Goal: Task Accomplishment & Management: Complete application form

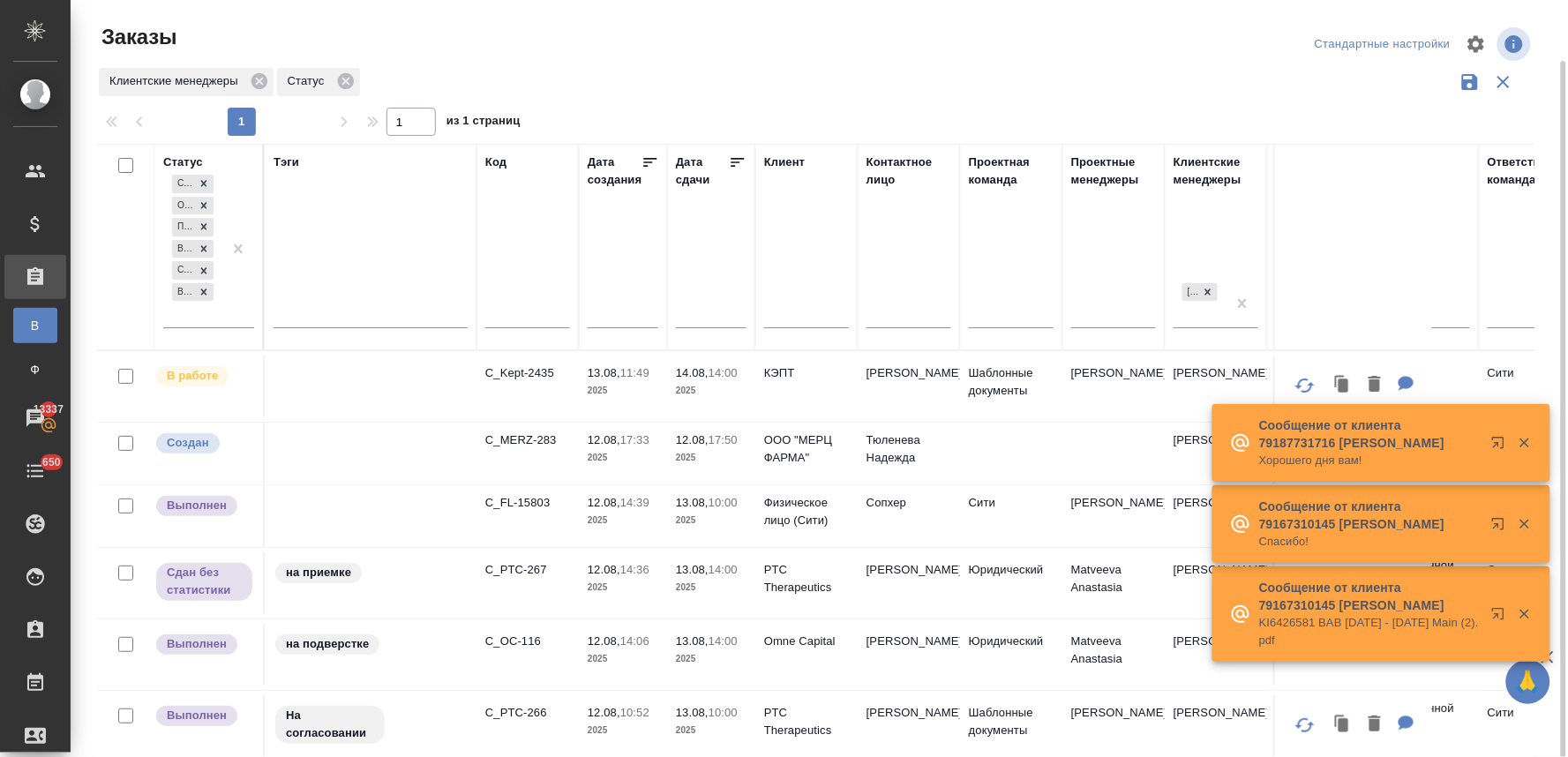
scroll to position [30, 0]
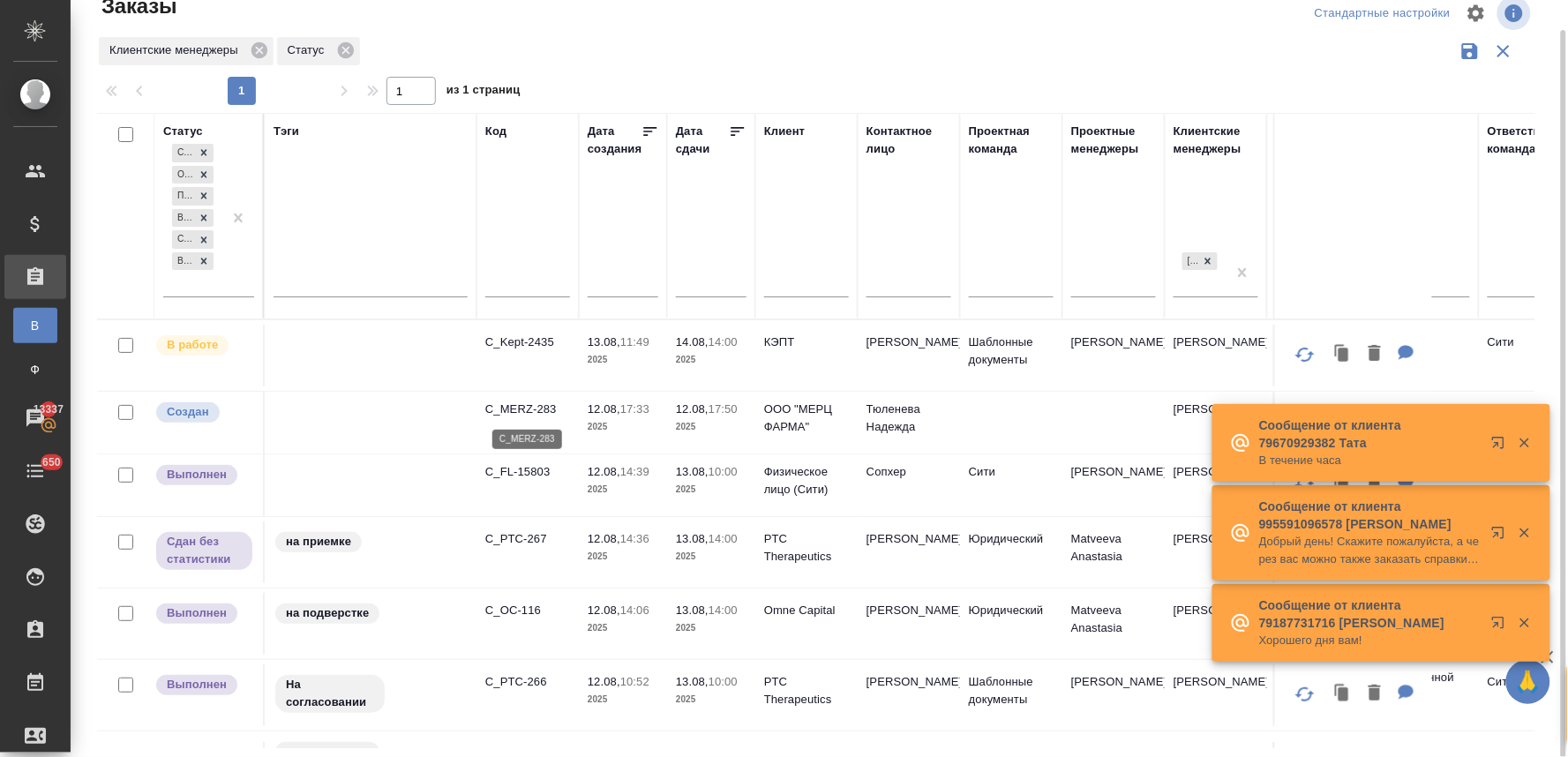
click at [536, 410] on p "C_MERZ-283" at bounding box center [528, 409] width 85 height 18
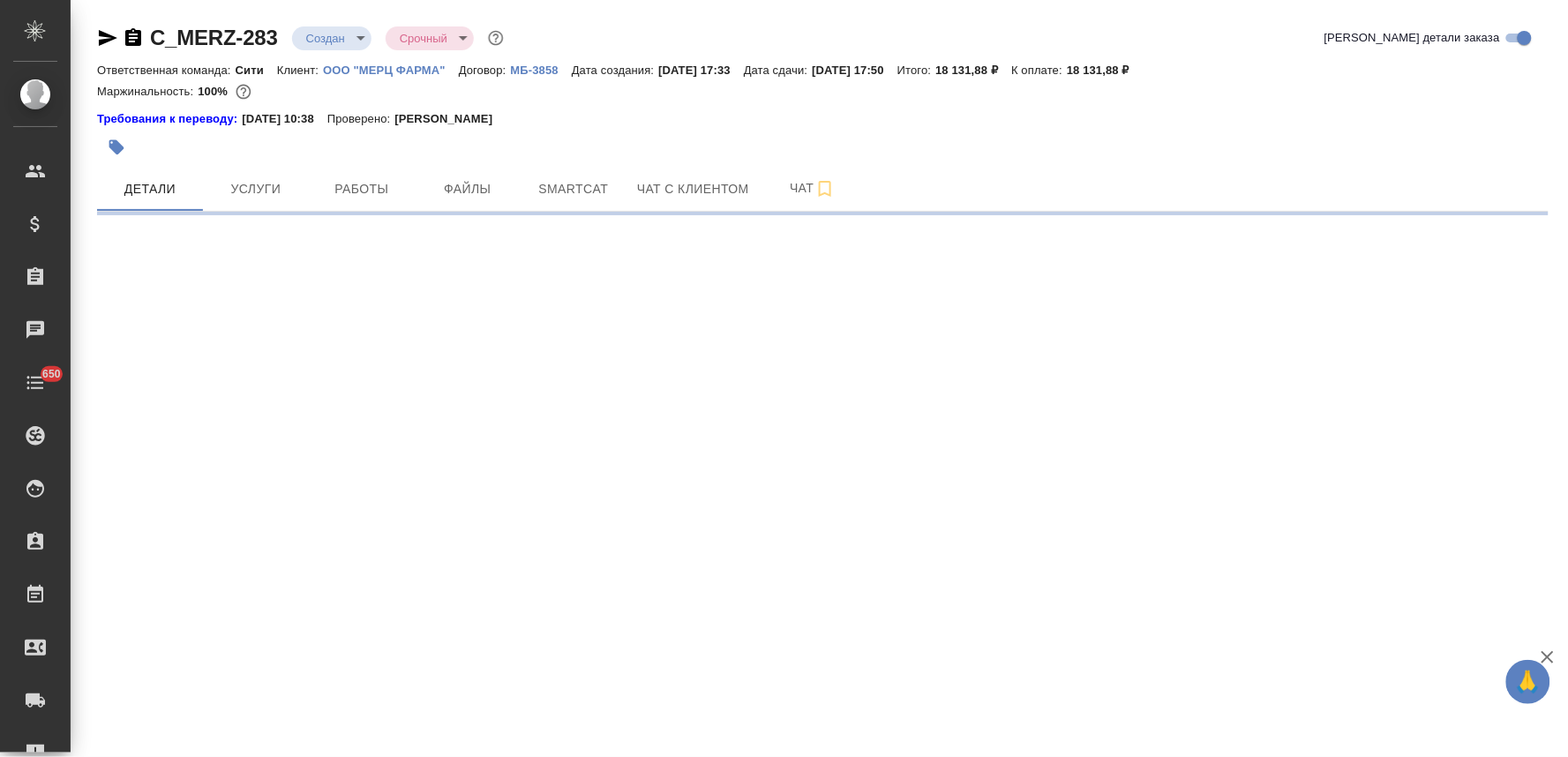
select select "RU"
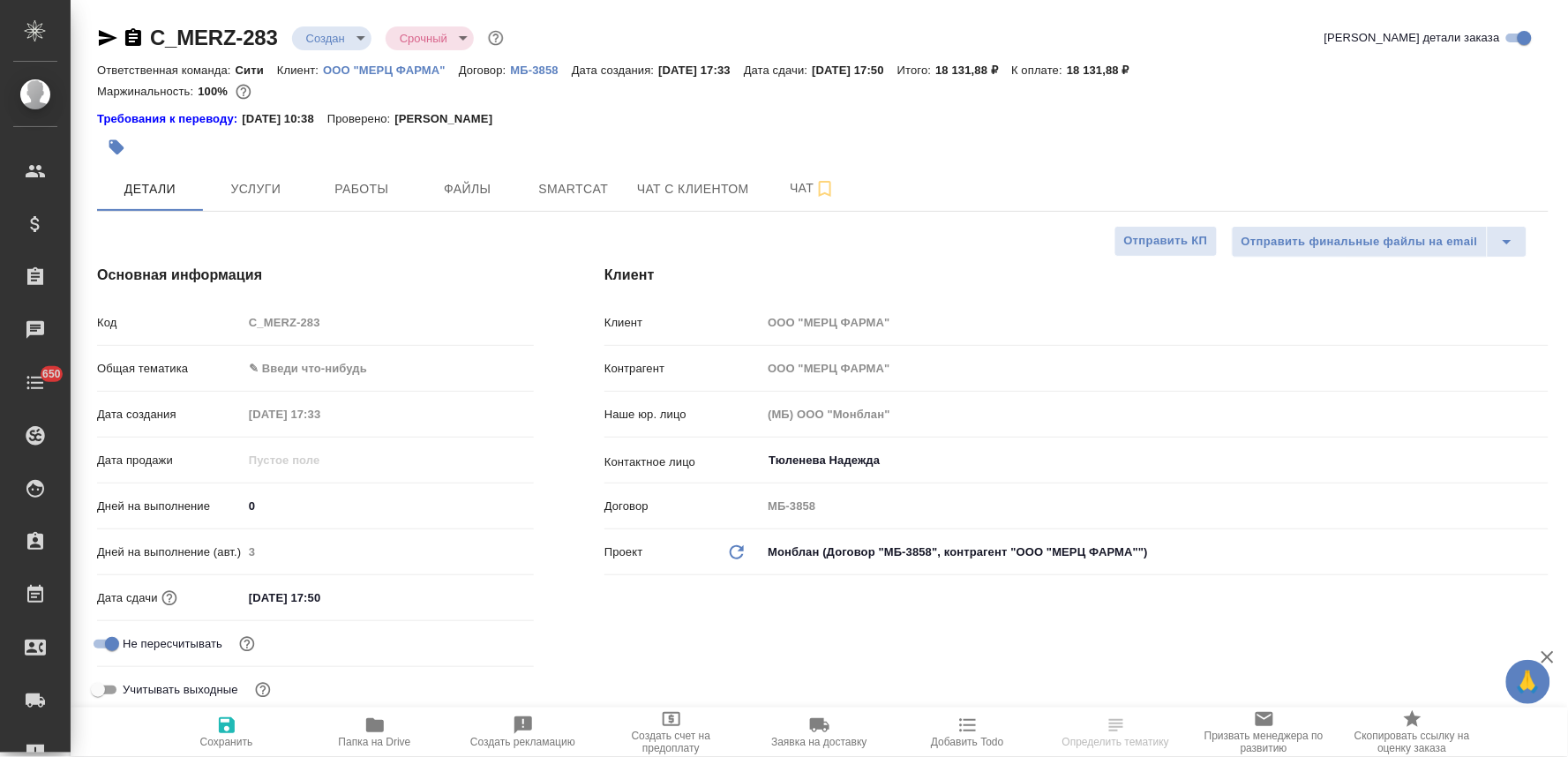
type textarea "x"
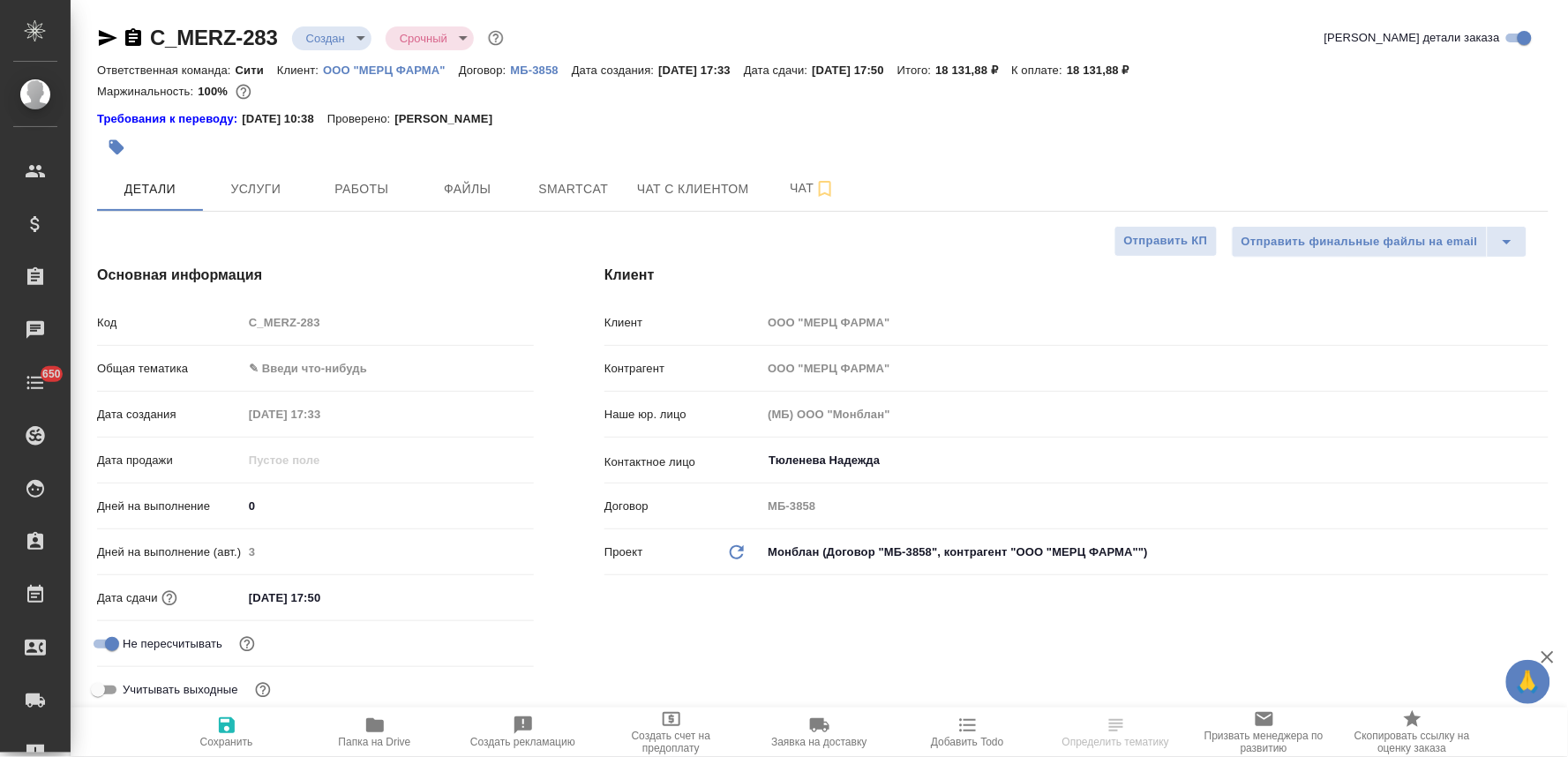
type textarea "x"
click at [316, 369] on body "🙏 .cls-1 fill:#fff; AWATERA [PERSON_NAME] Спецификации Заказы 13337 Чаты 650 To…" at bounding box center [784, 378] width 1568 height 757
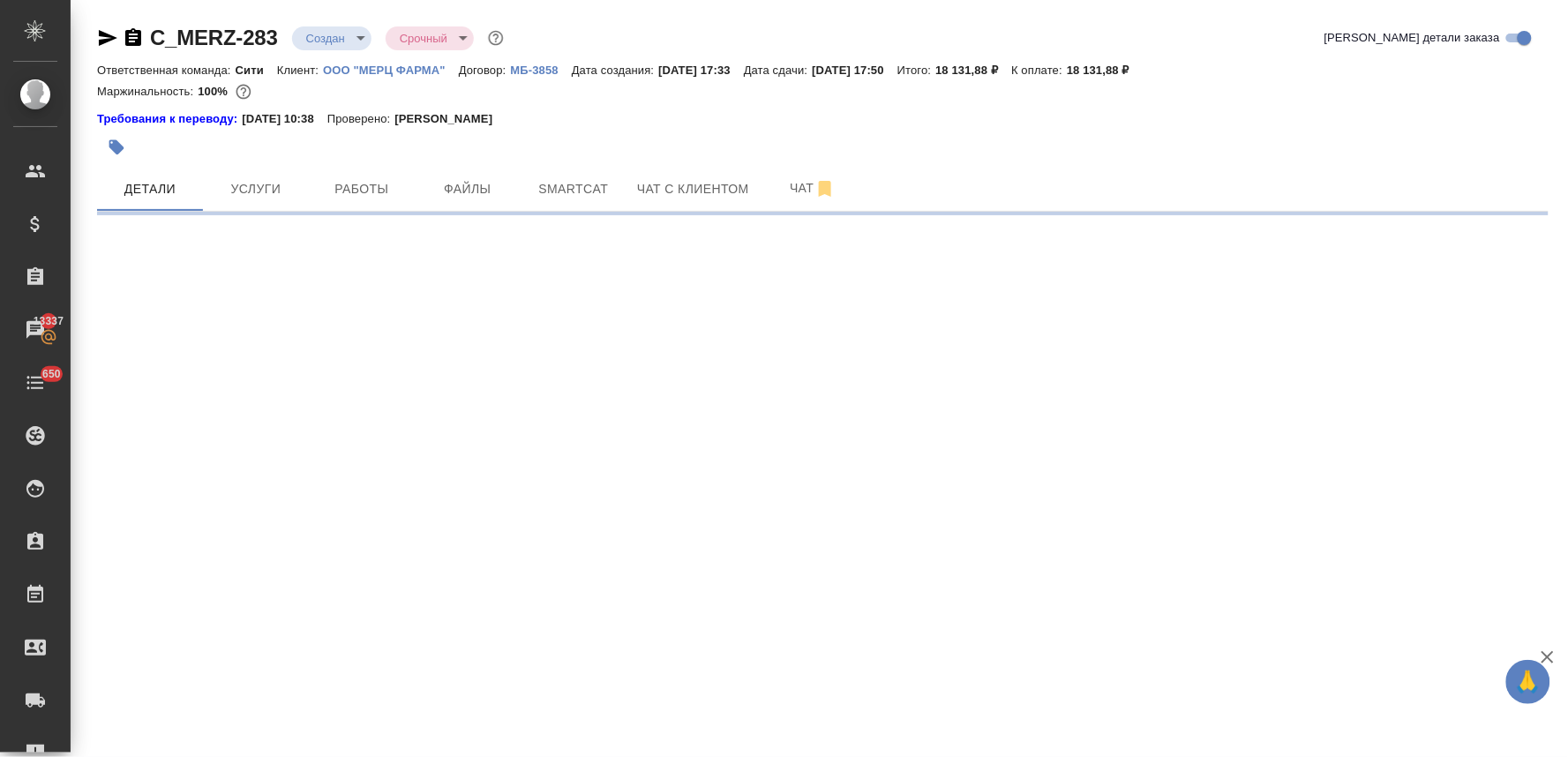
select select "RU"
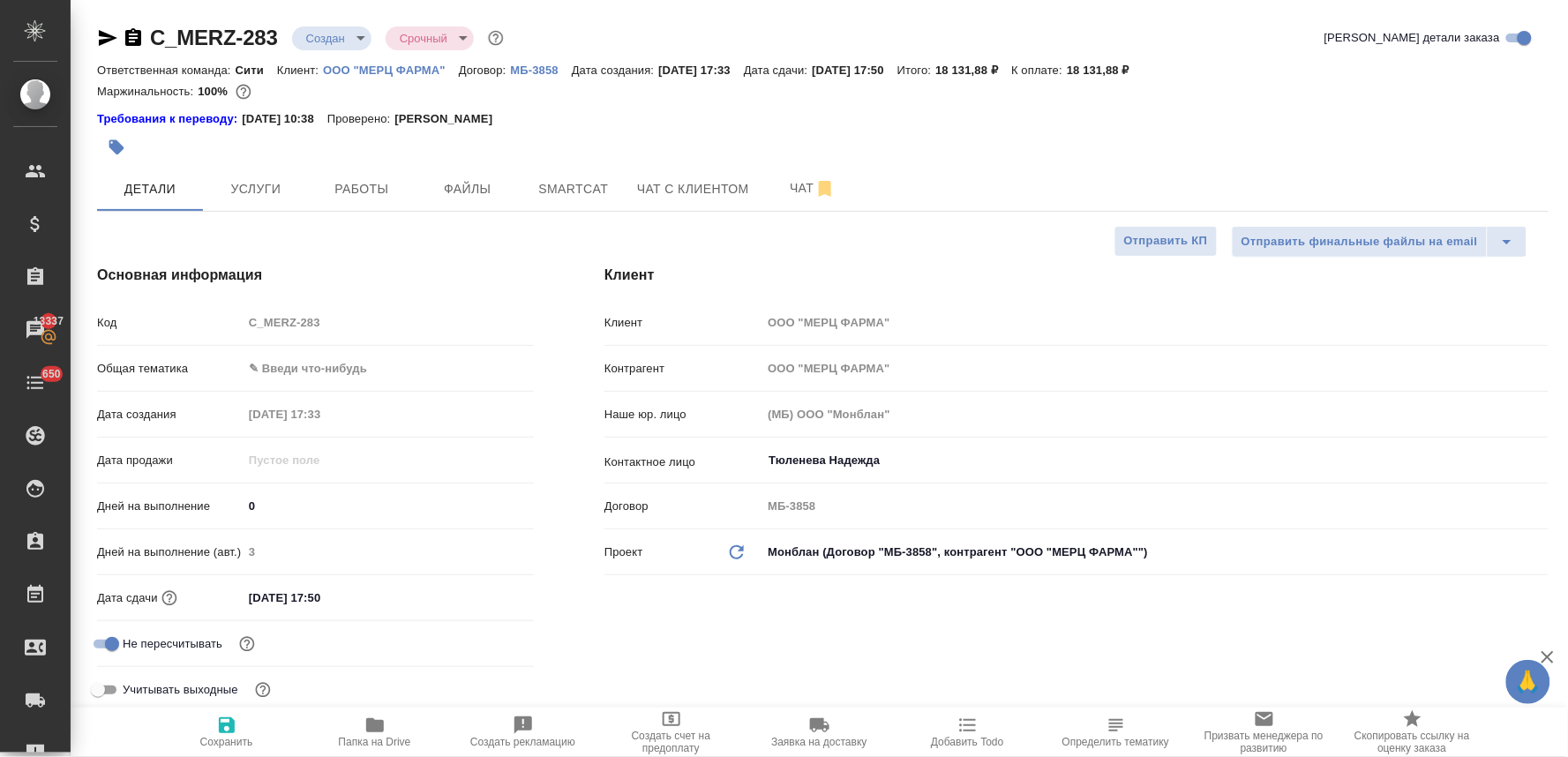
type textarea "x"
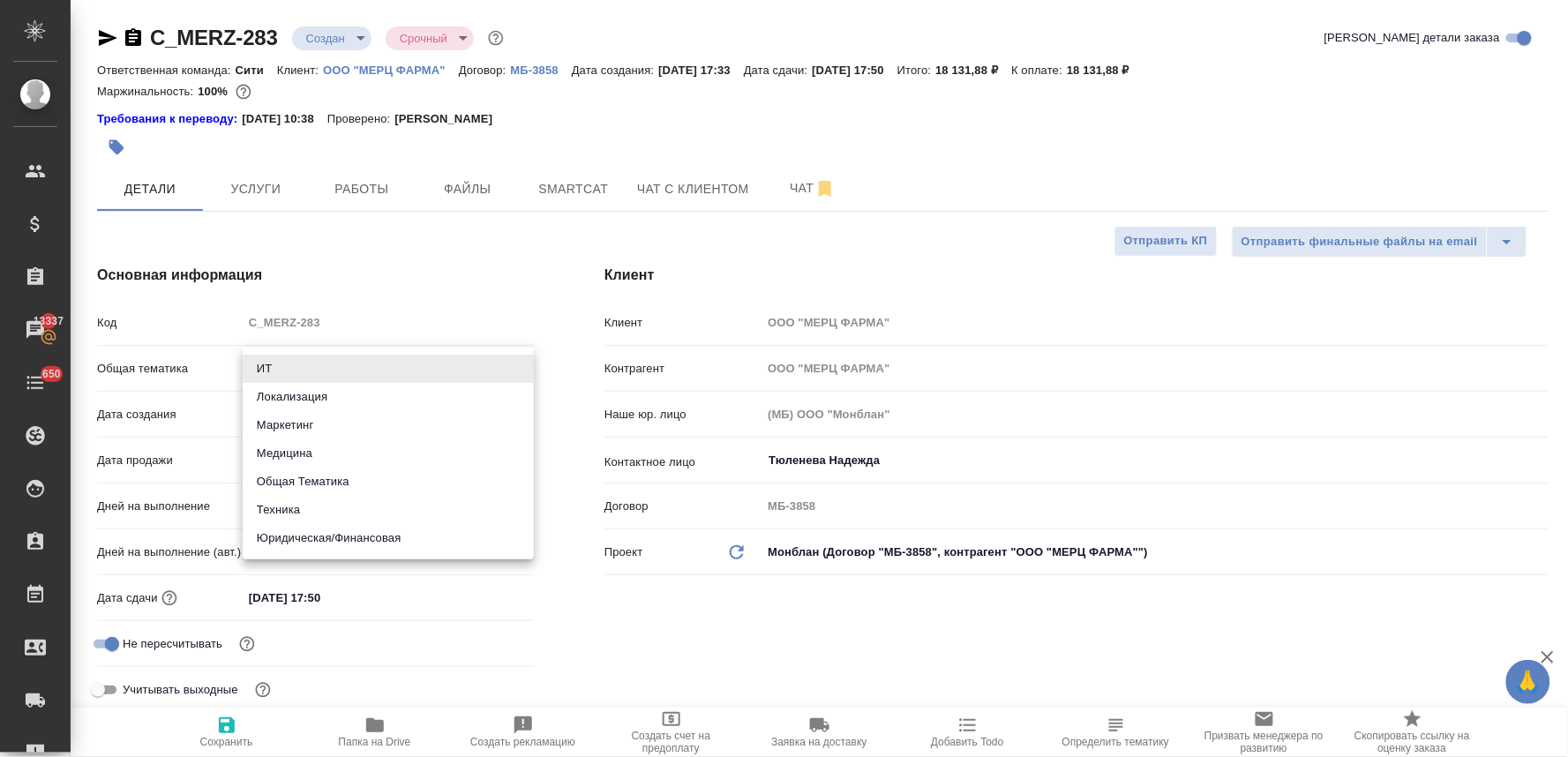
click at [317, 368] on body "🙏 .cls-1 fill:#fff; AWATERA [PERSON_NAME] Спецификации Заказы 13337 Чаты 650 To…" at bounding box center [784, 378] width 1568 height 757
click at [317, 428] on li "Маркетинг" at bounding box center [389, 426] width 292 height 29
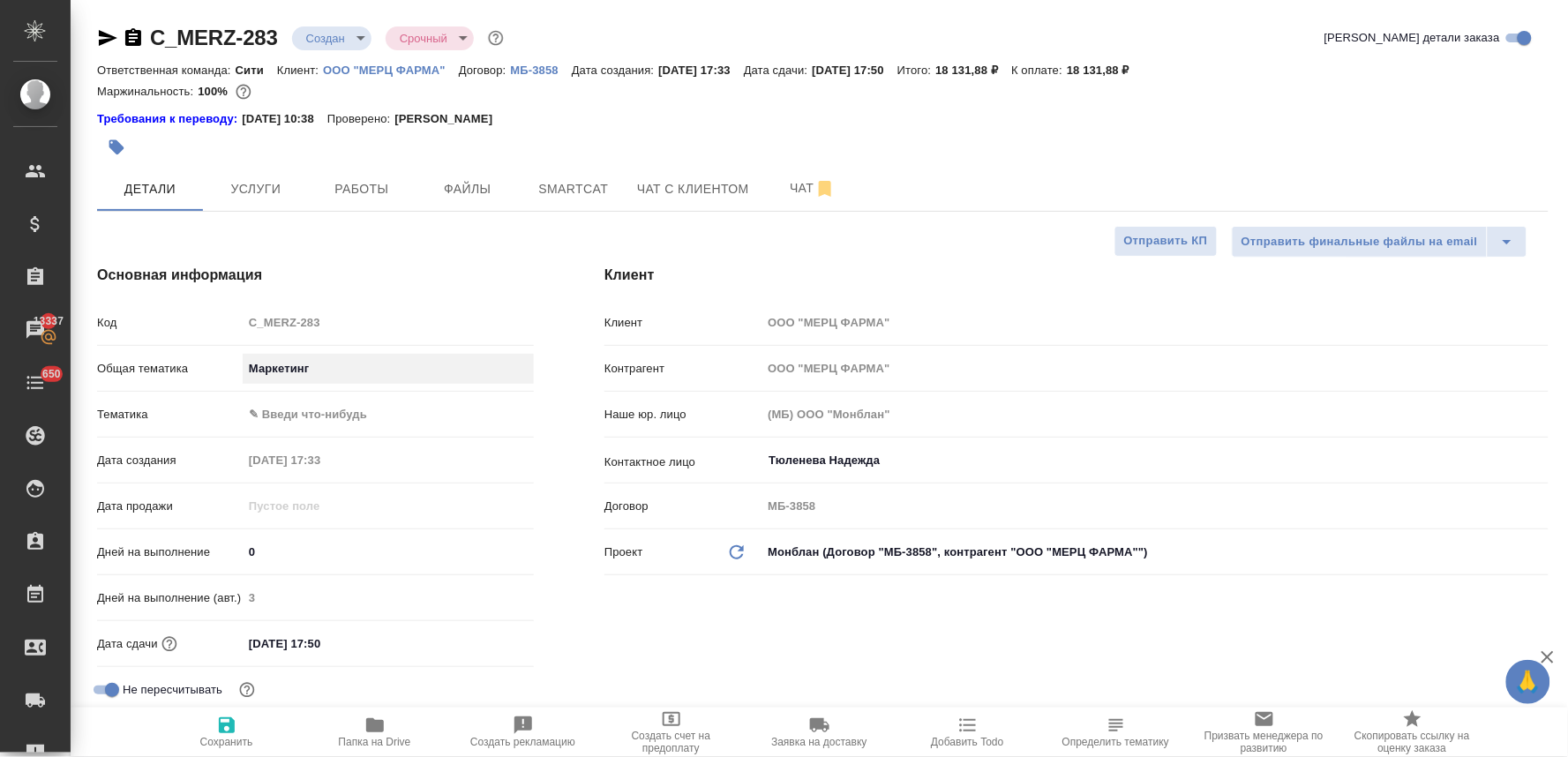
type input "marketing"
type textarea "x"
click at [317, 420] on body "🙏 .cls-1 fill:#fff; AWATERA Lyamina Nadezhda Клиенты Спецификации Заказы 13337 …" at bounding box center [784, 378] width 1568 height 757
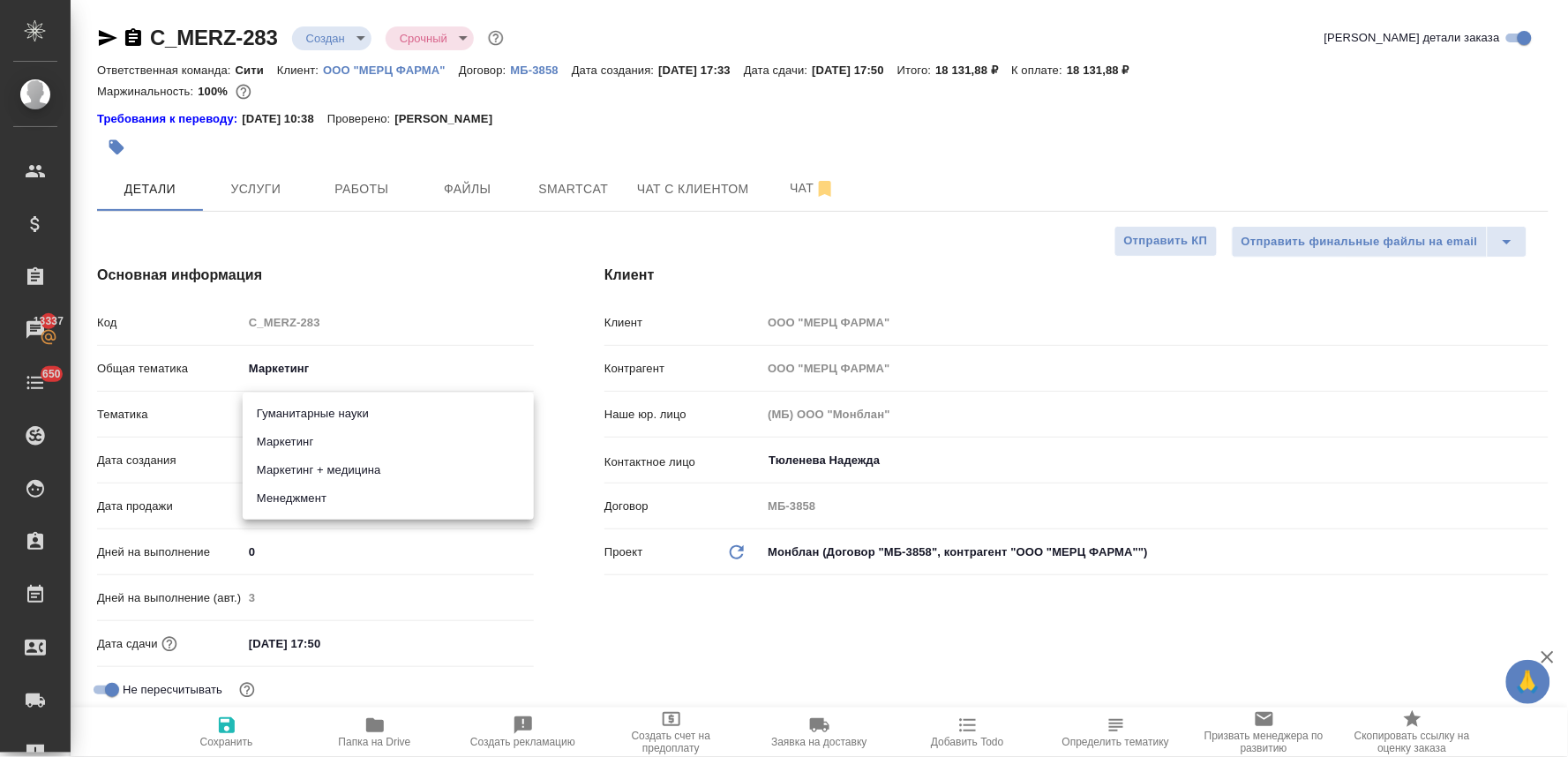
click at [330, 412] on li "Гуманитарные науки" at bounding box center [389, 414] width 292 height 29
type textarea "x"
type input "5a8b8b956a9677013d343e07"
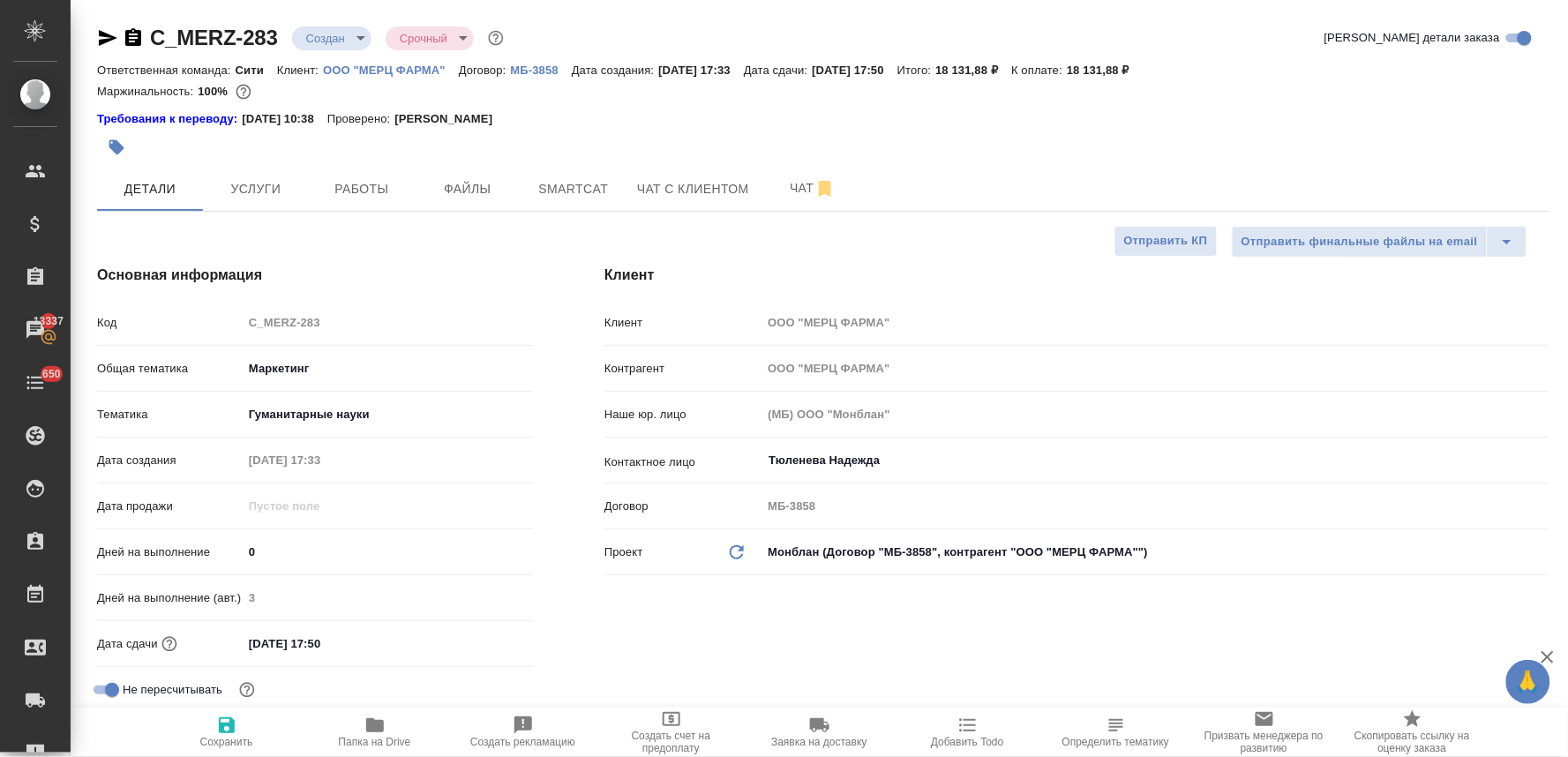
click at [680, 639] on div "Клиент Клиент ООО "МЕРЦ ФАРМА" Контрагент ООО "МЕРЦ ФАРМА" Наше юр. лицо (МБ) О…" at bounding box center [1077, 516] width 1015 height 572
click at [367, 641] on input "12.08.2025 17:50" at bounding box center [319, 644] width 154 height 26
click at [1118, 748] on span "Определить тематику" at bounding box center [1116, 741] width 107 height 12
type textarea "x"
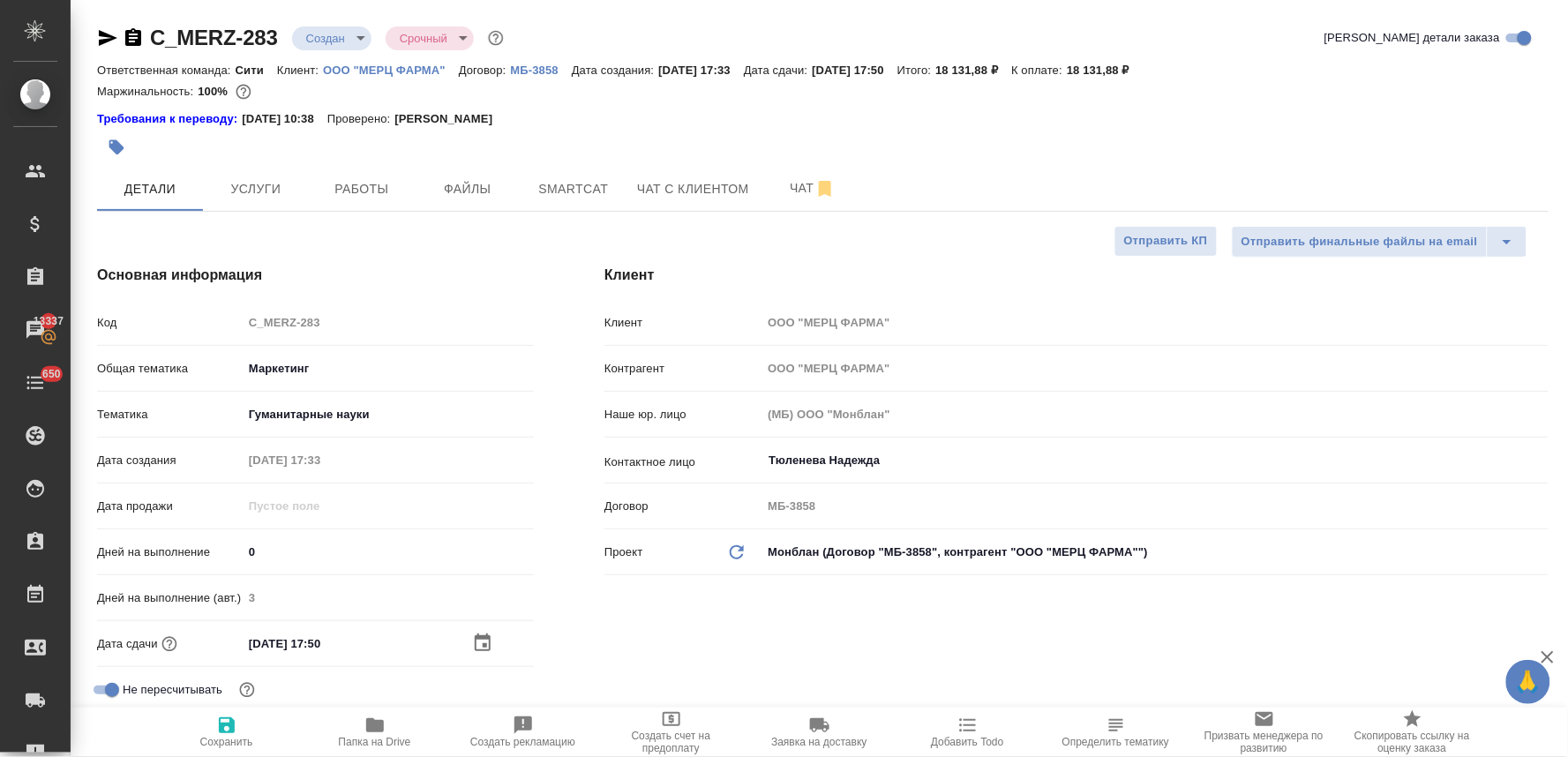
type textarea "x"
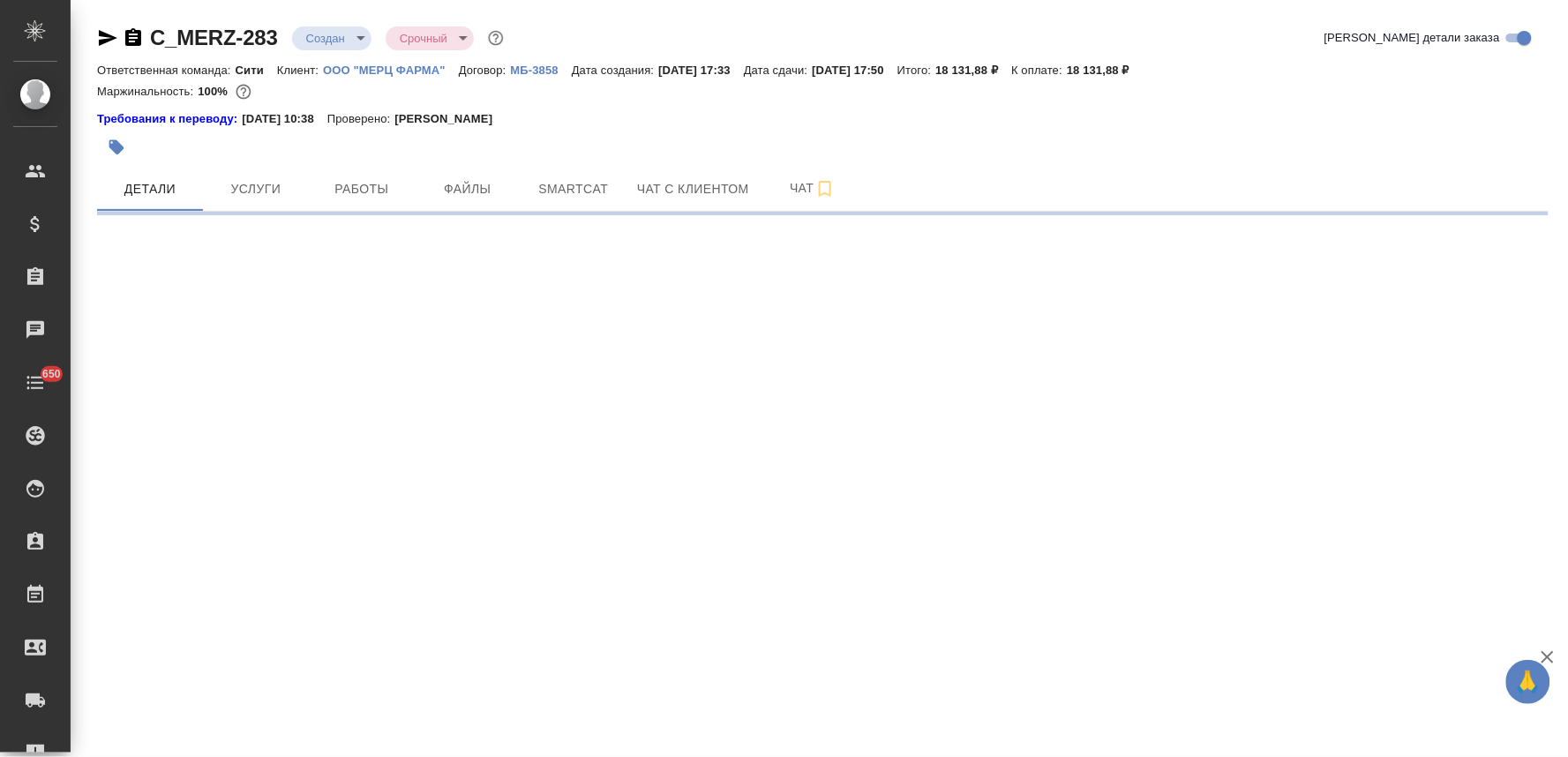
select select "RU"
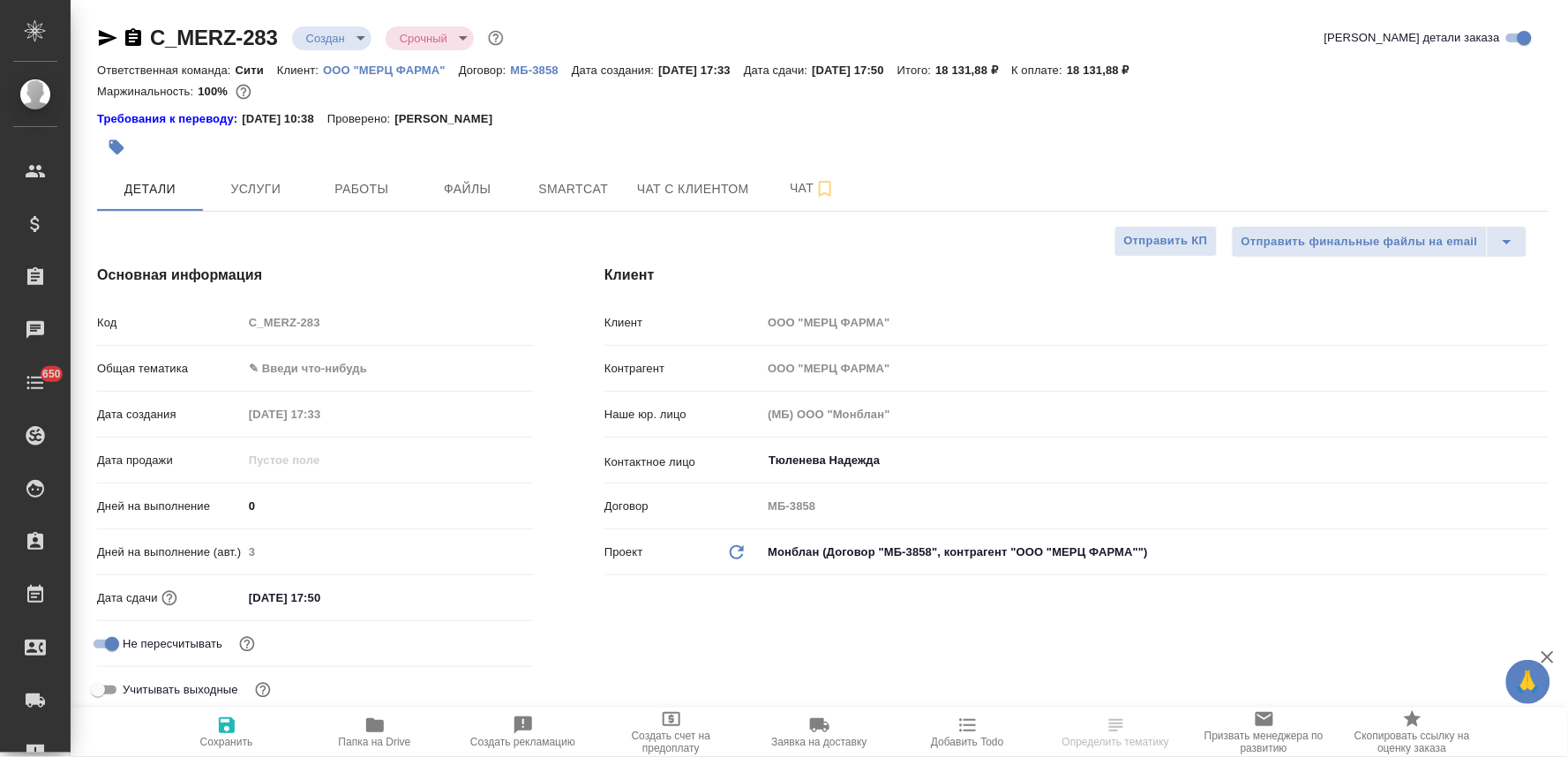
type textarea "x"
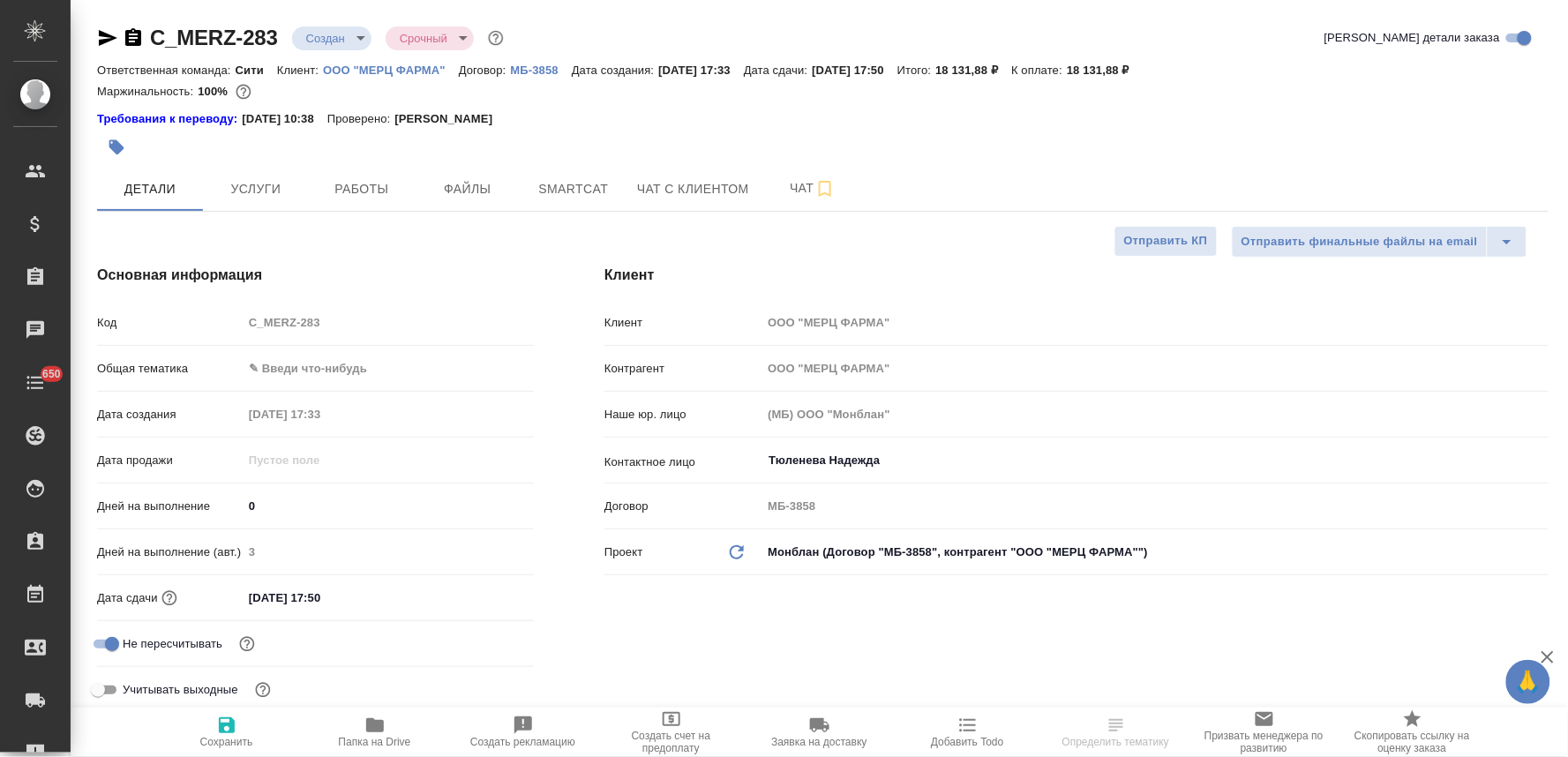
type textarea "x"
click at [349, 363] on body "🙏 .cls-1 fill:#fff; AWATERA Lyamina Nadezhda Клиенты Спецификации Заказы Чаты 6…" at bounding box center [784, 378] width 1568 height 757
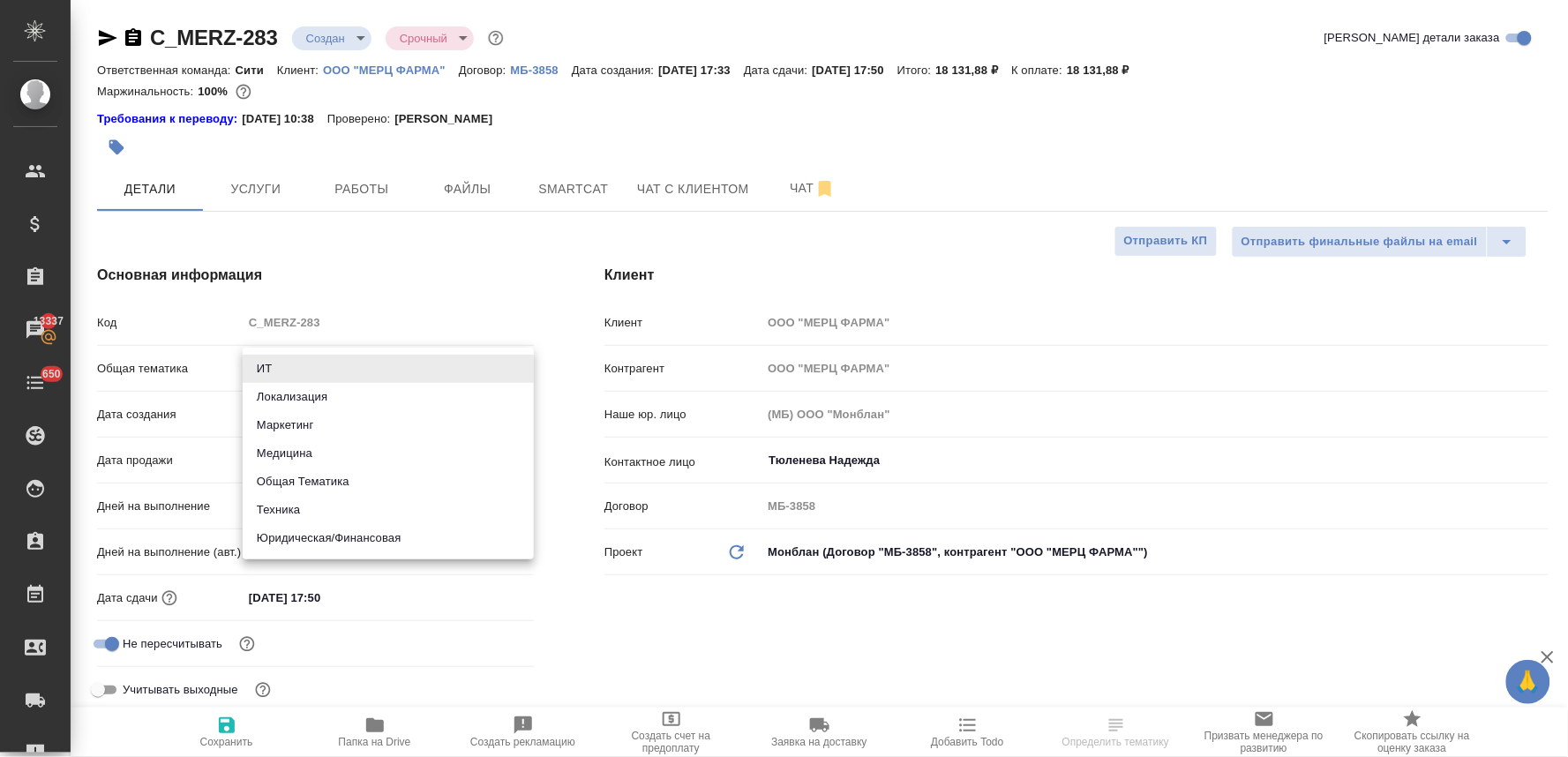
click at [353, 400] on li "Локализация" at bounding box center [389, 397] width 292 height 29
type input "local"
type textarea "x"
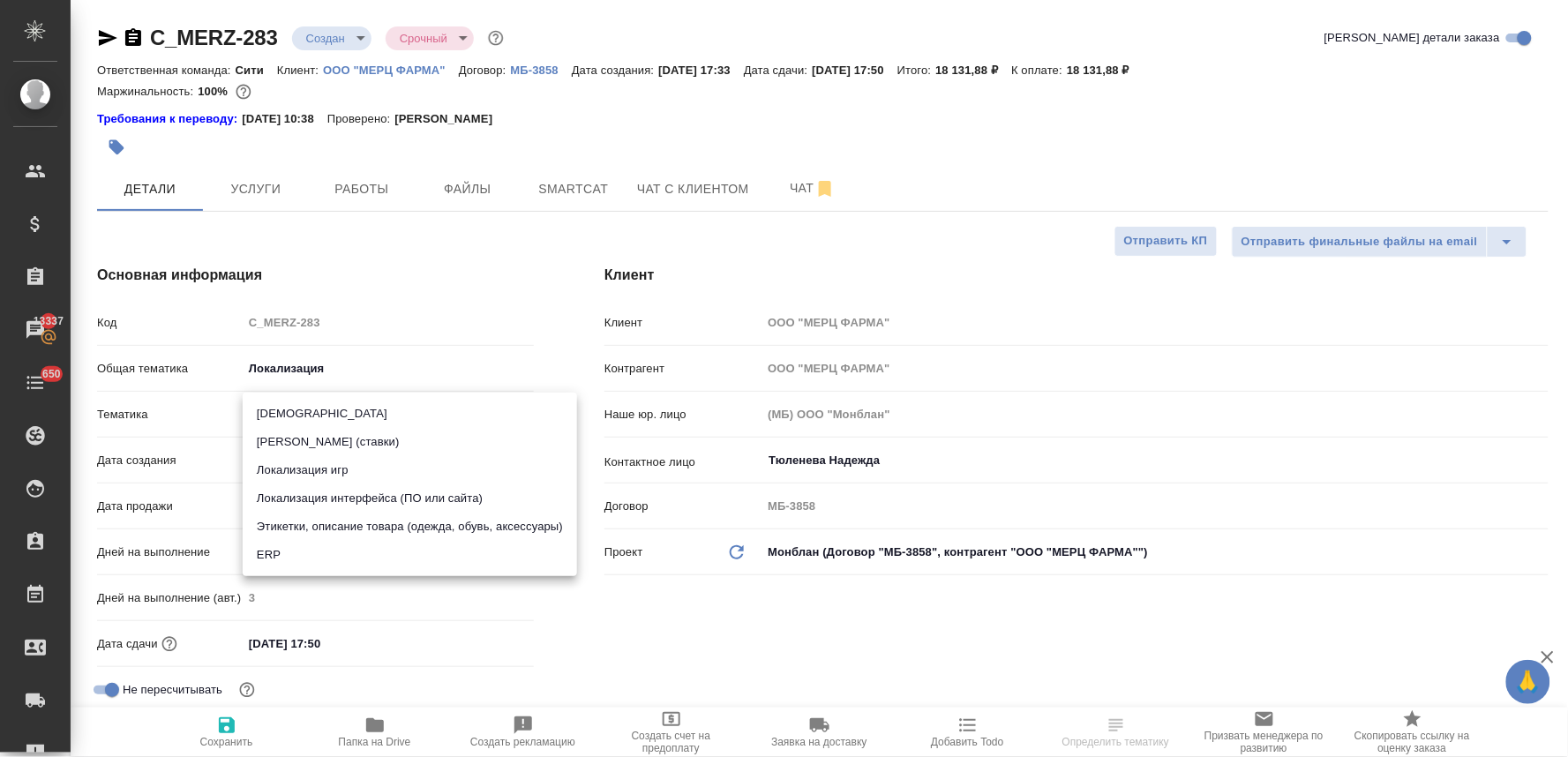
click at [348, 415] on body "🙏 .cls-1 fill:#fff; AWATERA Lyamina Nadezhda Клиенты Спецификации Заказы 13337 …" at bounding box center [784, 378] width 1568 height 757
type textarea "x"
click at [320, 373] on div at bounding box center [784, 378] width 1568 height 757
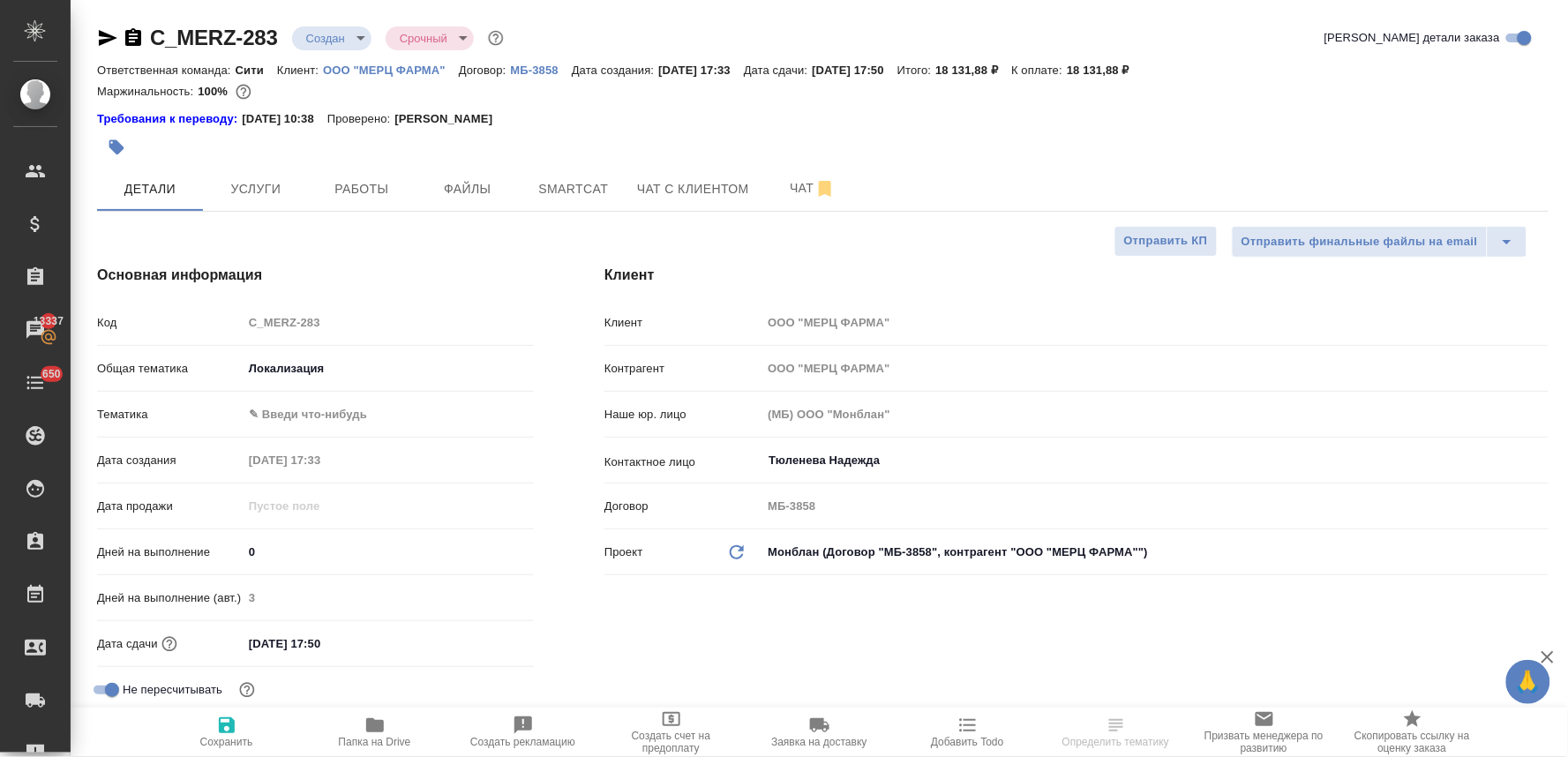
click at [307, 366] on body "🙏 .cls-1 fill:#fff; AWATERA Lyamina Nadezhda Клиенты Спецификации Заказы 13337 …" at bounding box center [784, 378] width 1568 height 757
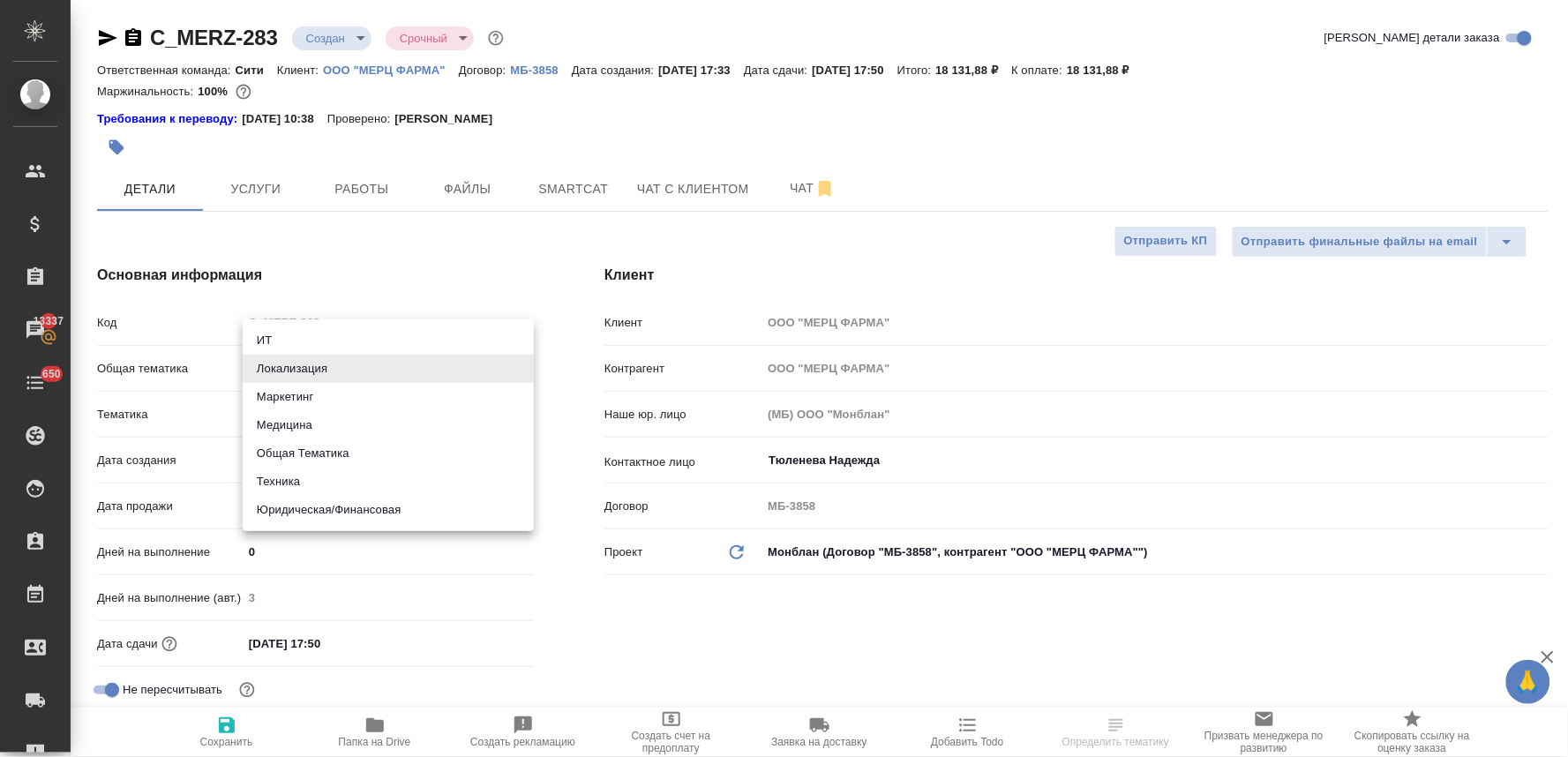
click at [628, 490] on div at bounding box center [784, 378] width 1568 height 757
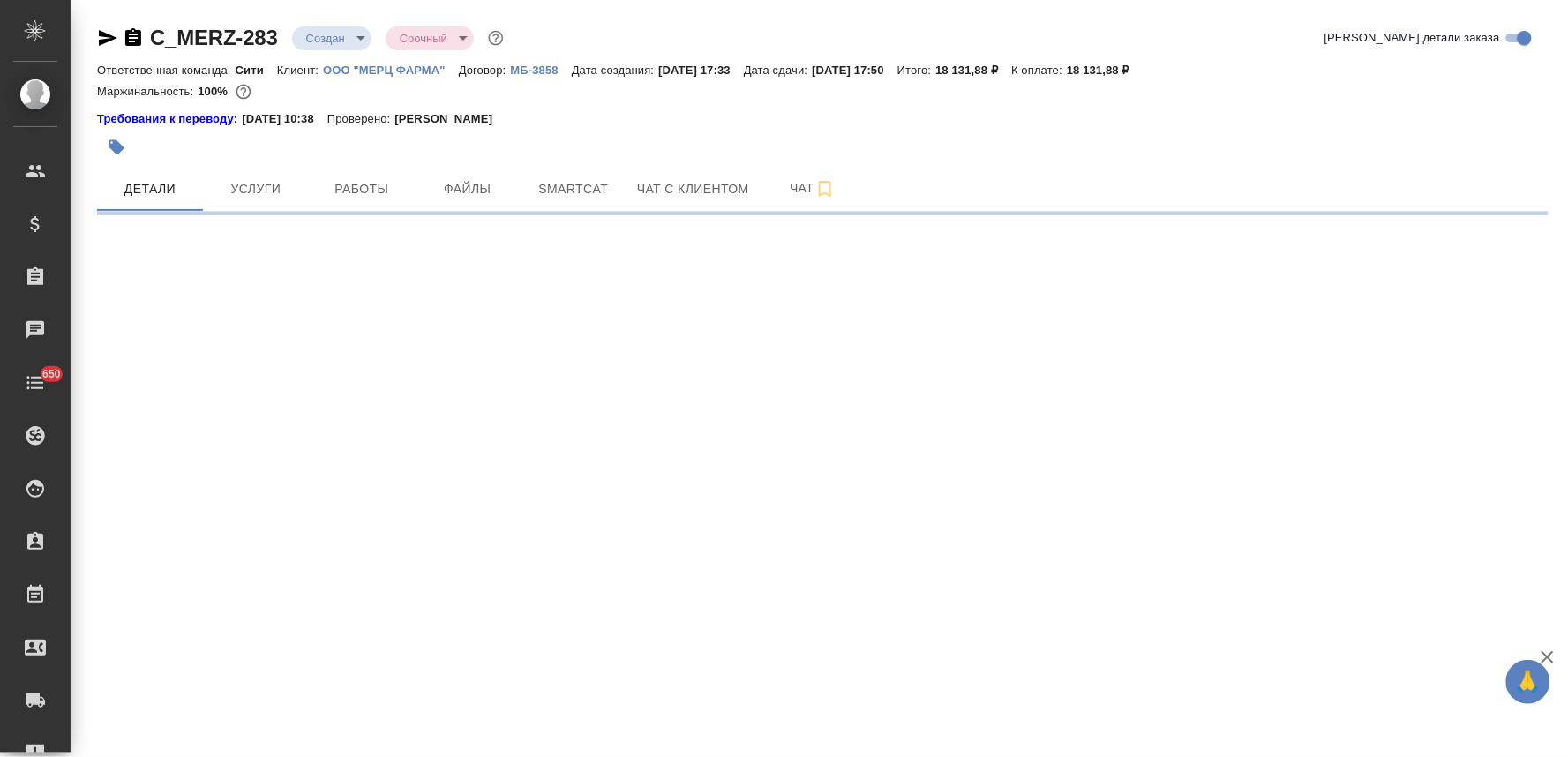
select select "RU"
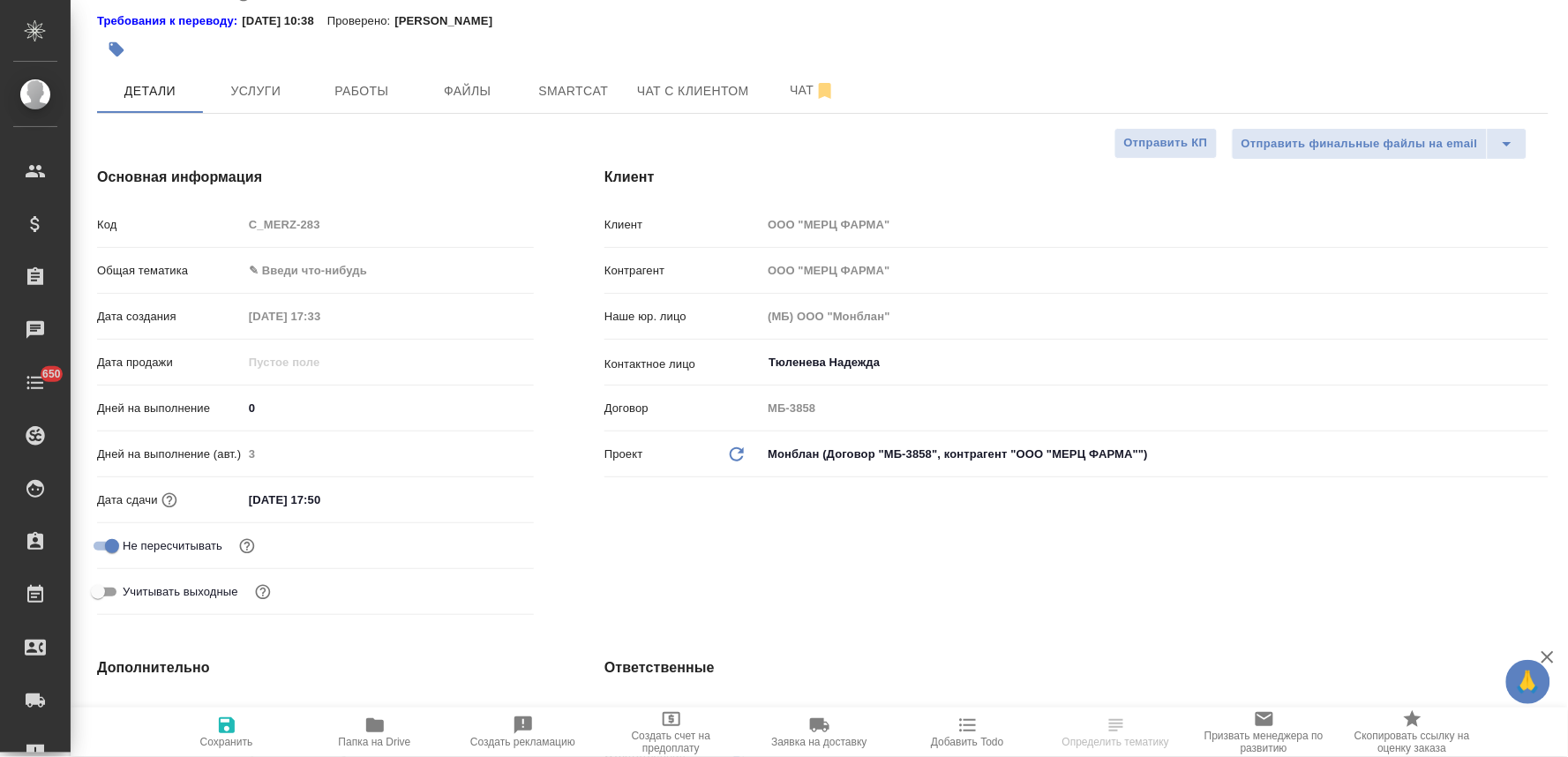
scroll to position [294, 0]
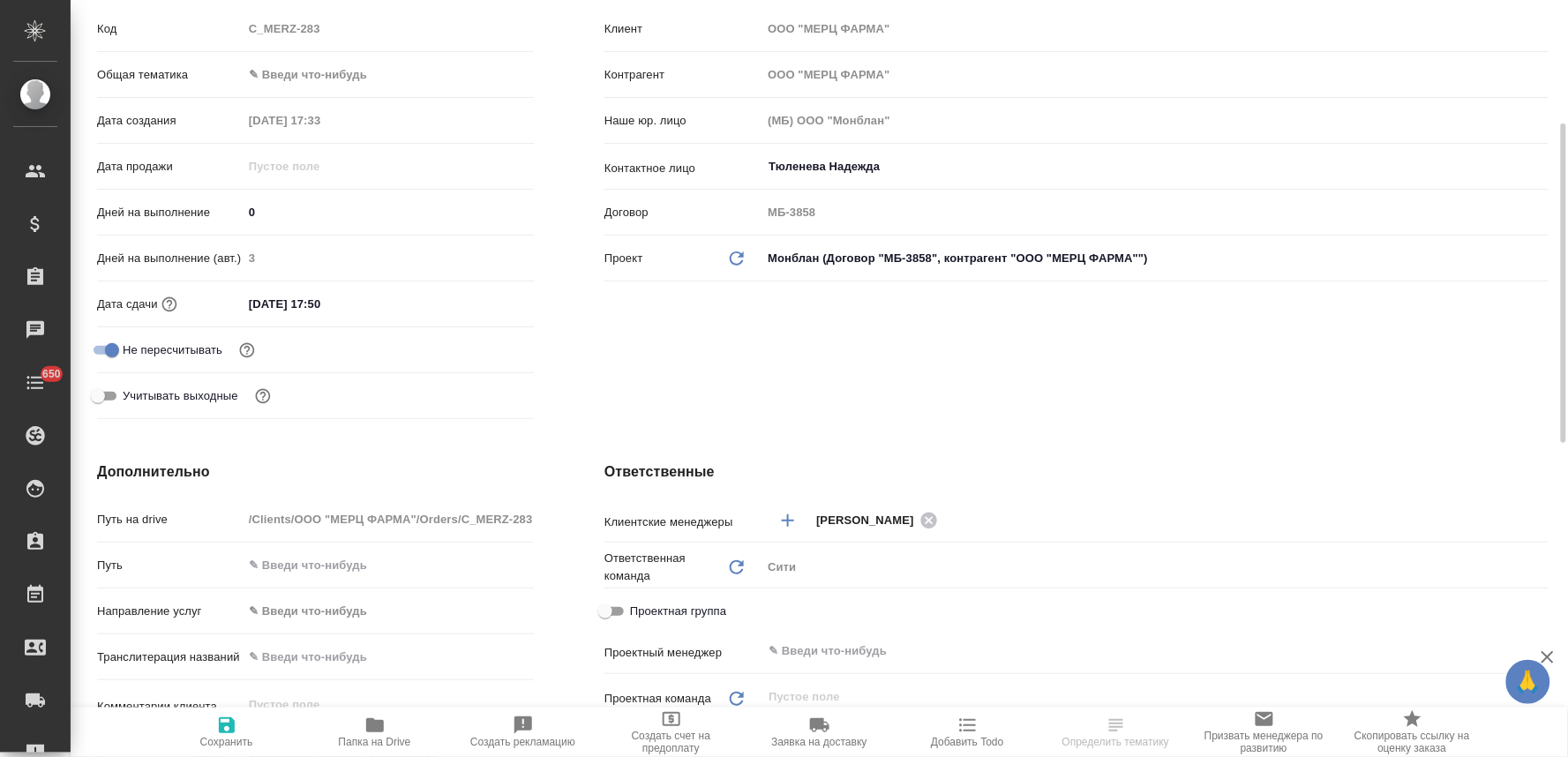
click at [381, 294] on input "[DATE] 17:50" at bounding box center [319, 305] width 154 height 26
click at [487, 298] on icon "button" at bounding box center [483, 302] width 21 height 21
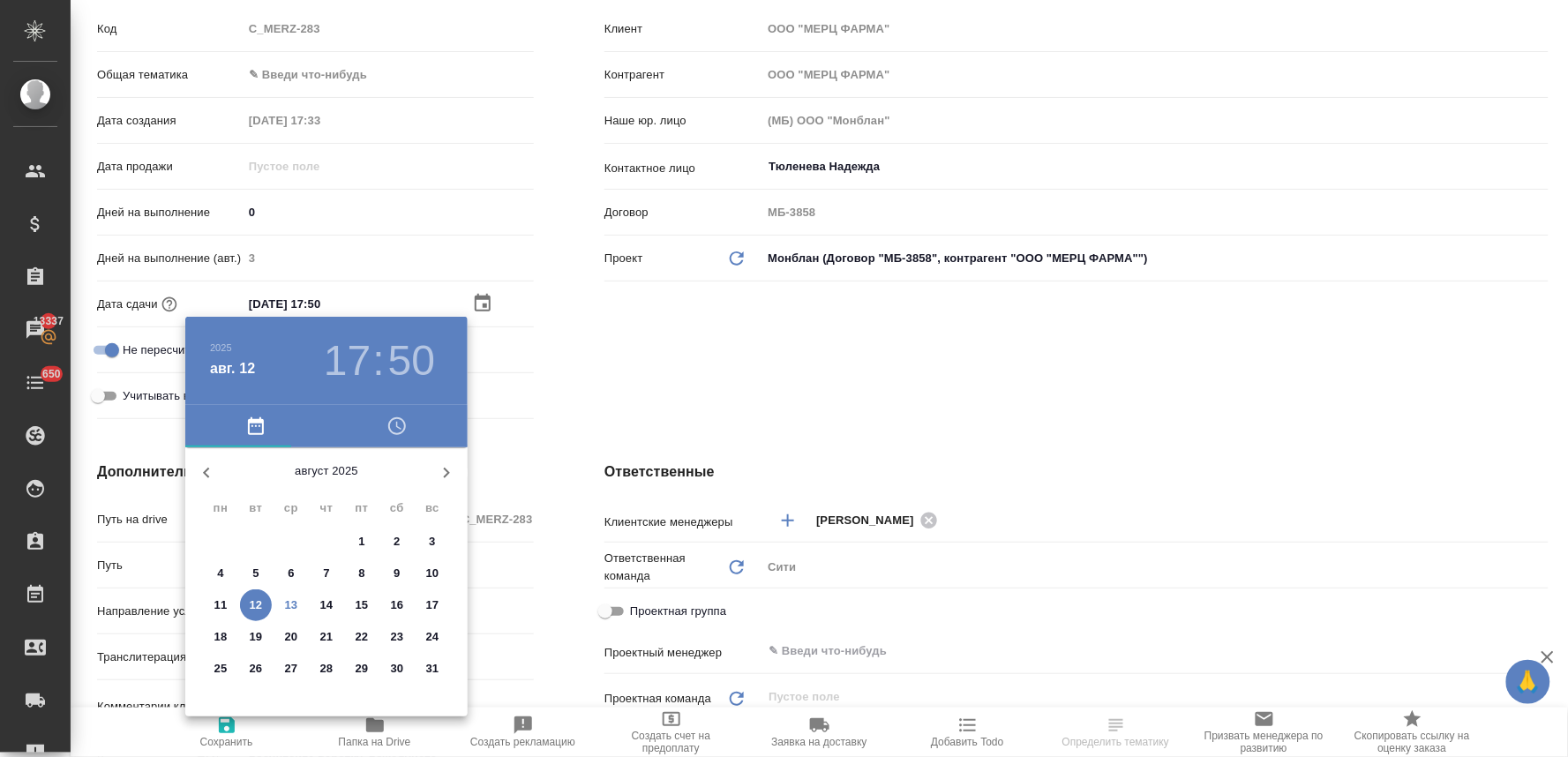
type textarea "x"
click at [224, 634] on p "18" at bounding box center [221, 637] width 13 height 18
type input "18.08.2025 17:50"
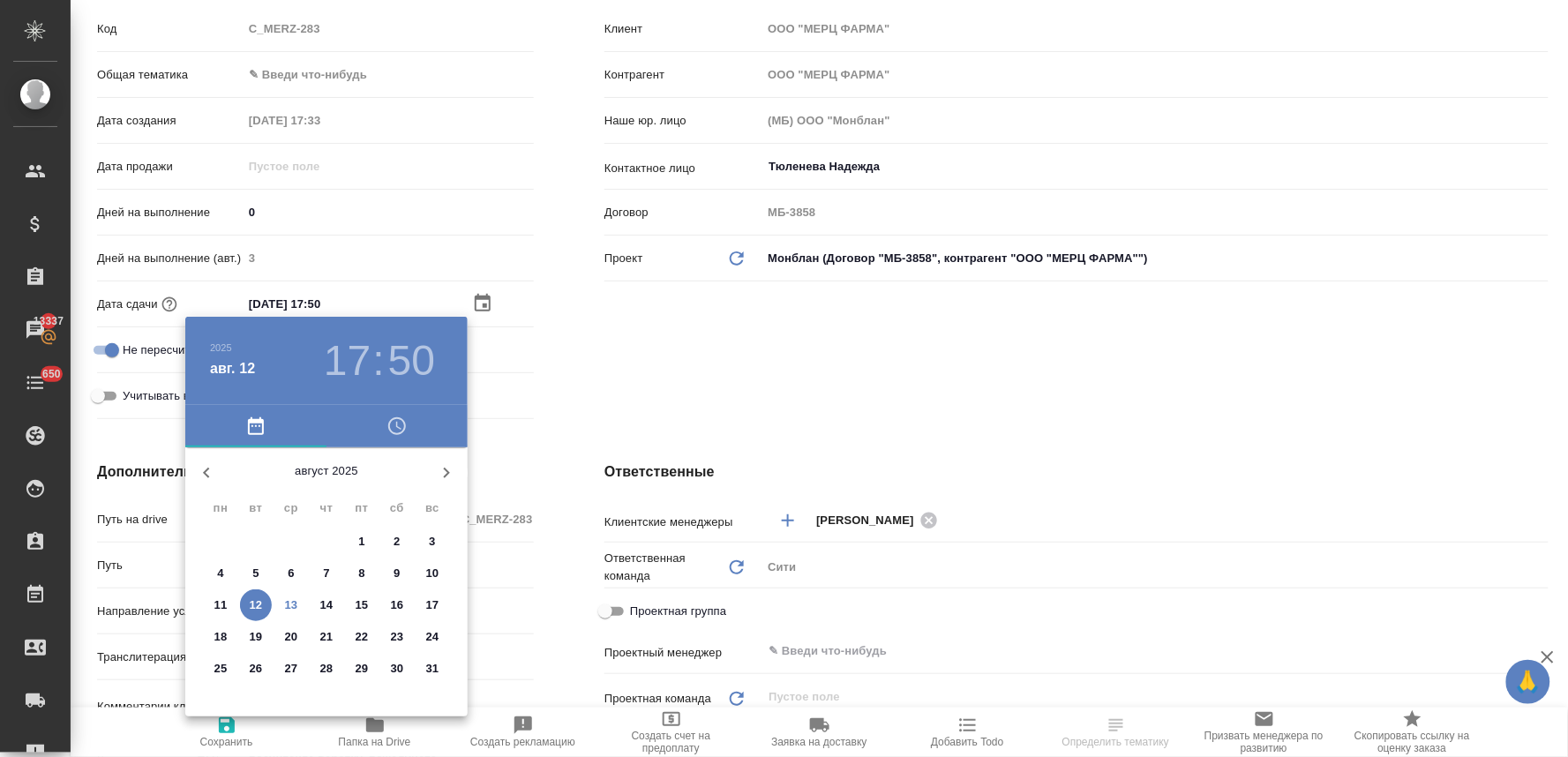
type textarea "x"
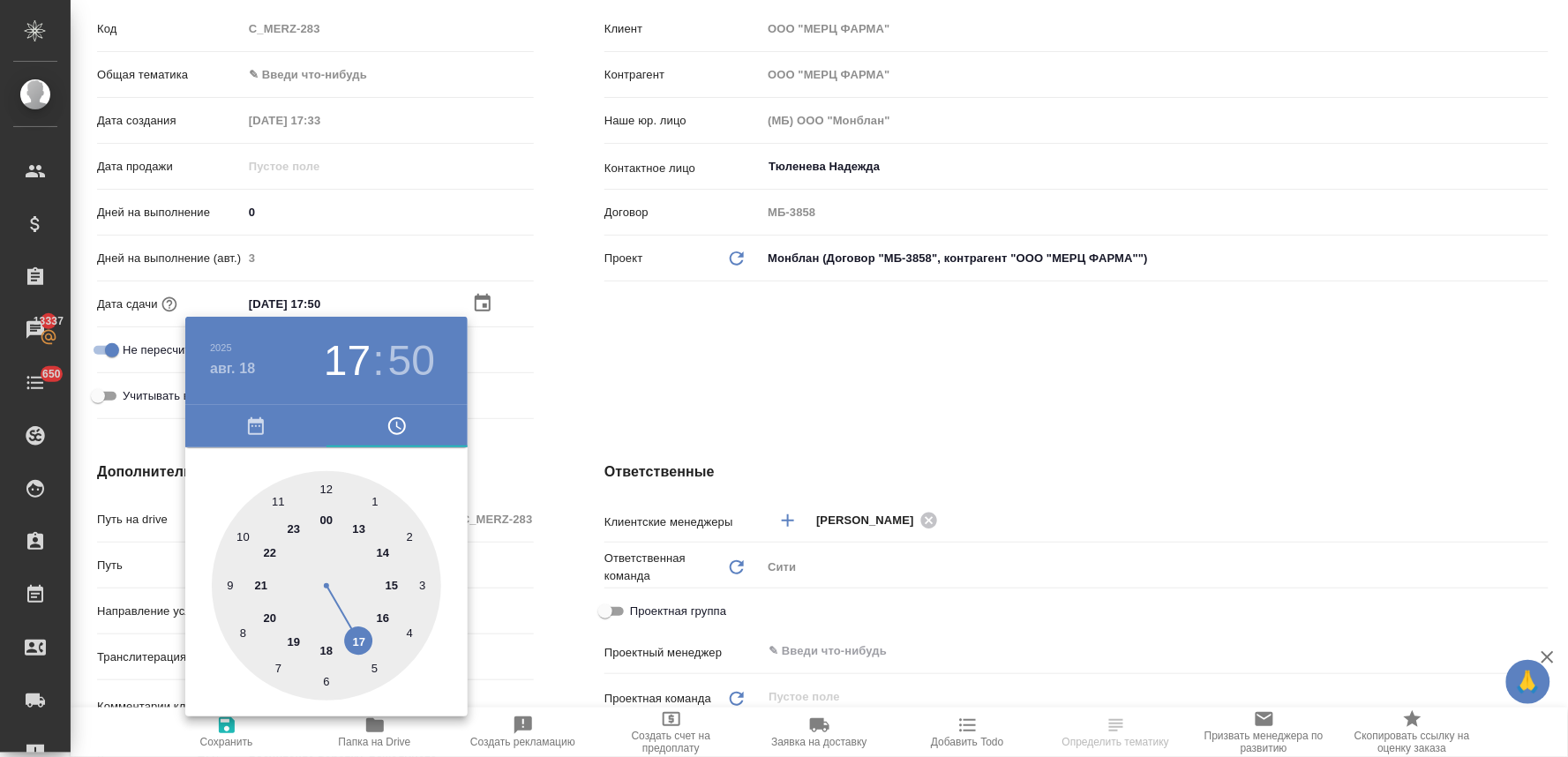
click at [389, 547] on div at bounding box center [326, 586] width 230 height 230
type input "18.08.2025 14:50"
type textarea "x"
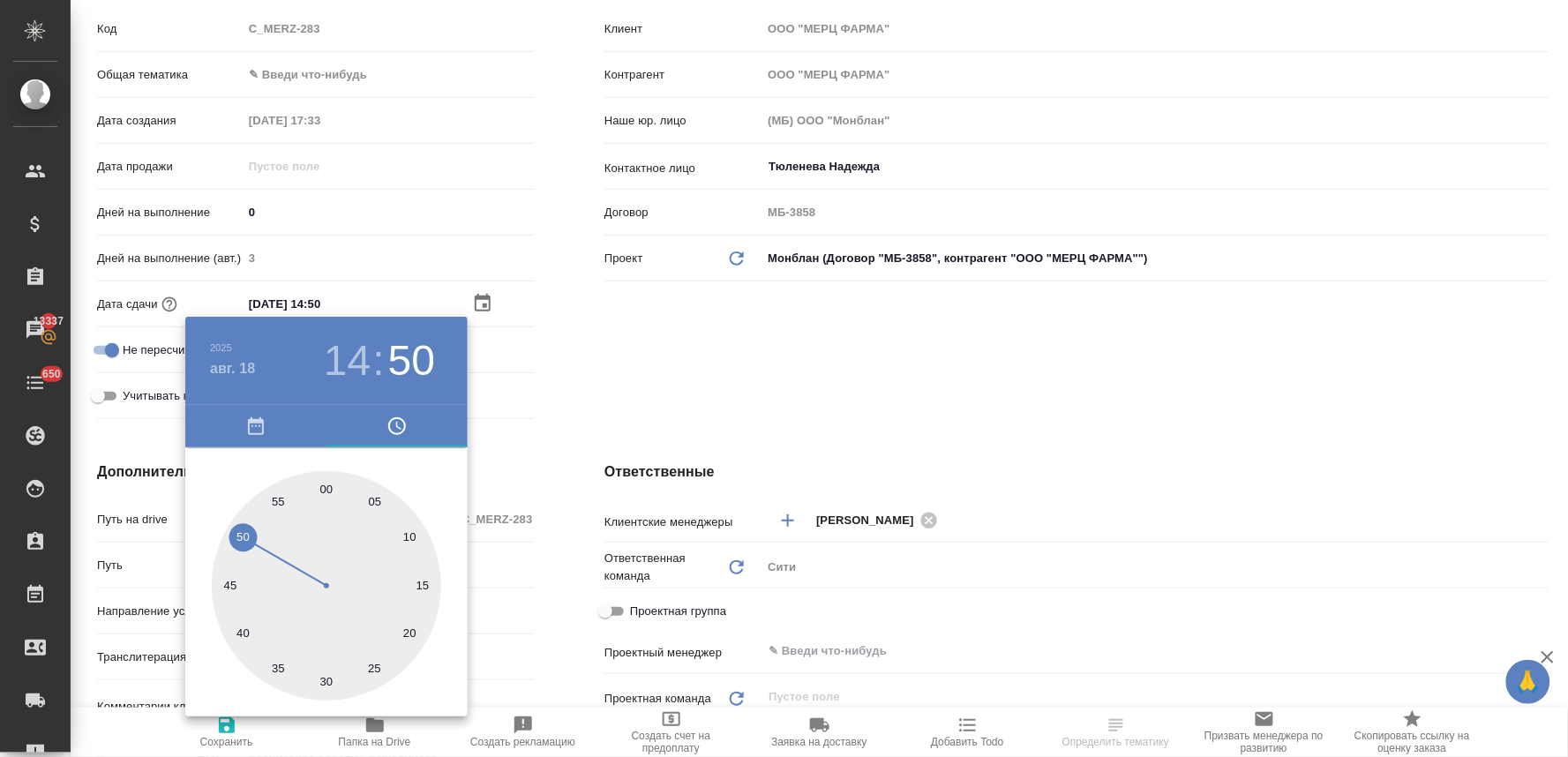
click at [329, 484] on div at bounding box center [326, 586] width 230 height 230
type input "[DATE] 14:00"
type textarea "x"
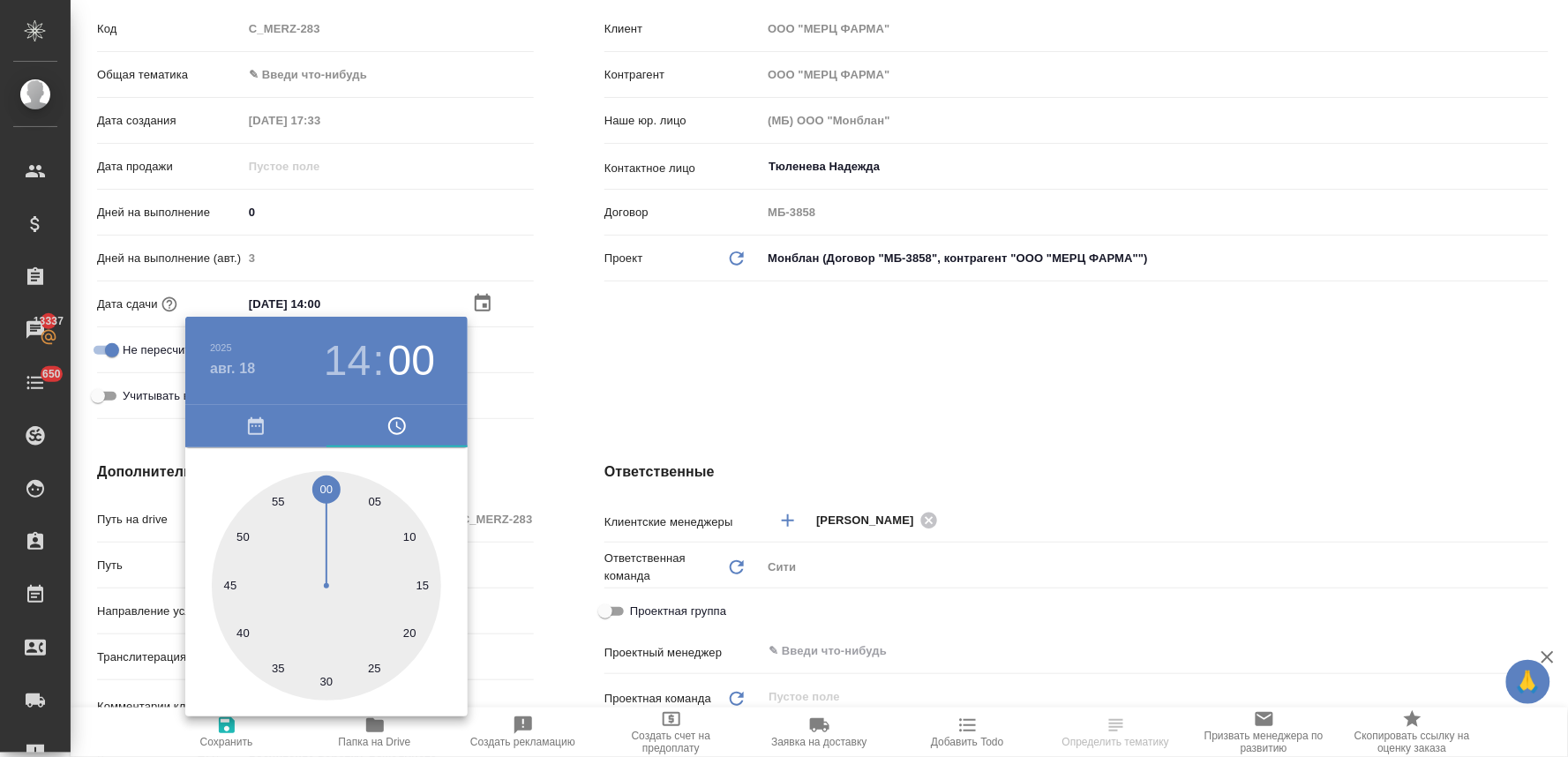
click at [649, 367] on div at bounding box center [784, 378] width 1568 height 757
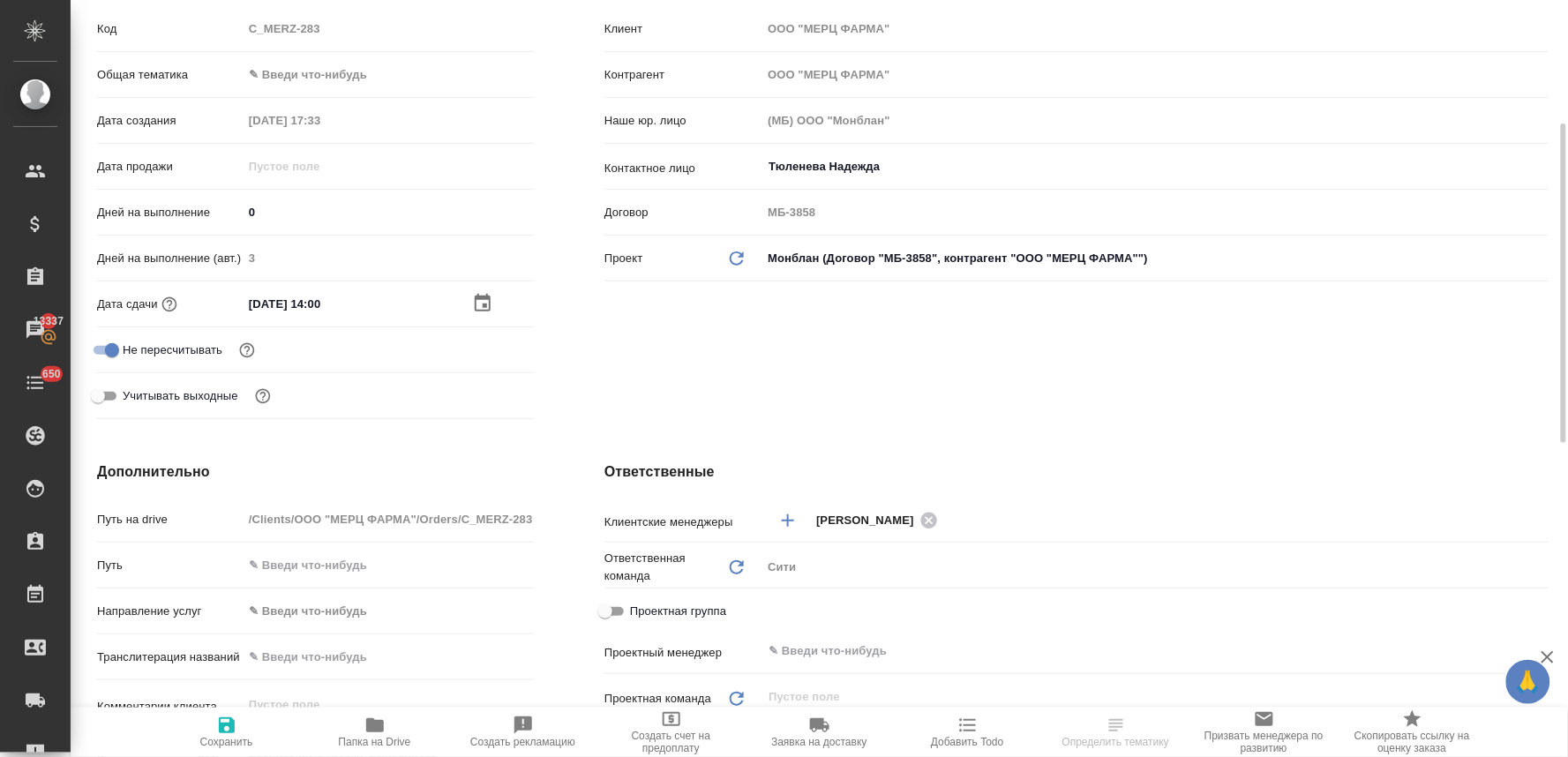
click at [241, 726] on span "Сохранить" at bounding box center [227, 732] width 127 height 33
type textarea "x"
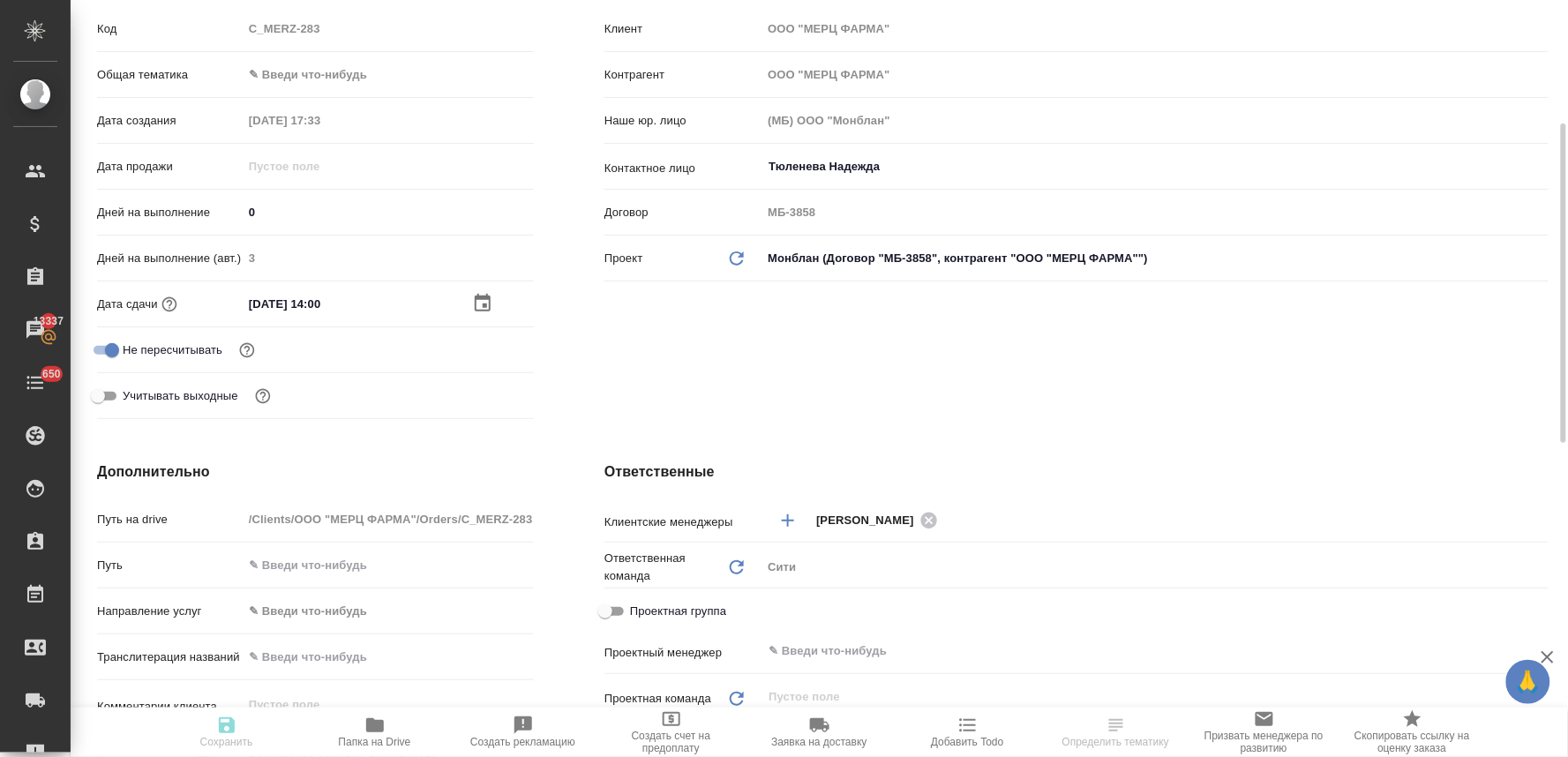
type textarea "x"
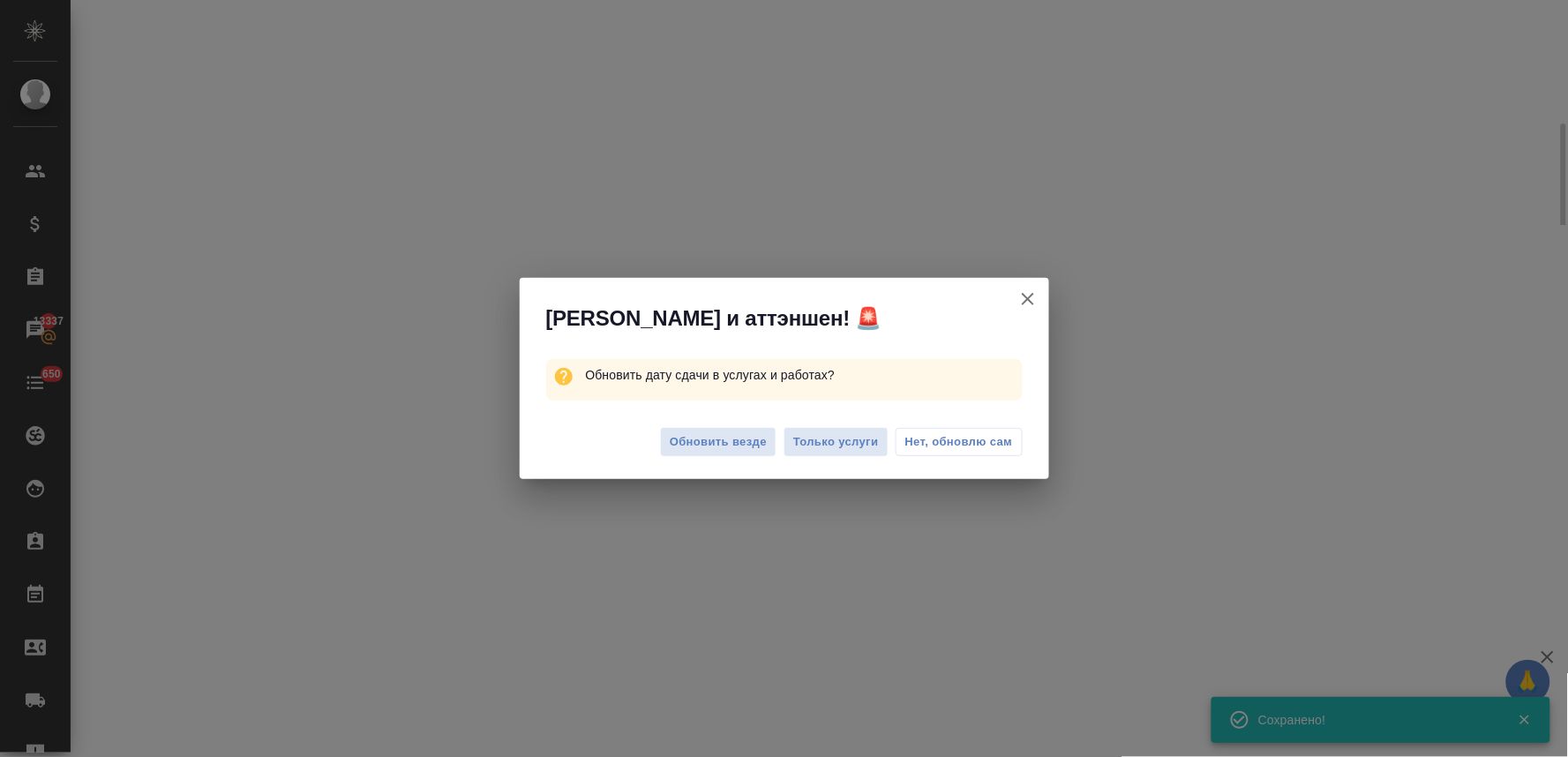
select select "RU"
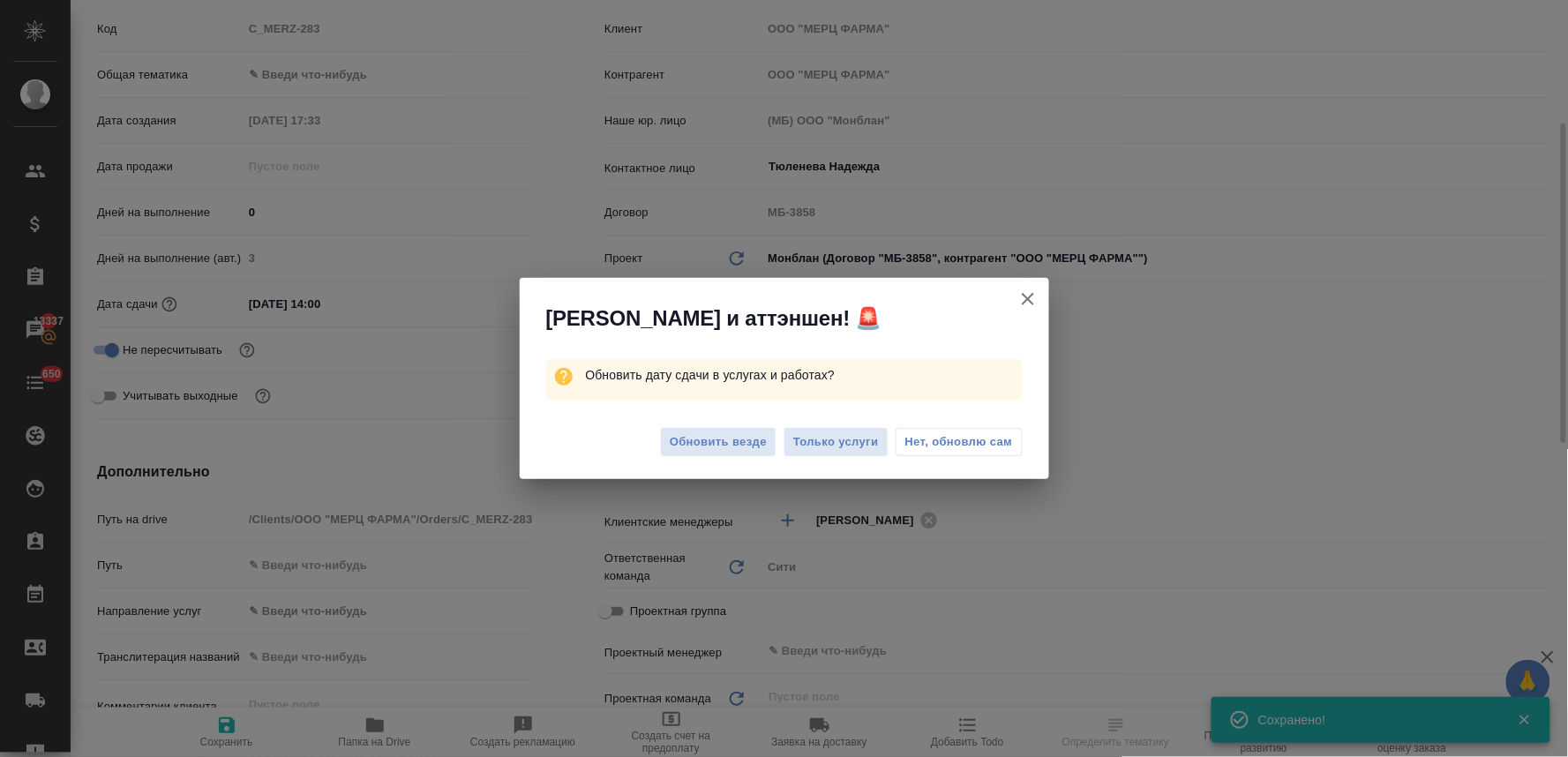
type textarea "x"
click at [717, 447] on span "Обновить везде" at bounding box center [718, 443] width 97 height 20
type textarea "x"
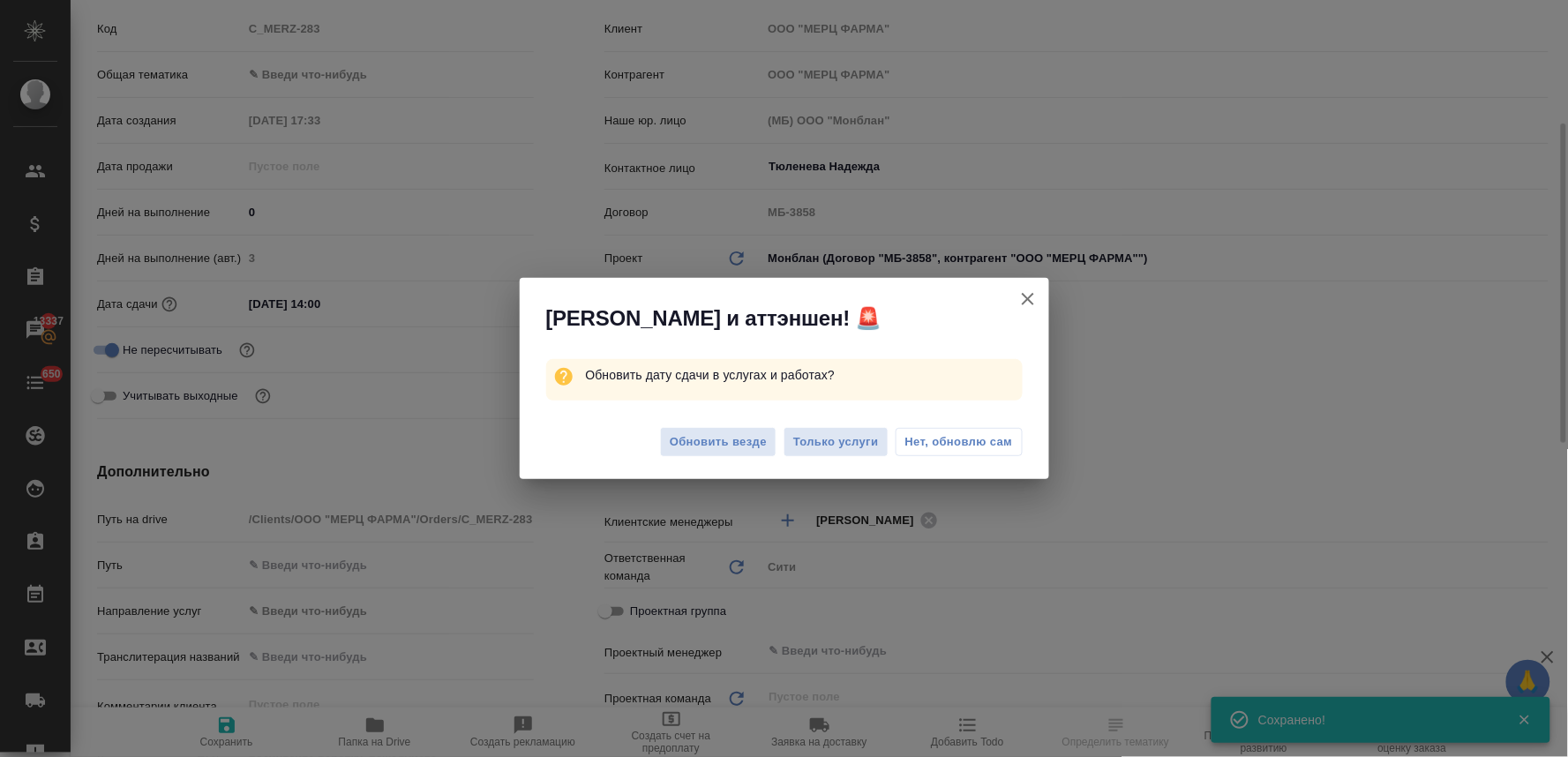
type textarea "x"
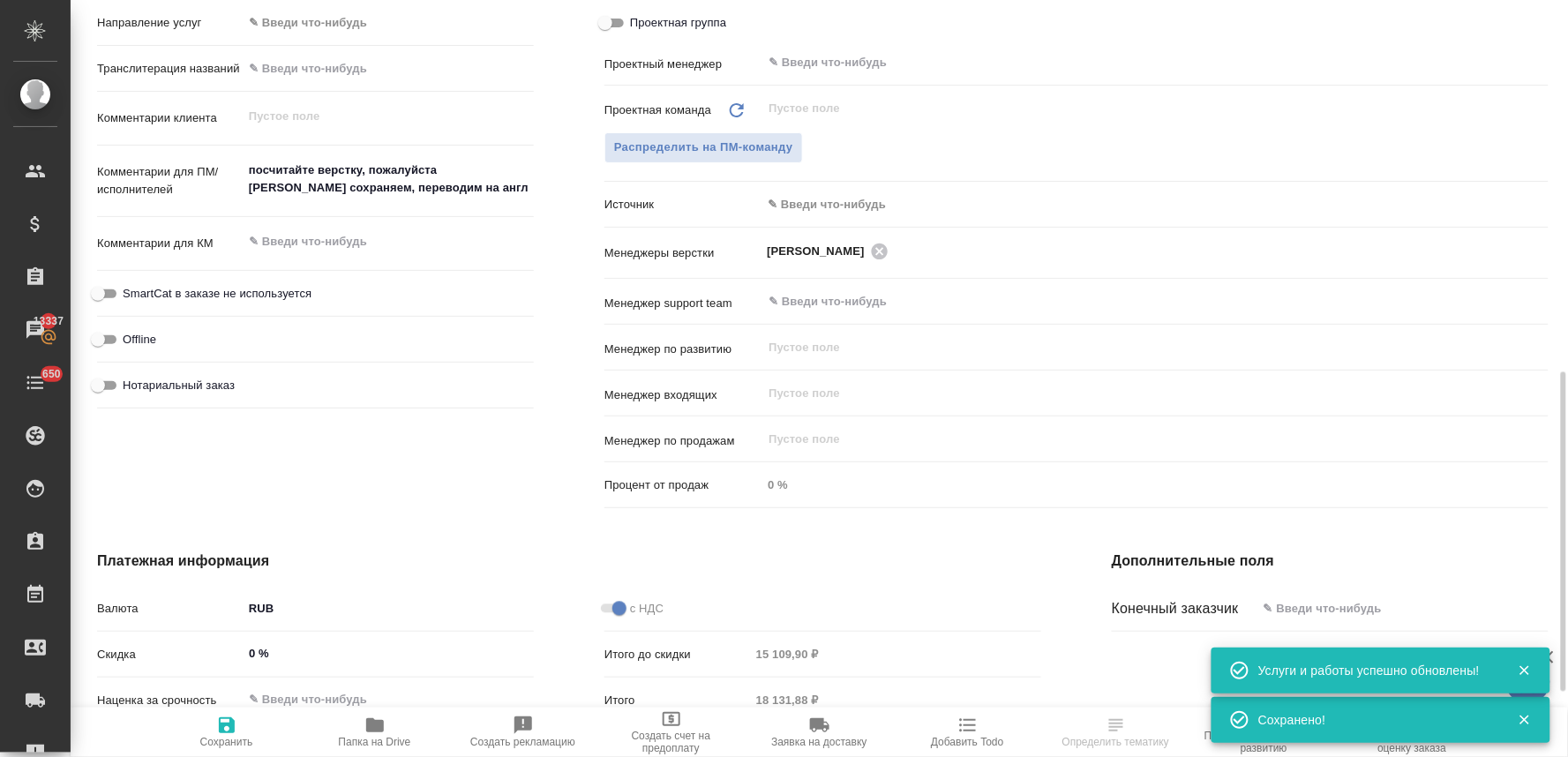
scroll to position [588, 0]
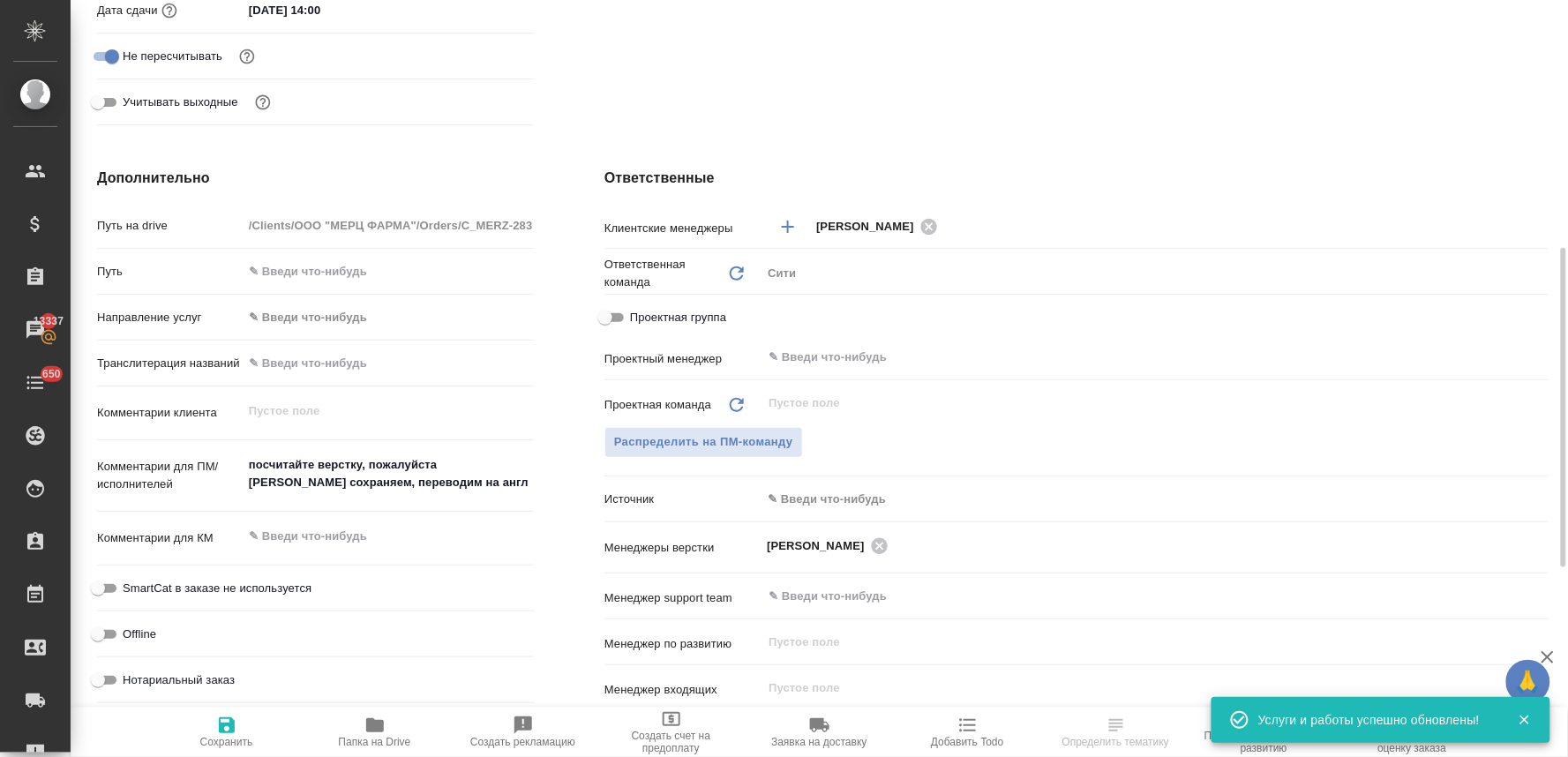
type textarea "x"
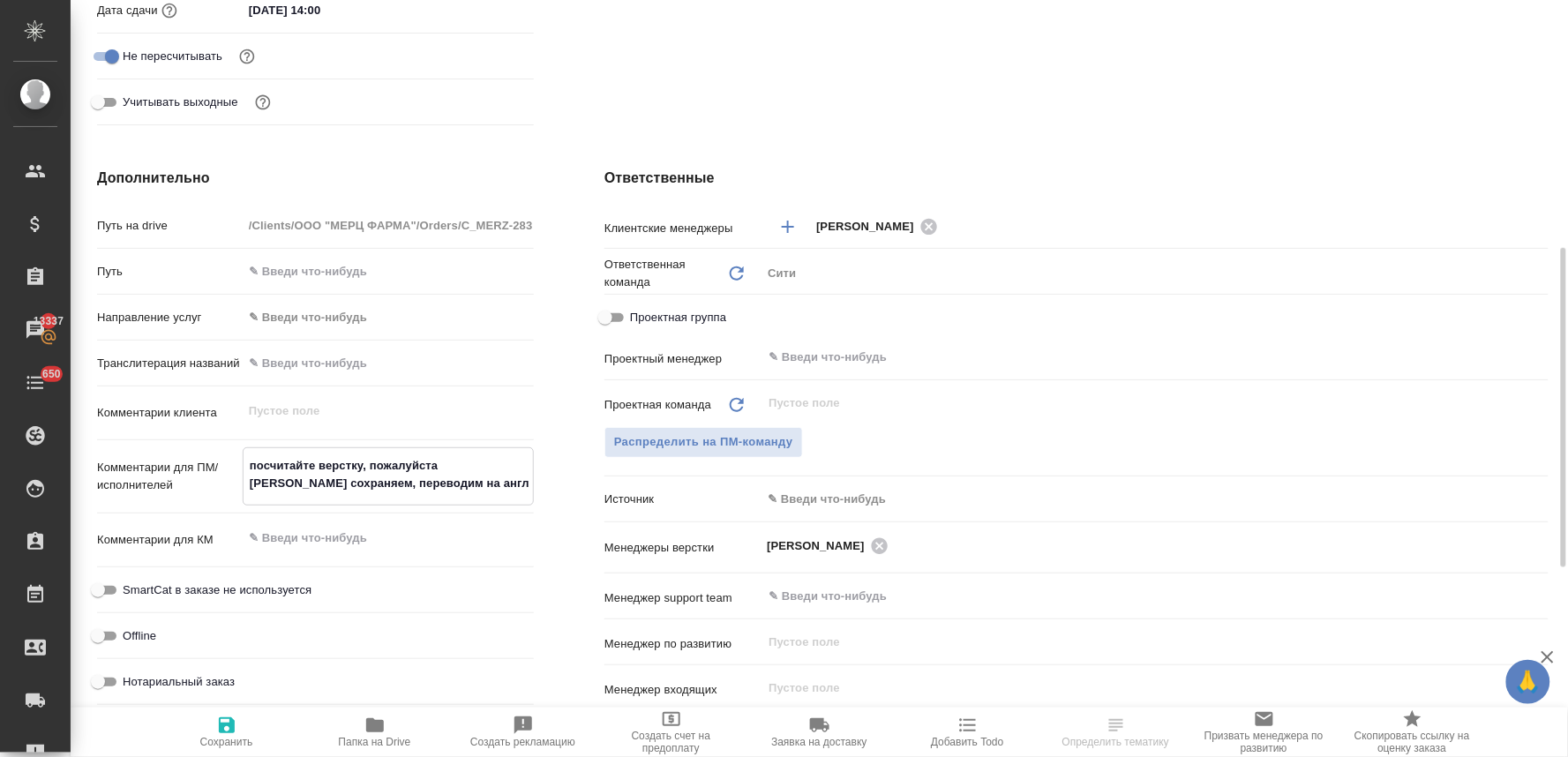
drag, startPoint x: 479, startPoint y: 487, endPoint x: 226, endPoint y: 451, distance: 255.5
click at [226, 451] on div "Комментарии для ПМ/исполнителей посчитайте верстку, пожалуйста макет сохраняем,…" at bounding box center [315, 476] width 437 height 58
type textarea "x"
type textarea "м"
type textarea "x"
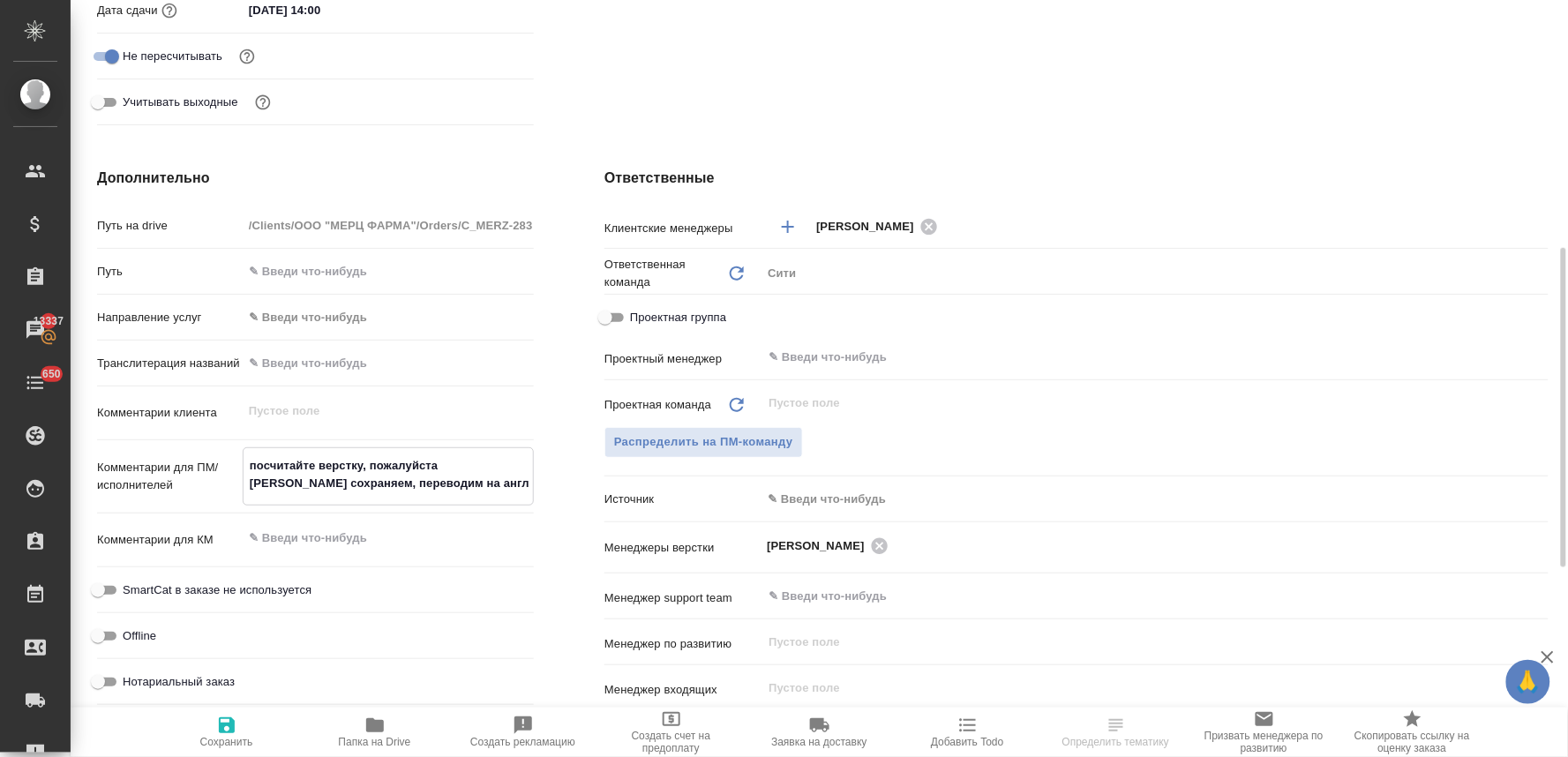
type textarea "x"
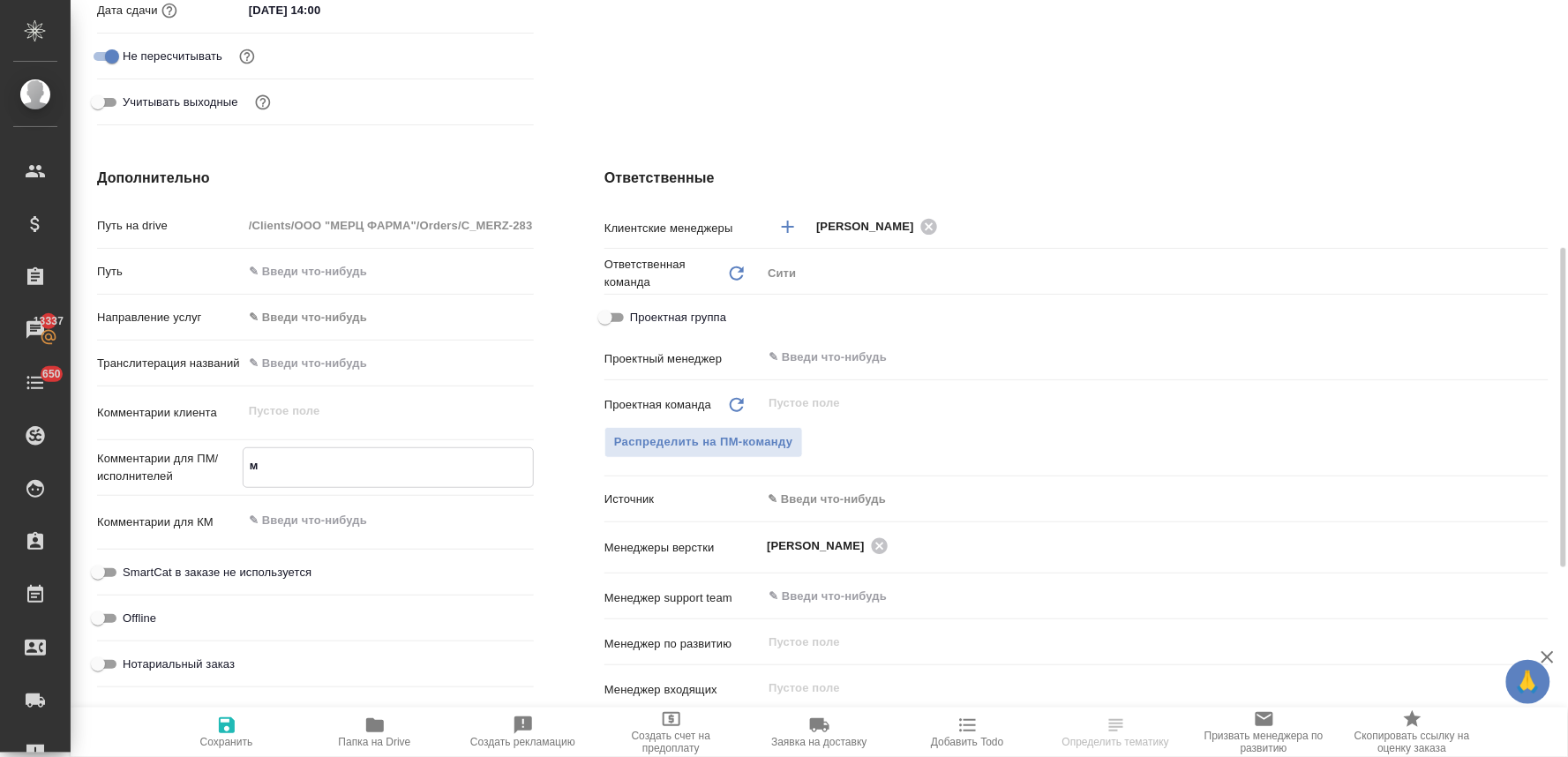
type textarea "x"
type textarea "мо"
type textarea "x"
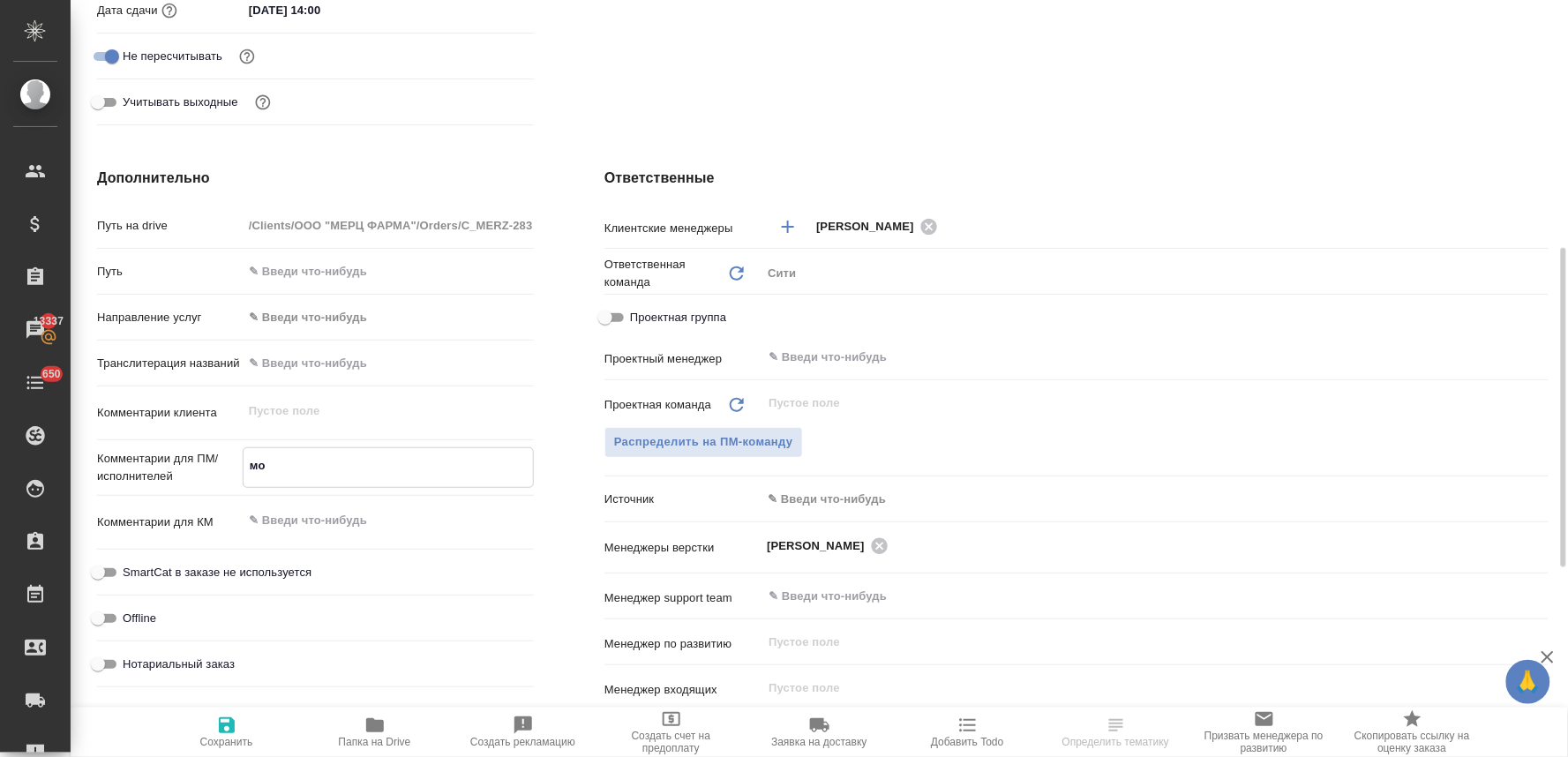
type textarea "мож"
type textarea "x"
type textarea "можн"
type textarea "x"
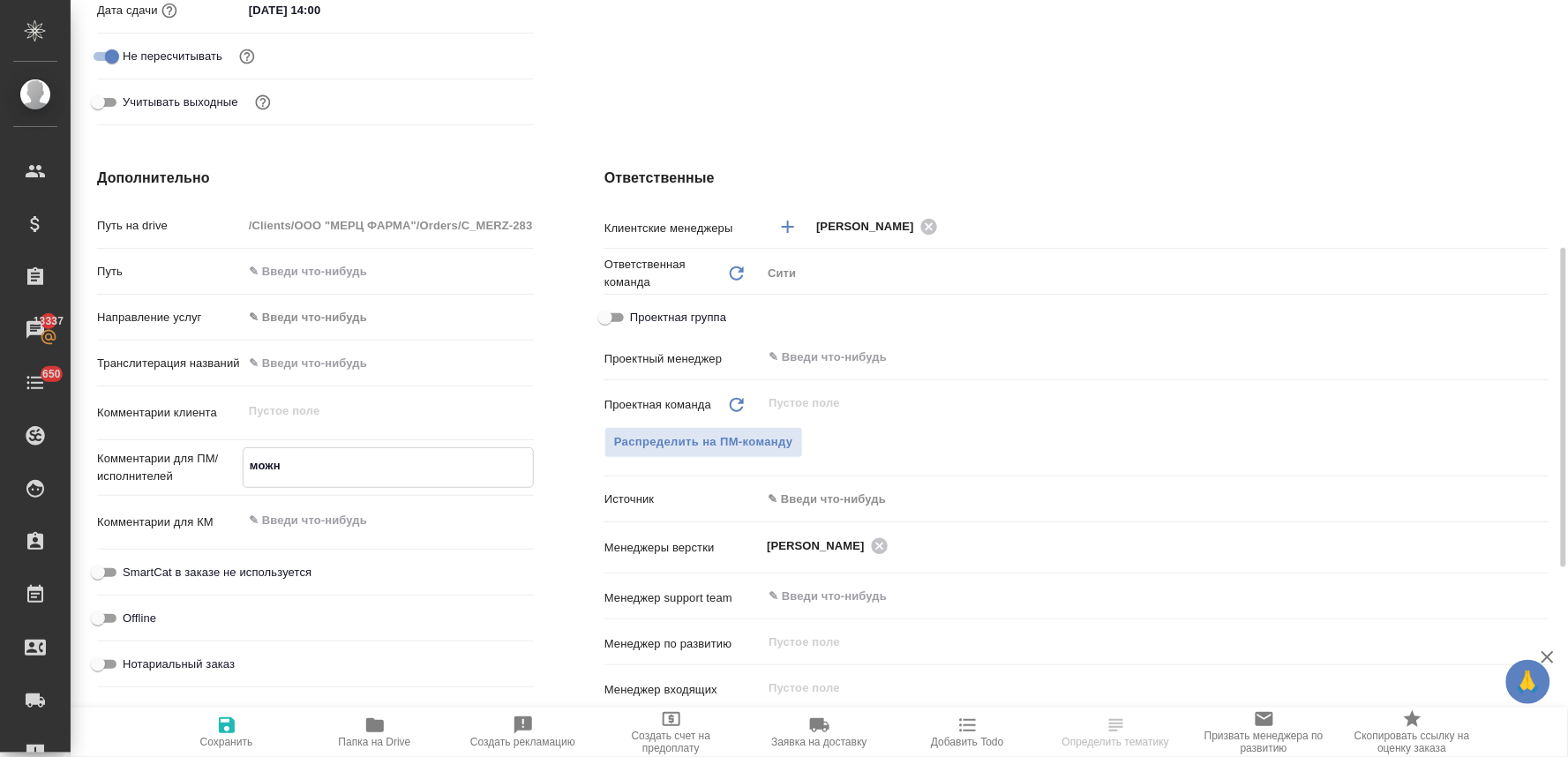
type textarea "x"
type textarea "можно"
type textarea "x"
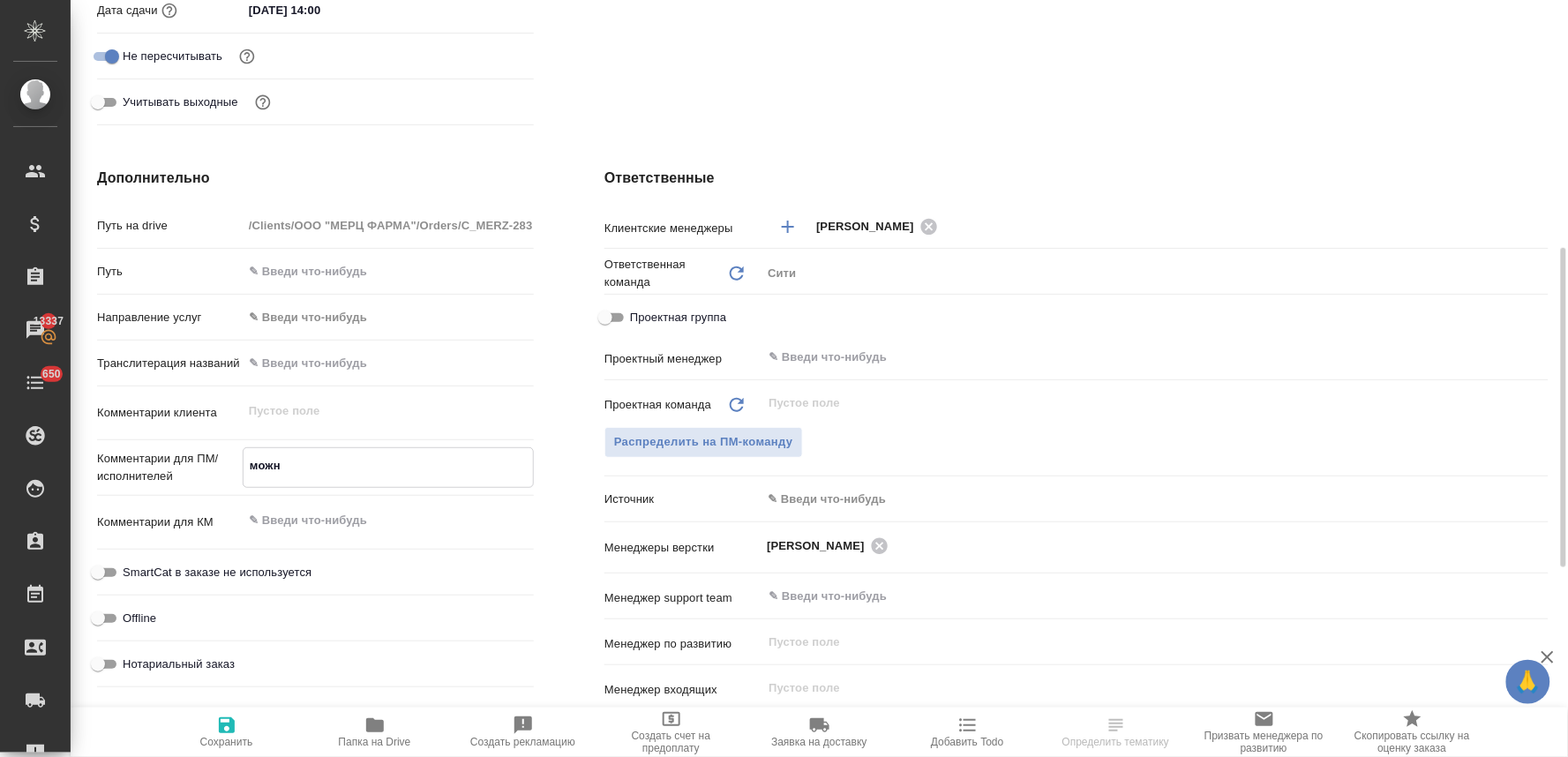
type textarea "x"
type textarea "можно"
type textarea "x"
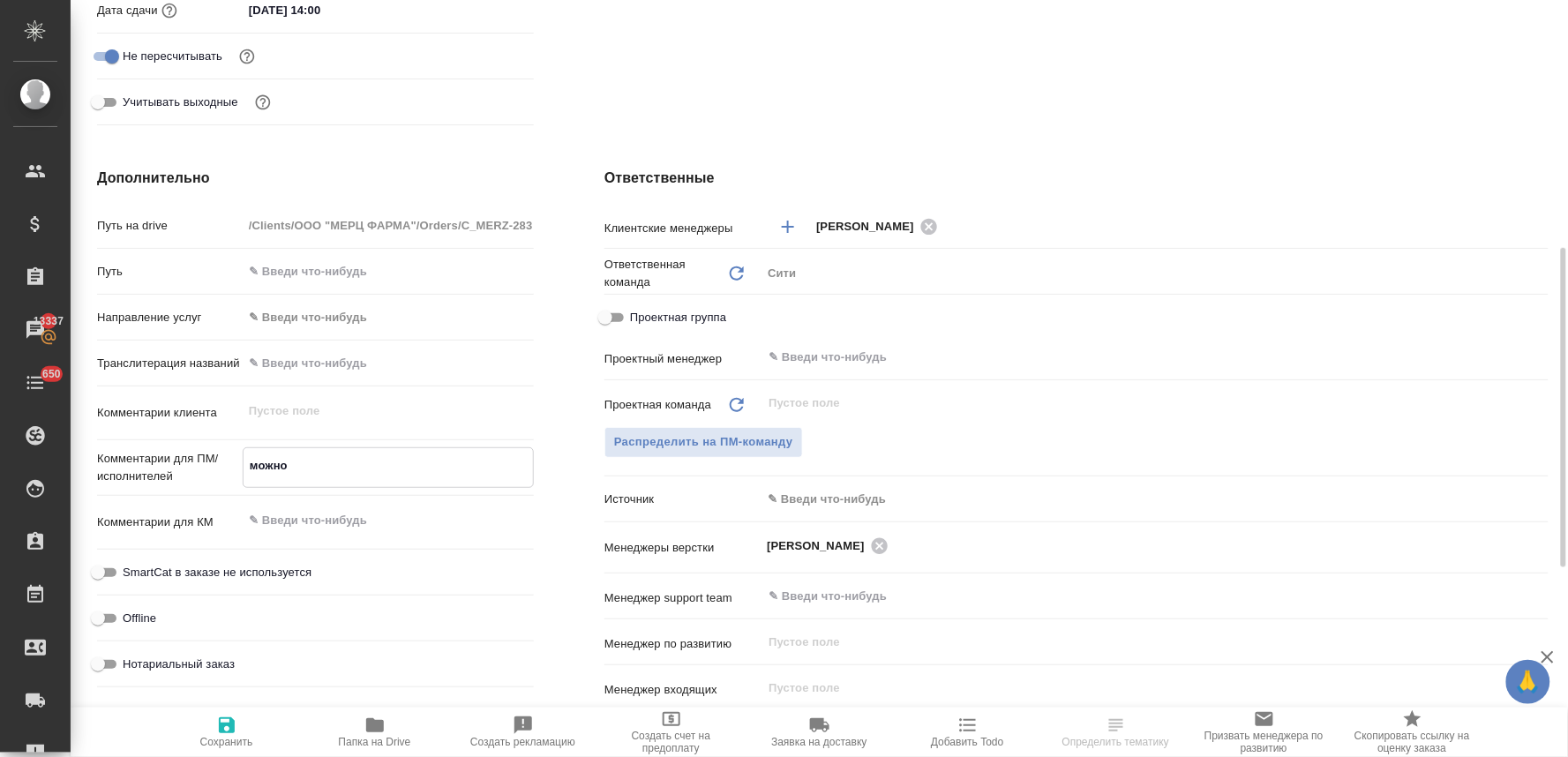
type textarea "x"
type textarea "можно с"
type textarea "x"
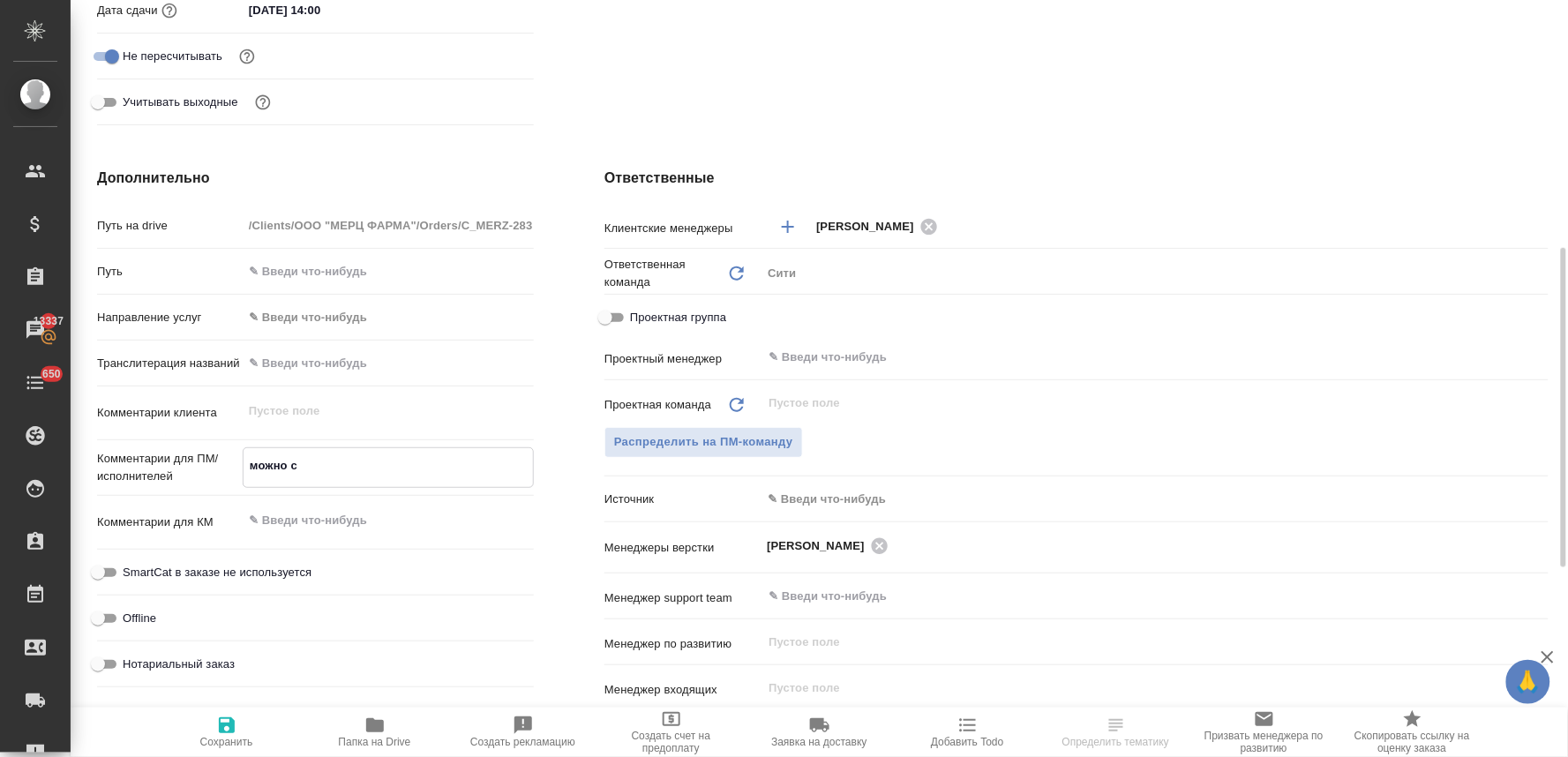
type textarea "можно сд"
type textarea "x"
type textarea "можно сда"
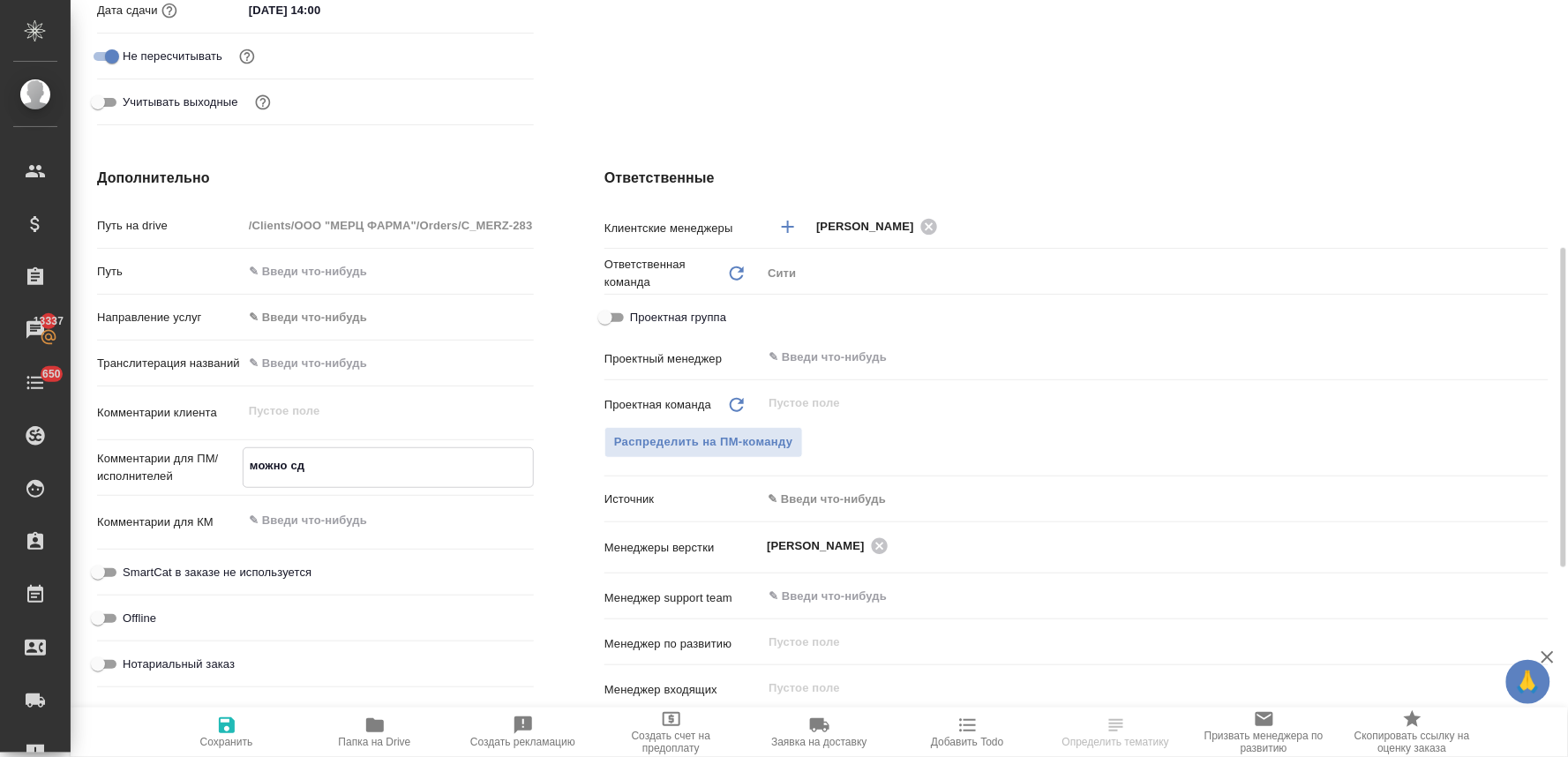
type textarea "x"
type textarea "можно сдат"
type textarea "x"
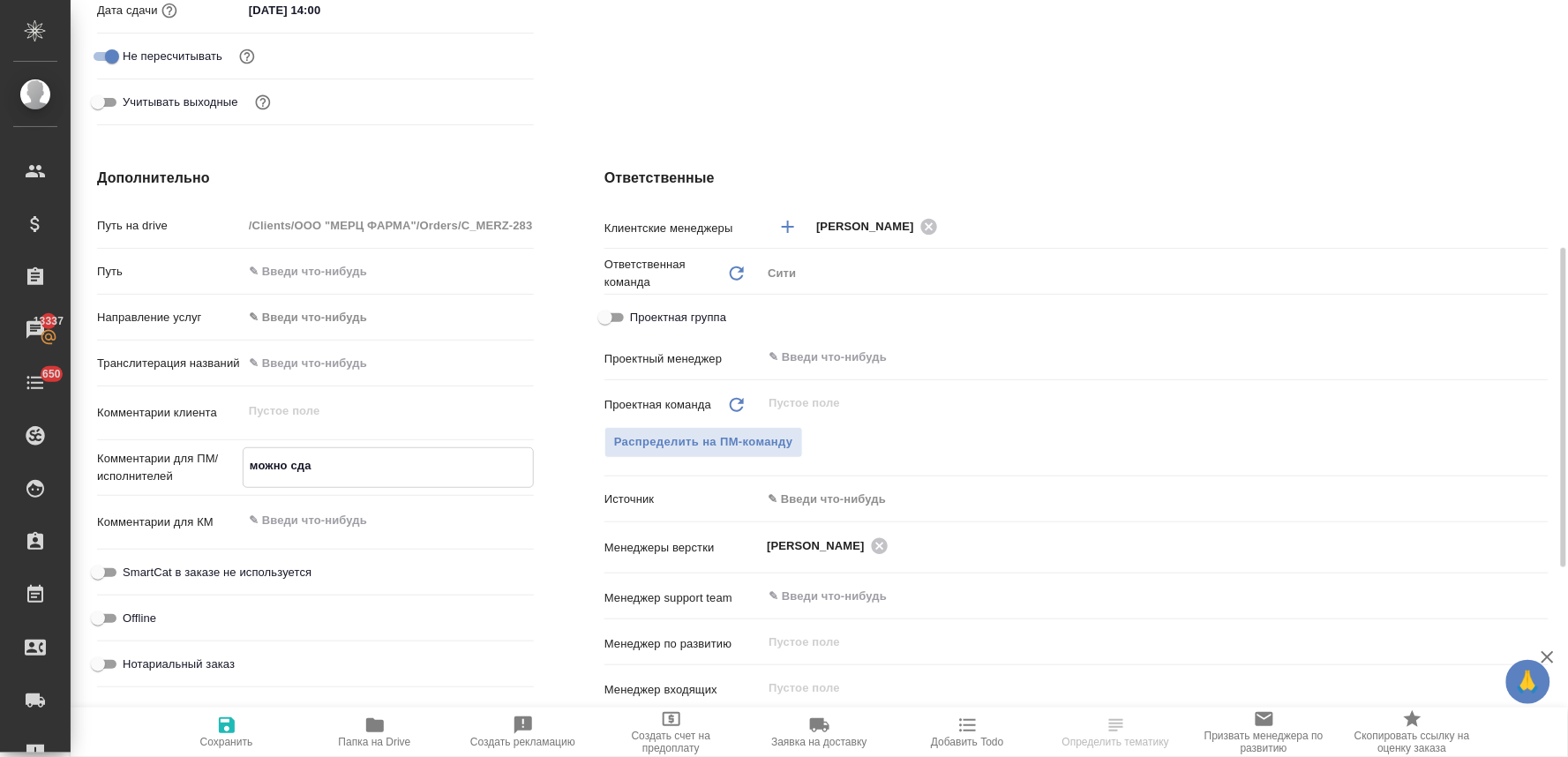
type textarea "x"
type textarea "можно сдать"
type textarea "x"
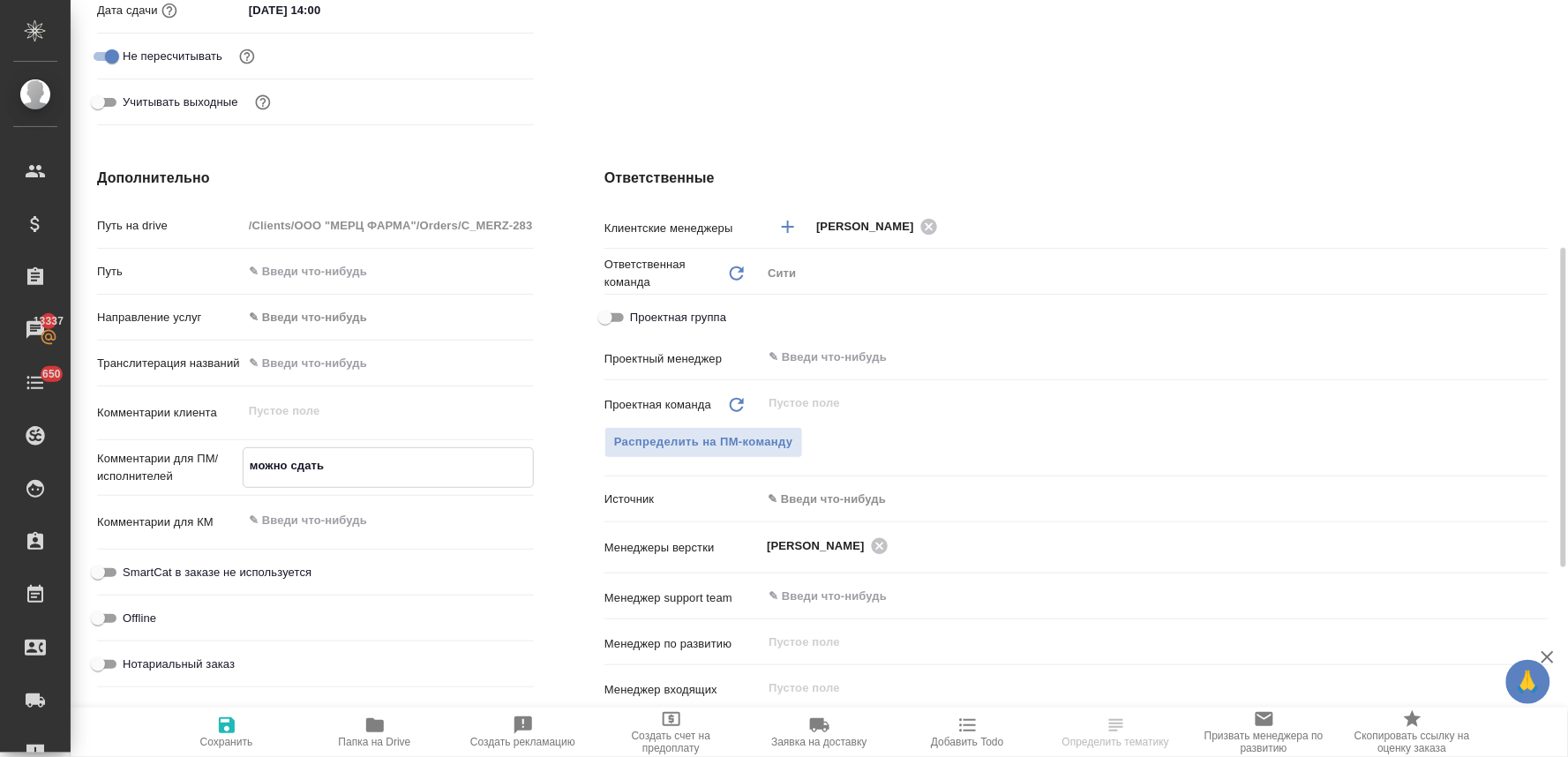
type textarea "можно сдать"
type textarea "x"
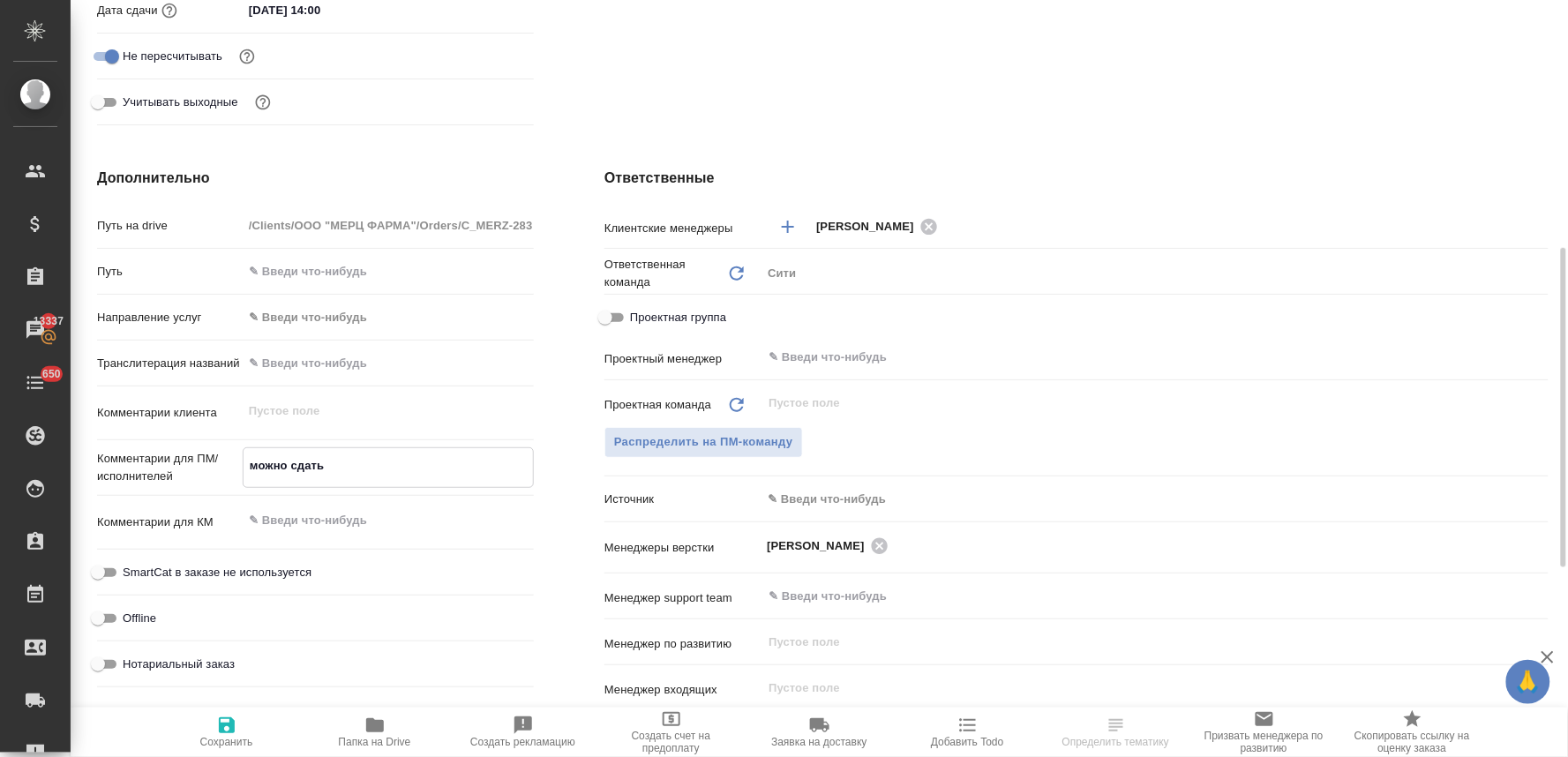
type textarea "можно сдать п"
type textarea "x"
type textarea "можно сдать пр"
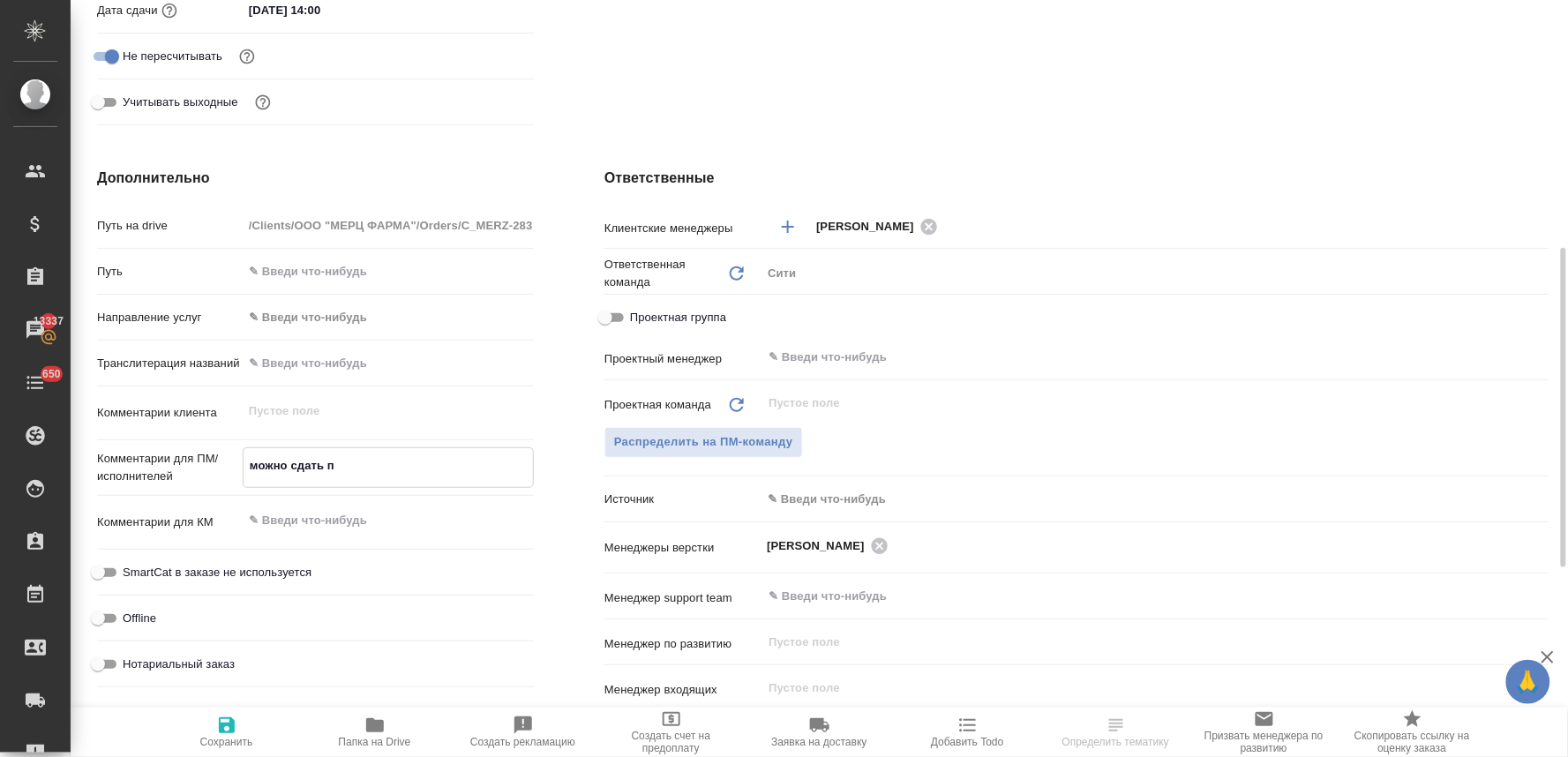
type textarea "x"
type textarea "можно сдать про"
type textarea "x"
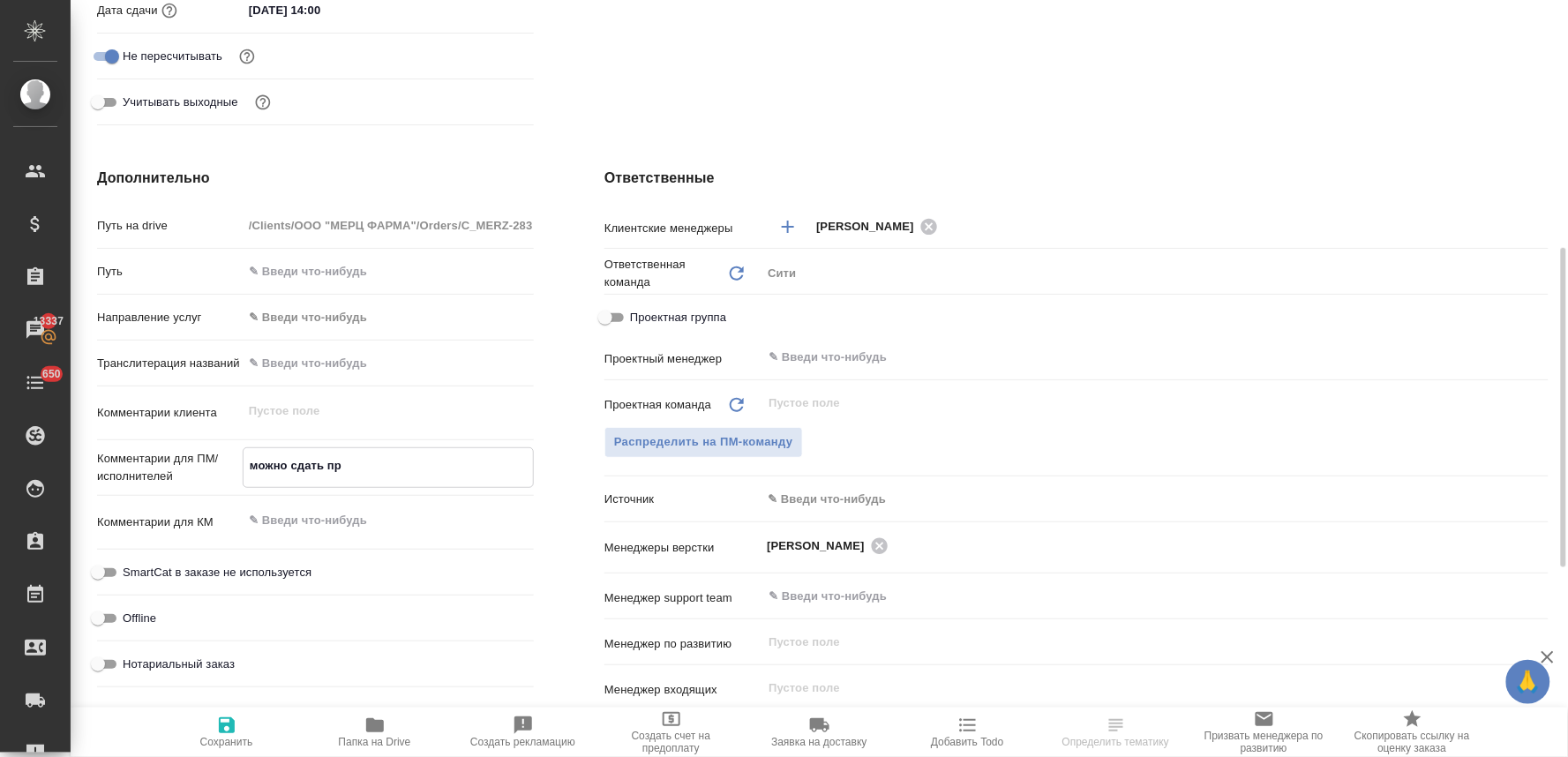
type textarea "x"
type textarea "можно сдать прос"
type textarea "x"
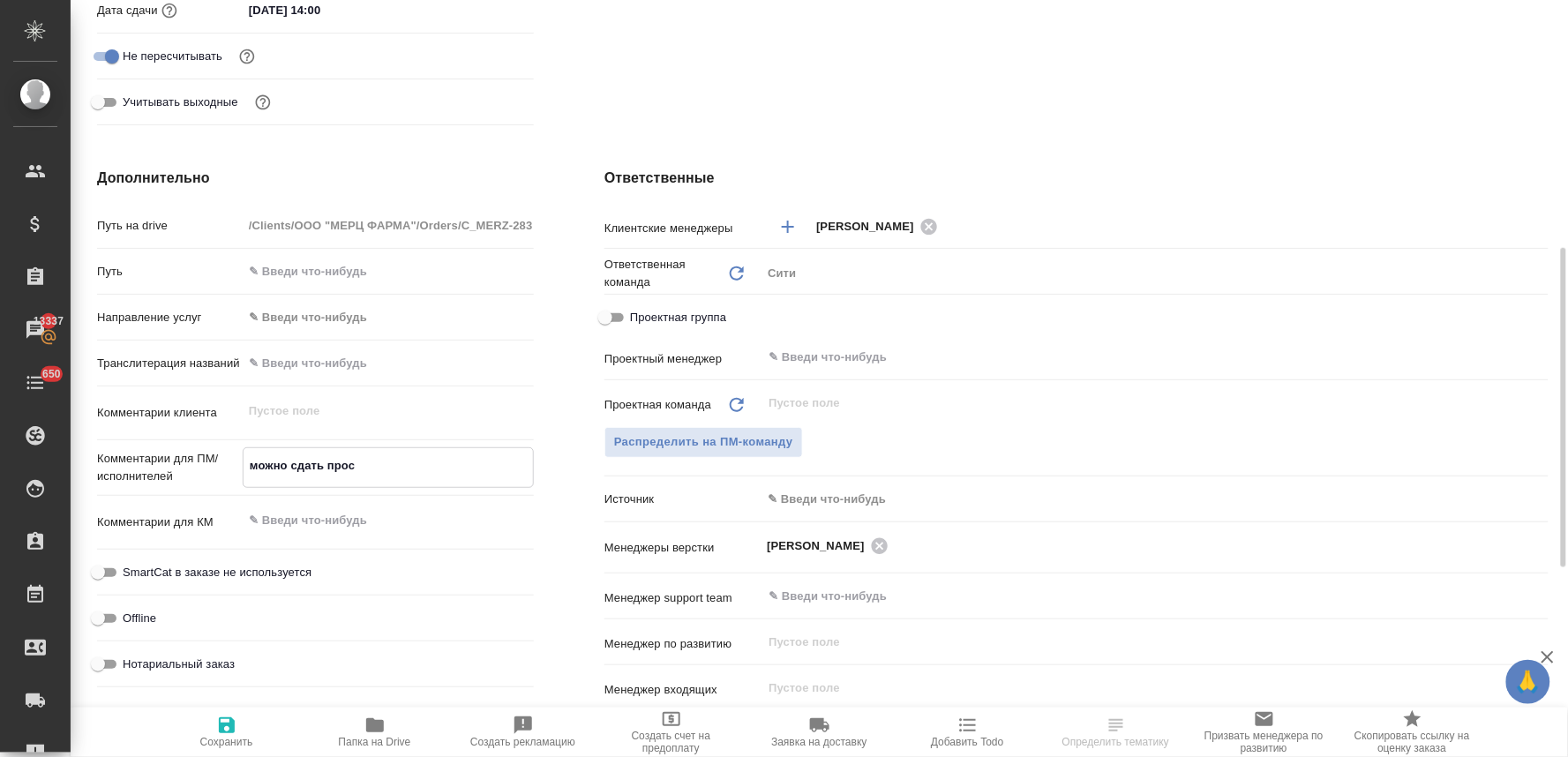
type textarea "можно сдать прост"
type textarea "x"
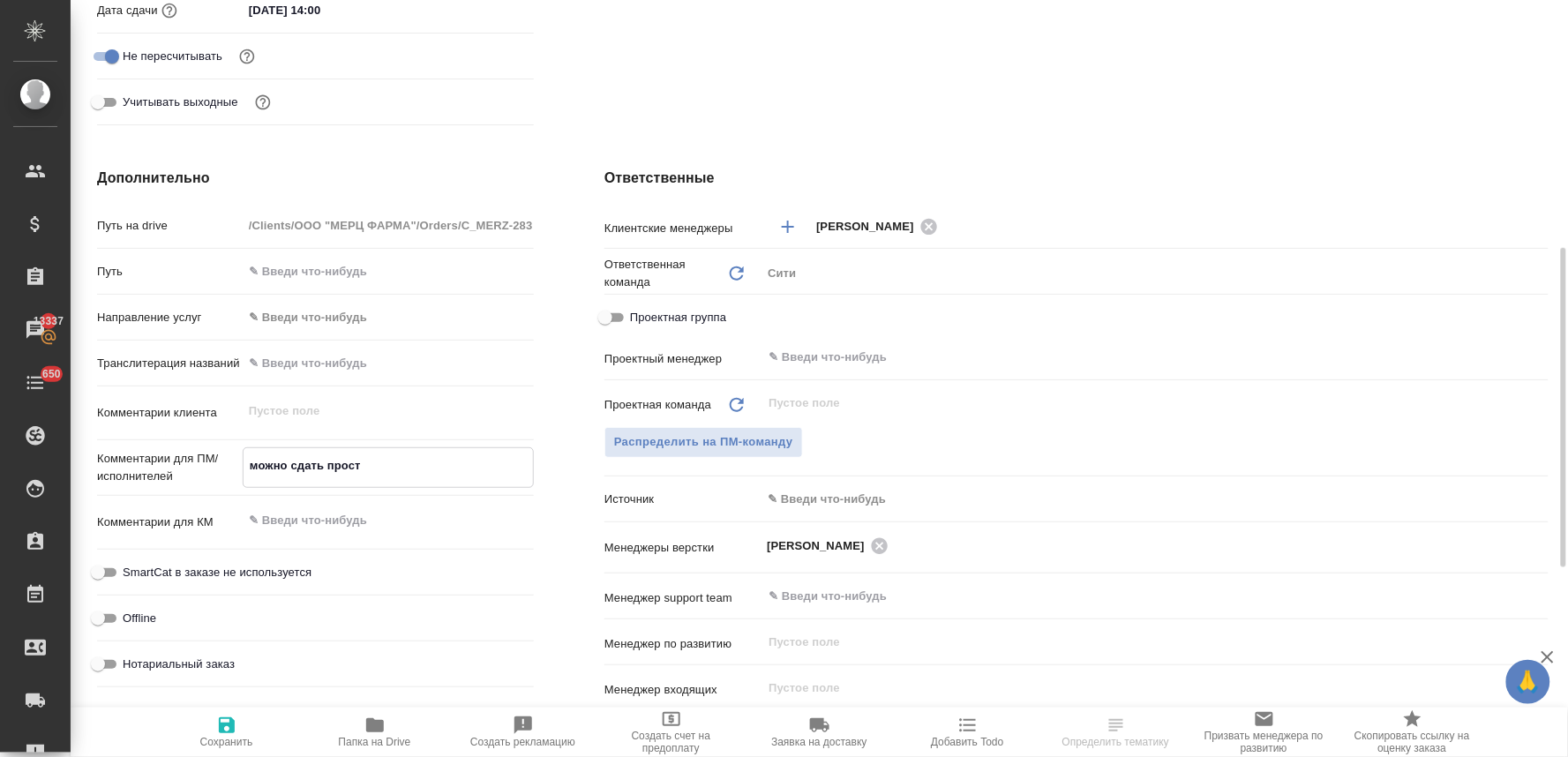
type textarea "можно сдать просто"
type textarea "x"
type textarea "можно сдать просто"
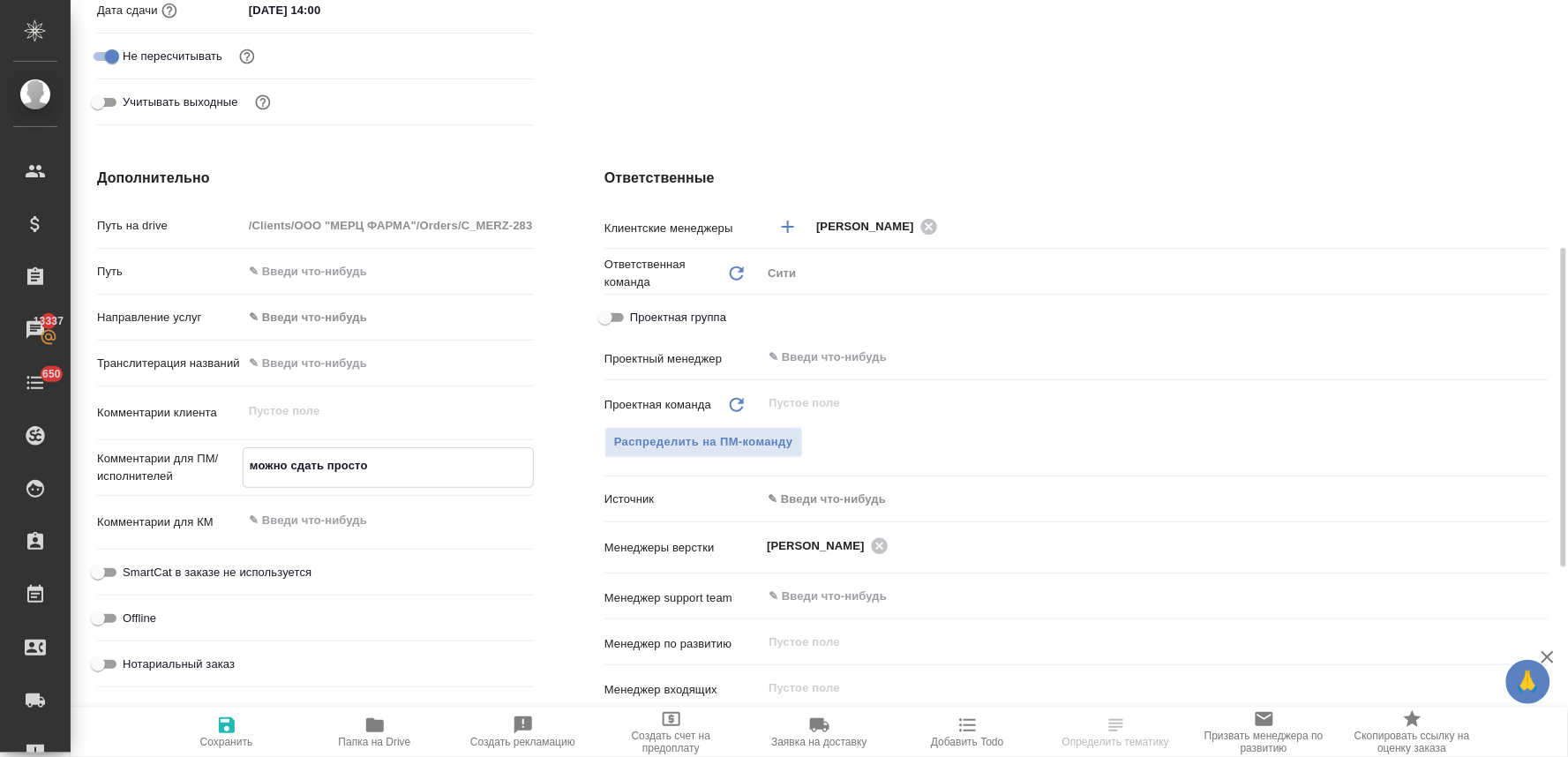
type textarea "x"
type textarea "можно сдать просто в"
type textarea "x"
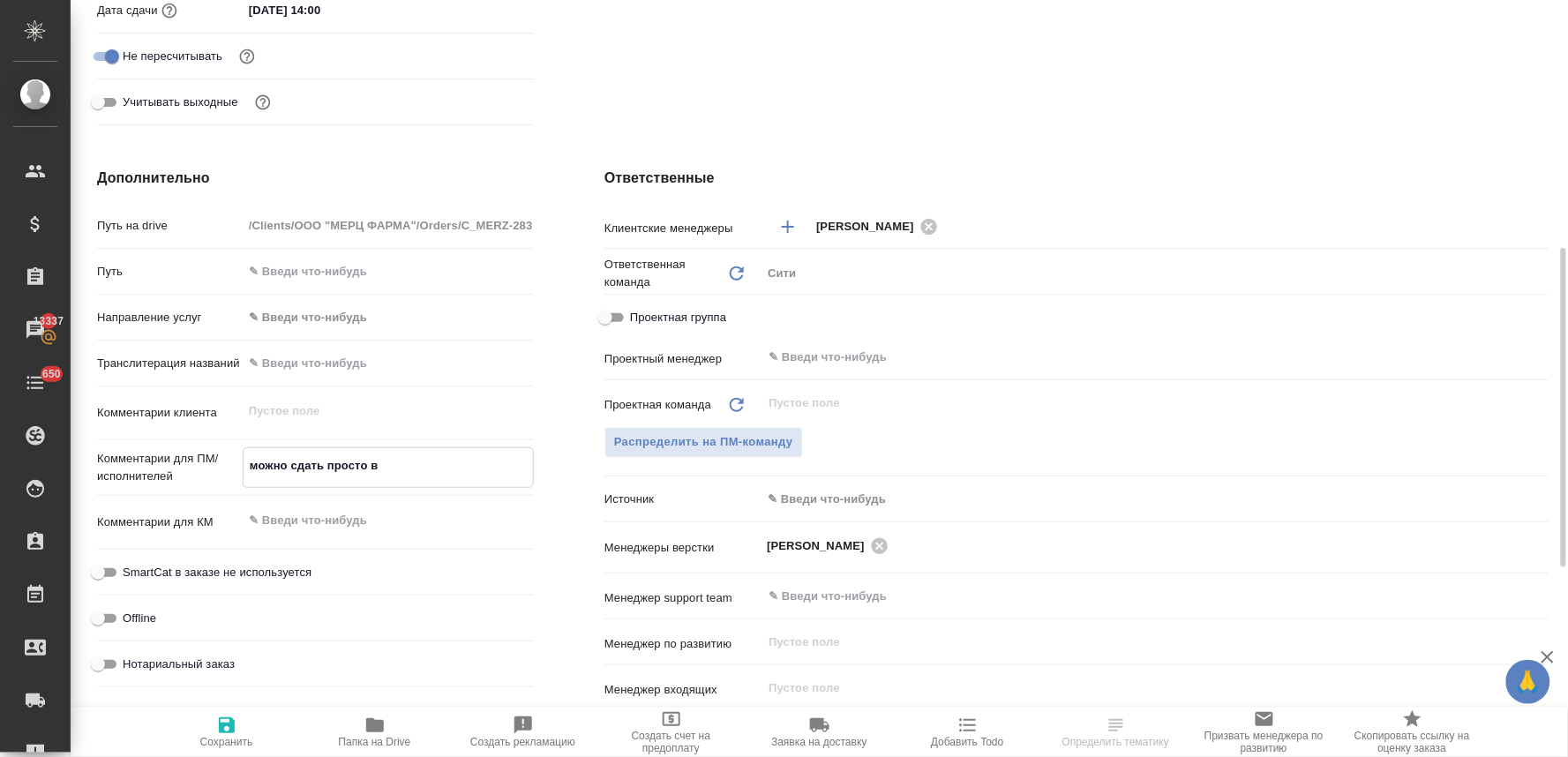
type textarea "x"
type textarea "можно сдать просто в"
type textarea "x"
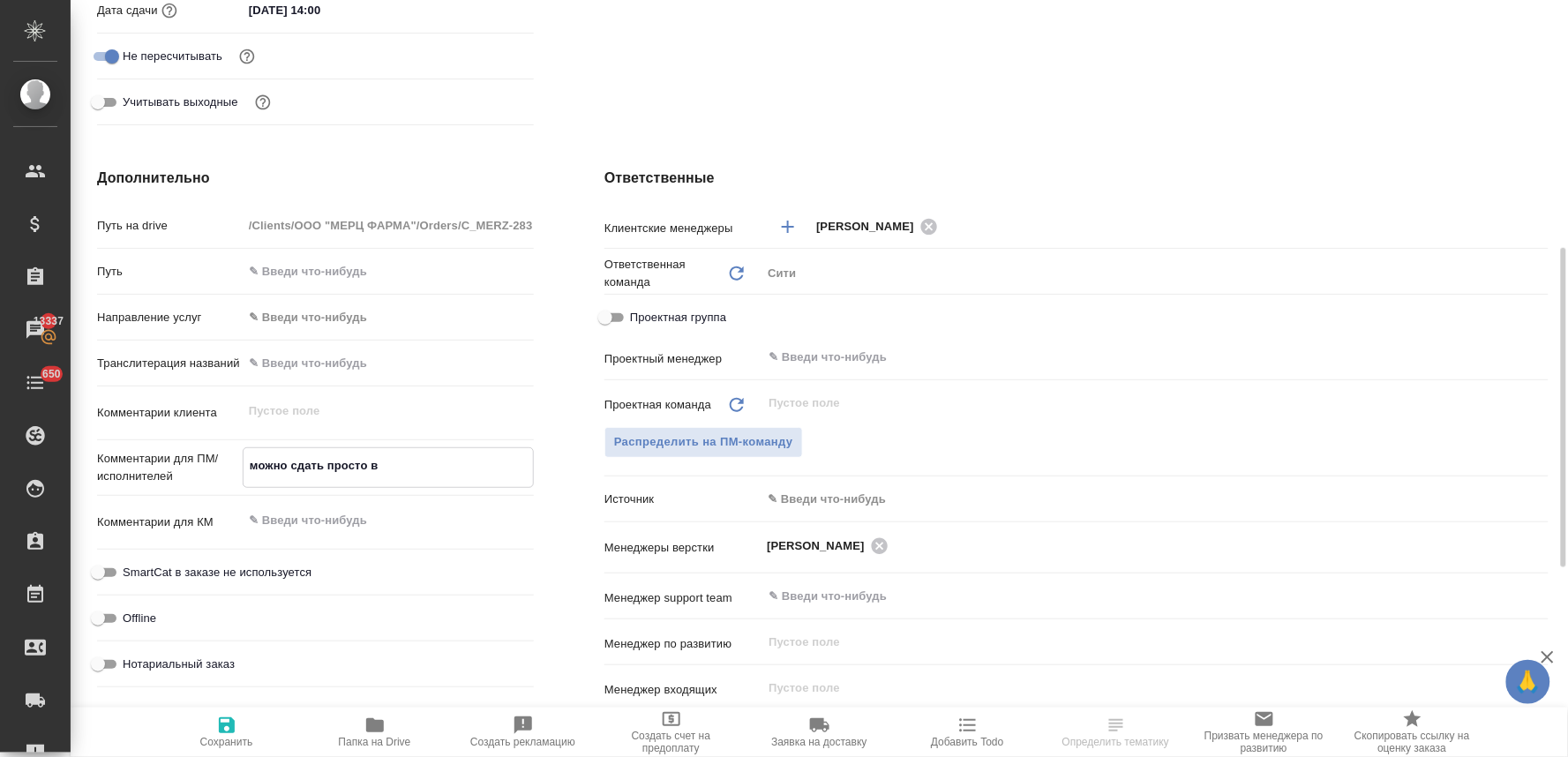
type textarea "x"
type textarea "можно сдать просто в в"
type textarea "x"
type textarea "можно сдать просто в во"
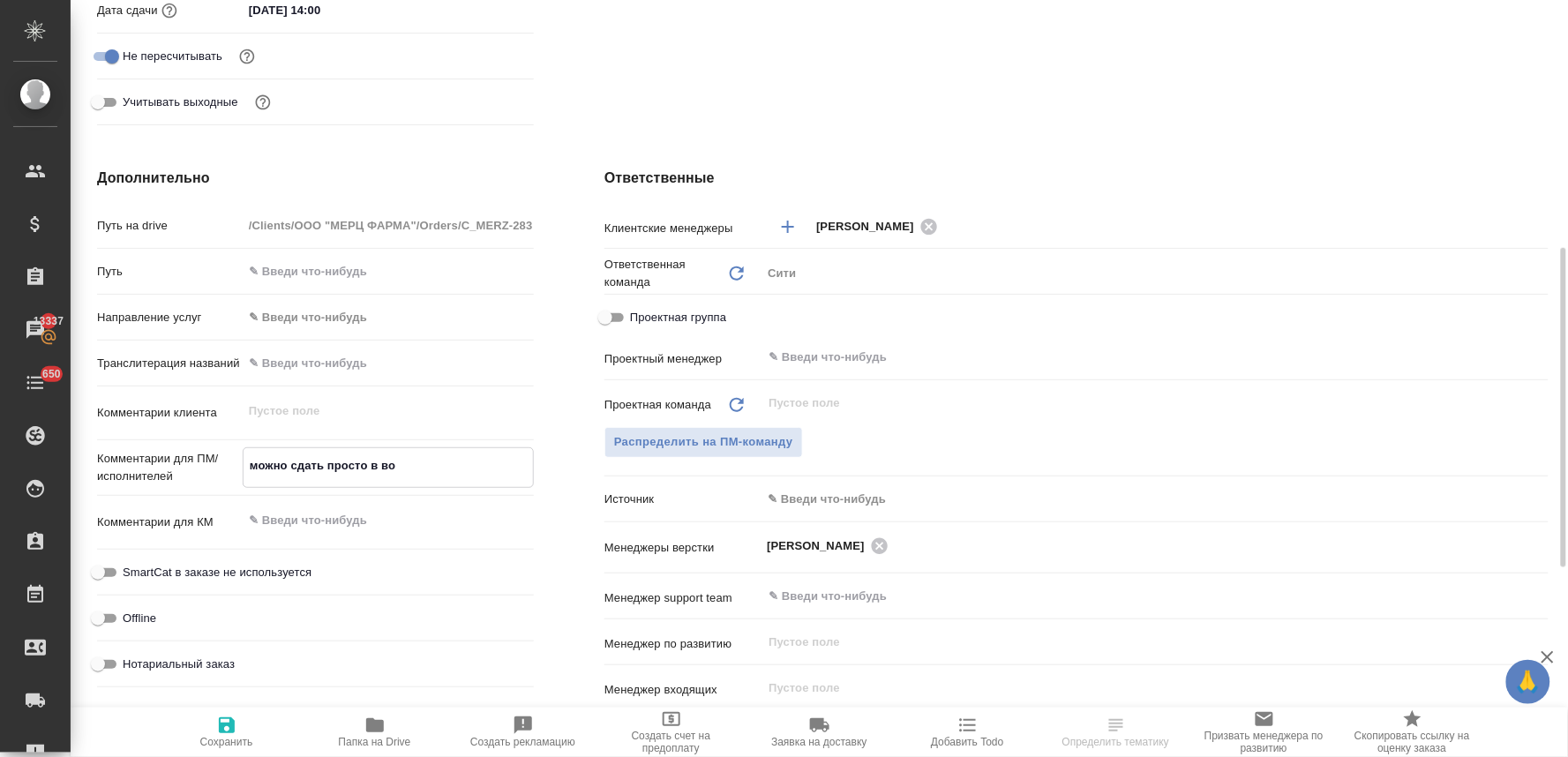
type textarea "x"
type textarea "можно сдать просто в вор"
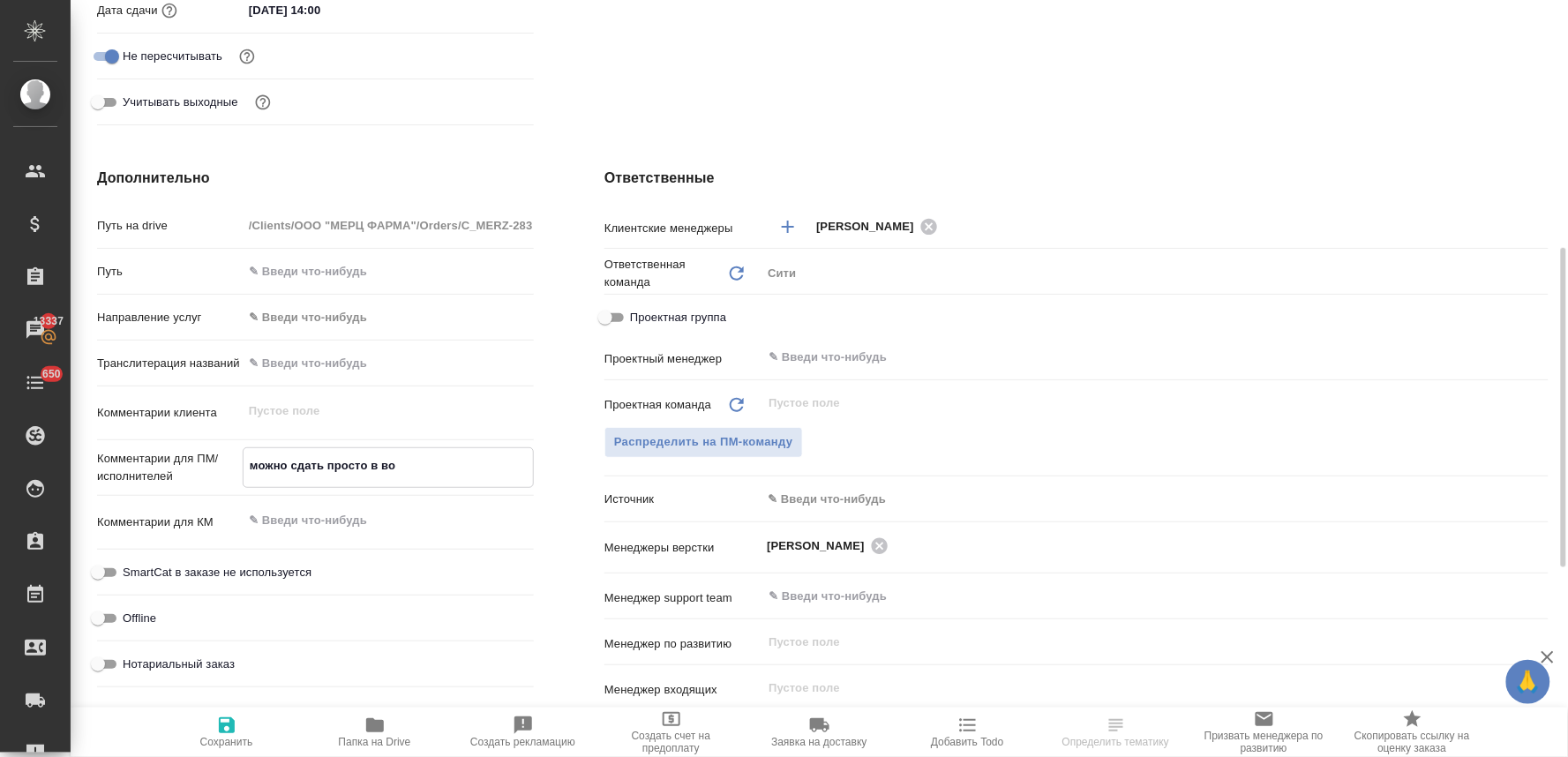
type textarea "x"
type textarea "можно сдать просто в ворд"
type textarea "x"
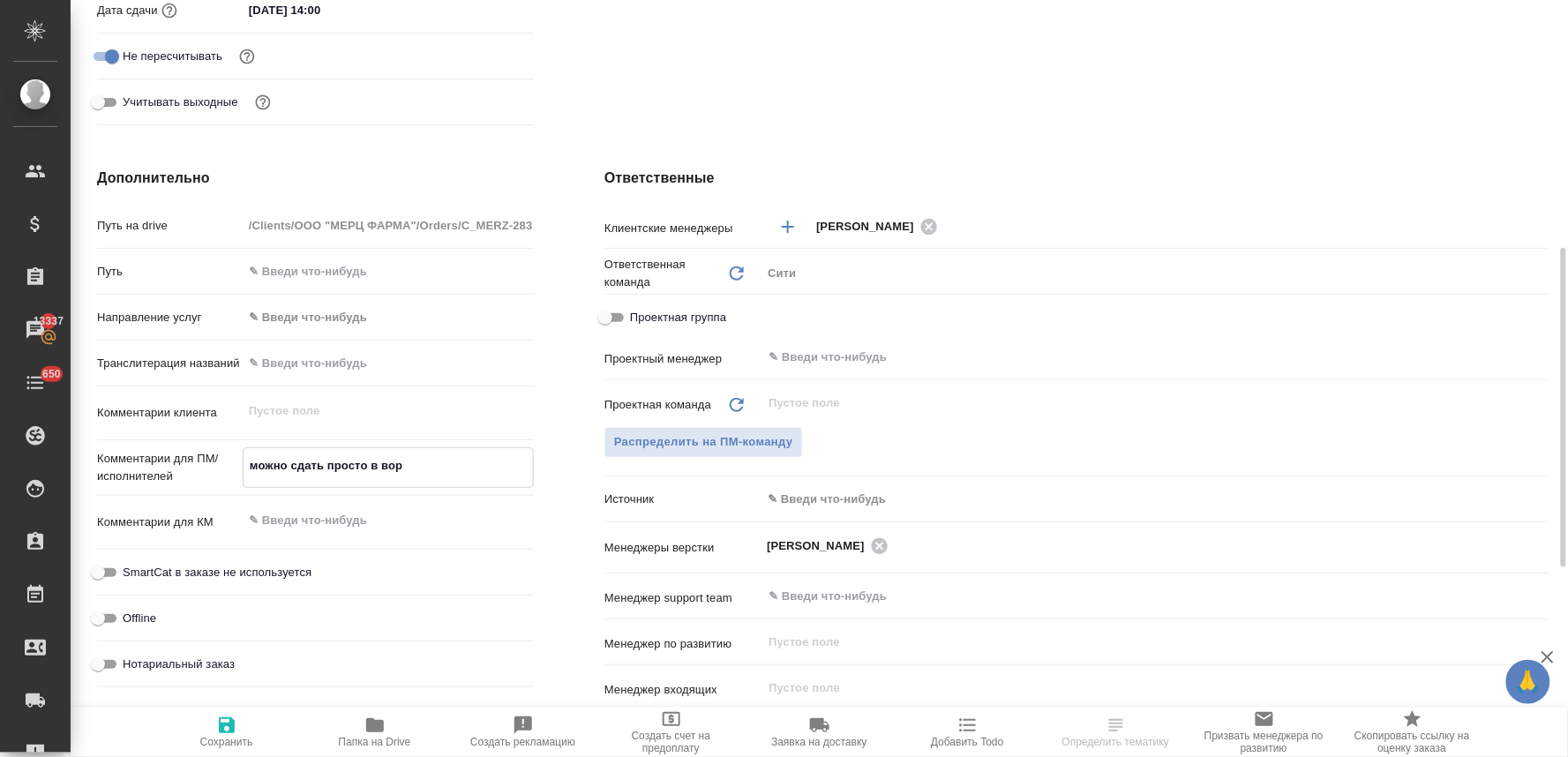
type textarea "x"
type textarea "можно сдать просто в ворде"
type textarea "x"
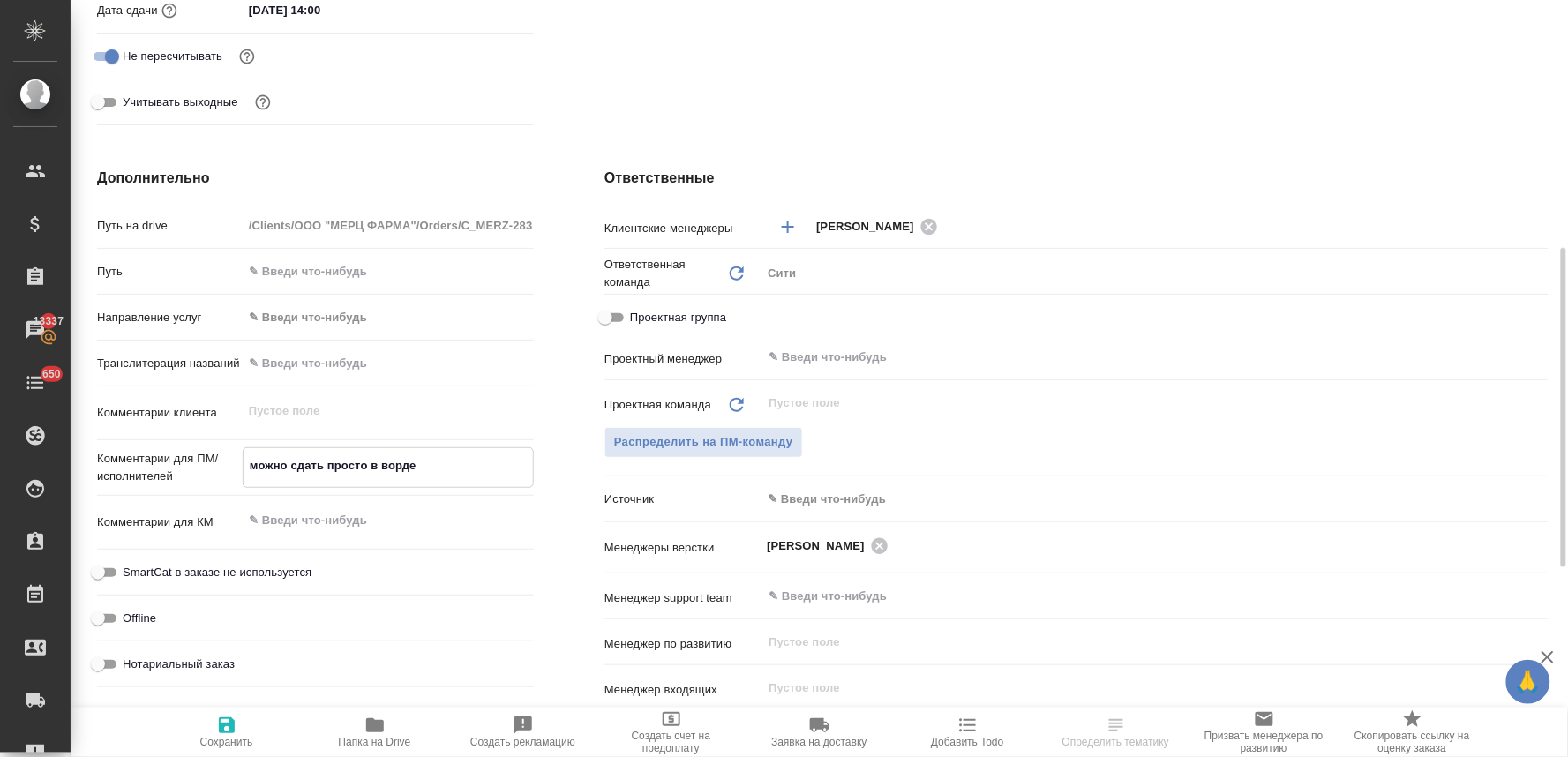
type textarea "x"
type textarea "можно сдать просто в ворде"
type textarea "x"
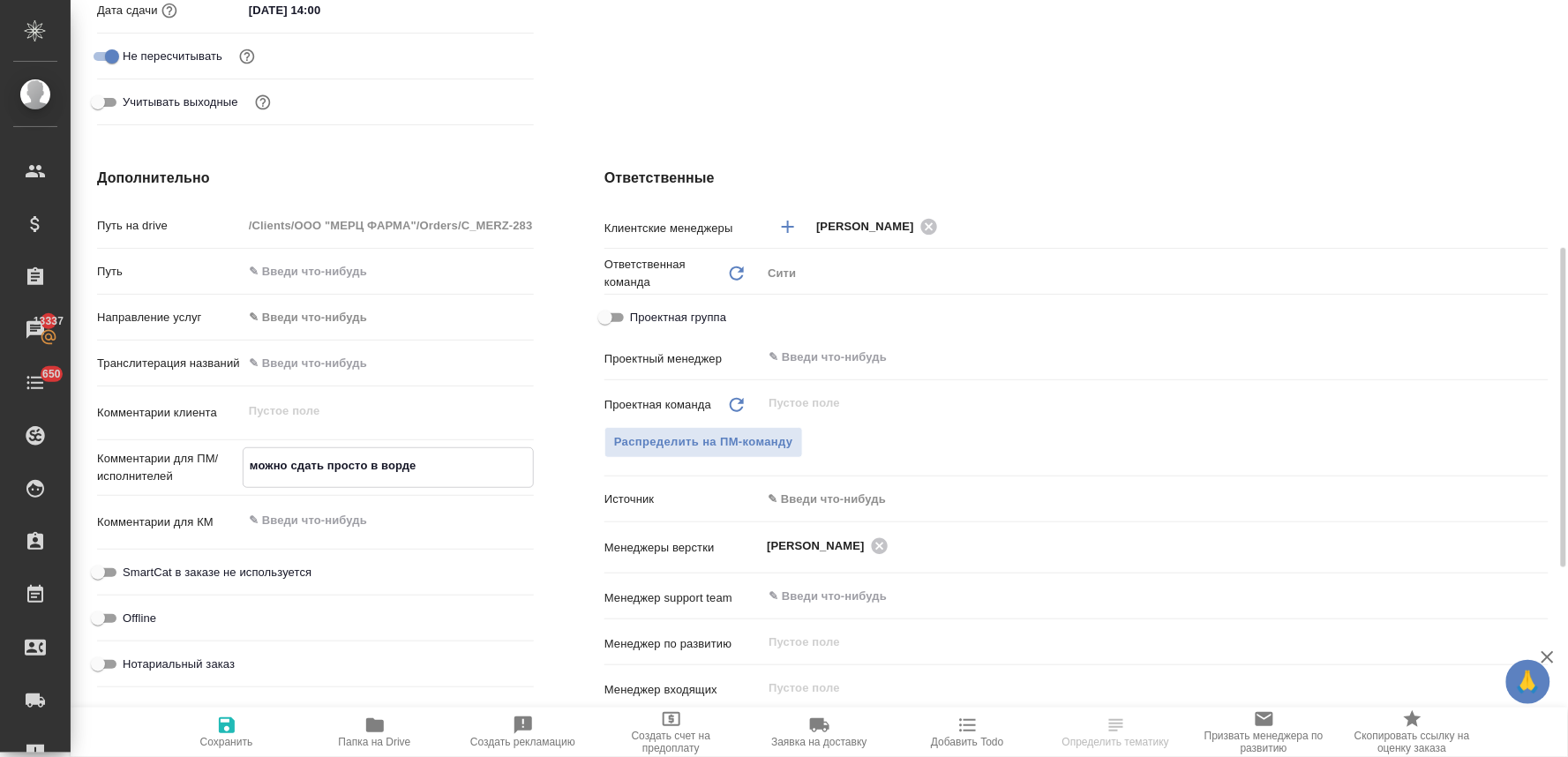
type textarea "можно сдать просто в ворде"
type textarea "x"
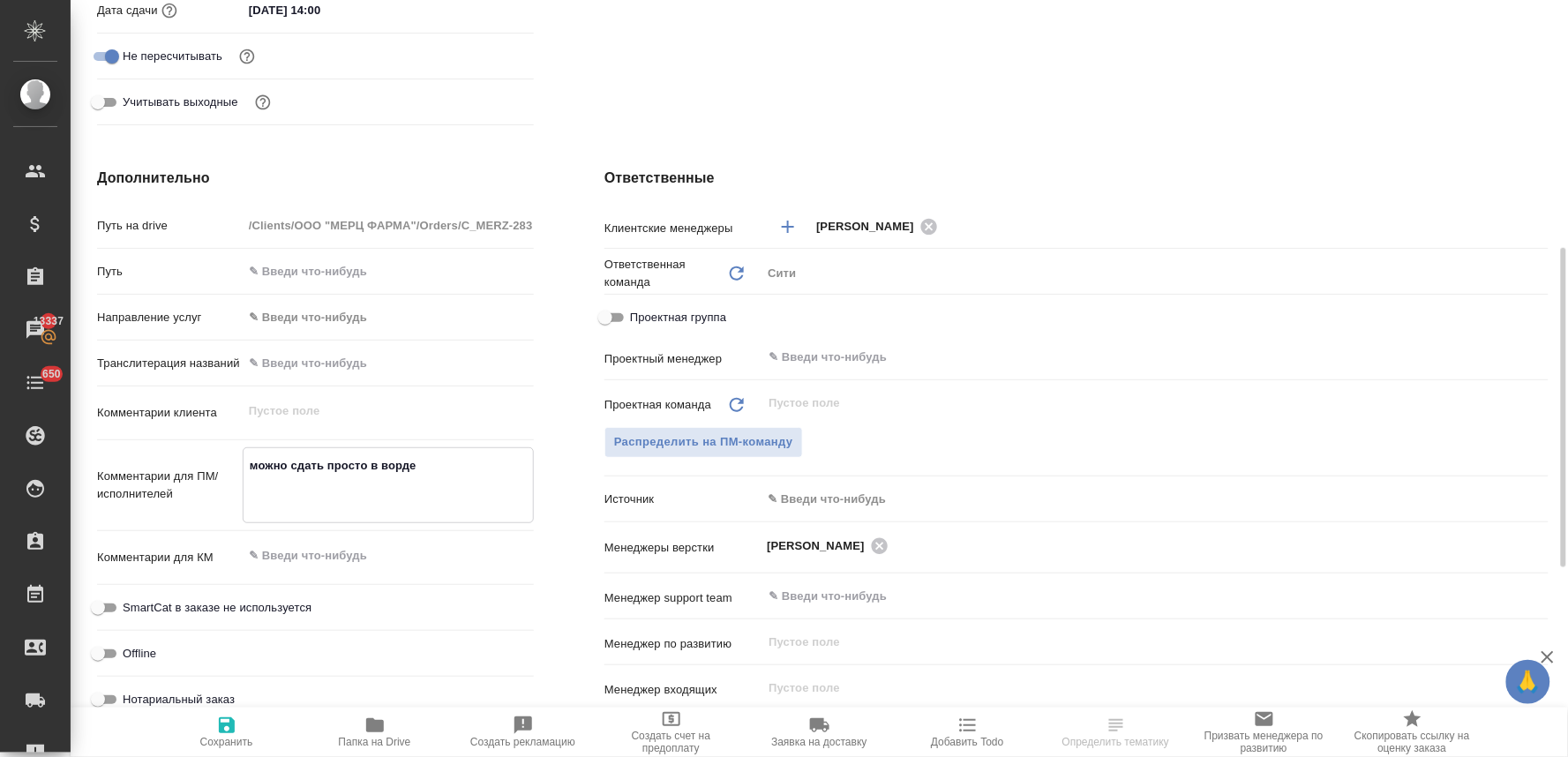
type textarea "x"
type textarea "можно сдать просто в ворде п"
type textarea "x"
type textarea "можно сдать просто в ворде пр"
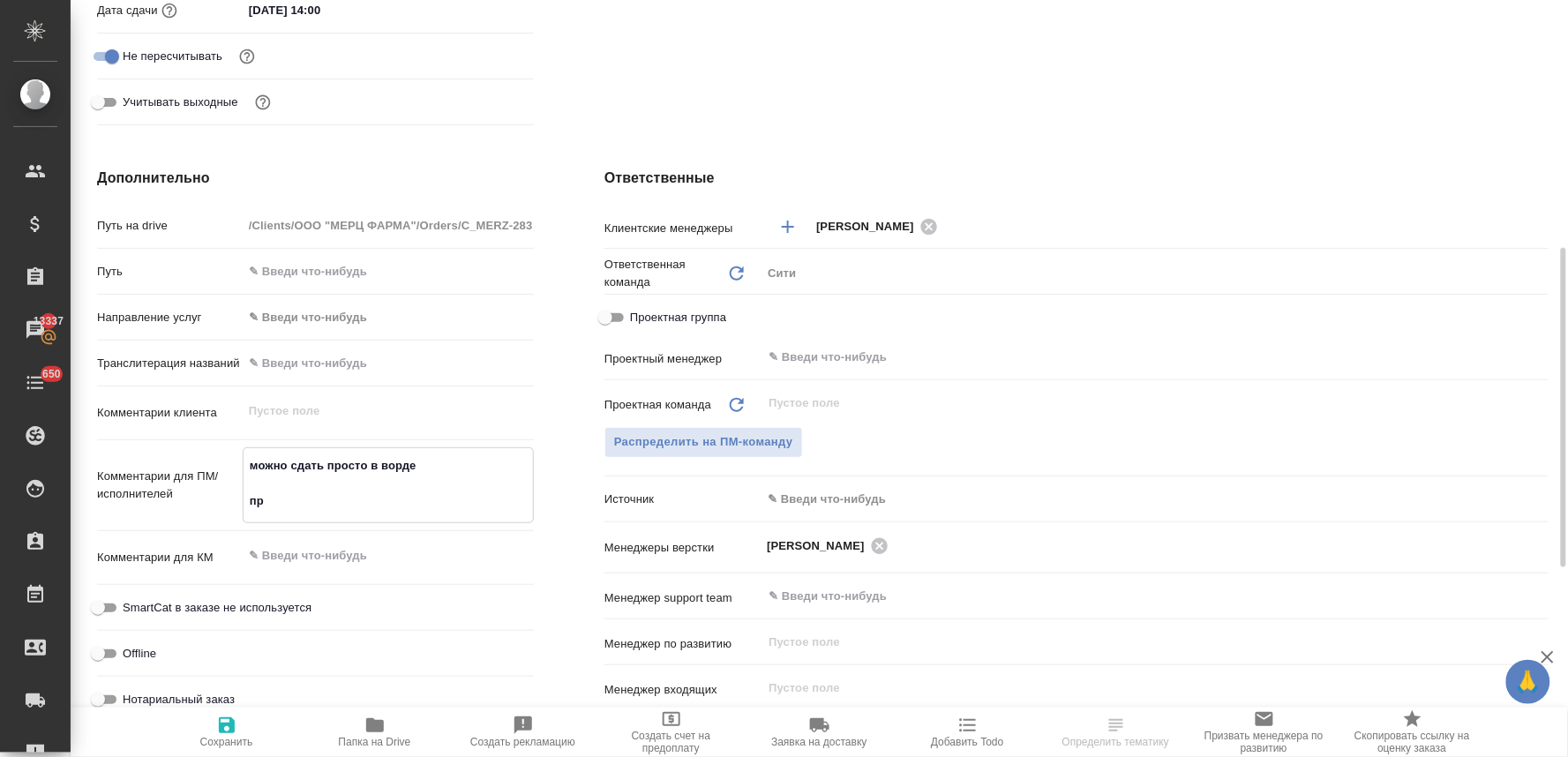
type textarea "x"
type textarea "можно сдать просто в ворде при"
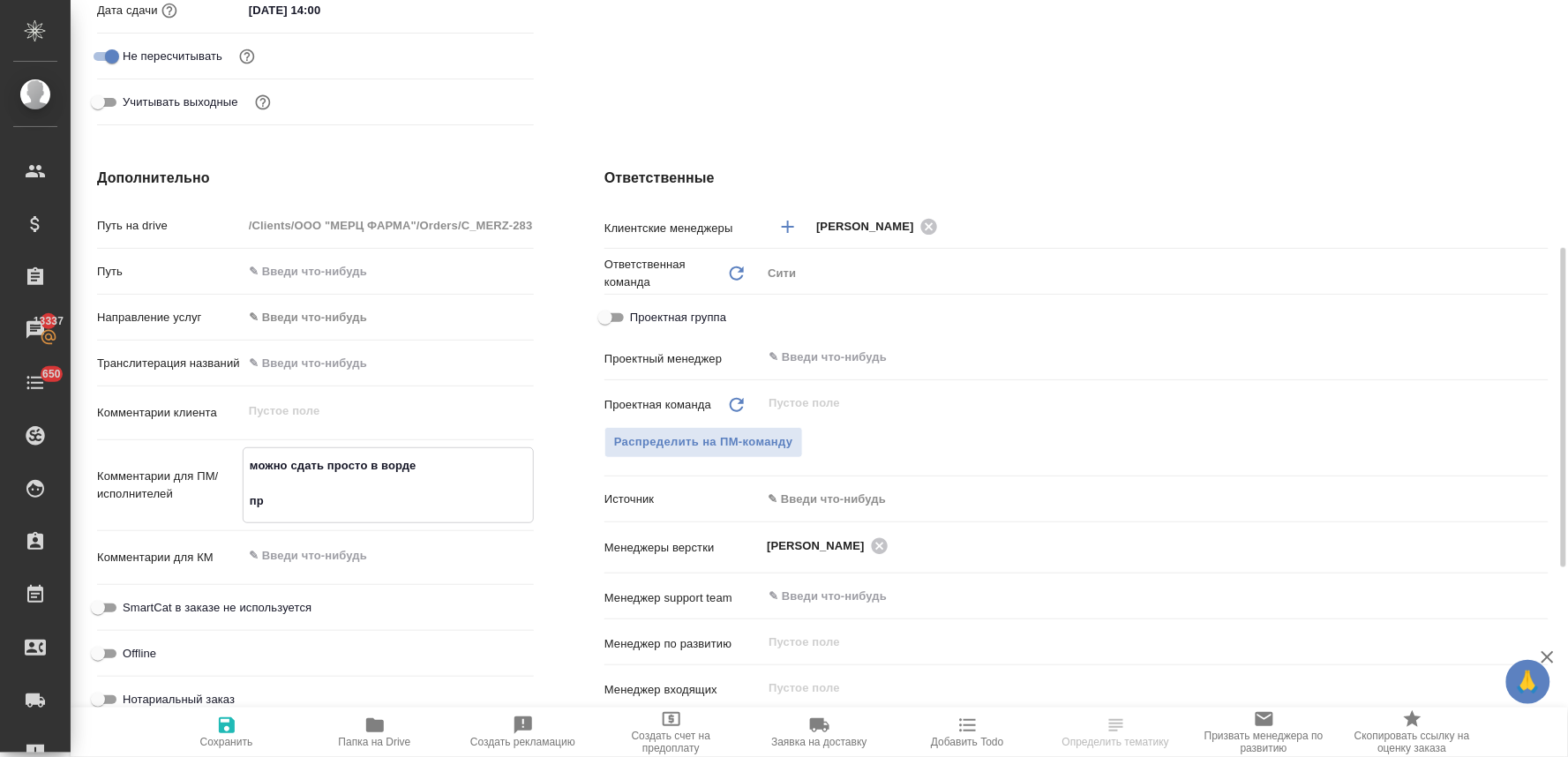
type textarea "x"
type textarea "можно сдать просто в ворде пр"
type textarea "x"
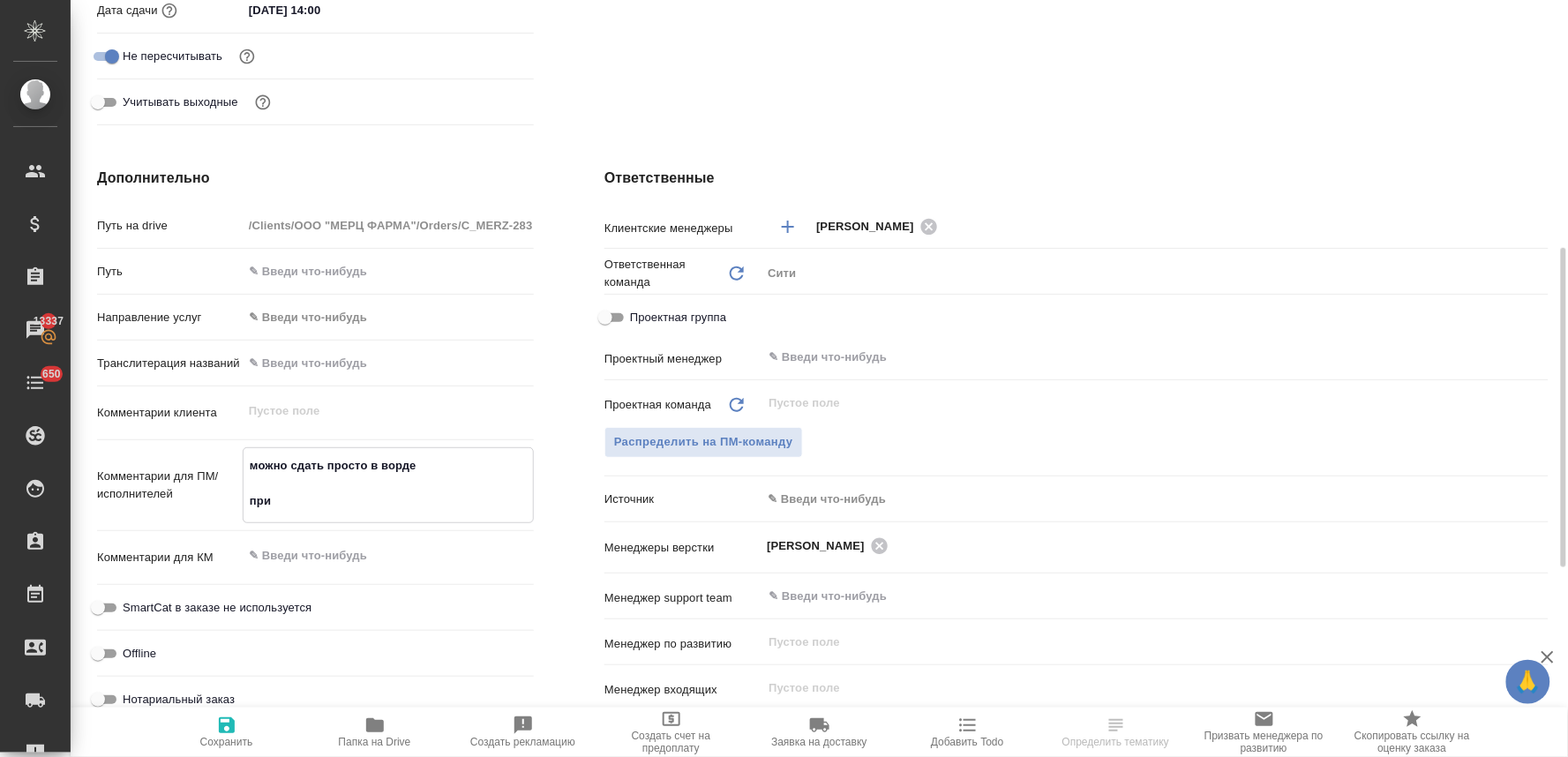
type textarea "x"
type textarea "можно сдать просто в ворде п"
type textarea "x"
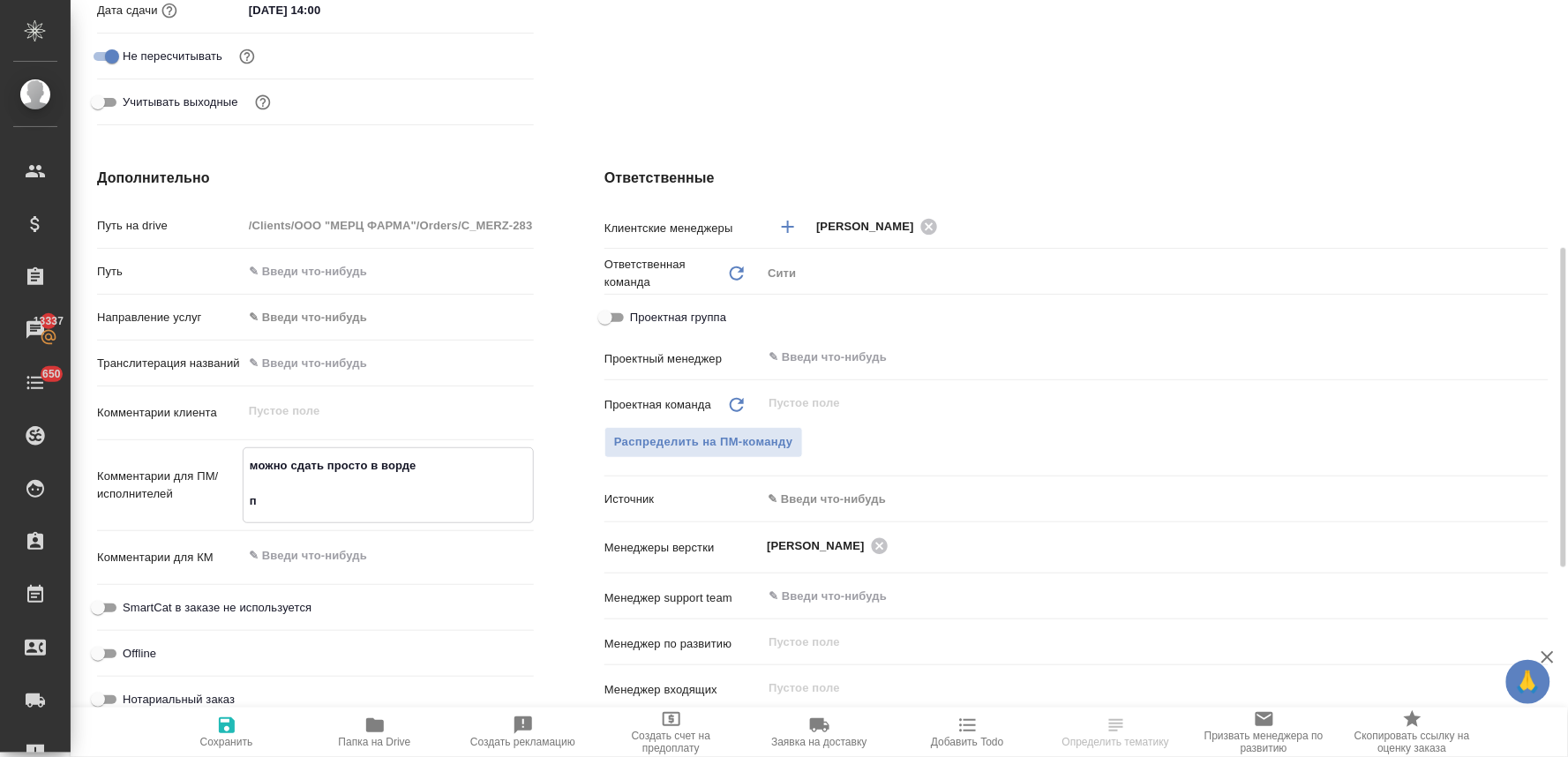
type textarea "можно сдать просто в ворде"
type textarea "x"
paste textarea "Первый приоритет сказки книги Сиалореи, потом уже Бабушка Яга"
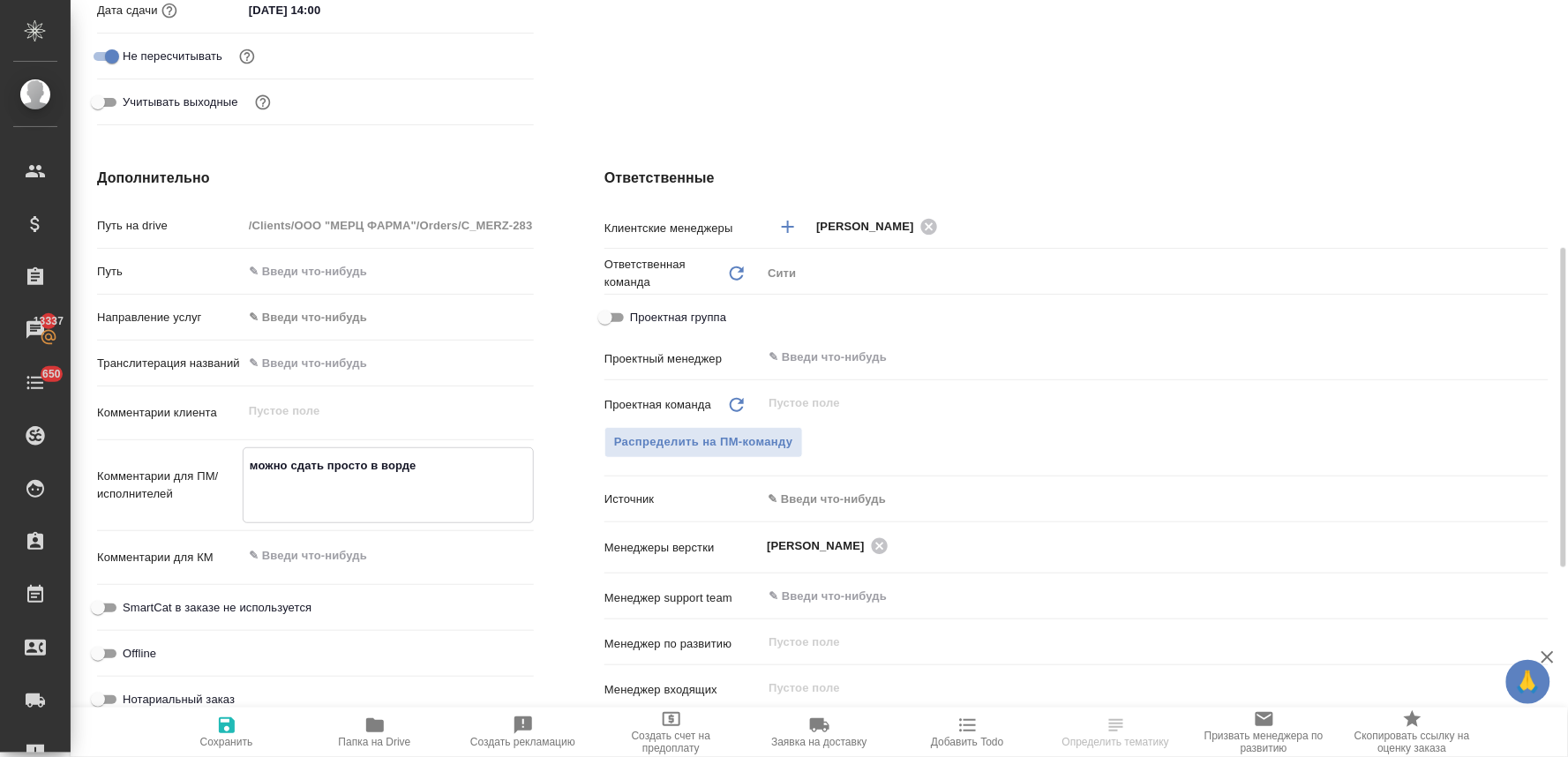
type textarea "x"
type textarea "можно сдать просто в ворде Первый приоритет сказки книги Сиалореи, потом уже Ба…"
type textarea "x"
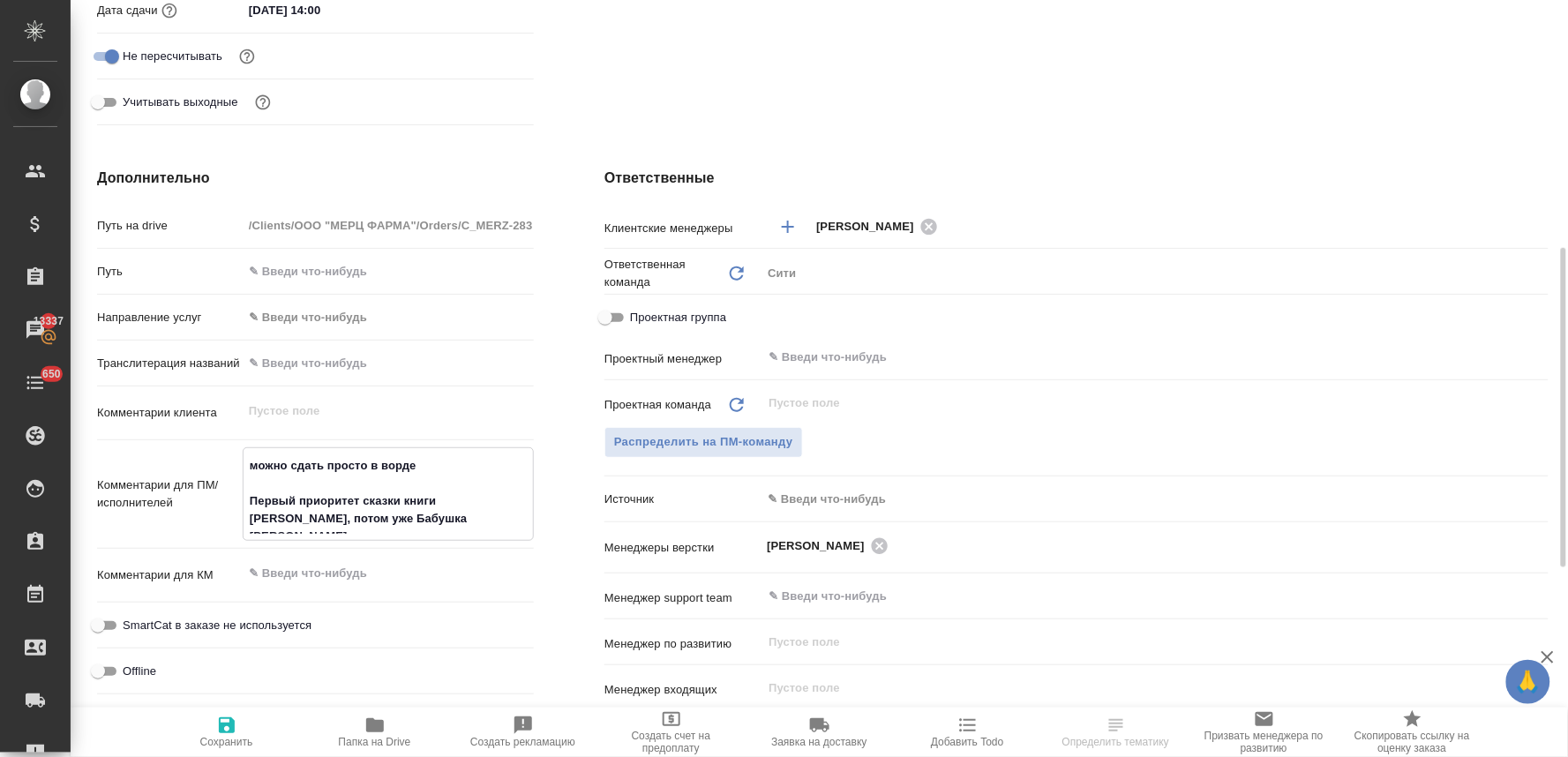
click at [498, 498] on textarea "можно сдать просто в ворде Первый приоритет сказки книги Сиалореи, потом уже Ба…" at bounding box center [389, 493] width 290 height 83
type textarea "можно сдать просто в ворде Первый приоритет сказки книги Сиалореи , потом уже Б…"
type textarea "x"
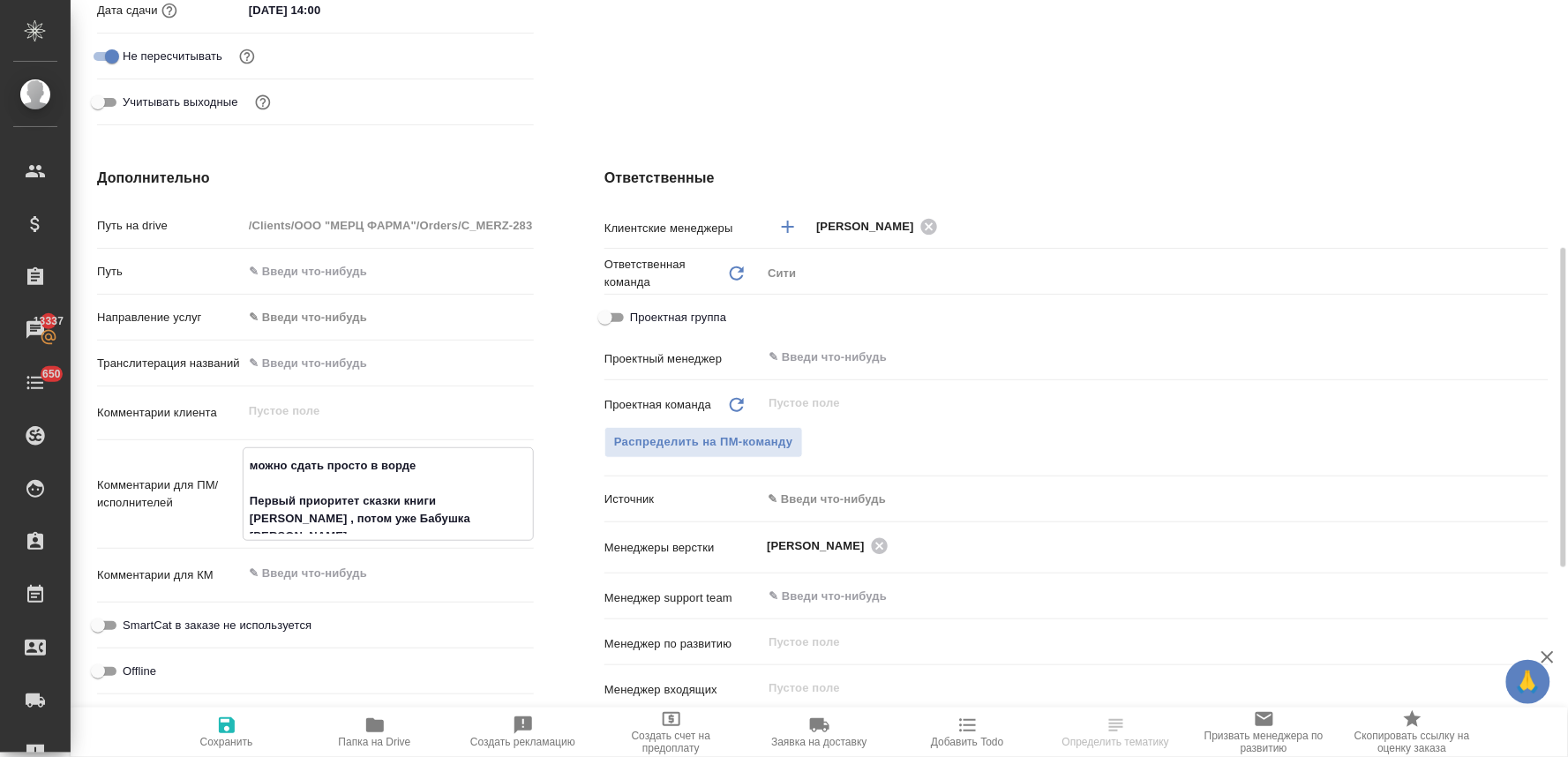
type textarea "можно сдать просто в ворде Первый приоритет сказки книги Сиалореи (, потом уже …"
type textarea "x"
type textarea "можно сдать просто в ворде Первый приоритет сказки книги Сиалореи (д, потом уже…"
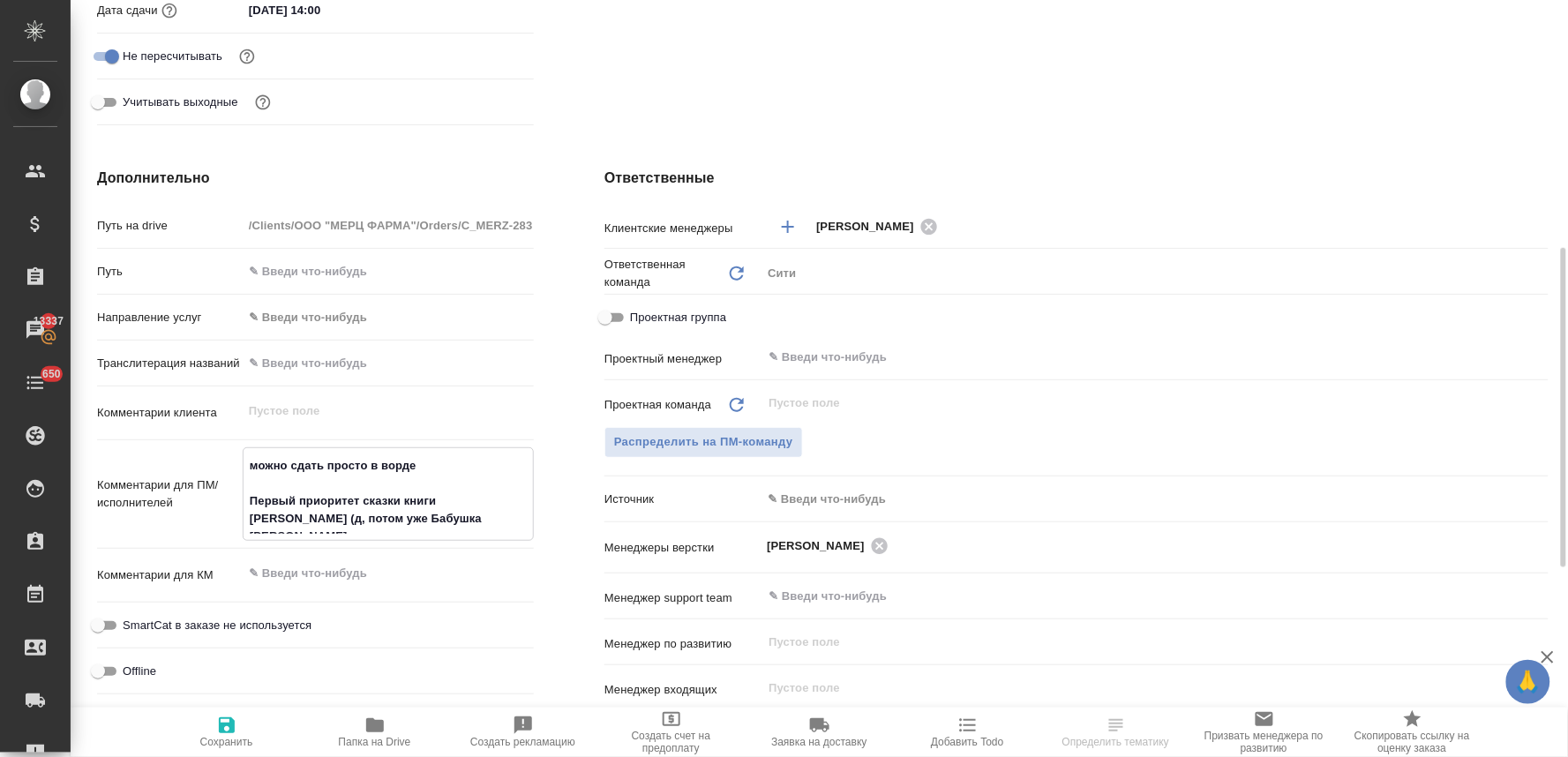
type textarea "x"
type textarea "можно сдать просто в ворде Первый приоритет сказки книги Сиалореи (да, потом уж…"
type textarea "x"
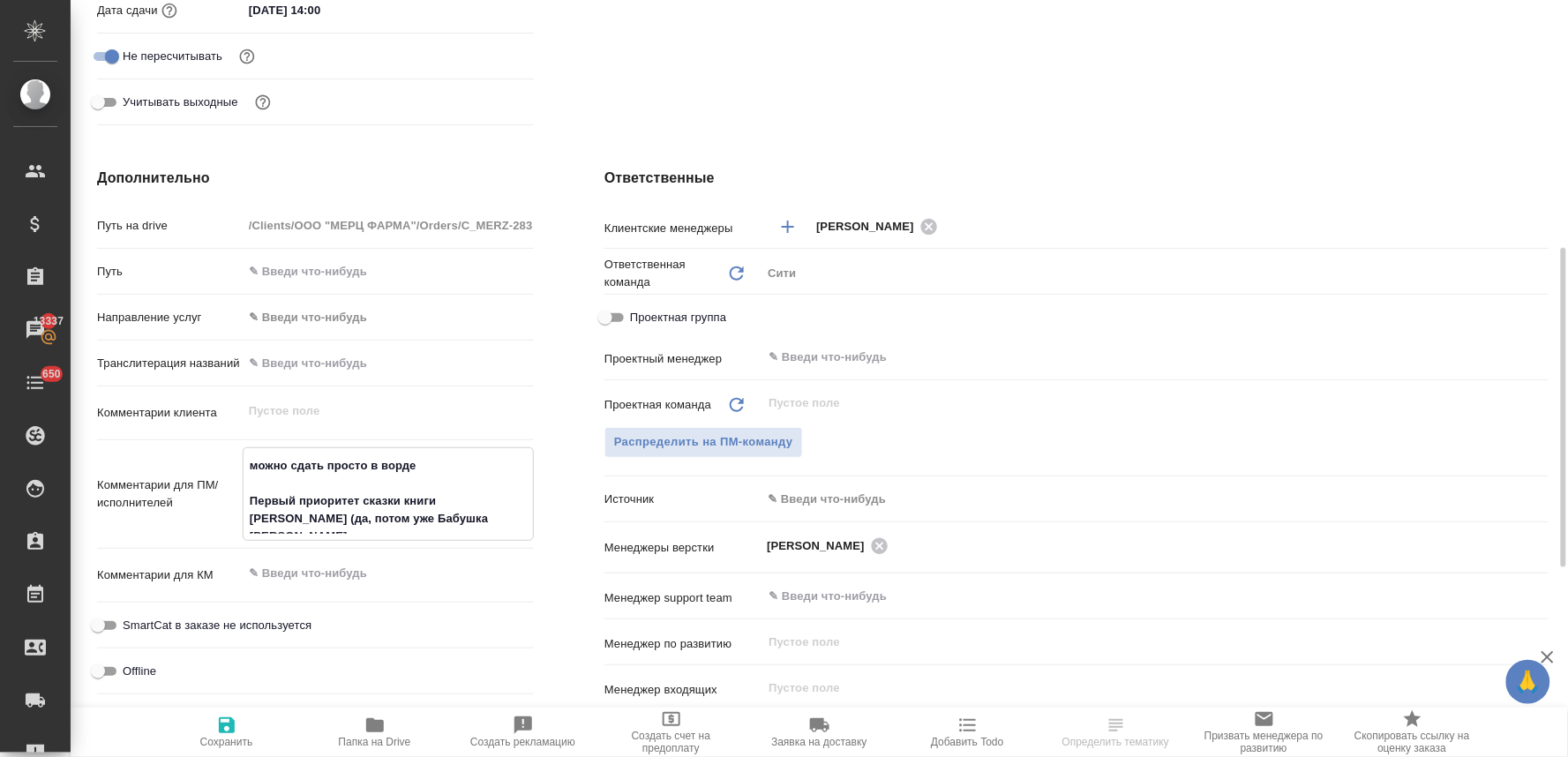
type textarea "можно сдать просто в ворде Первый приоритет сказки книги Сиалореи (дат, потом у…"
type textarea "x"
type textarea "можно сдать просто в ворде Первый приоритет сказки книги Сиалореи (дата, потом …"
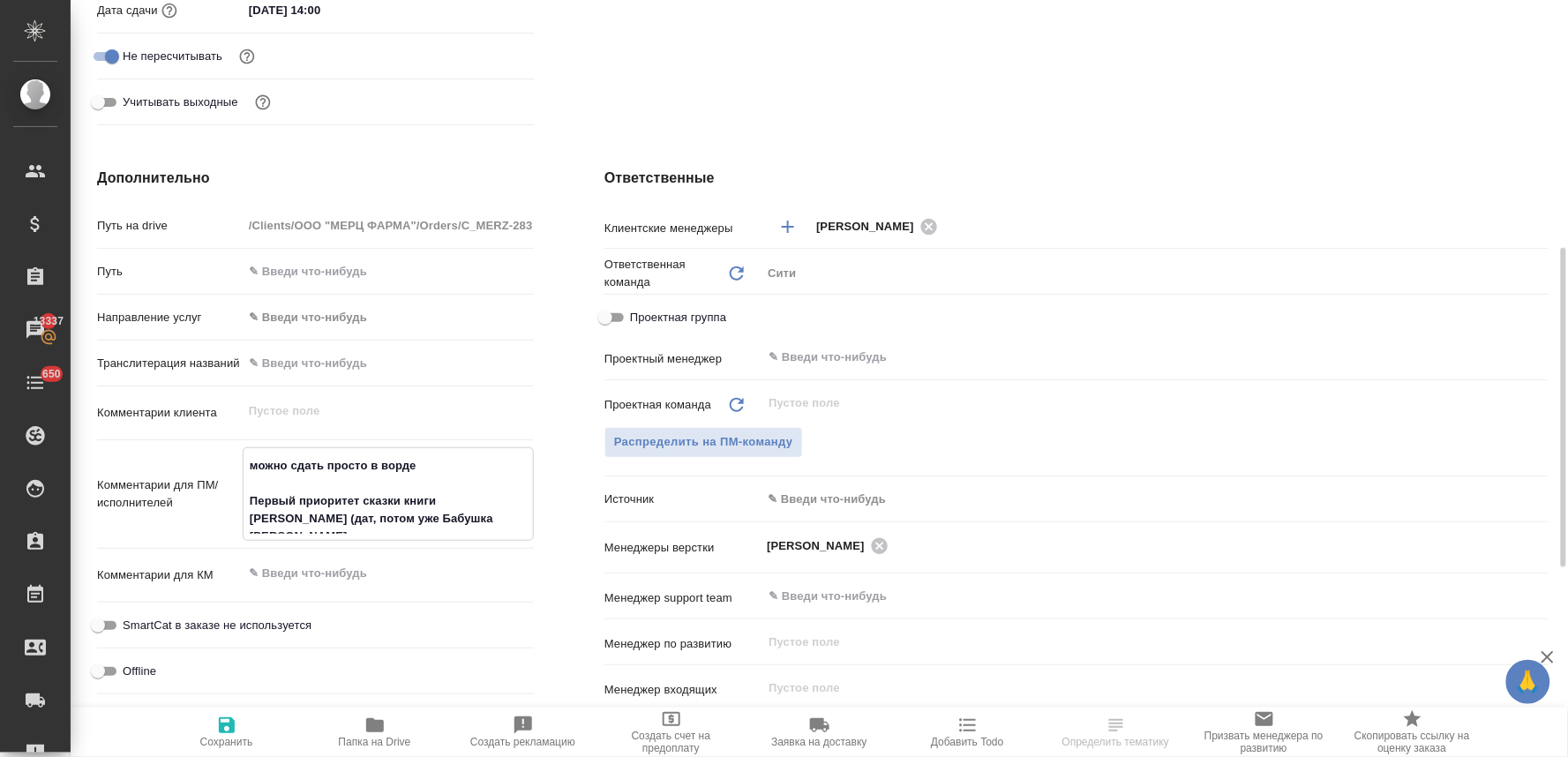
type textarea "x"
type textarea "можно сдать просто в ворде Первый приоритет сказки книги Сиалореи (дата , потом…"
type textarea "x"
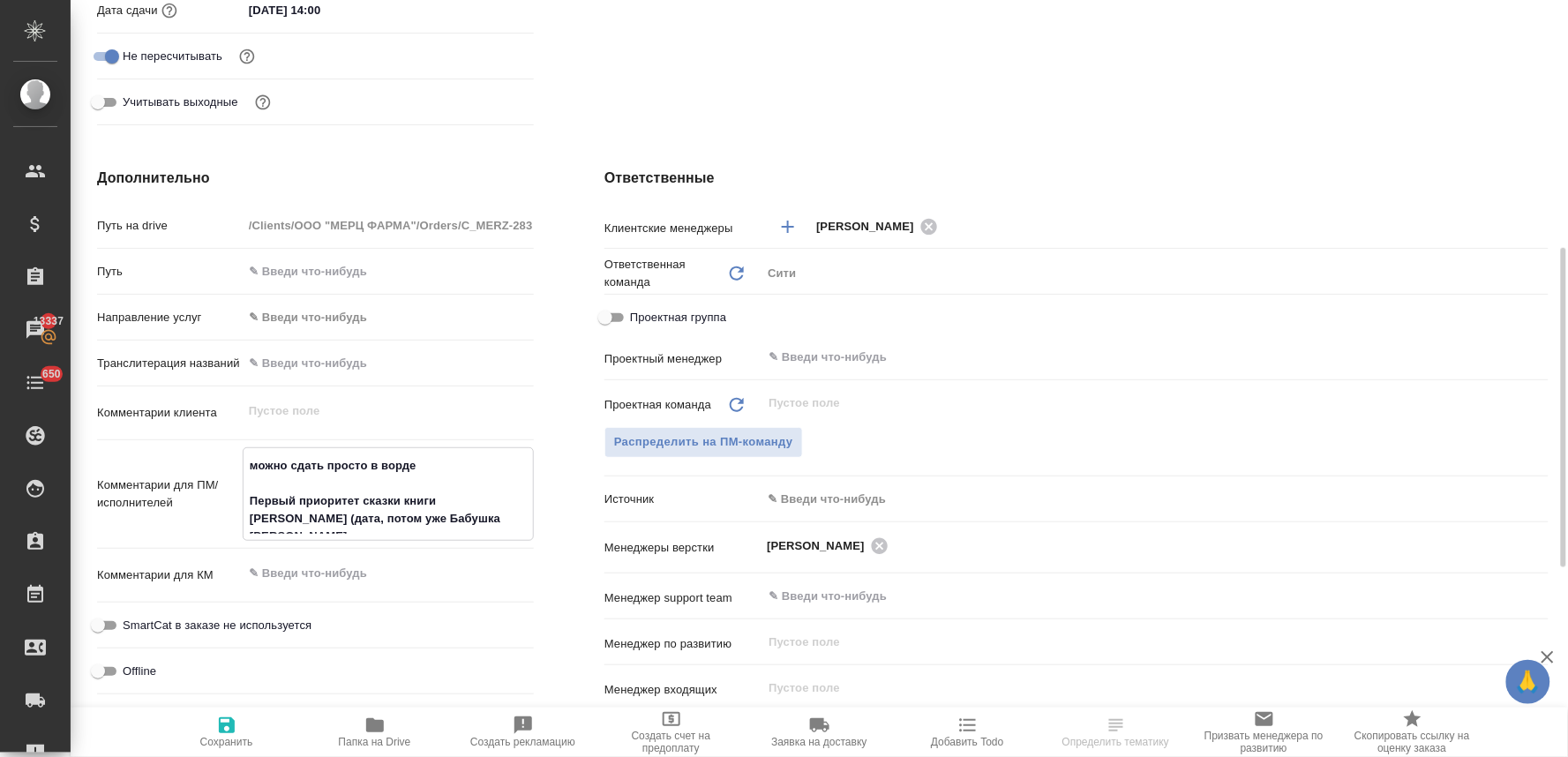
type textarea "x"
type textarea "можно сдать просто в ворде Первый приоритет сказки книги Сиалореи (дата с, пото…"
type textarea "x"
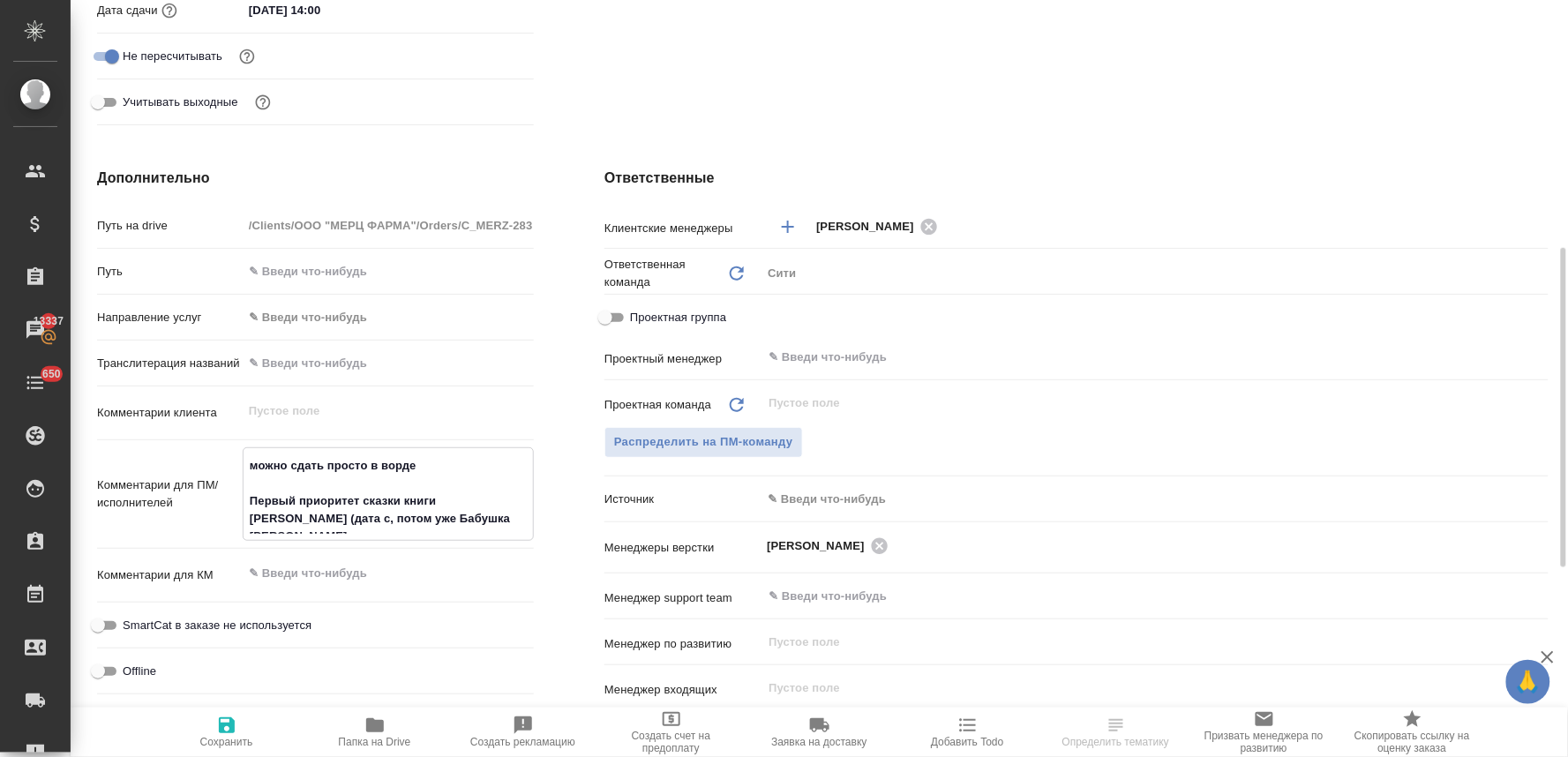
type textarea "можно сдать просто в ворде Первый приоритет сказки книги Сиалореи (дата сд, пот…"
click at [512, 514] on textarea "можно сдать просто в ворде Первый приоритет сказки книги Сиалореи (дата сдачи -…" at bounding box center [389, 493] width 290 height 83
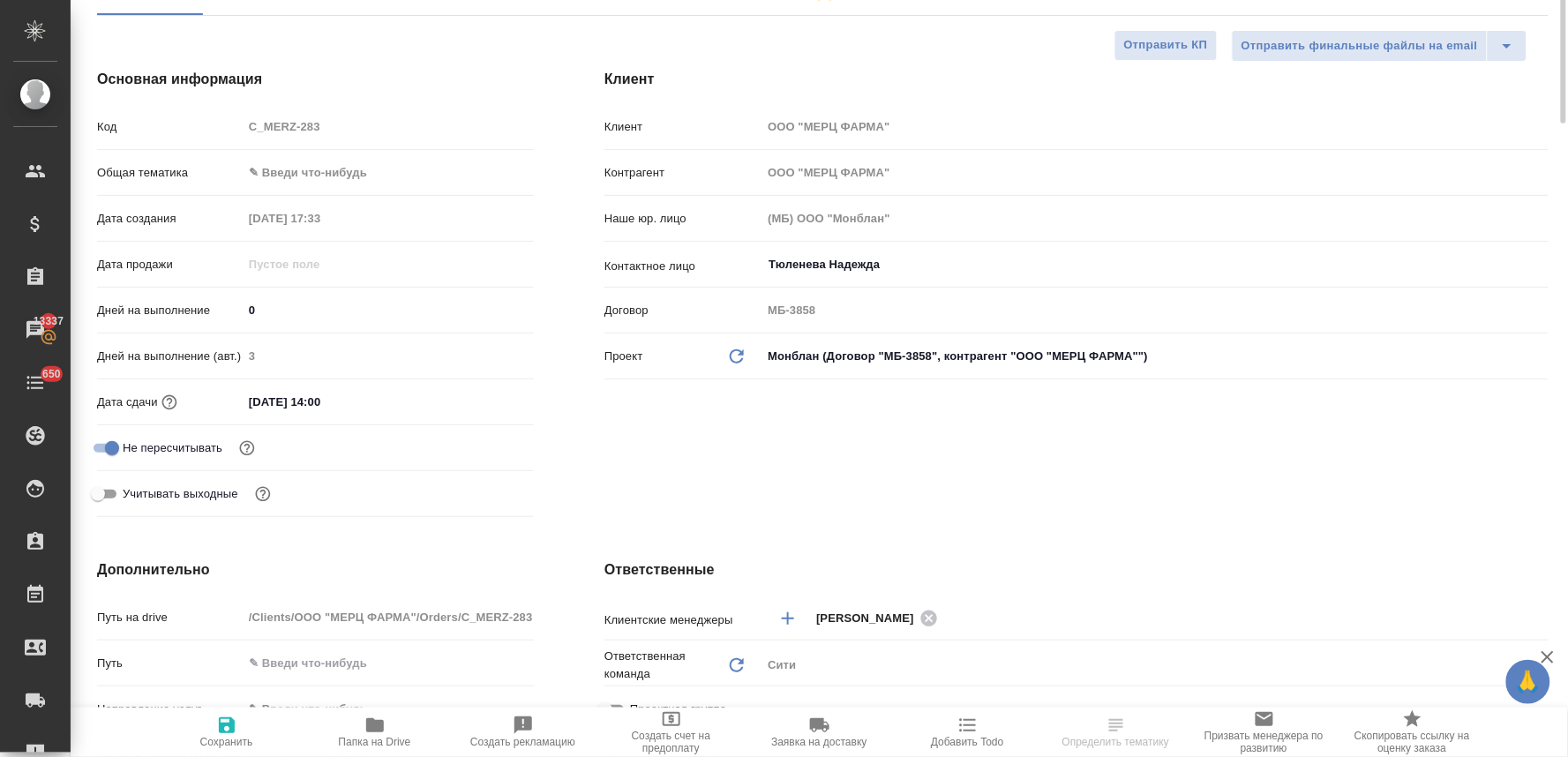
scroll to position [0, 0]
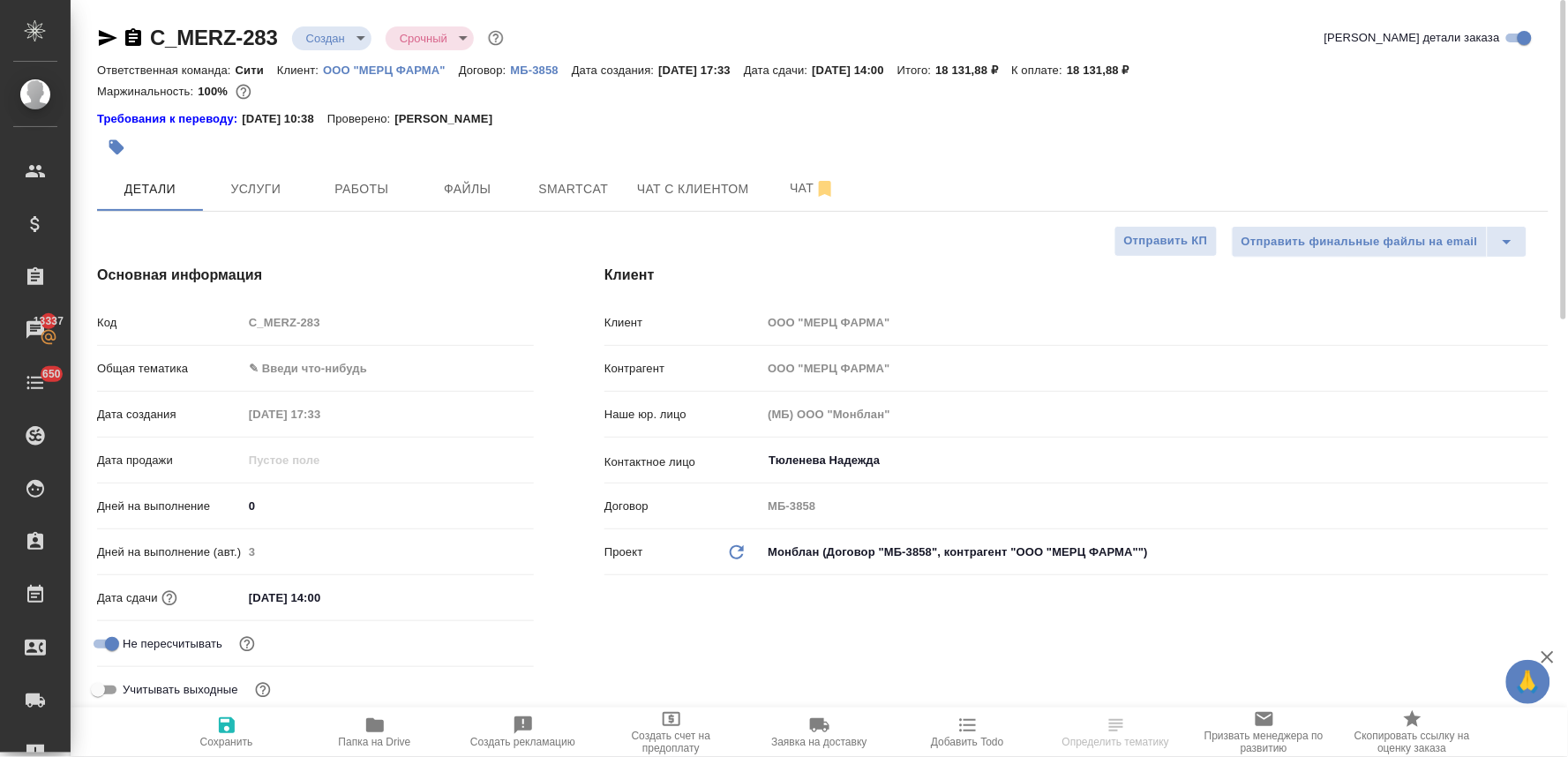
click at [222, 739] on span "Сохранить" at bounding box center [226, 741] width 53 height 12
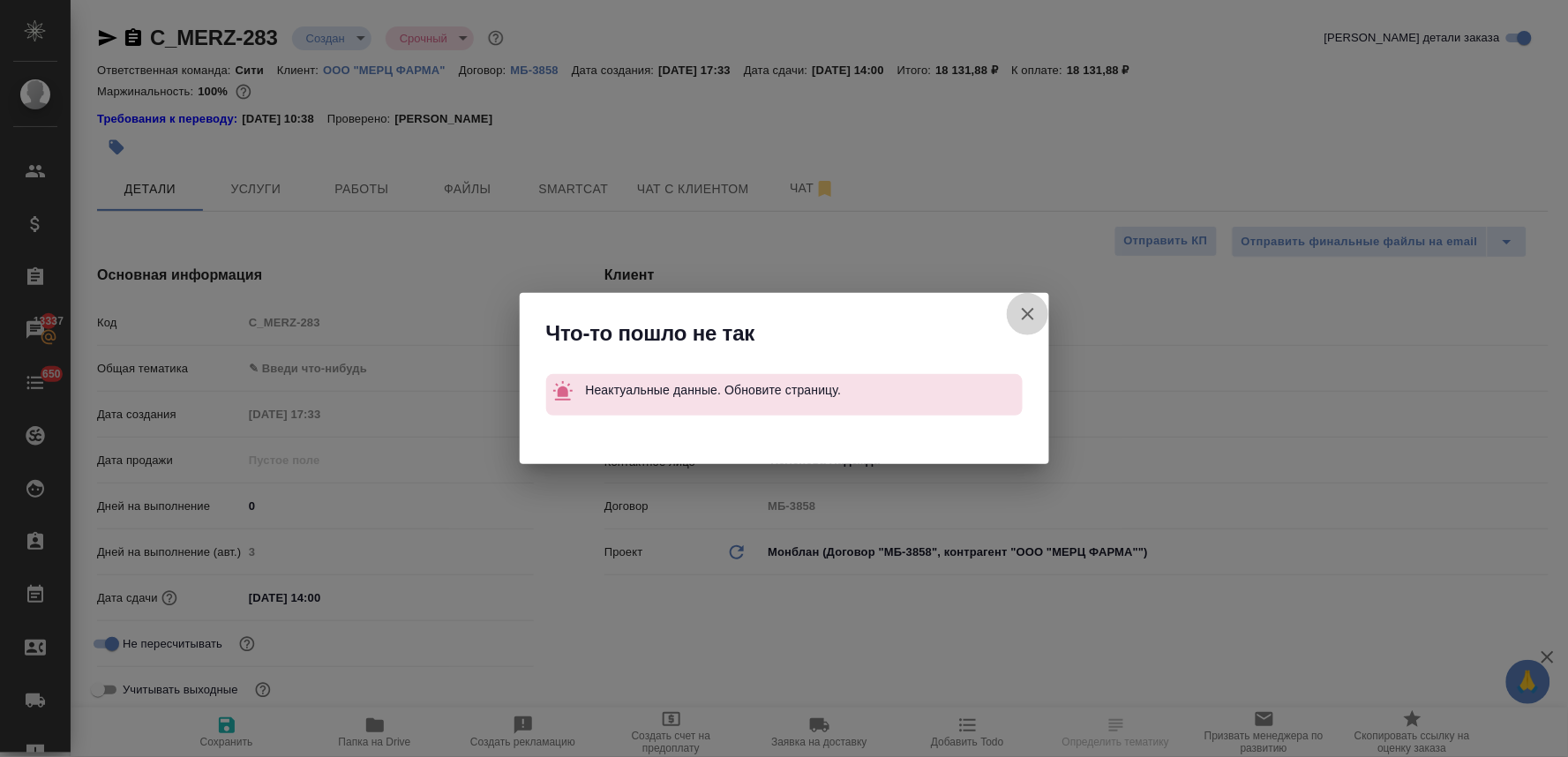
drag, startPoint x: 1030, startPoint y: 307, endPoint x: 975, endPoint y: 306, distance: 55.0
click at [1031, 307] on icon "button" at bounding box center [1027, 314] width 21 height 21
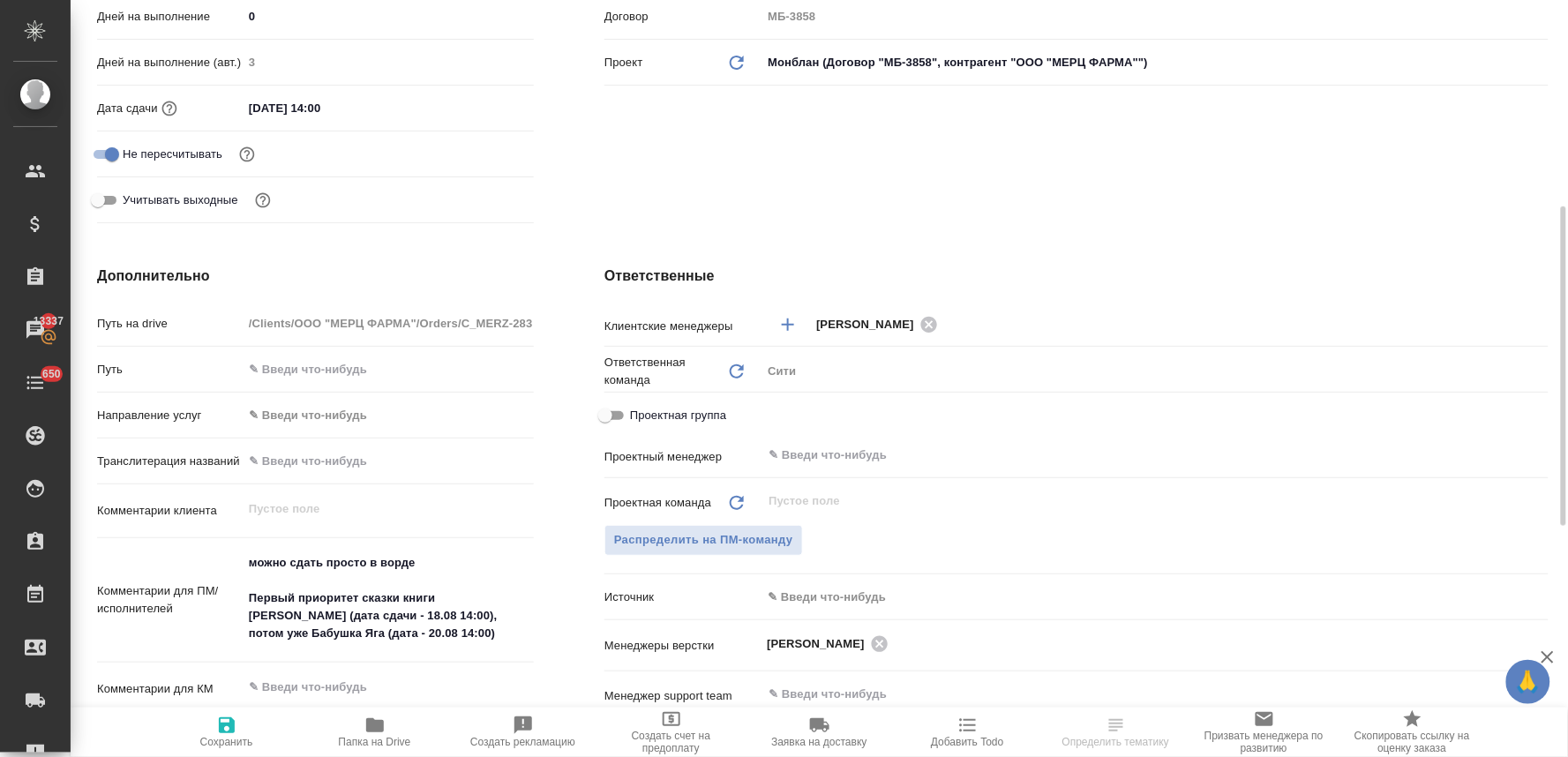
scroll to position [784, 0]
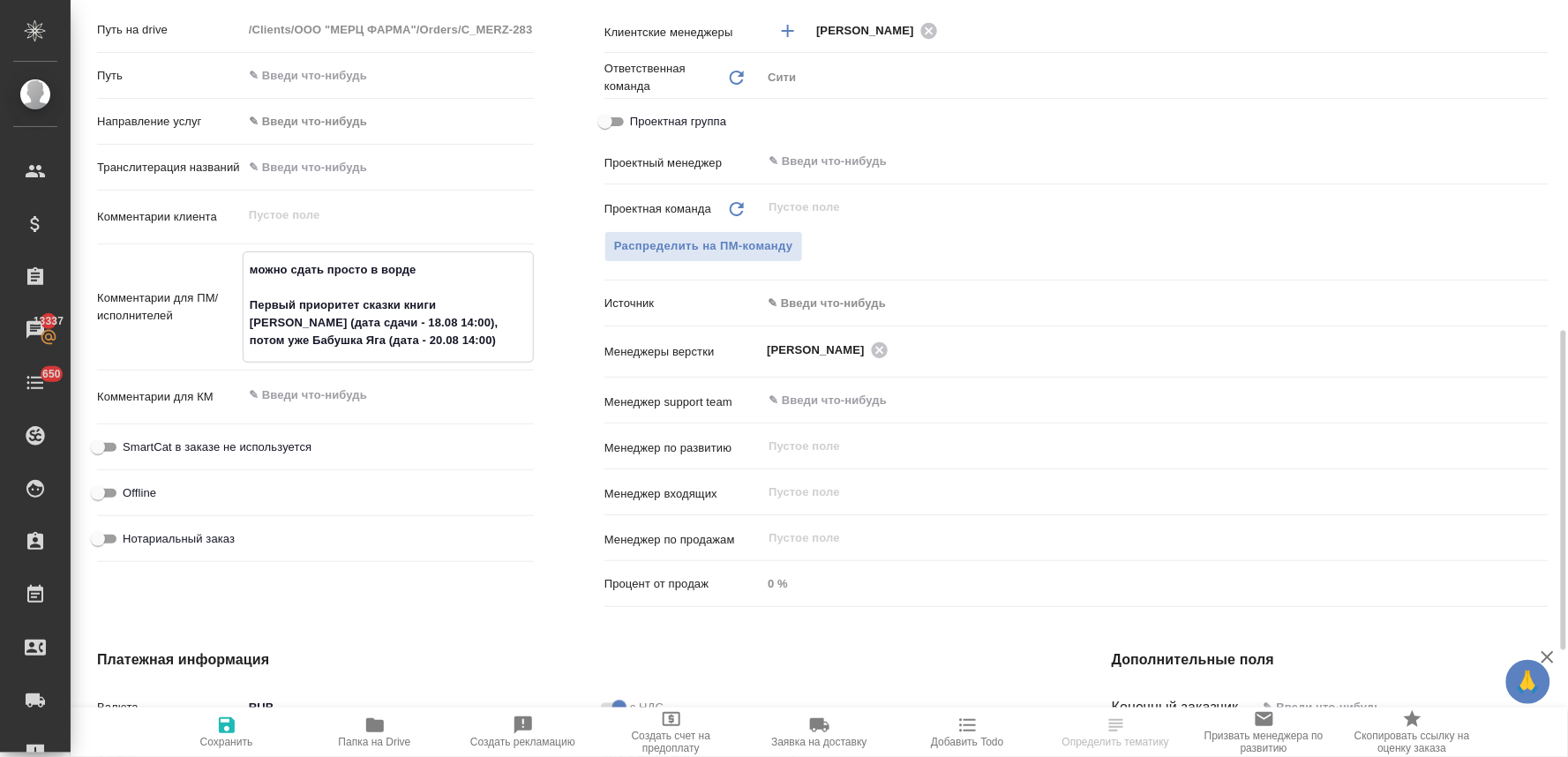
drag, startPoint x: 367, startPoint y: 340, endPoint x: 168, endPoint y: 197, distance: 245.1
click at [168, 197] on div "Путь на drive /Clients/ООО "МЕРЦ ФАРМА"/Orders/C_MERZ-283 Путь Направление услу…" at bounding box center [315, 291] width 437 height 555
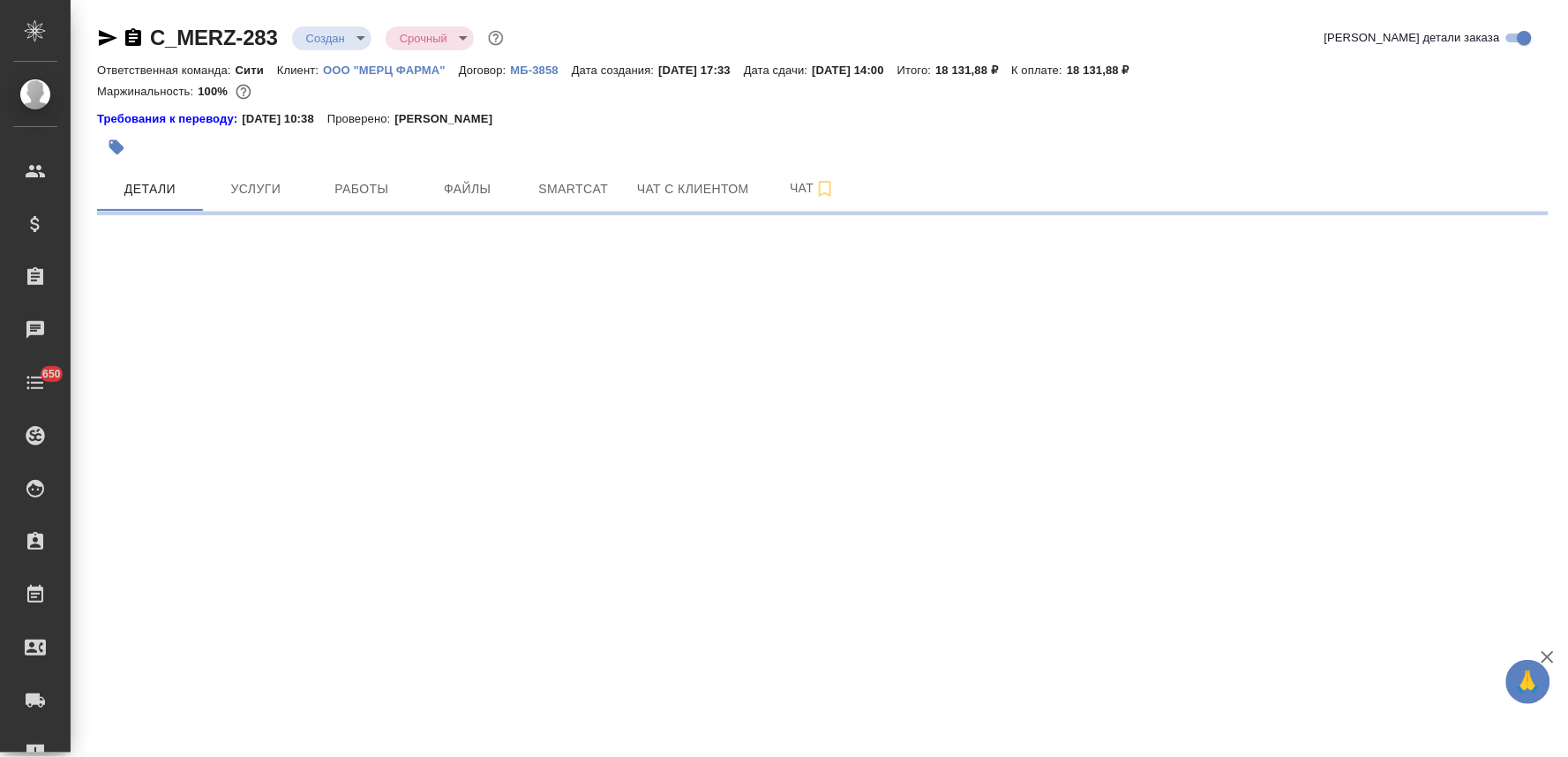
select select "RU"
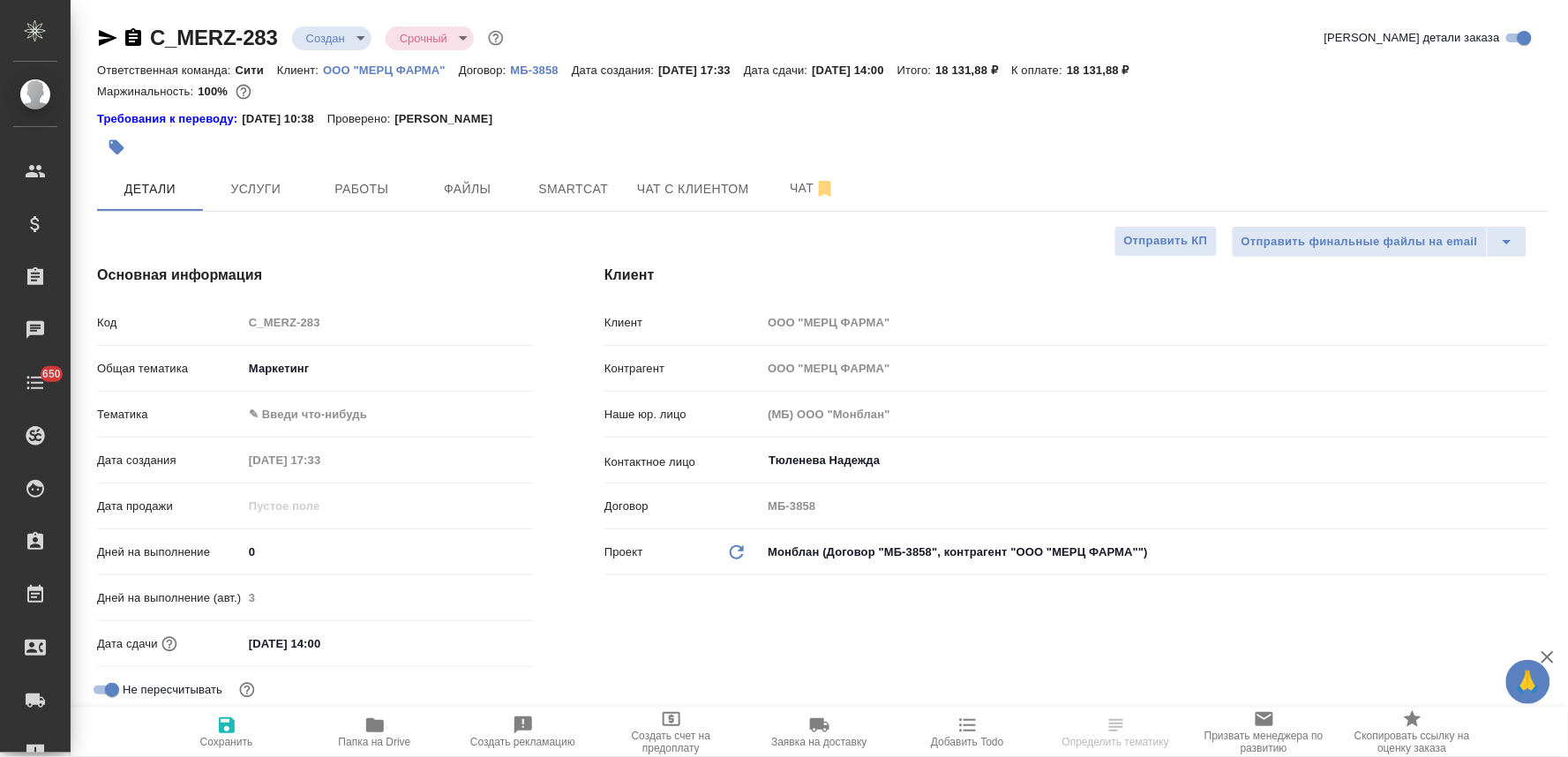
type textarea "x"
click at [336, 413] on body "🙏 .cls-1 fill:#fff; AWATERA Lyamina Nadezhda Клиенты Спецификации Заказы Чаты 6…" at bounding box center [784, 378] width 1568 height 757
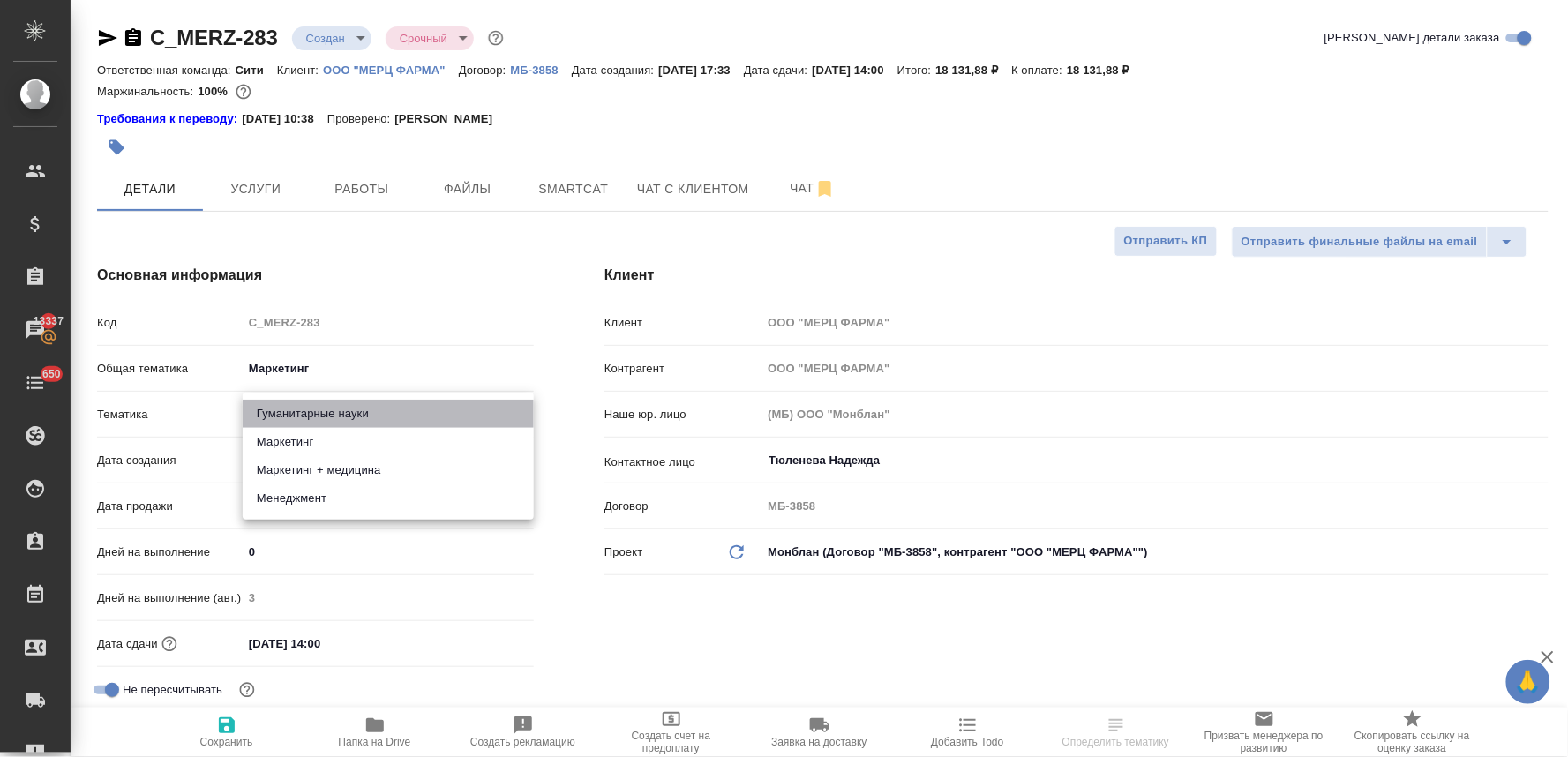
click at [332, 409] on li "Гуманитарные науки" at bounding box center [389, 414] width 292 height 29
type input "5a8b8b956a9677013d343e07"
type textarea "x"
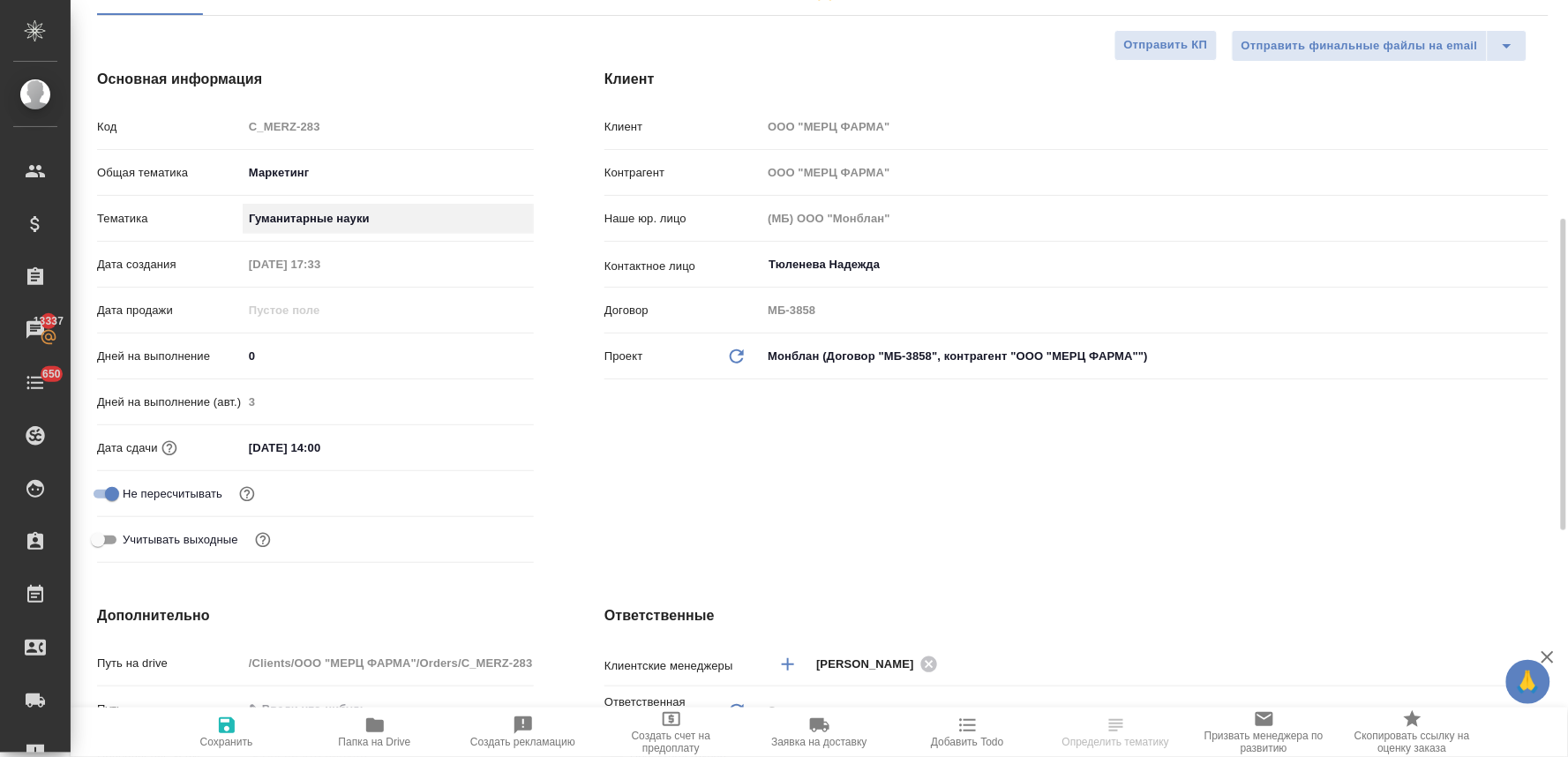
scroll to position [294, 0]
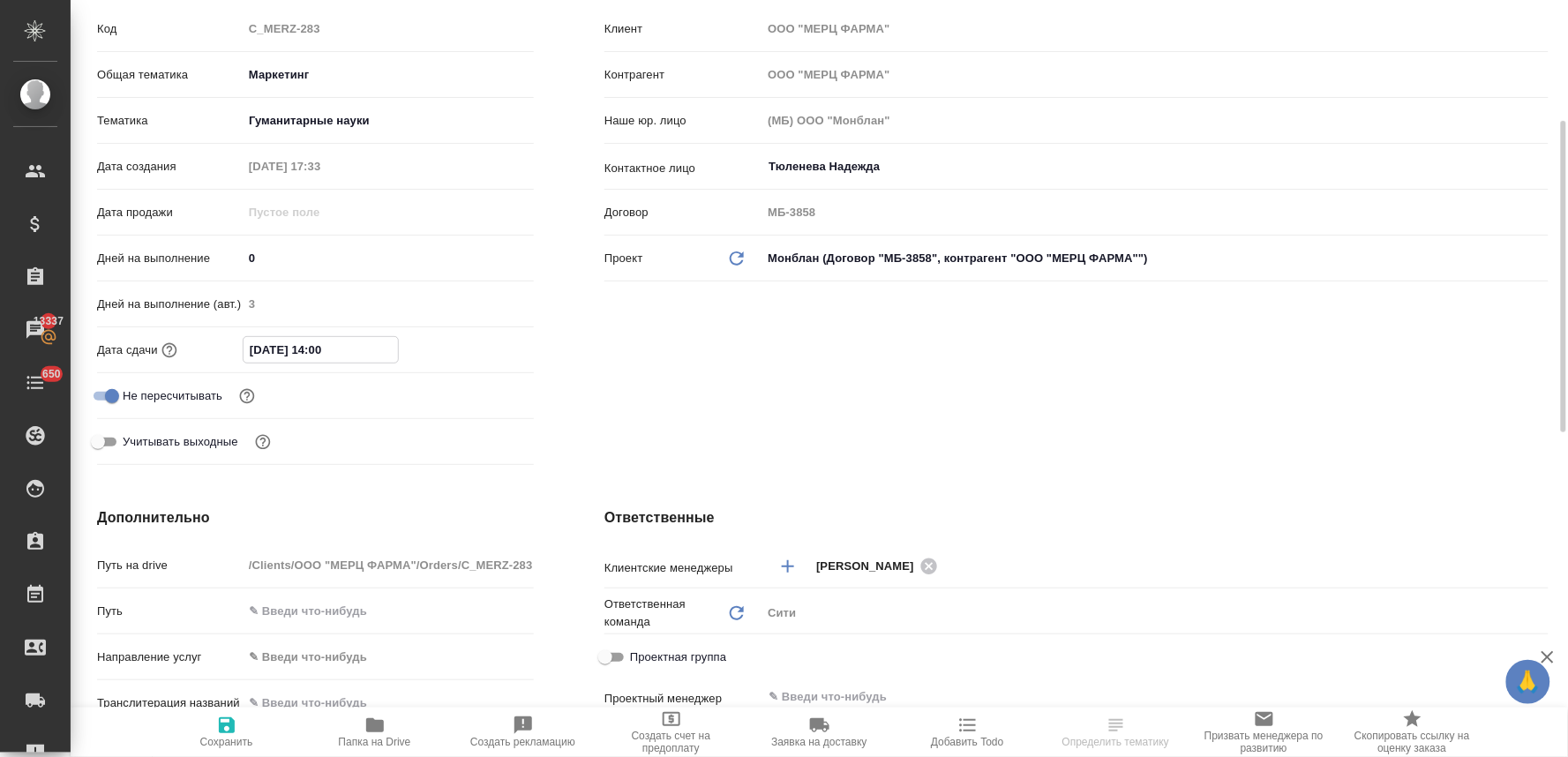
click at [373, 351] on input "[DATE] 14:00" at bounding box center [320, 350] width 154 height 26
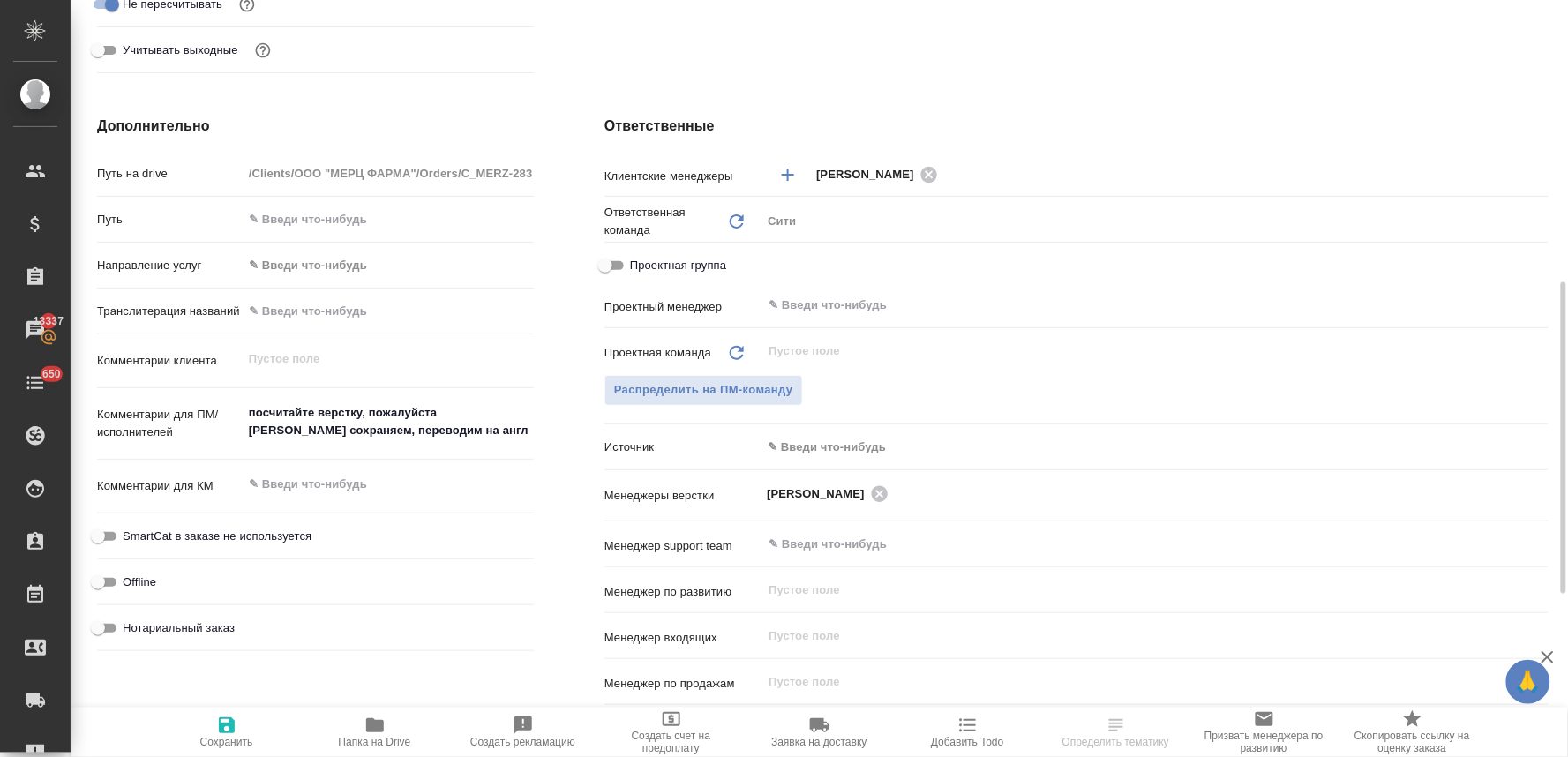
type textarea "x"
drag, startPoint x: 481, startPoint y: 436, endPoint x: 28, endPoint y: 316, distance: 468.6
click at [30, 321] on div ".cls-1 fill:#fff; AWATERA [PERSON_NAME] Спецификации Заказы 13337 Чаты 650 Todo…" at bounding box center [784, 378] width 1568 height 757
type textarea "x"
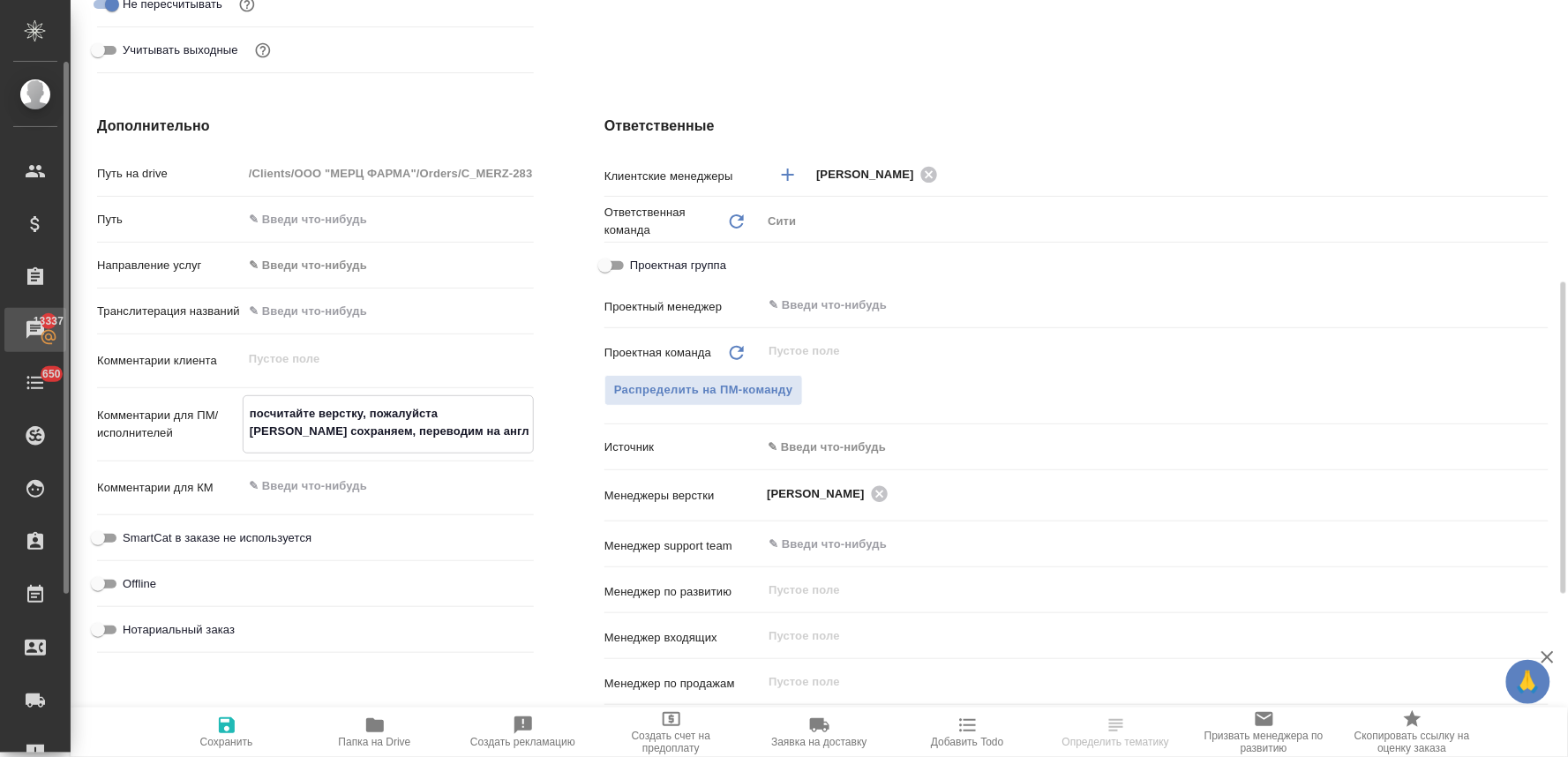
type textarea "x"
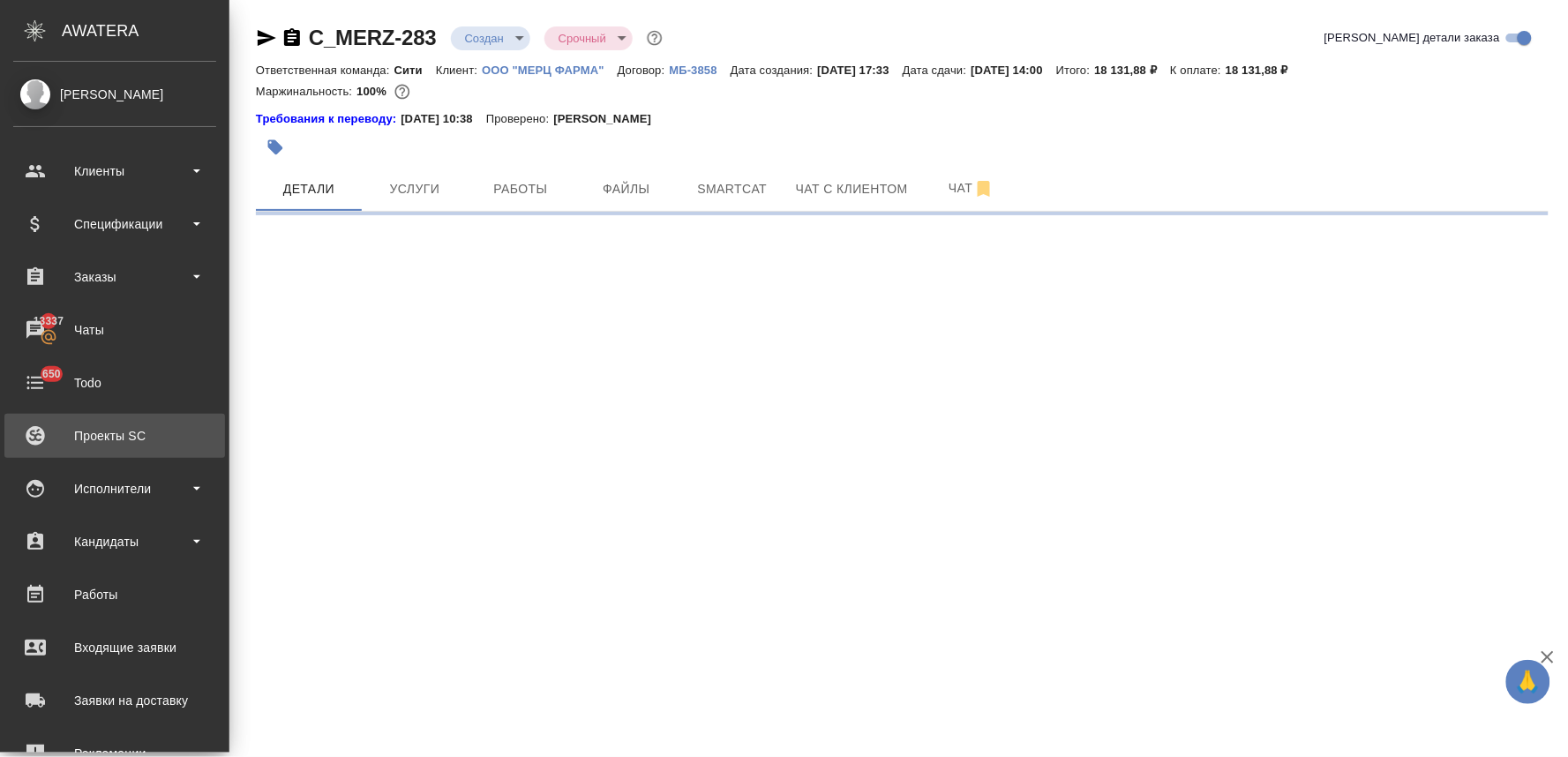
scroll to position [0, 0]
select select "RU"
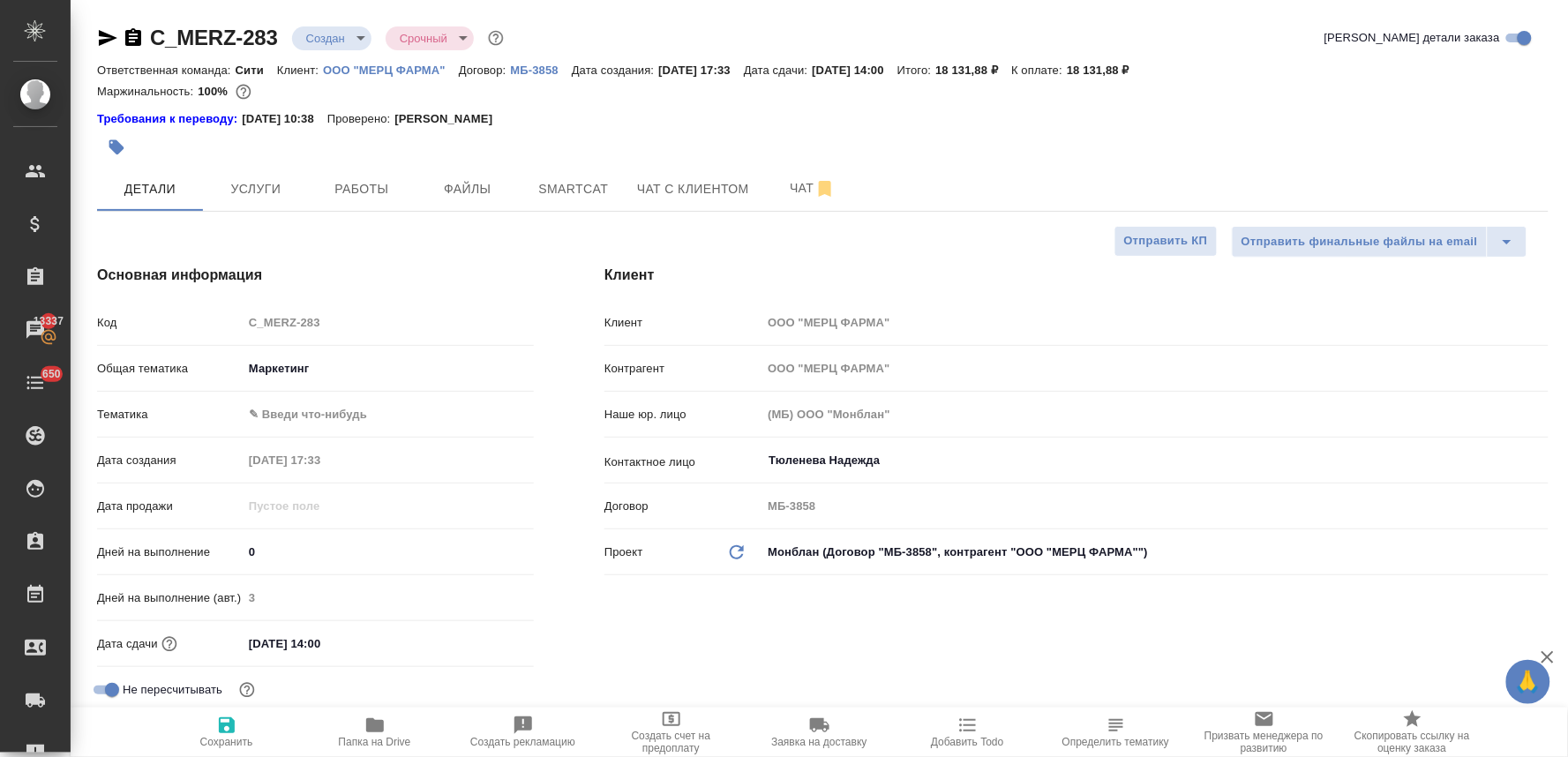
type textarea "x"
click at [375, 409] on body "🙏 .cls-1 fill:#fff; AWATERA Lyamina Nadezhda Клиенты Спецификации Заказы 13337 …" at bounding box center [784, 378] width 1568 height 757
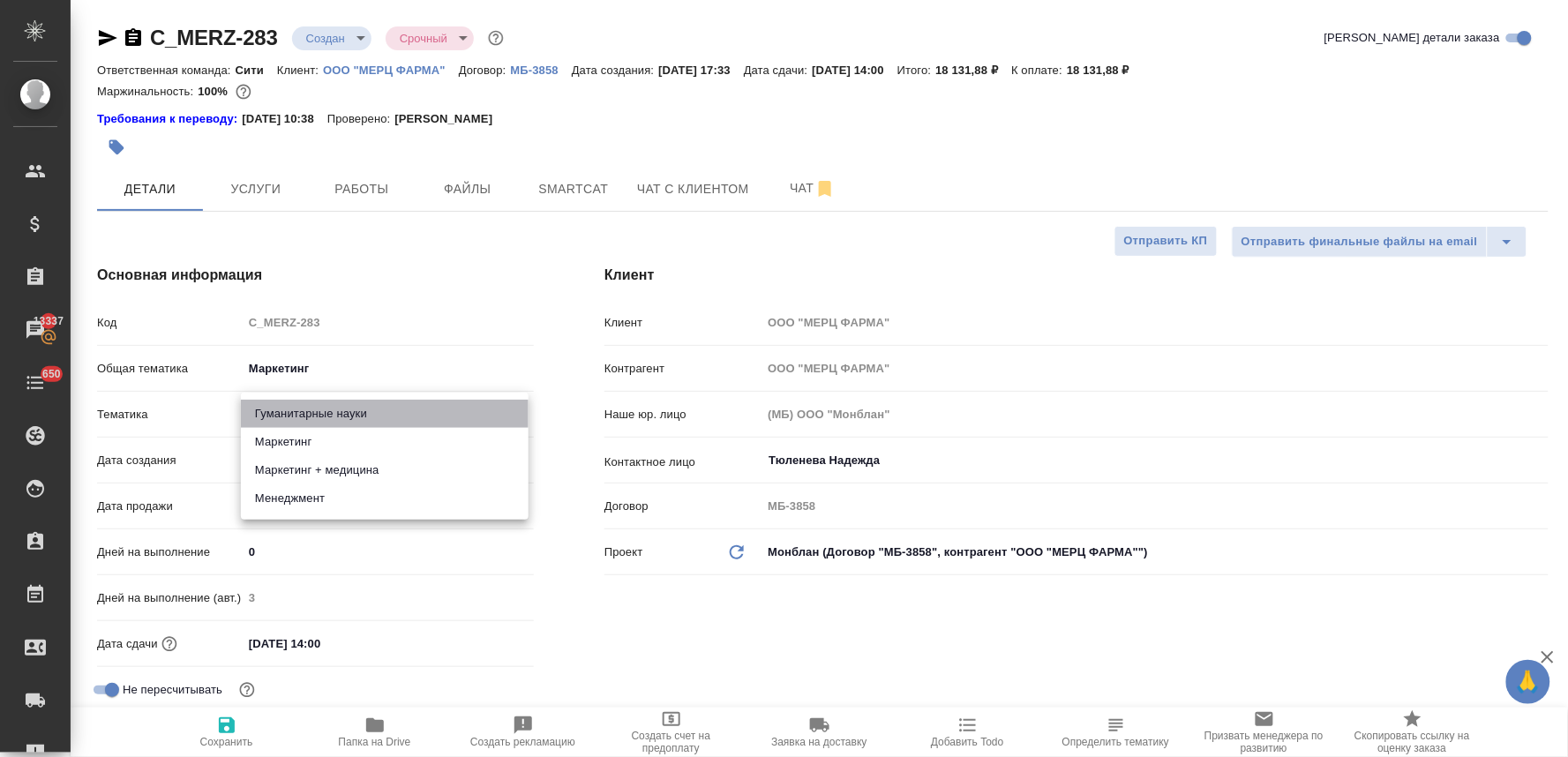
click at [360, 411] on li "Гуманитарные науки" at bounding box center [385, 414] width 288 height 29
type input "5a8b8b956a9677013d343e07"
type textarea "x"
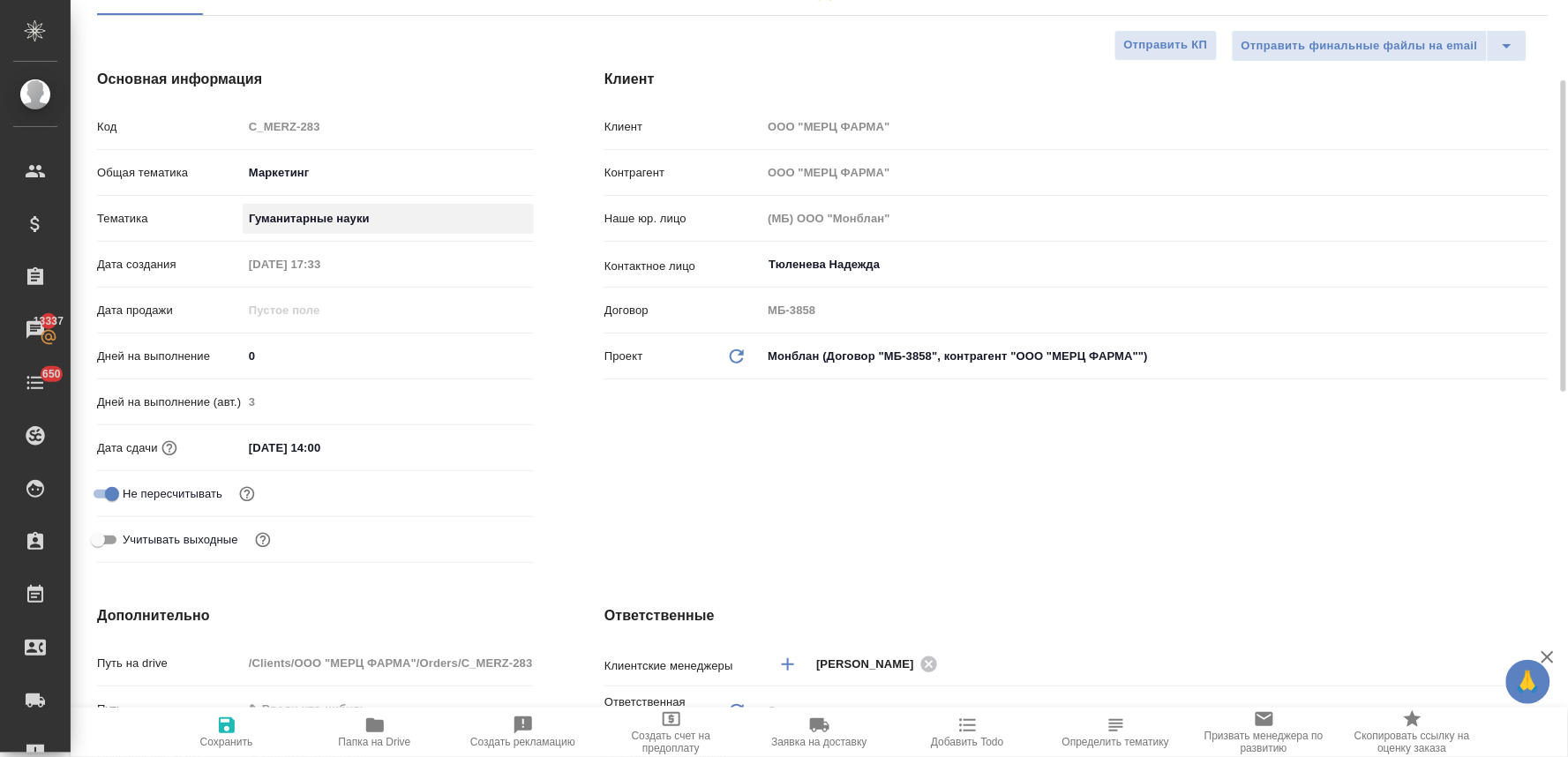
scroll to position [490, 0]
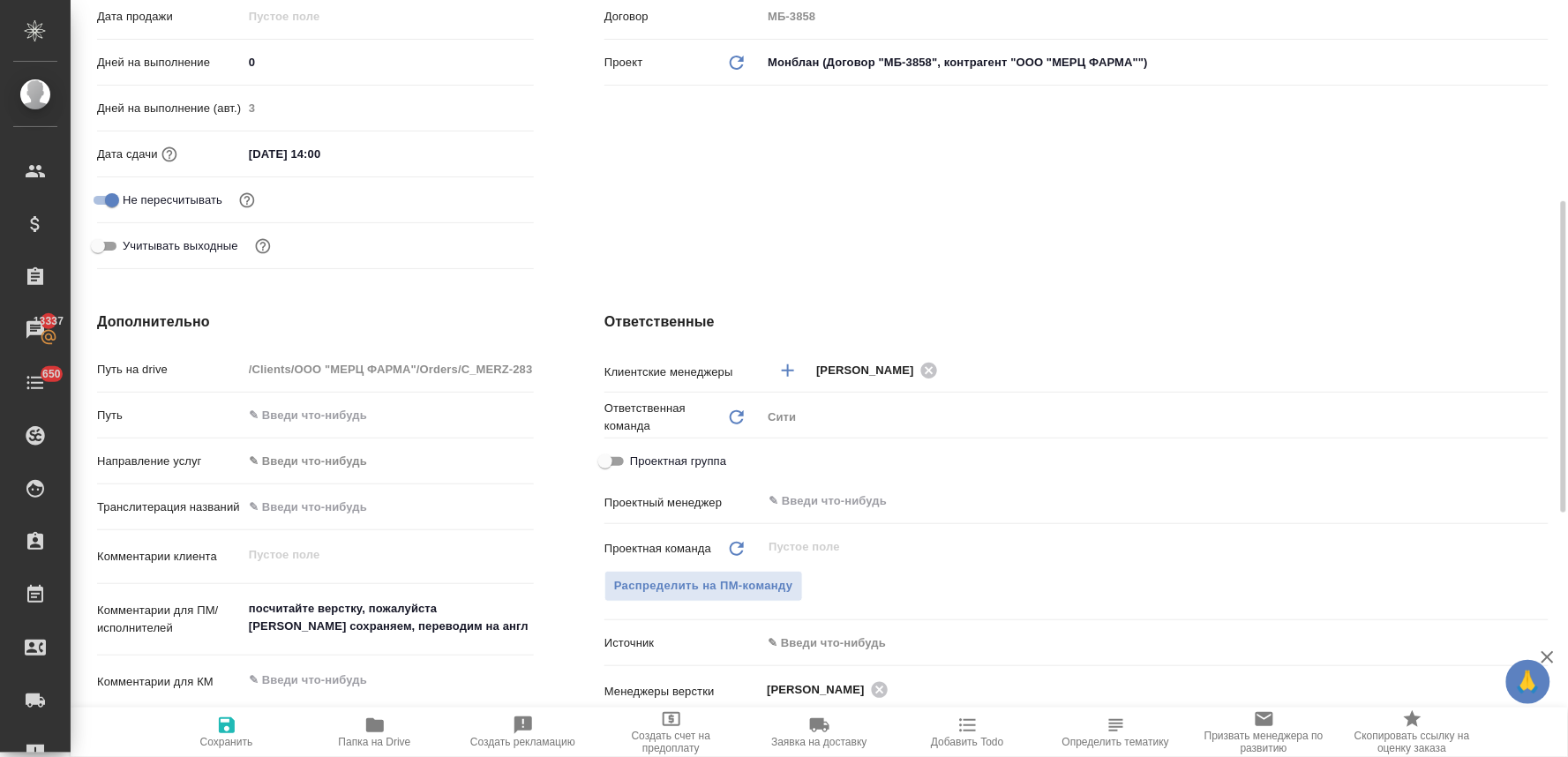
type textarea "x"
drag, startPoint x: 484, startPoint y: 630, endPoint x: 134, endPoint y: 540, distance: 361.4
click at [143, 544] on div "Путь на drive /Clients/ООО "МЕРЦ ФАРМА"/Orders/C_MERZ-283 Путь Направление услу…" at bounding box center [315, 605] width 437 height 502
paste textarea "ожно сдать просто в ворде Первый приоритет сказки книги Сиалореи (дата сдачи - …"
type textarea "x"
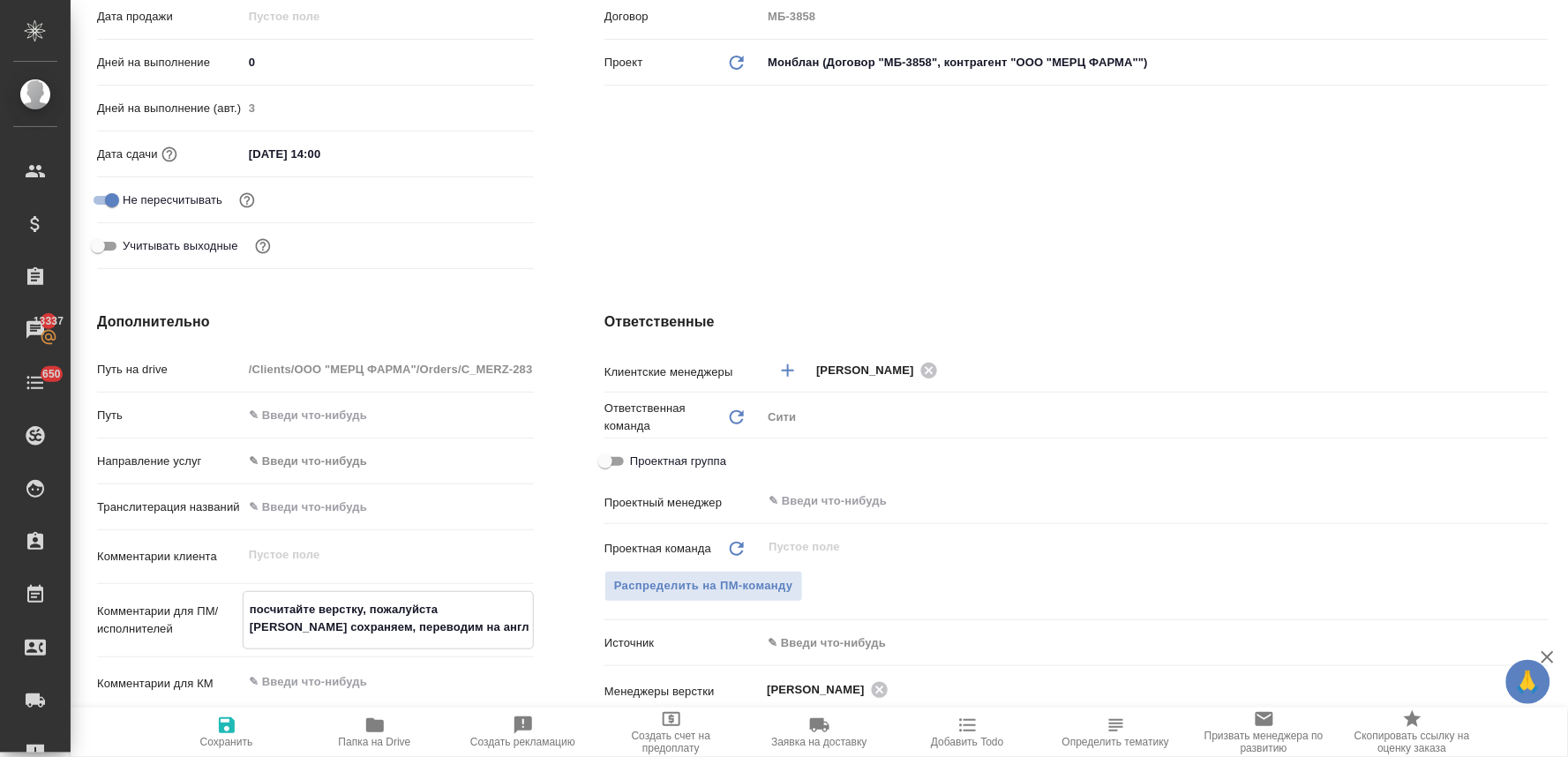
type textarea "можно сдать просто в ворде Первый приоритет сказки книги Сиалореи (дата сдачи -…"
type textarea "x"
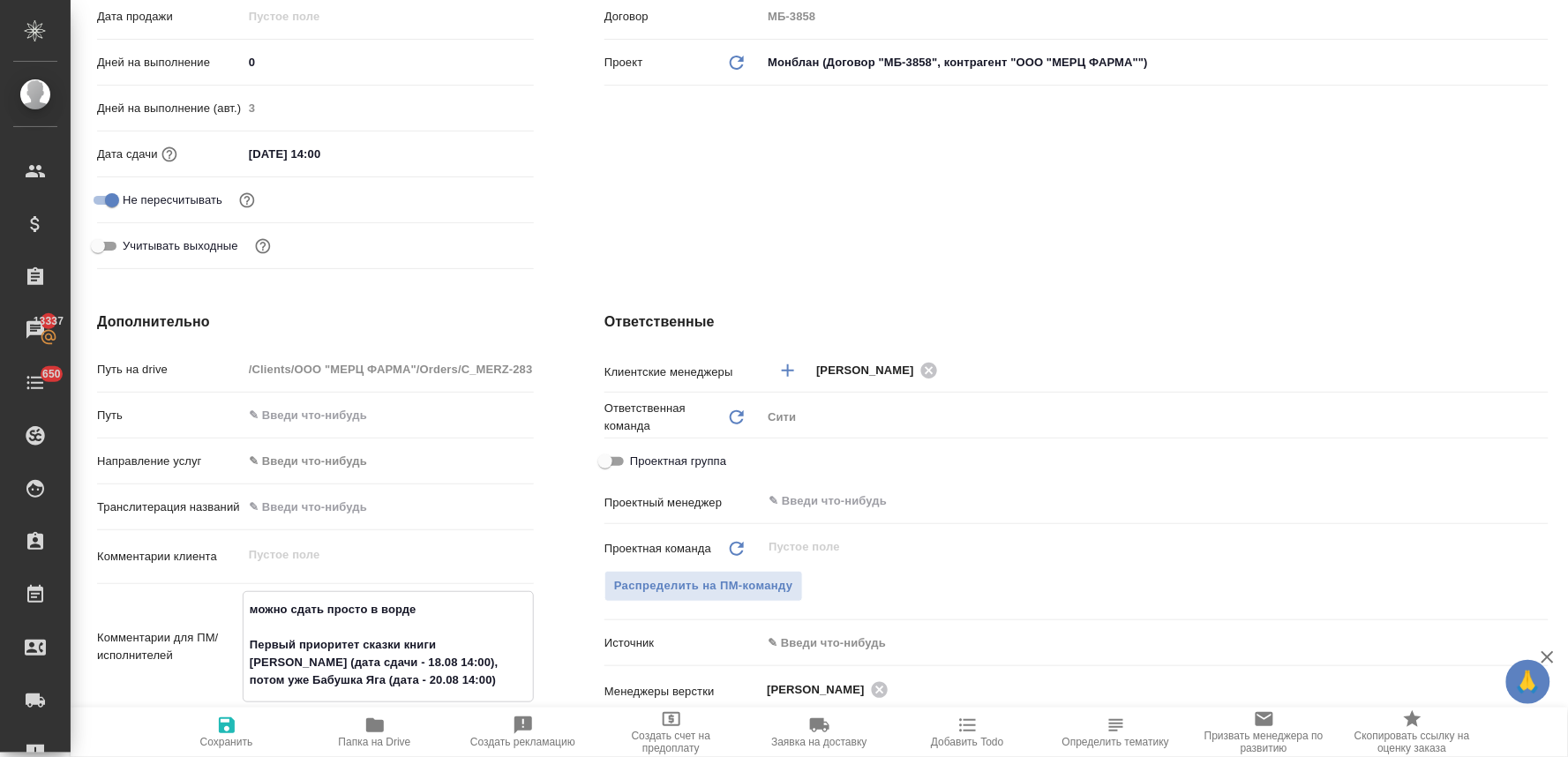
type textarea "можно сдать просто в ворде Первый приоритет сказки книги Сиалореи (дата сдачи -…"
type textarea "x"
click at [226, 739] on span "Сохранить" at bounding box center [226, 741] width 53 height 12
type textarea "x"
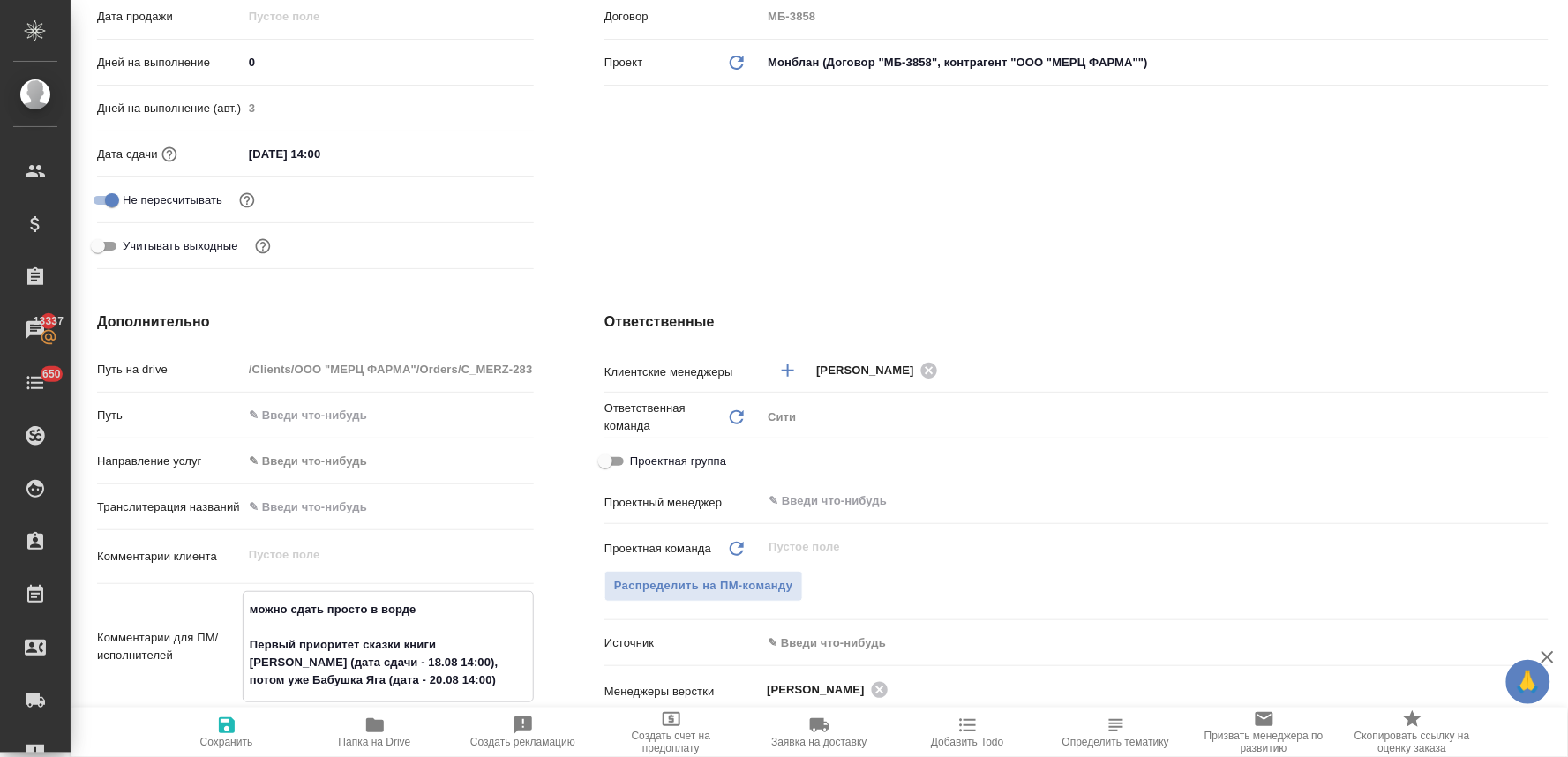
type textarea "x"
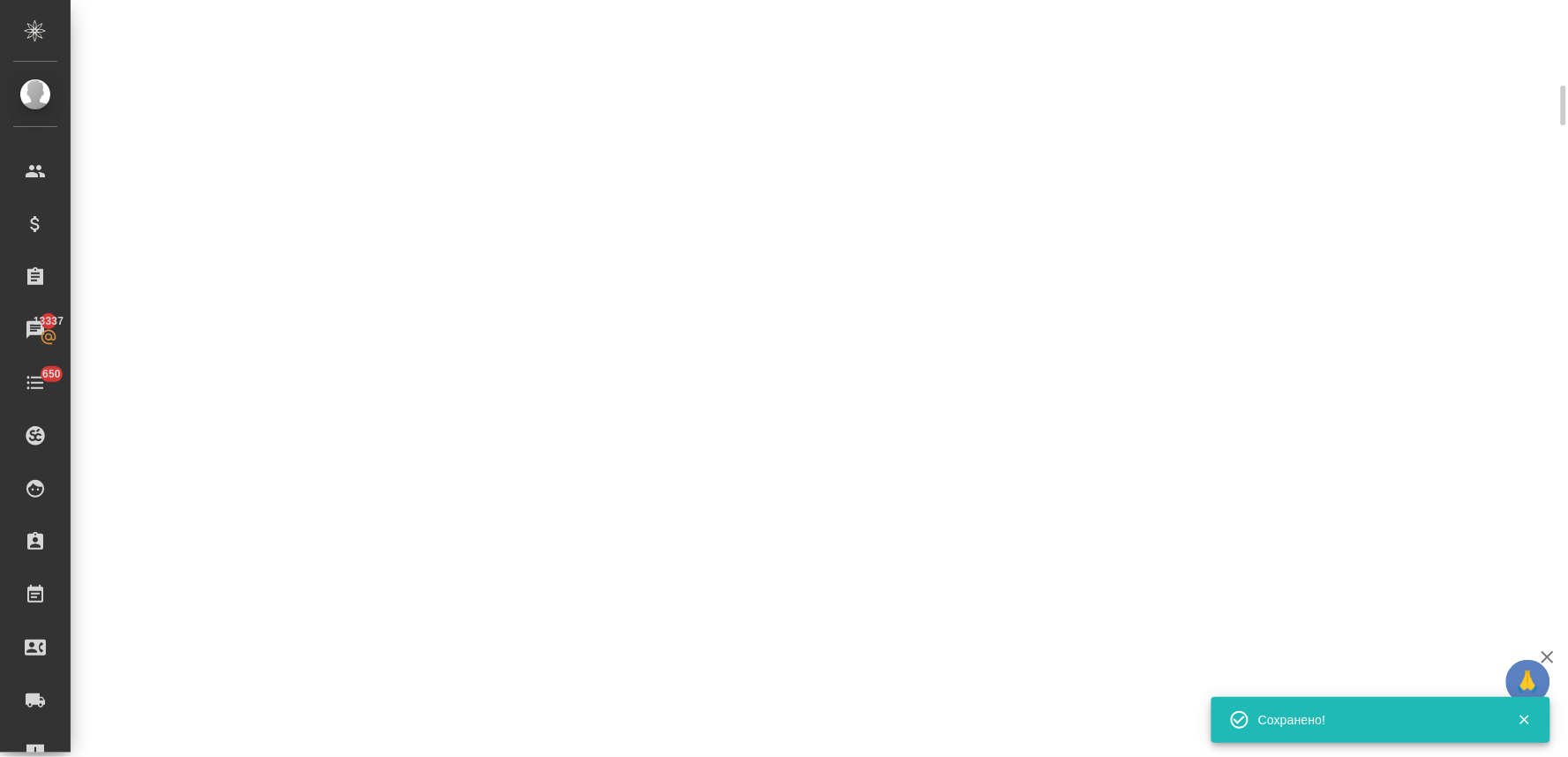
select select "RU"
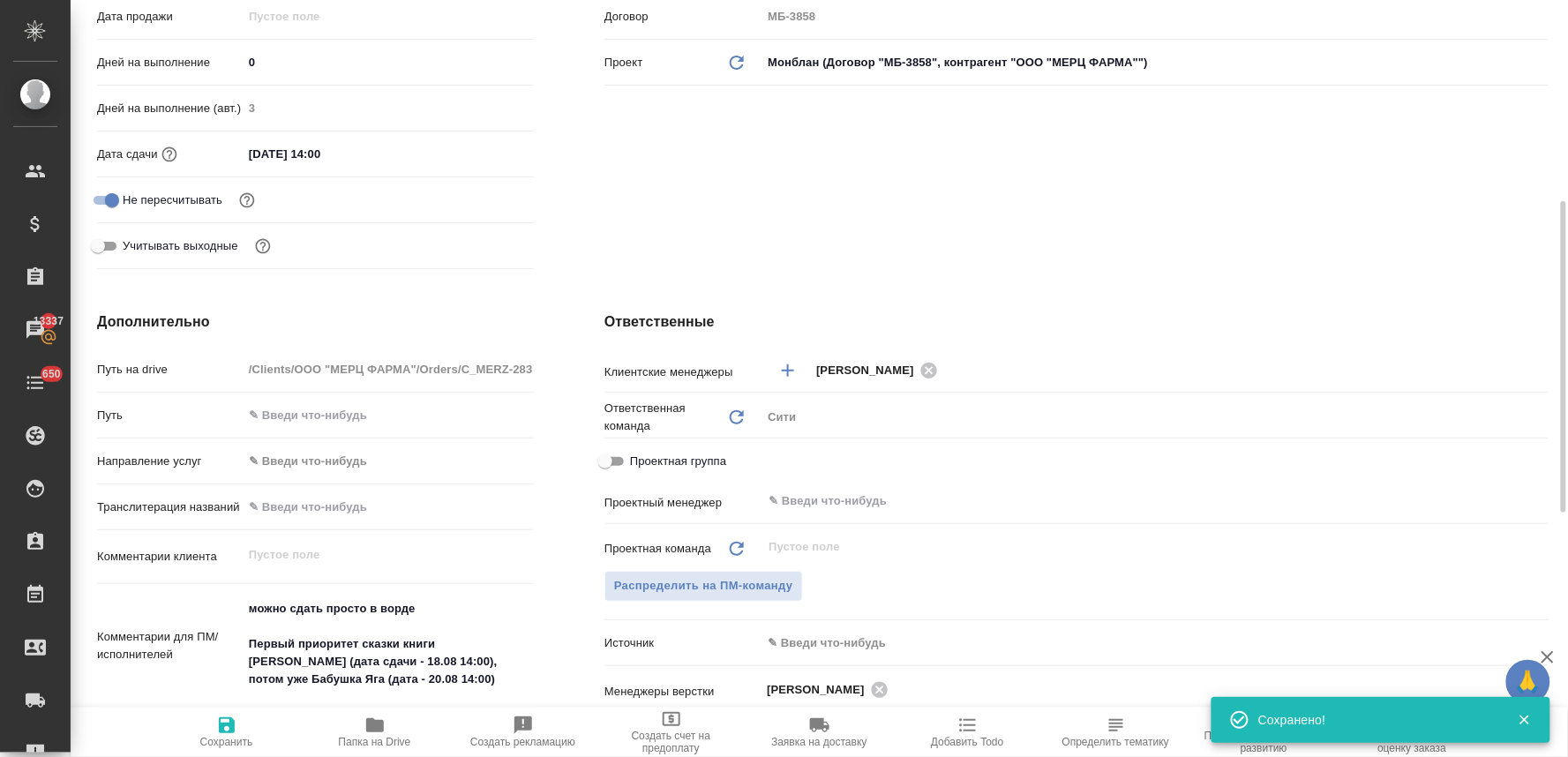
type textarea "x"
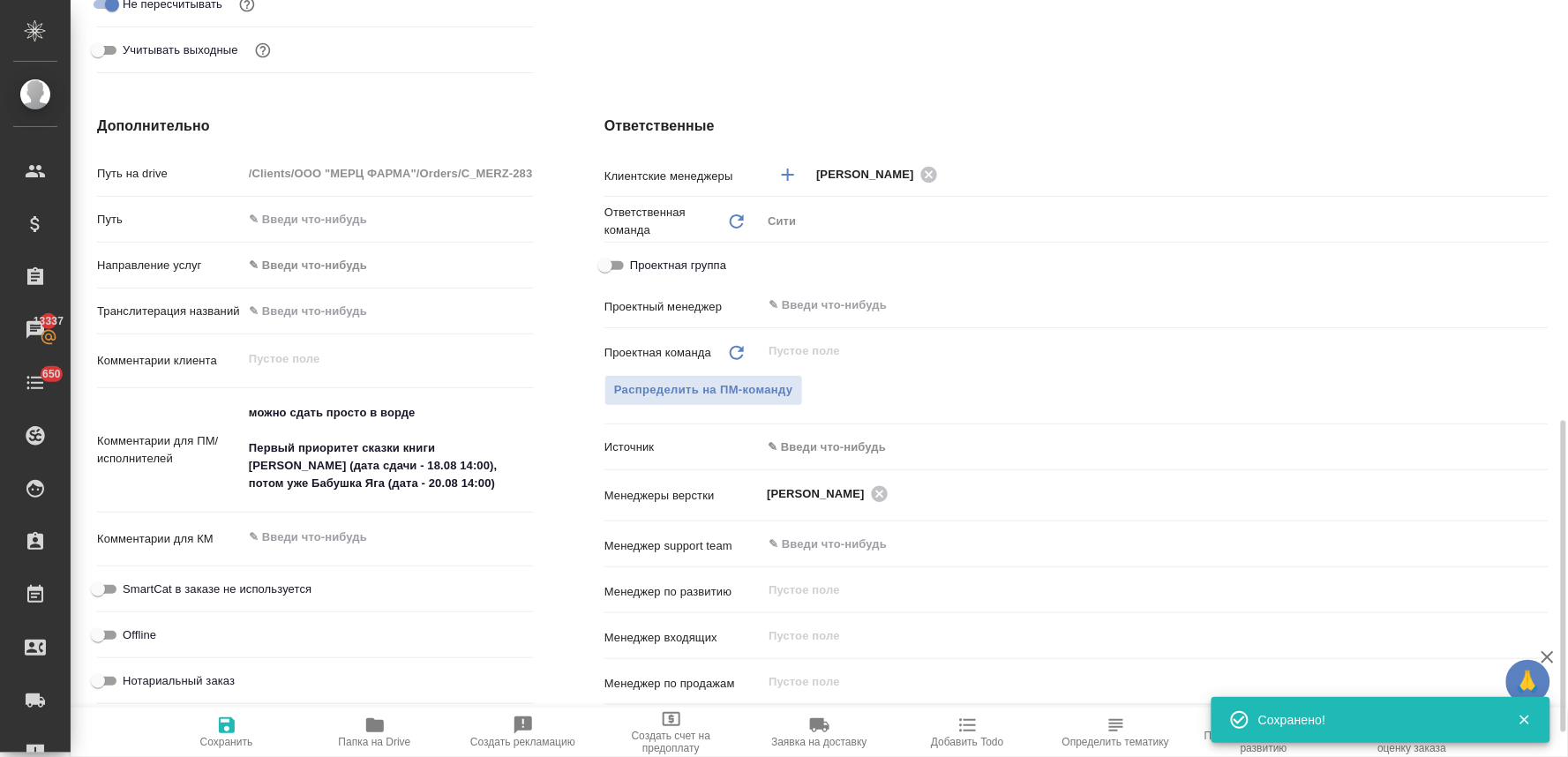
scroll to position [784, 0]
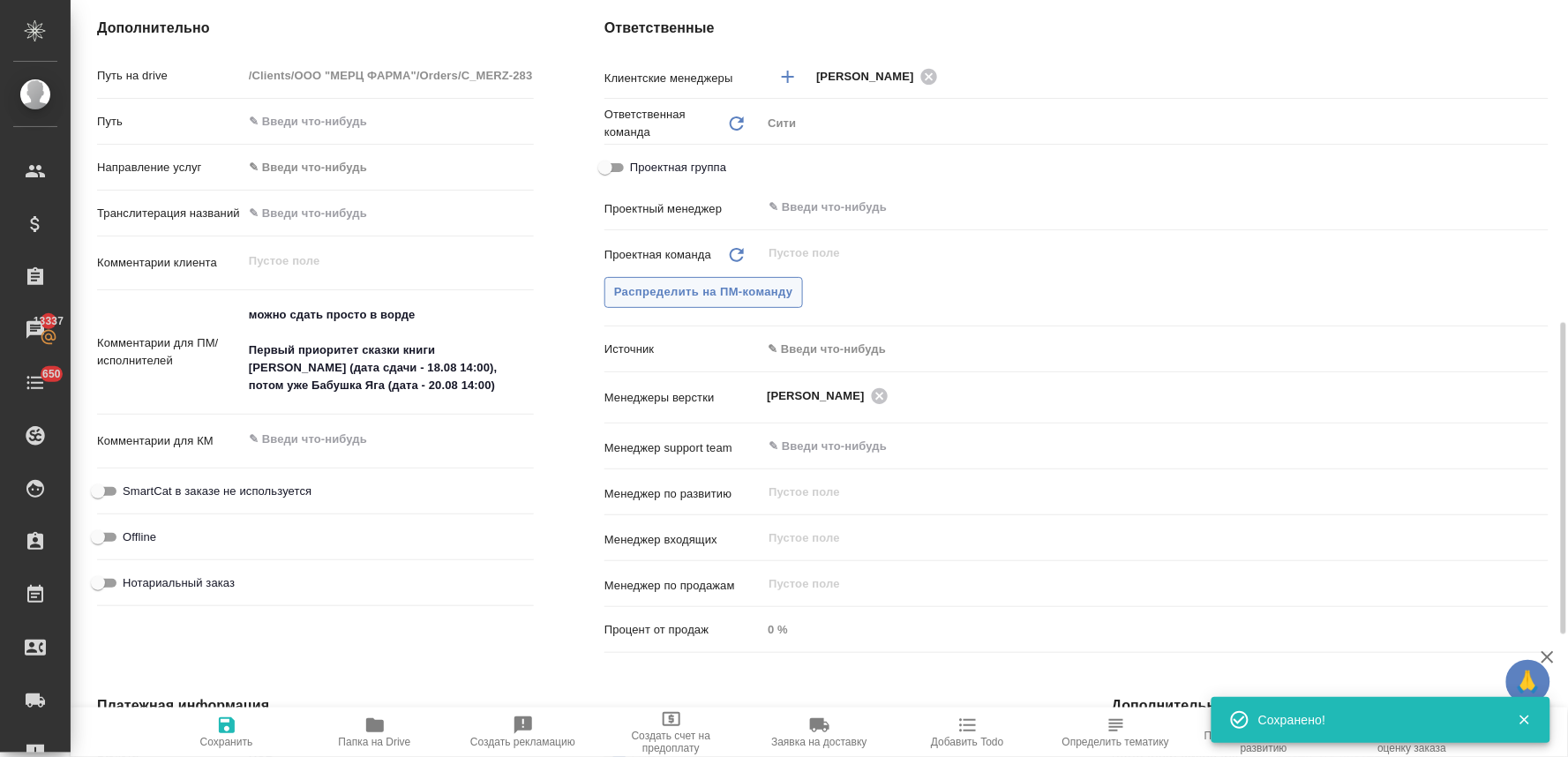
click at [712, 284] on span "Распределить на ПМ-команду" at bounding box center [703, 293] width 179 height 20
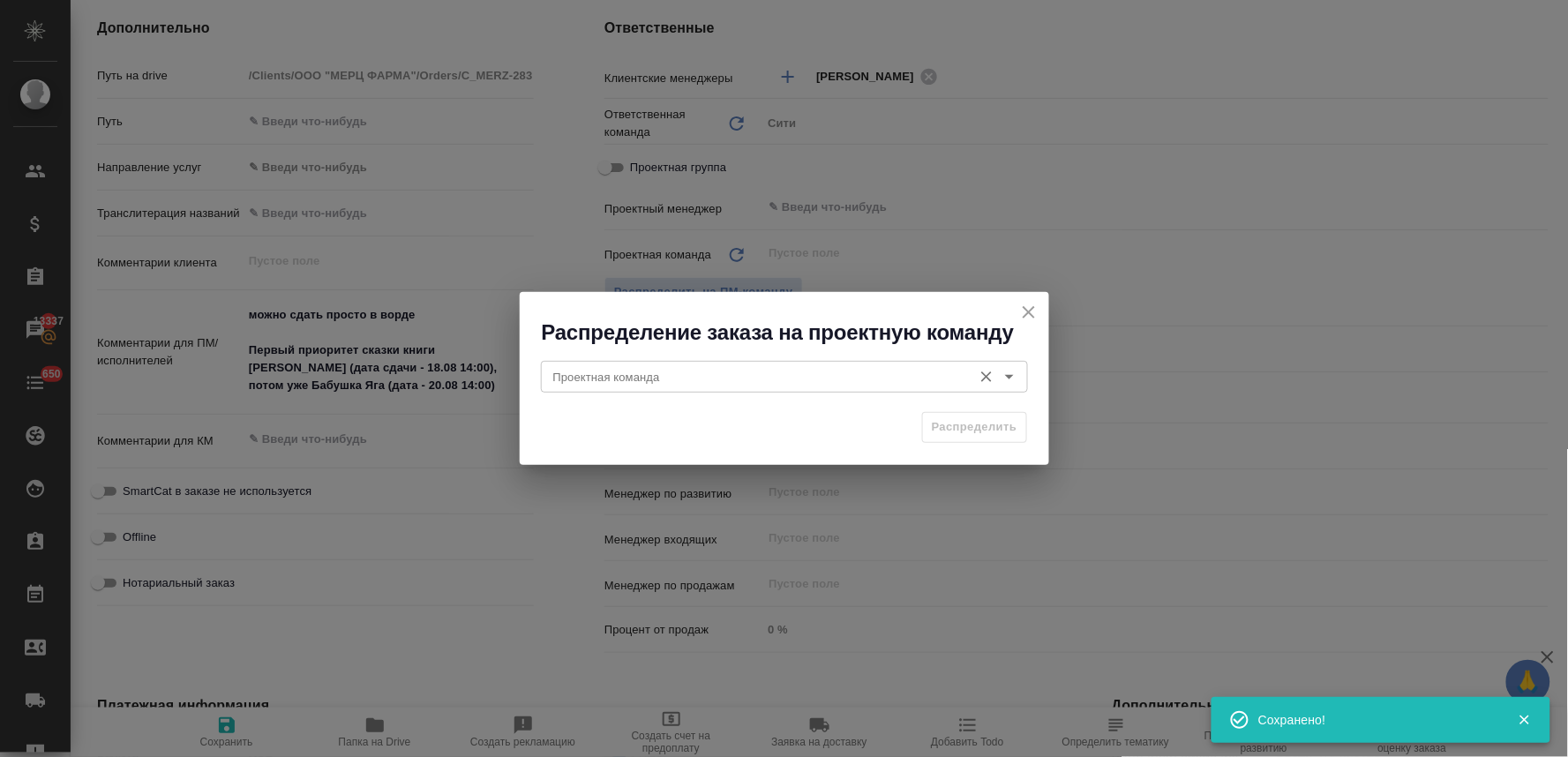
click at [692, 379] on input "Проектная команда" at bounding box center [755, 377] width 417 height 21
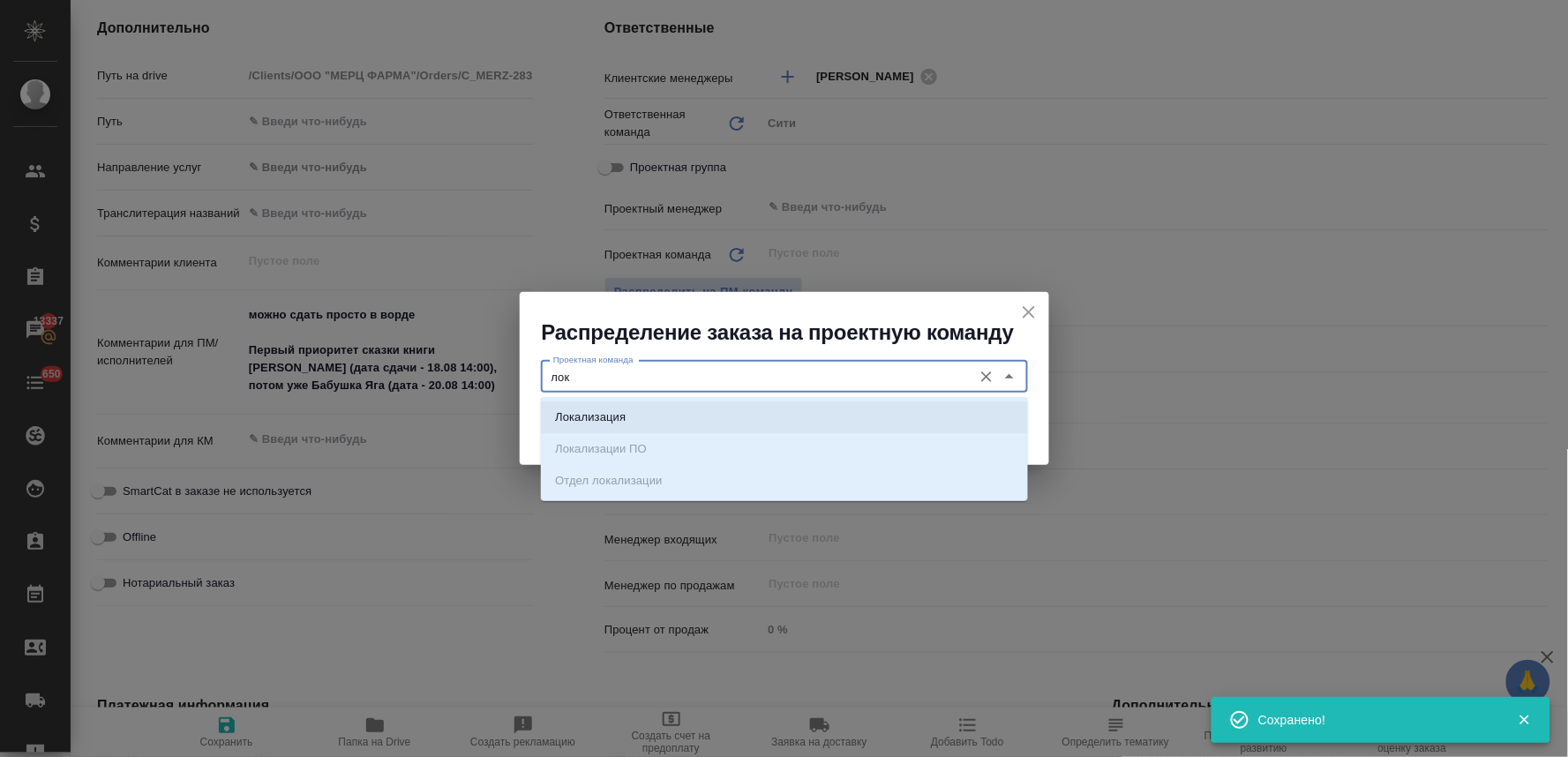
click at [699, 418] on li "Локализация" at bounding box center [784, 417] width 487 height 31
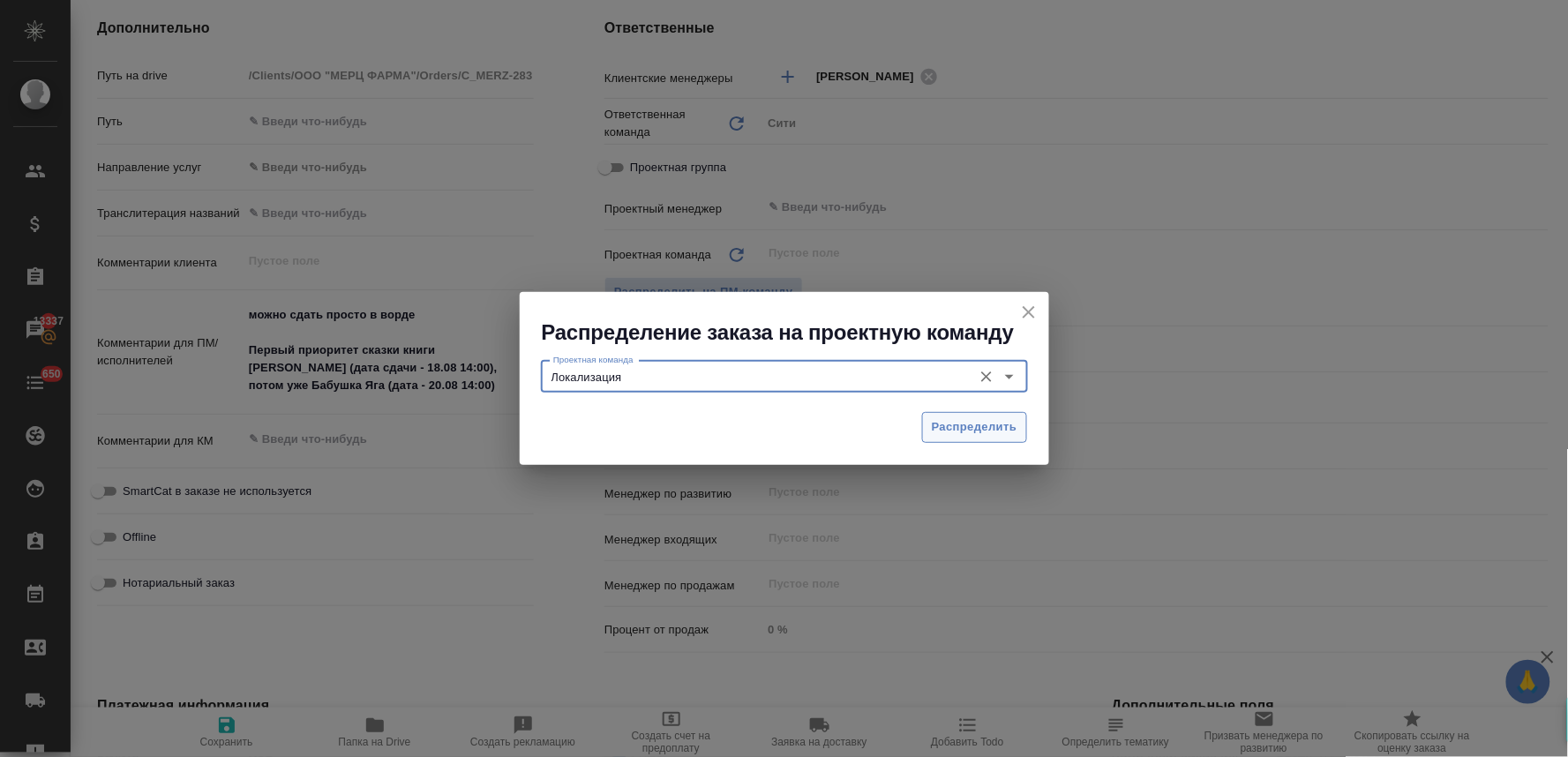
type input "Локализация"
click at [989, 431] on span "Распределить" at bounding box center [975, 427] width 86 height 20
type textarea "x"
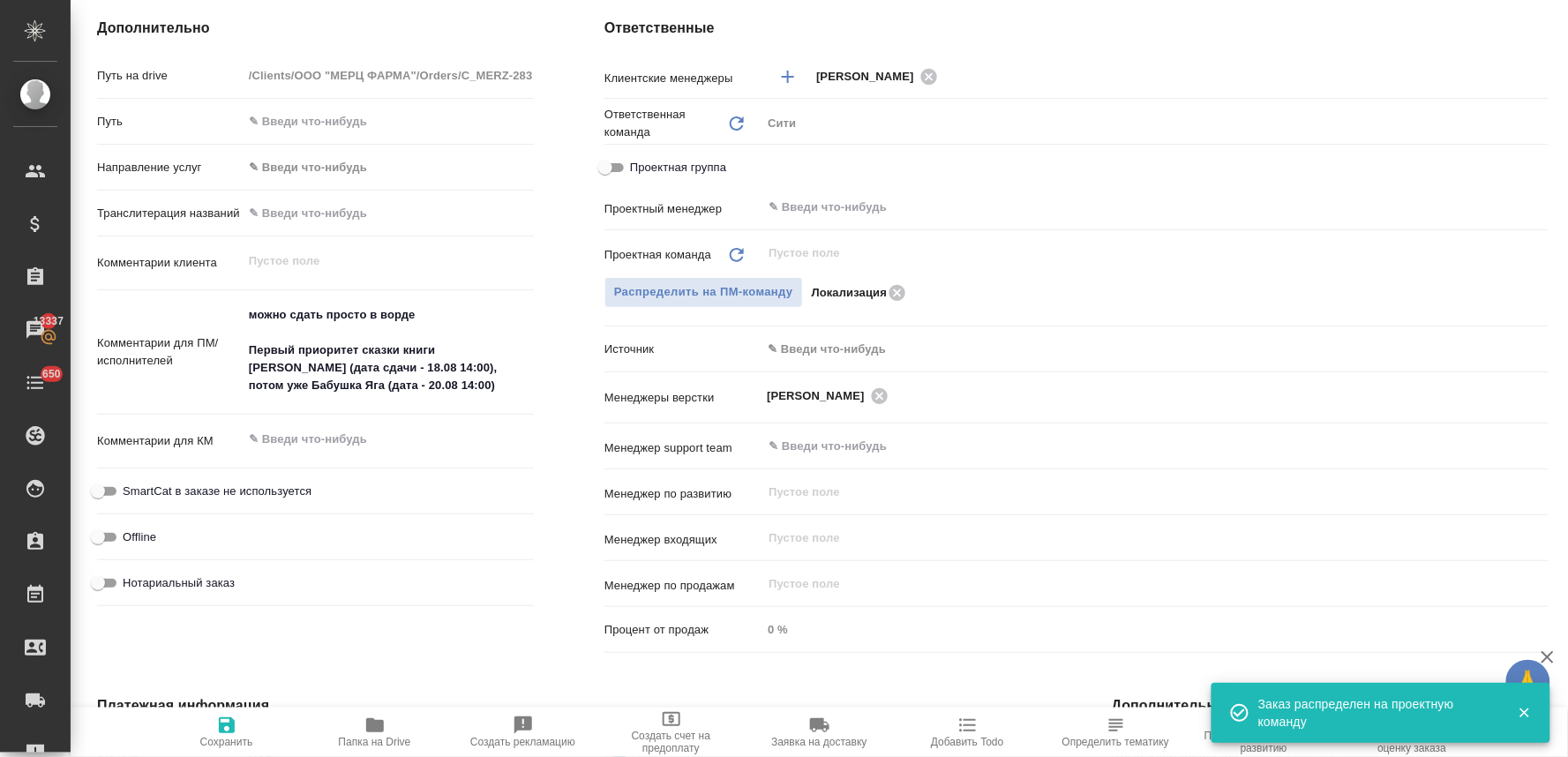
click at [231, 739] on span "Сохранить" at bounding box center [226, 741] width 53 height 12
type textarea "x"
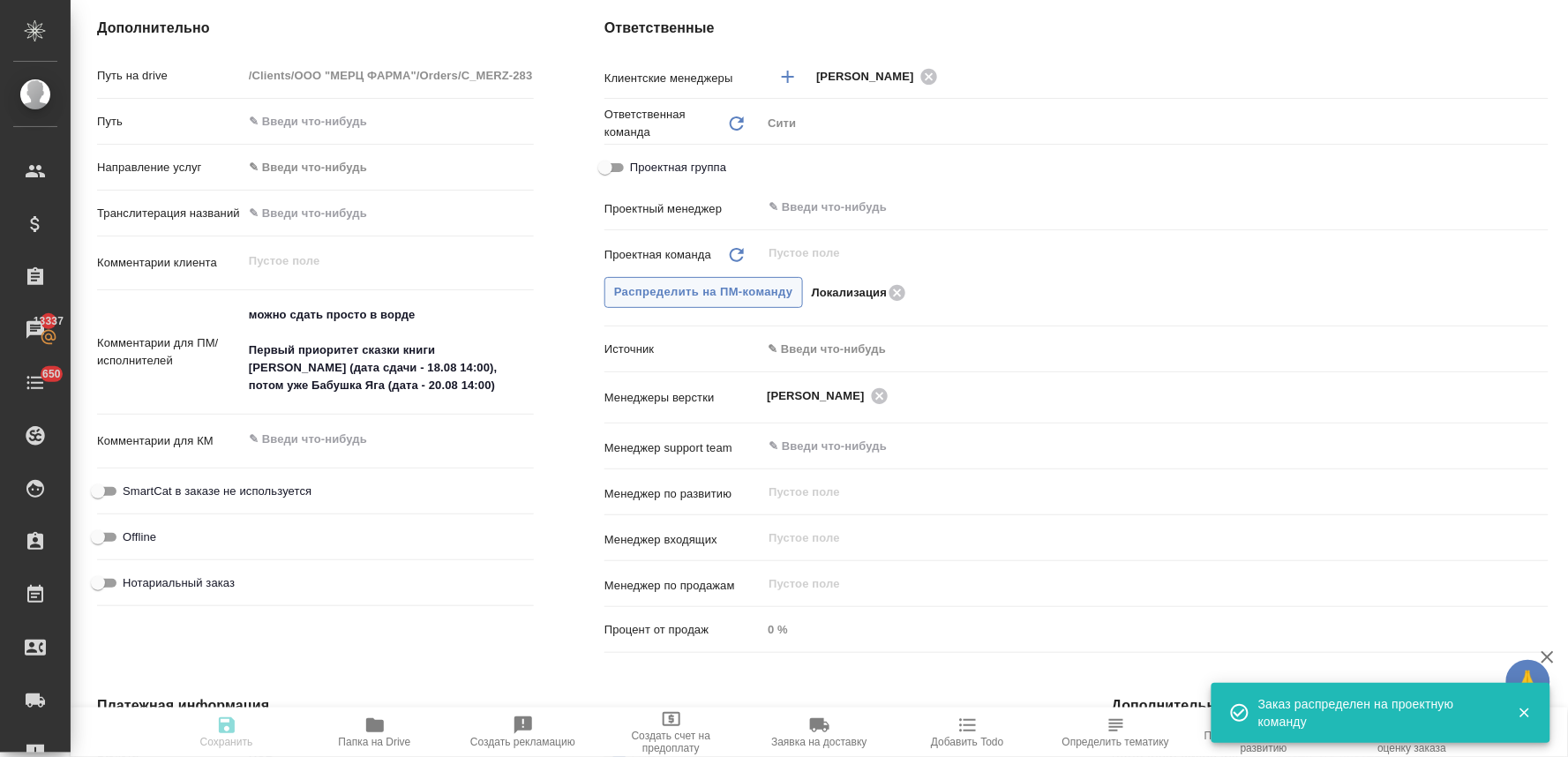
type textarea "x"
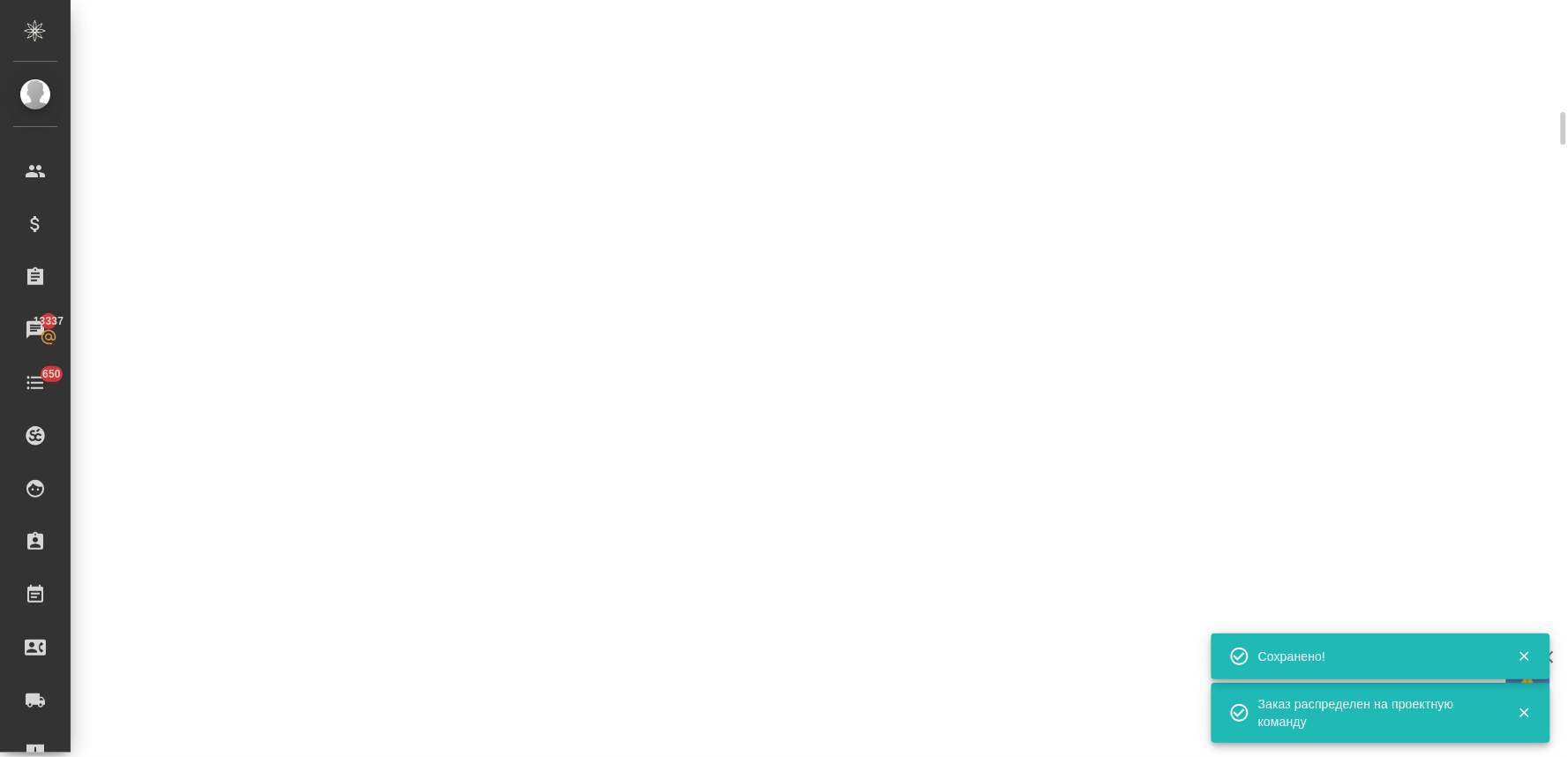
select select "RU"
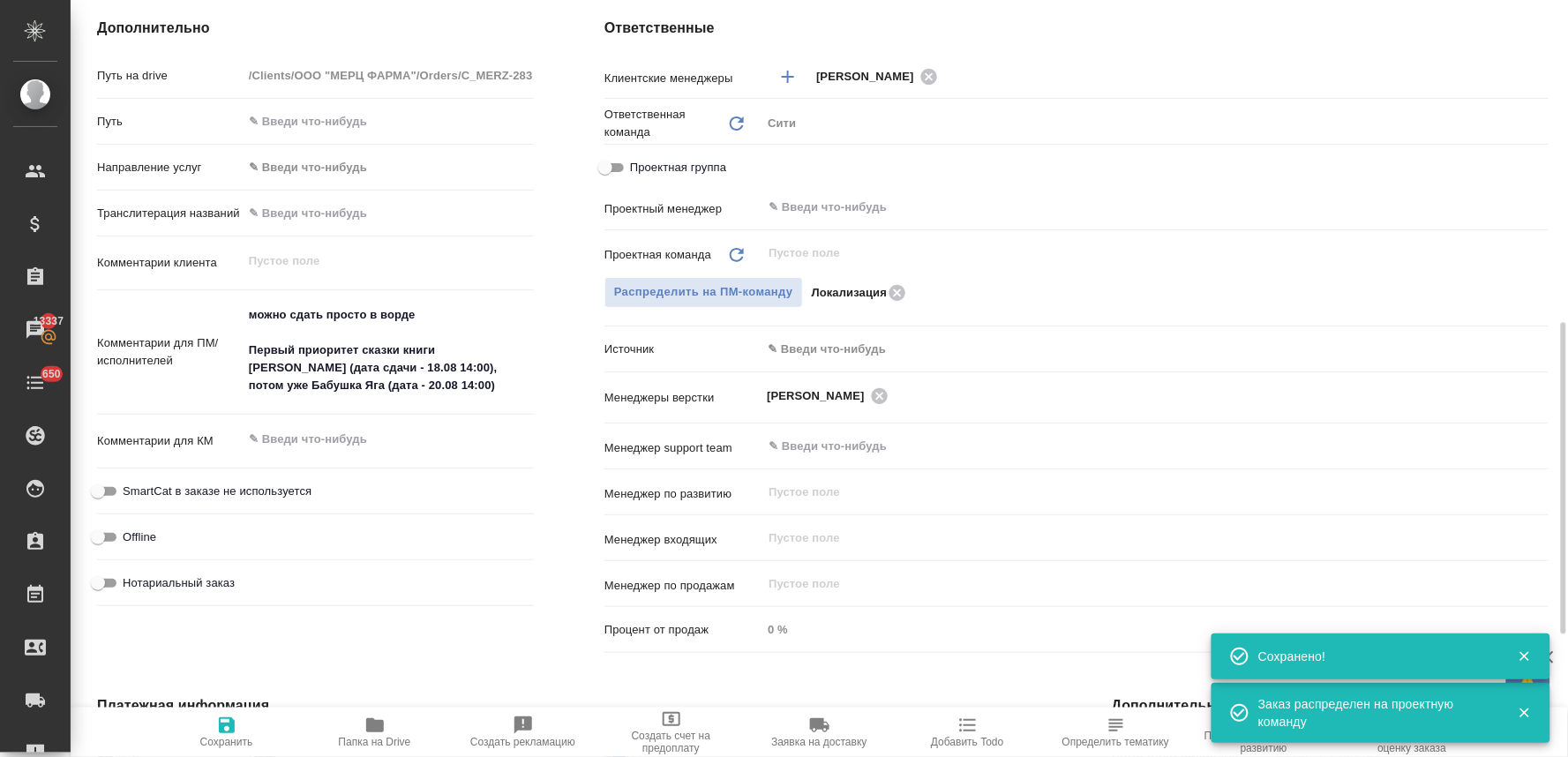
type textarea "x"
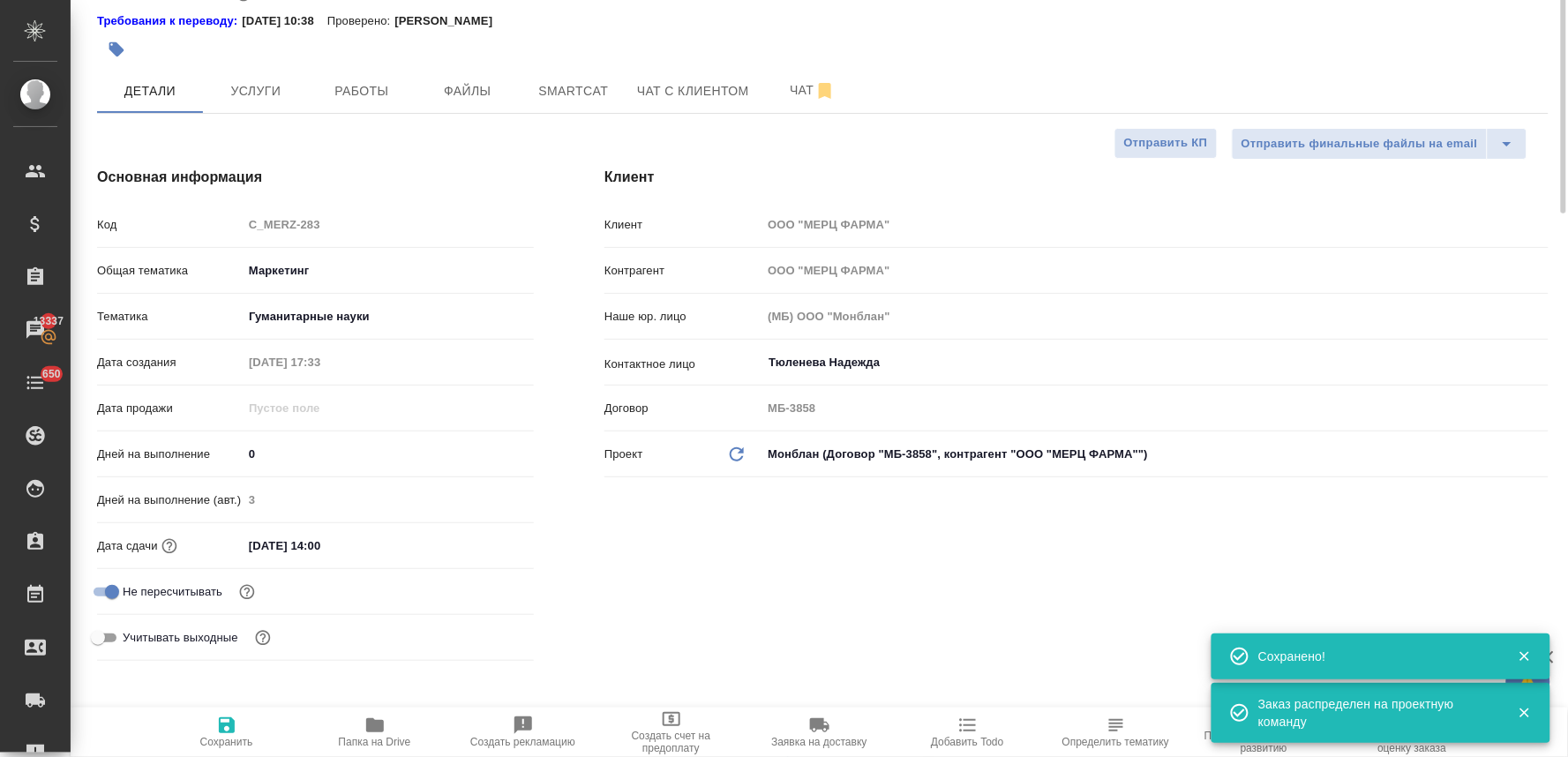
scroll to position [0, 0]
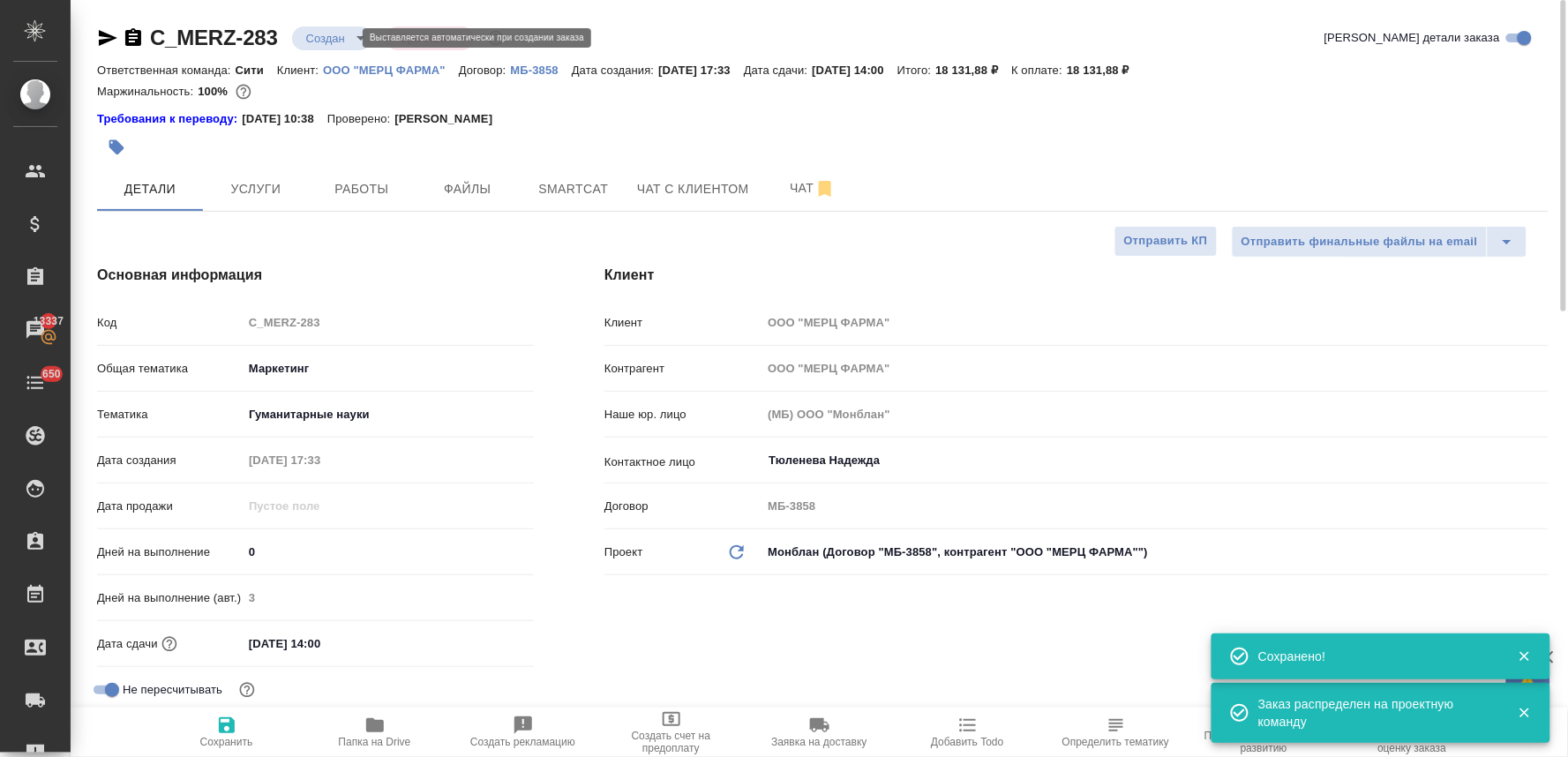
click at [322, 31] on body "🙏 .cls-1 fill:#fff; AWATERA Lyamina Nadezhda Клиенты Спецификации Заказы 13337 …" at bounding box center [784, 378] width 1568 height 757
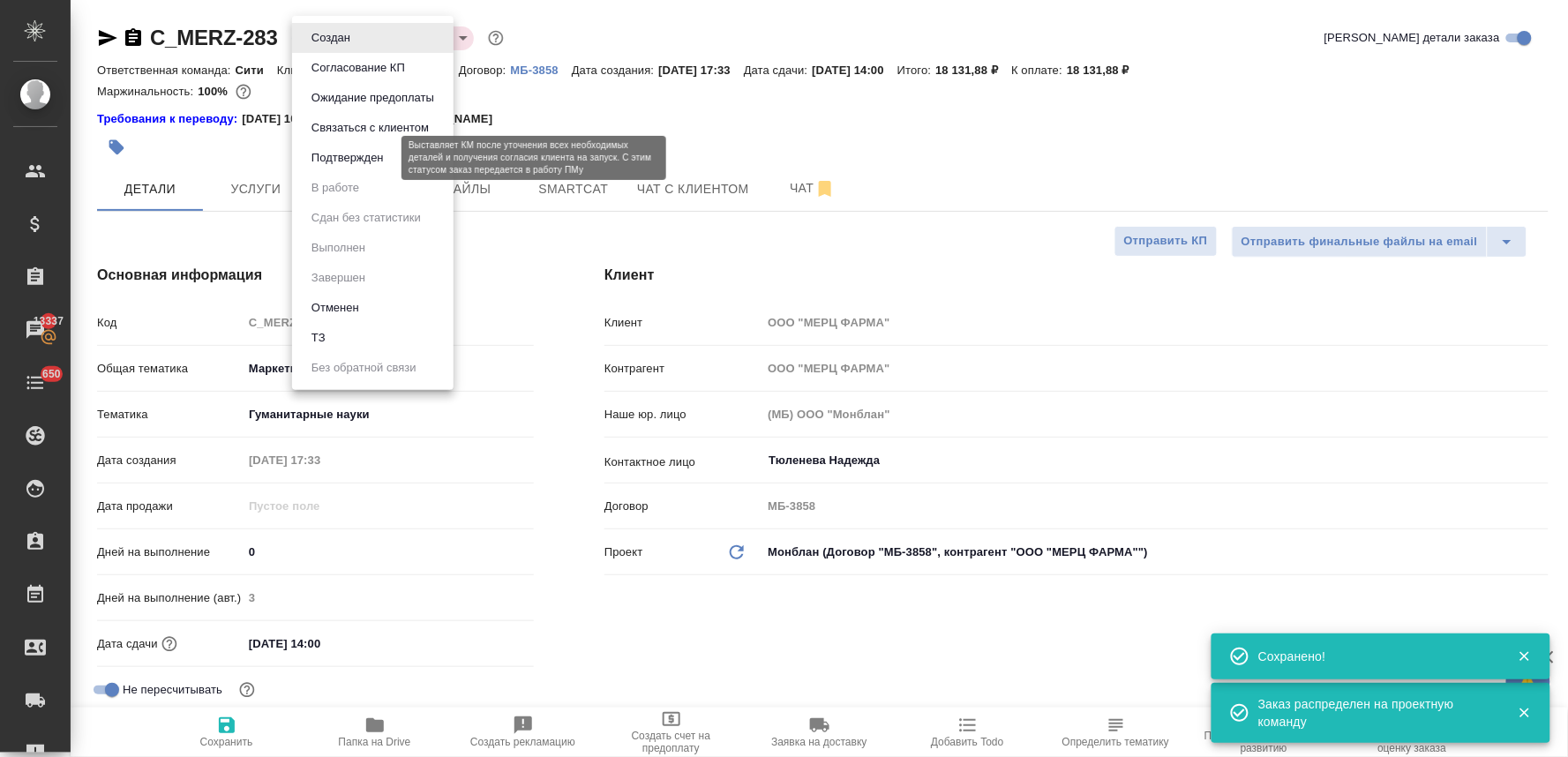
click at [316, 155] on button "Подтвержден" at bounding box center [348, 158] width 83 height 19
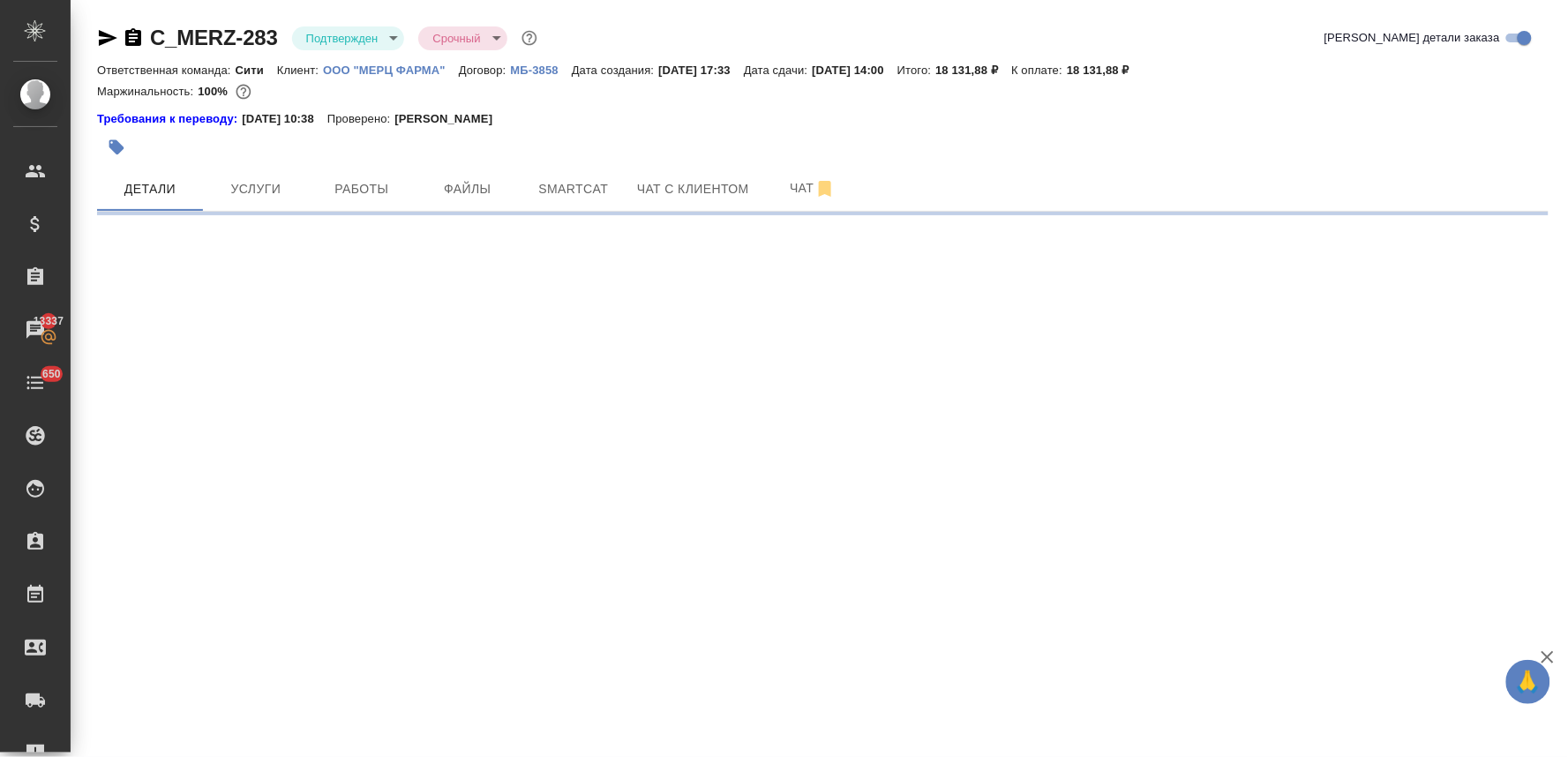
select select "RU"
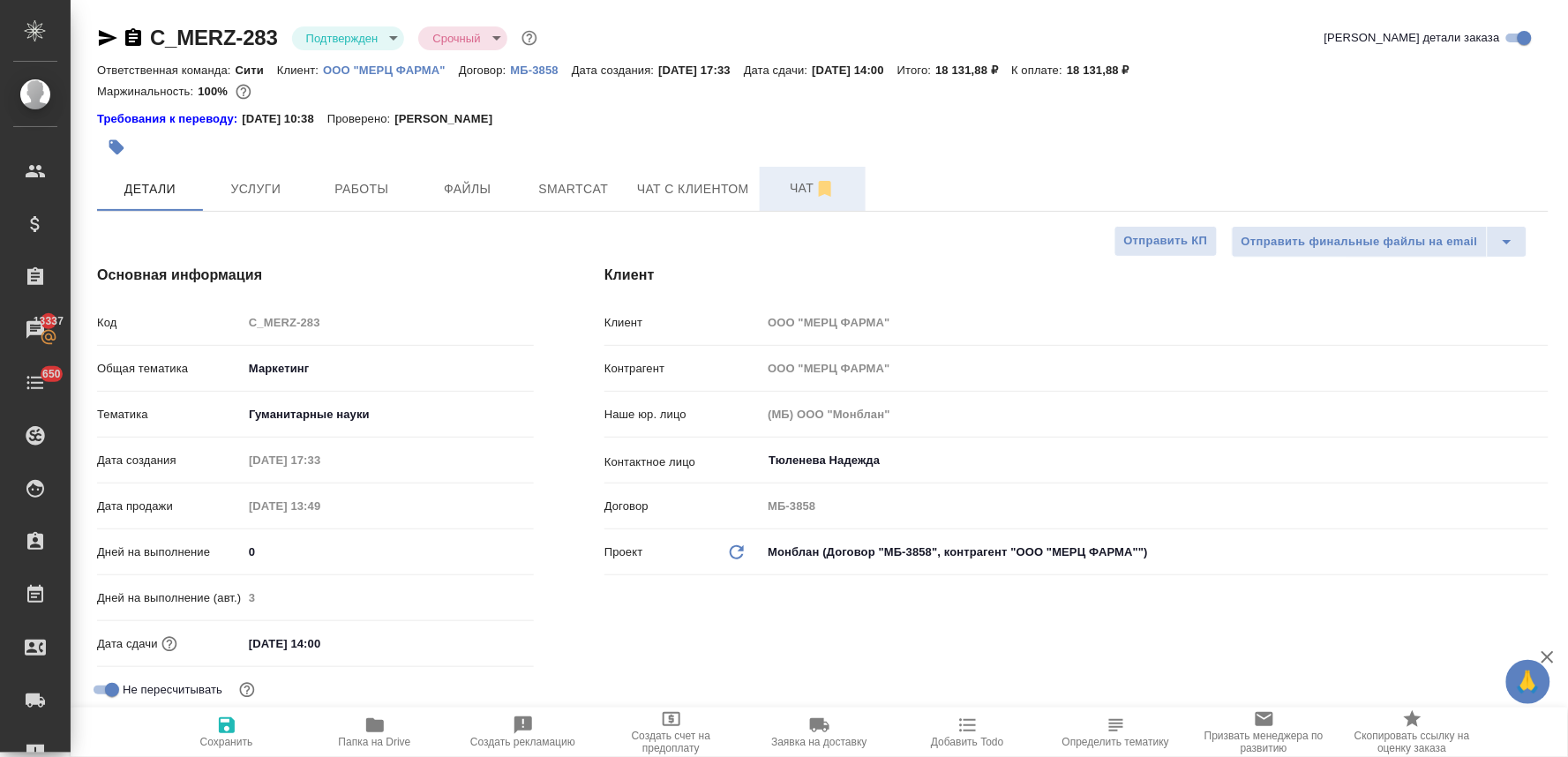
type textarea "x"
click at [103, 33] on icon "button" at bounding box center [108, 38] width 18 height 16
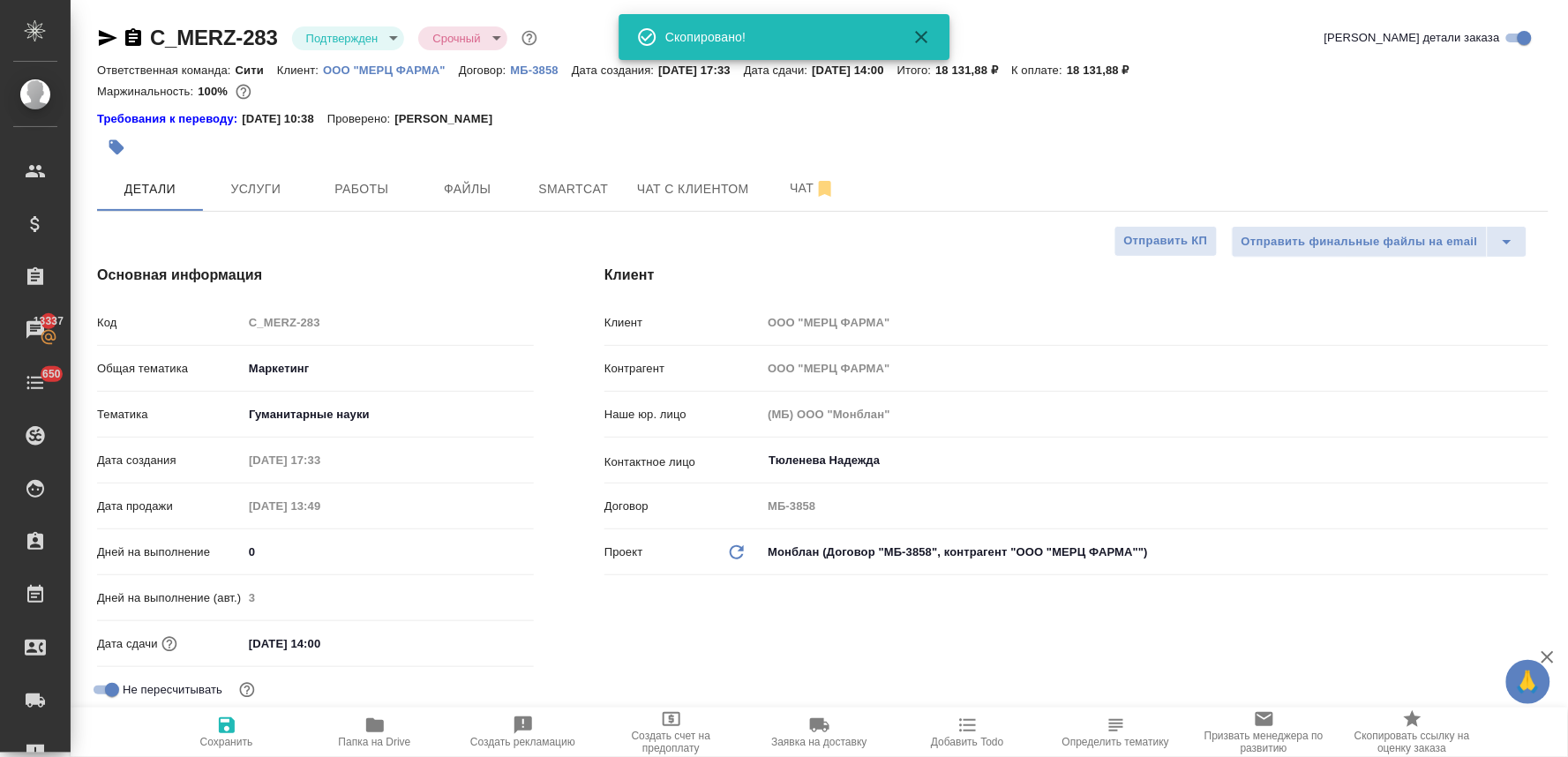
click at [1267, 130] on div at bounding box center [822, 148] width 1452 height 39
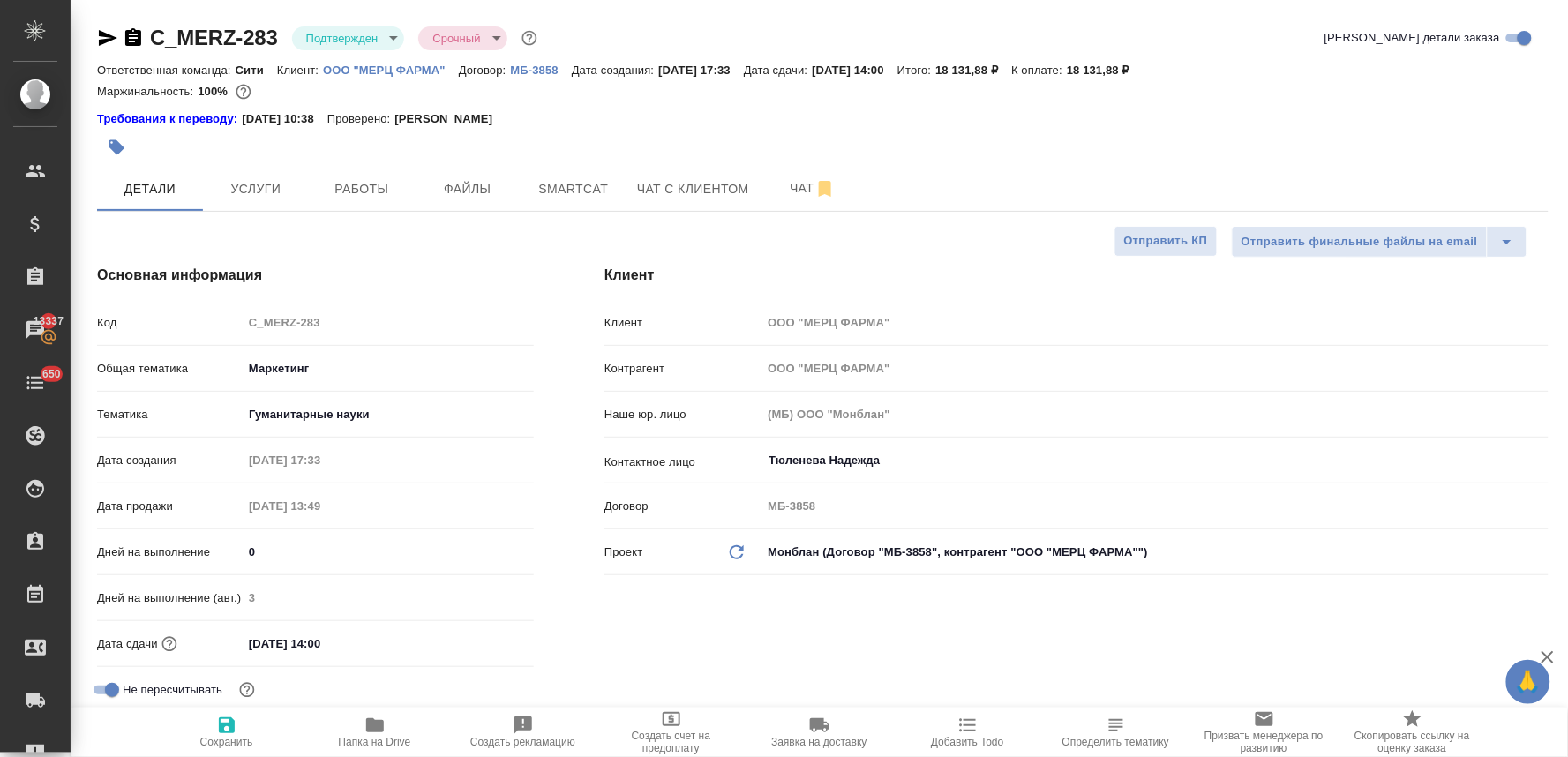
type textarea "x"
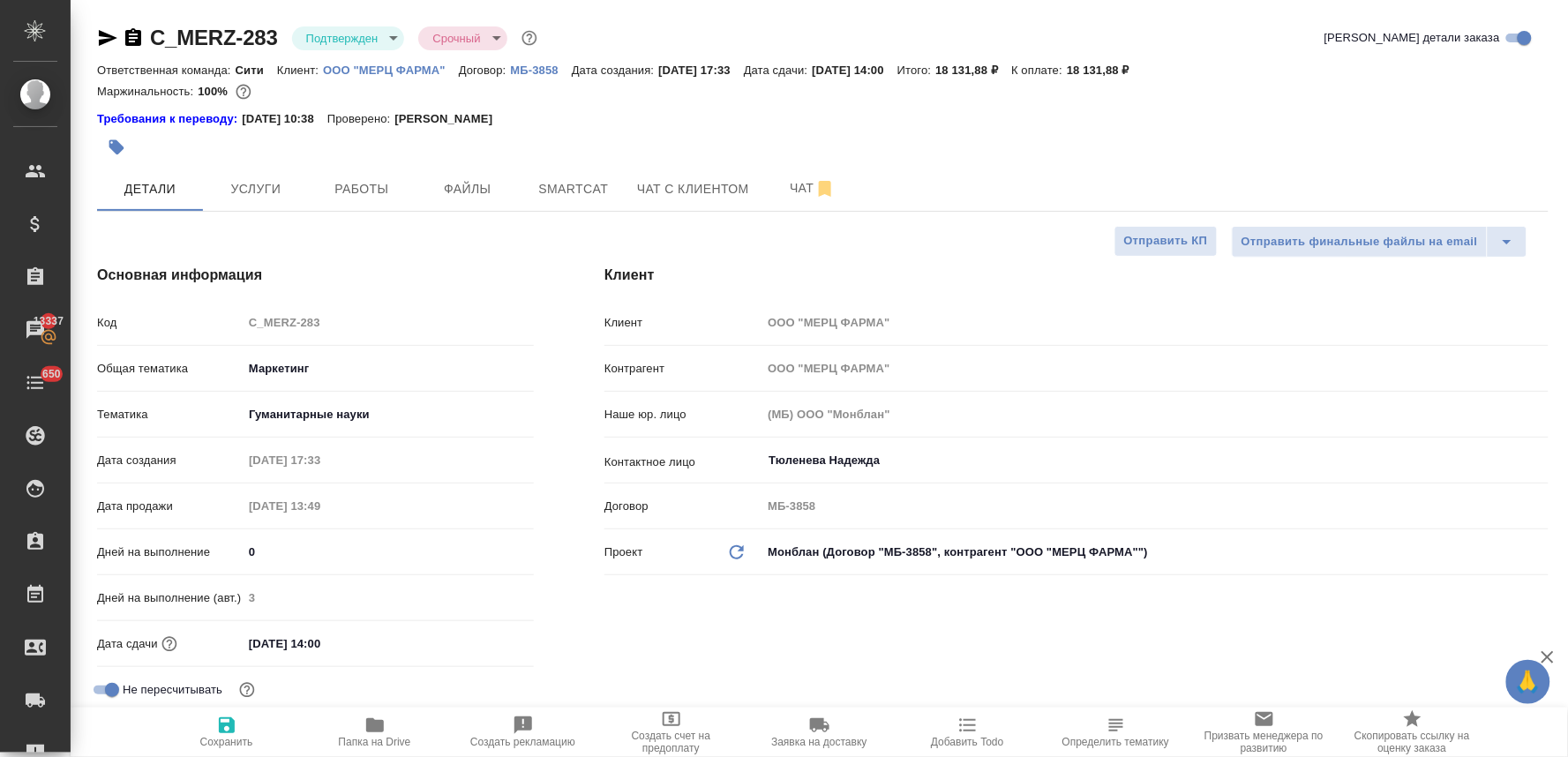
type textarea "x"
click at [276, 204] on button "Услуги" at bounding box center [256, 189] width 106 height 44
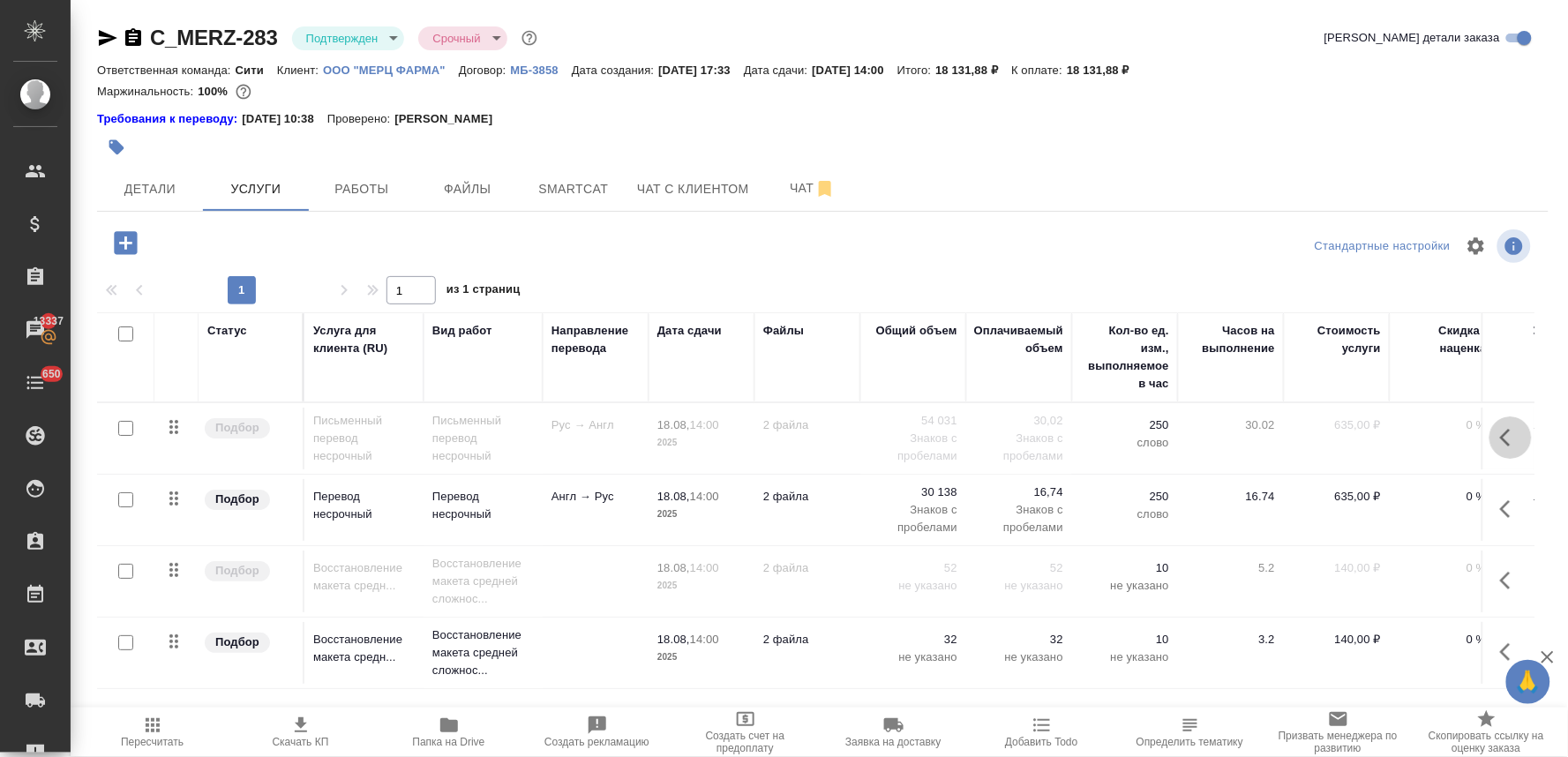
click at [1500, 435] on icon "button" at bounding box center [1510, 438] width 21 height 21
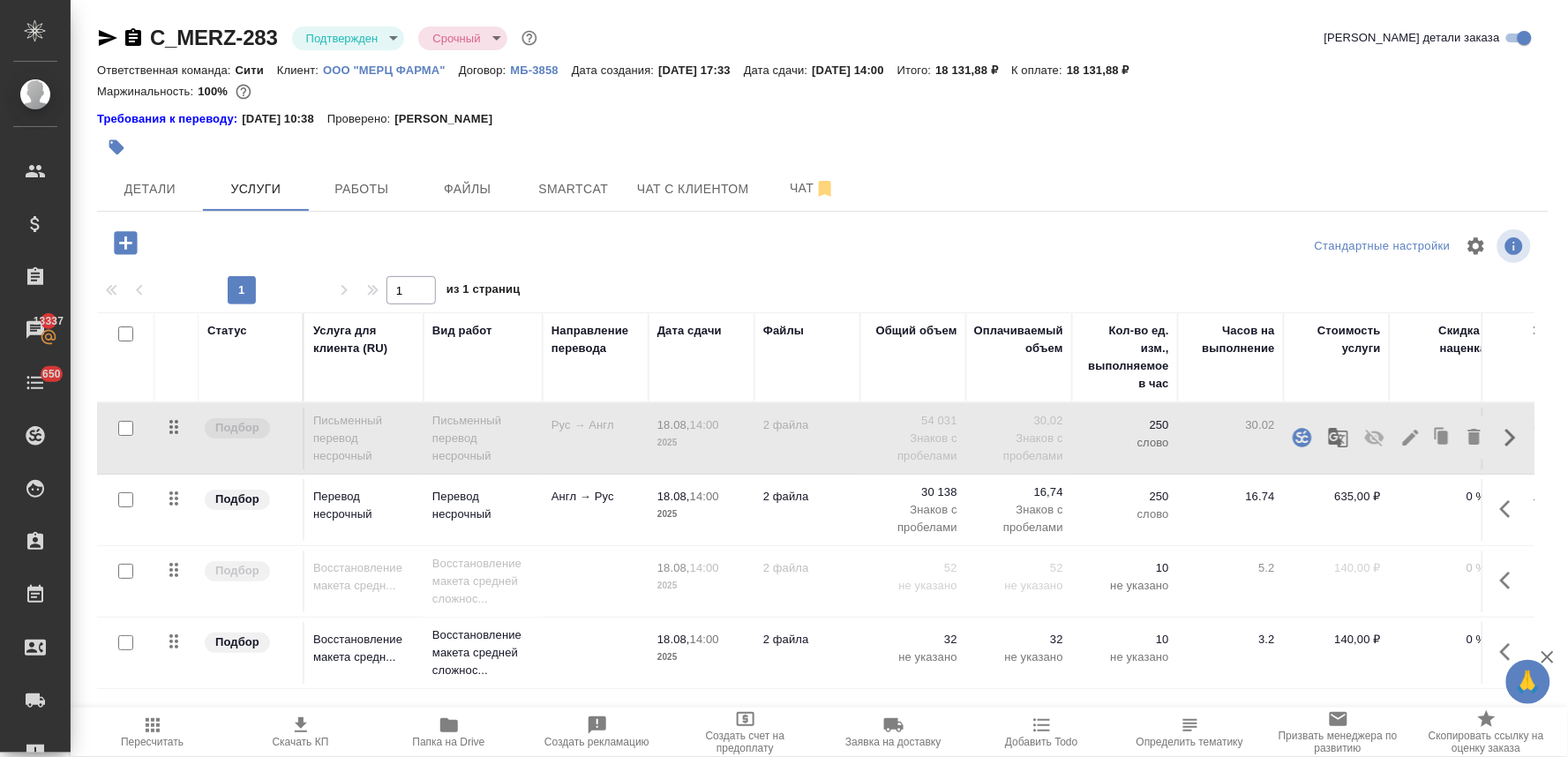
click at [1365, 439] on icon "button" at bounding box center [1374, 439] width 19 height 17
click at [1500, 580] on icon "button" at bounding box center [1510, 581] width 21 height 21
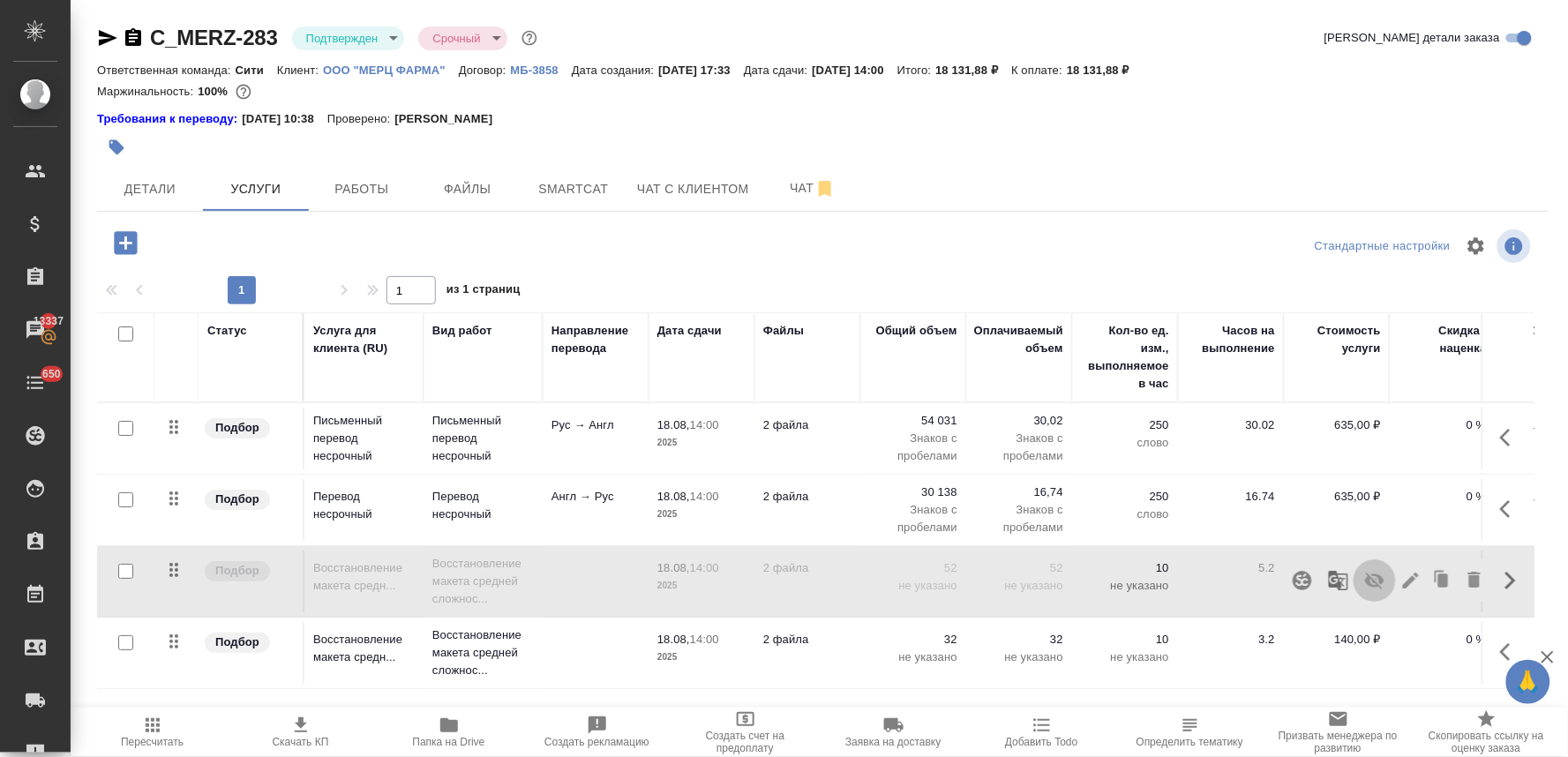
click at [1365, 583] on icon "button" at bounding box center [1374, 582] width 19 height 17
click at [154, 727] on icon "button" at bounding box center [152, 726] width 21 height 21
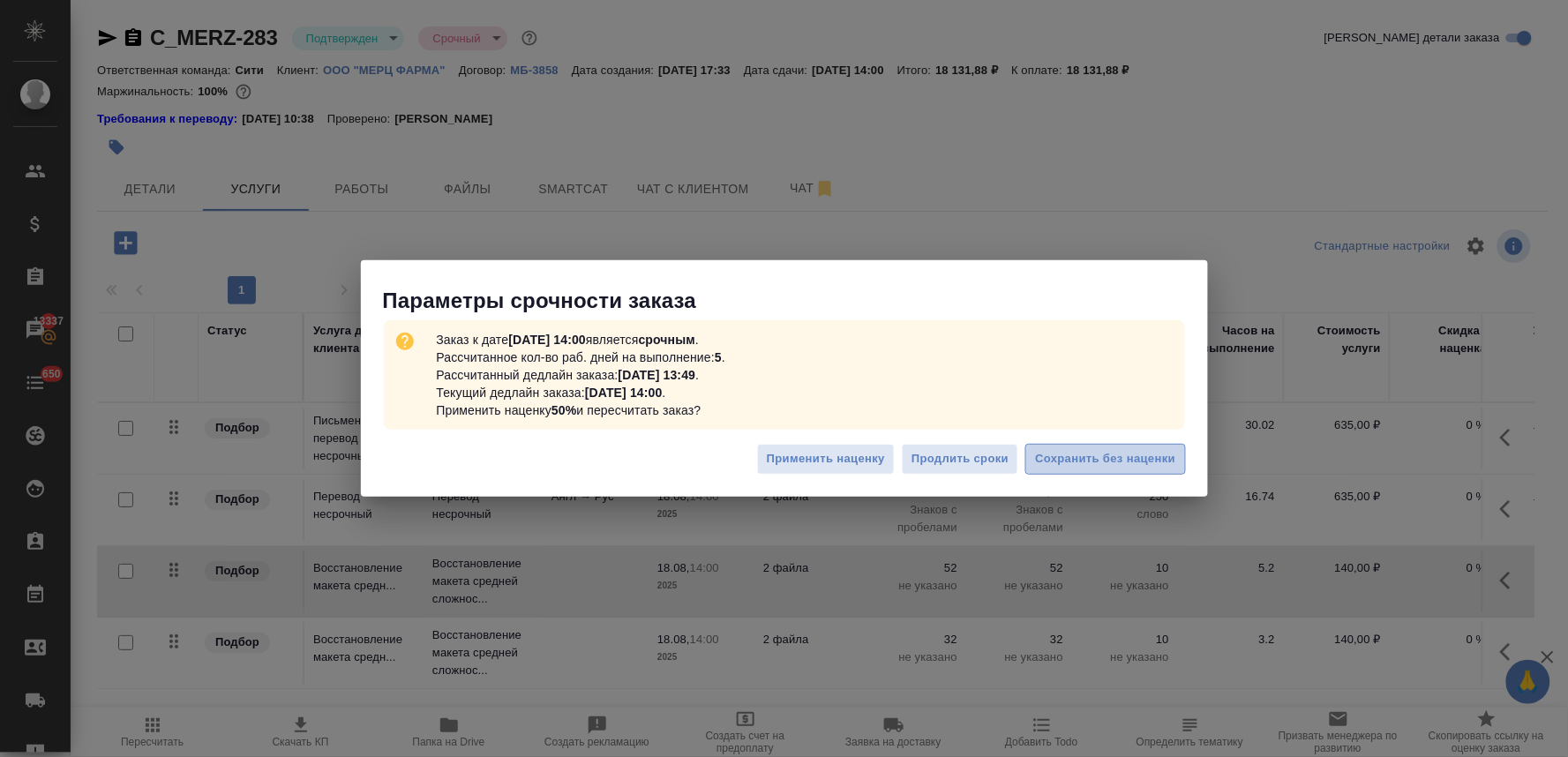
click at [1119, 460] on span "Сохранить без наценки" at bounding box center [1106, 460] width 140 height 20
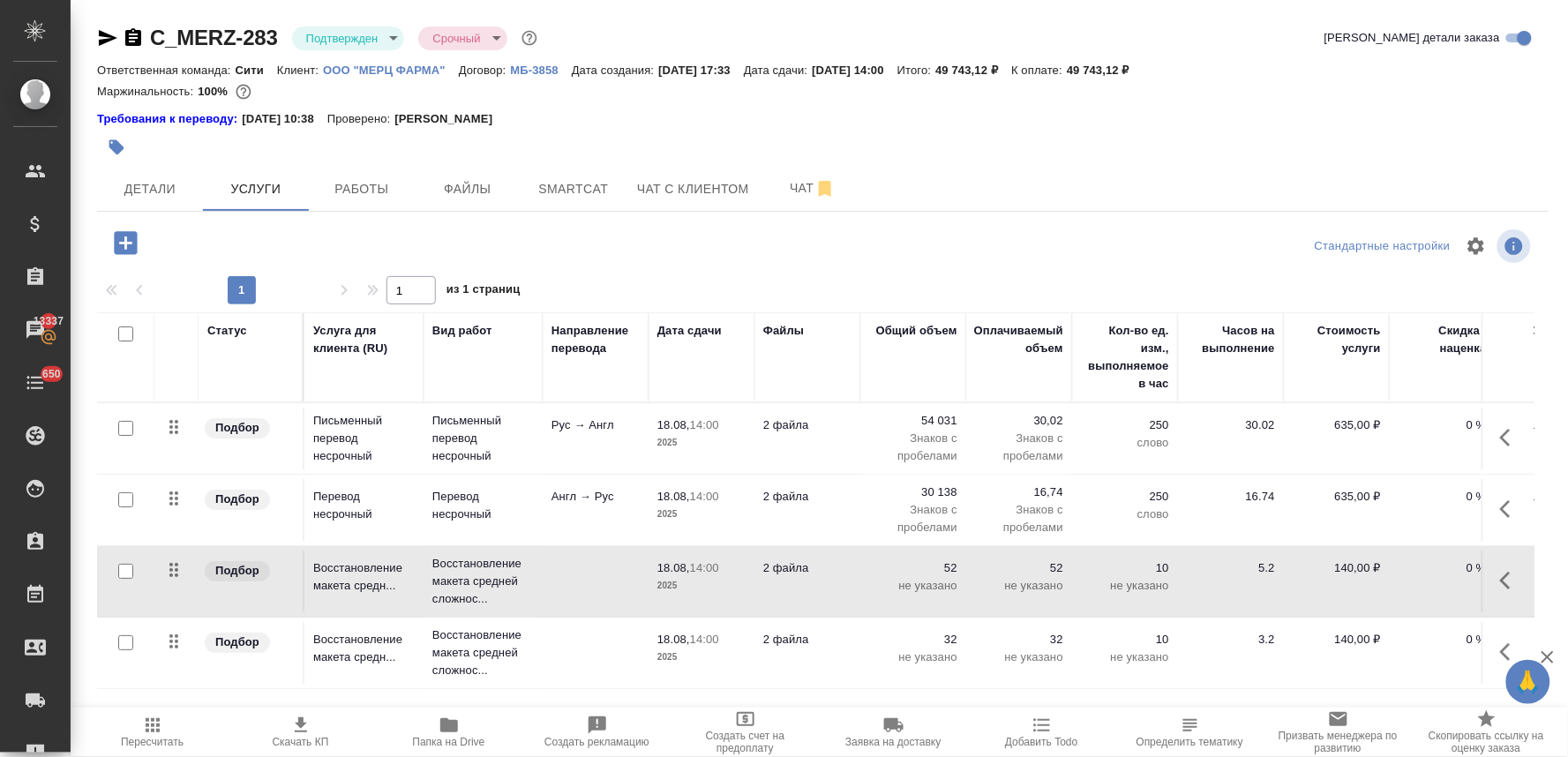
click at [1257, 250] on div "Стандартные настройки" at bounding box center [1299, 246] width 470 height 42
click at [114, 234] on icon "button" at bounding box center [125, 243] width 23 height 23
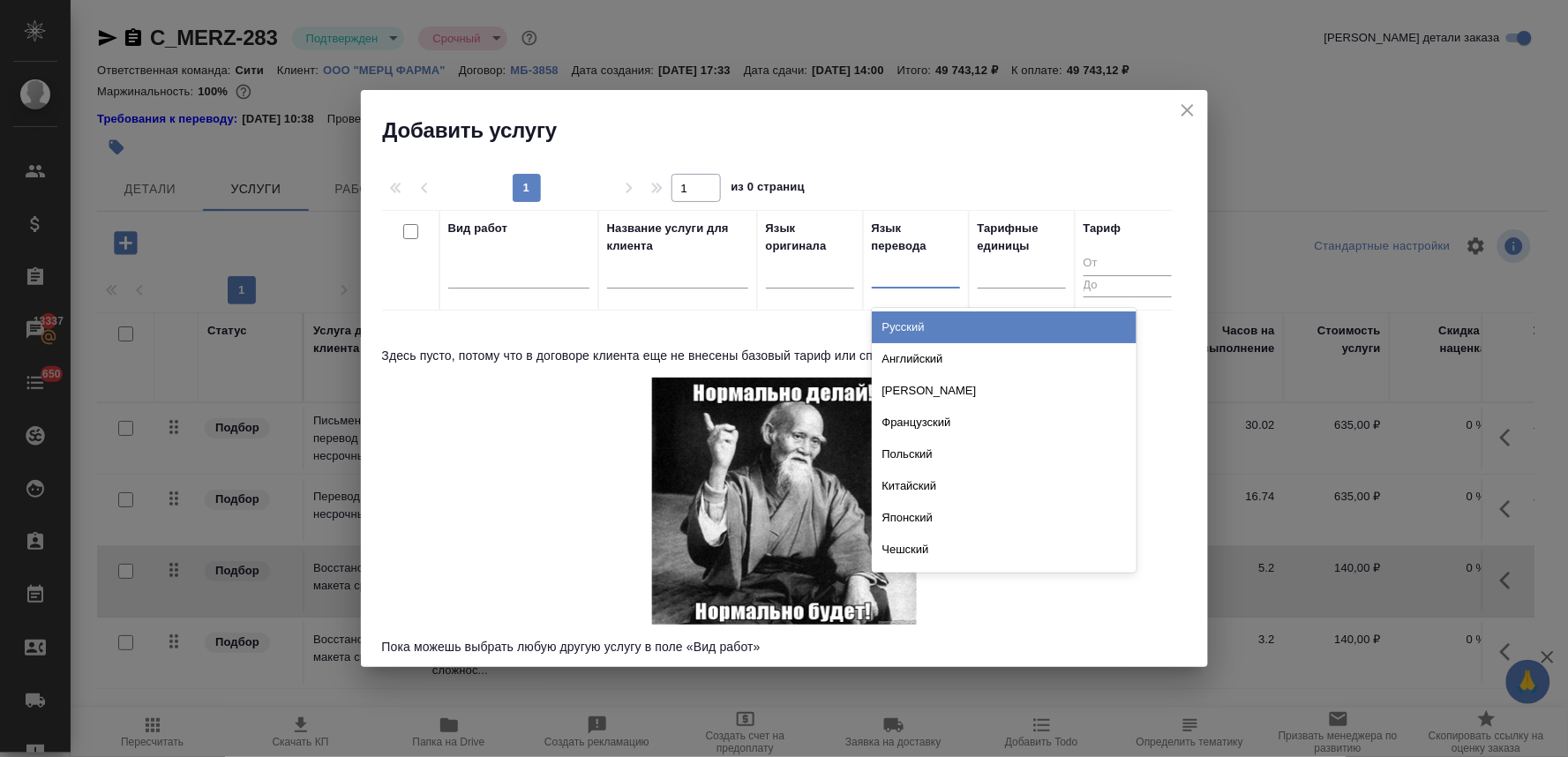
click at [904, 273] on div at bounding box center [916, 270] width 89 height 26
type input "анг"
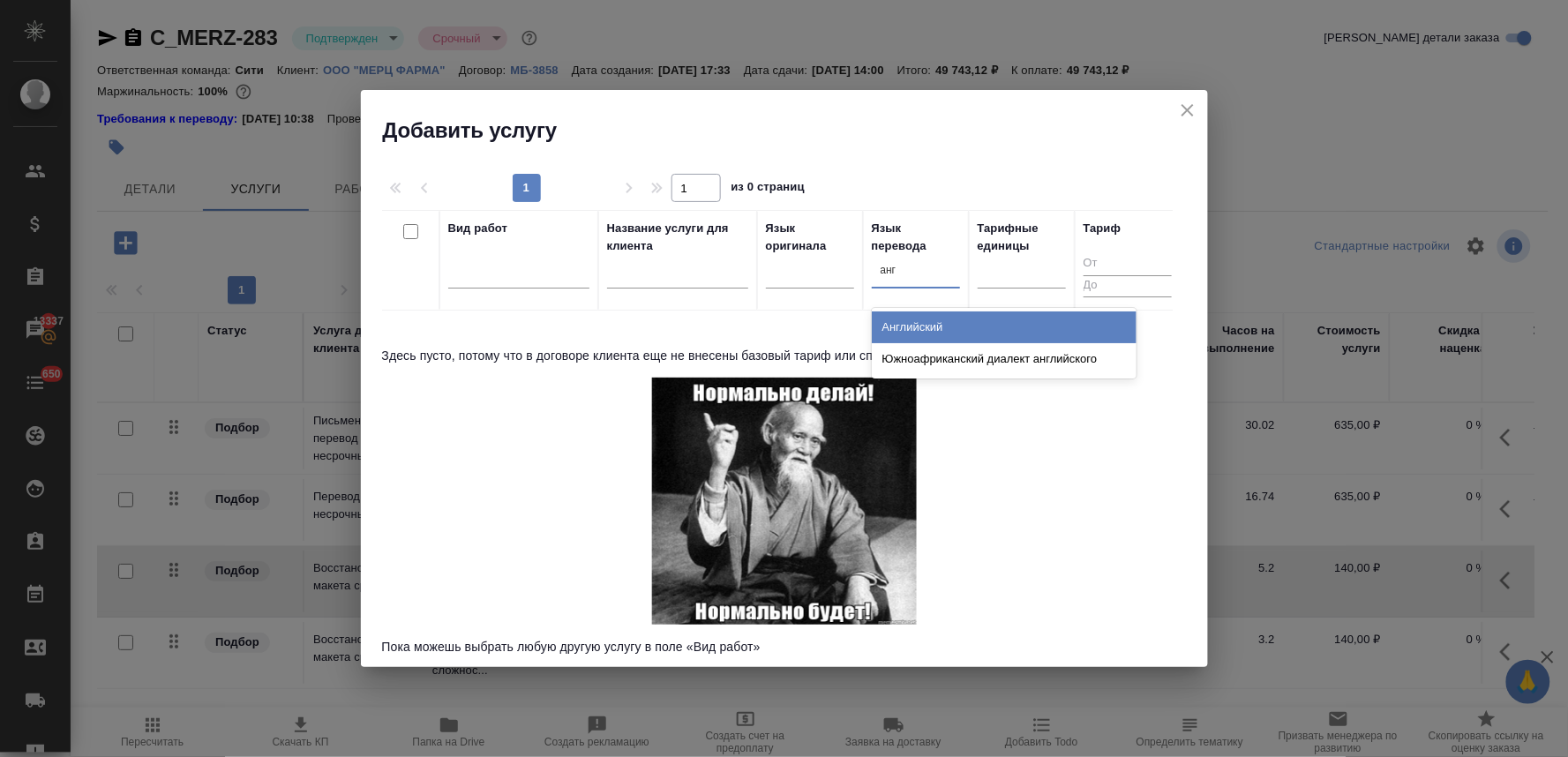
click at [901, 325] on div "Английский" at bounding box center [1004, 328] width 265 height 31
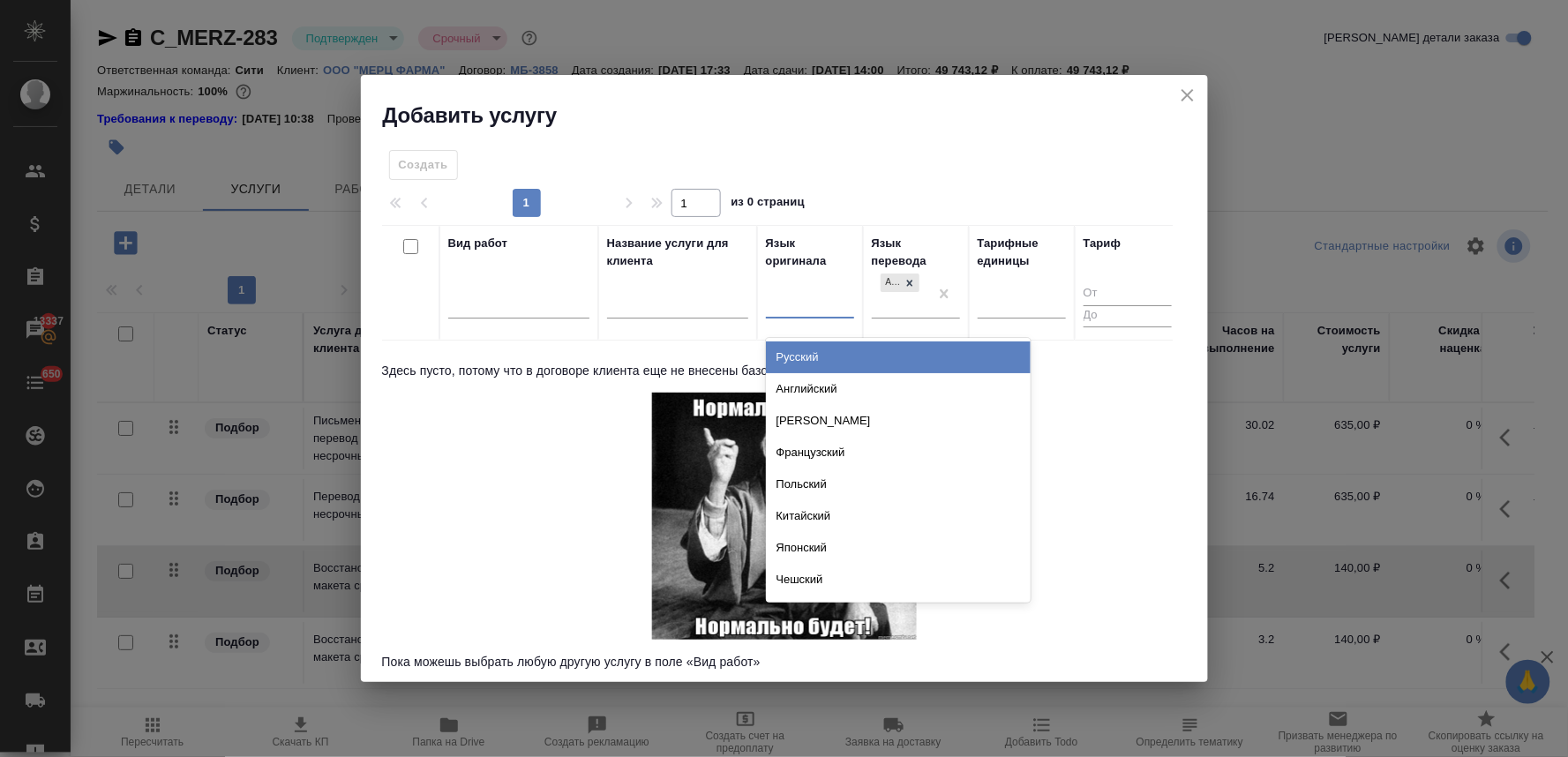
click at [779, 303] on div at bounding box center [810, 302] width 89 height 26
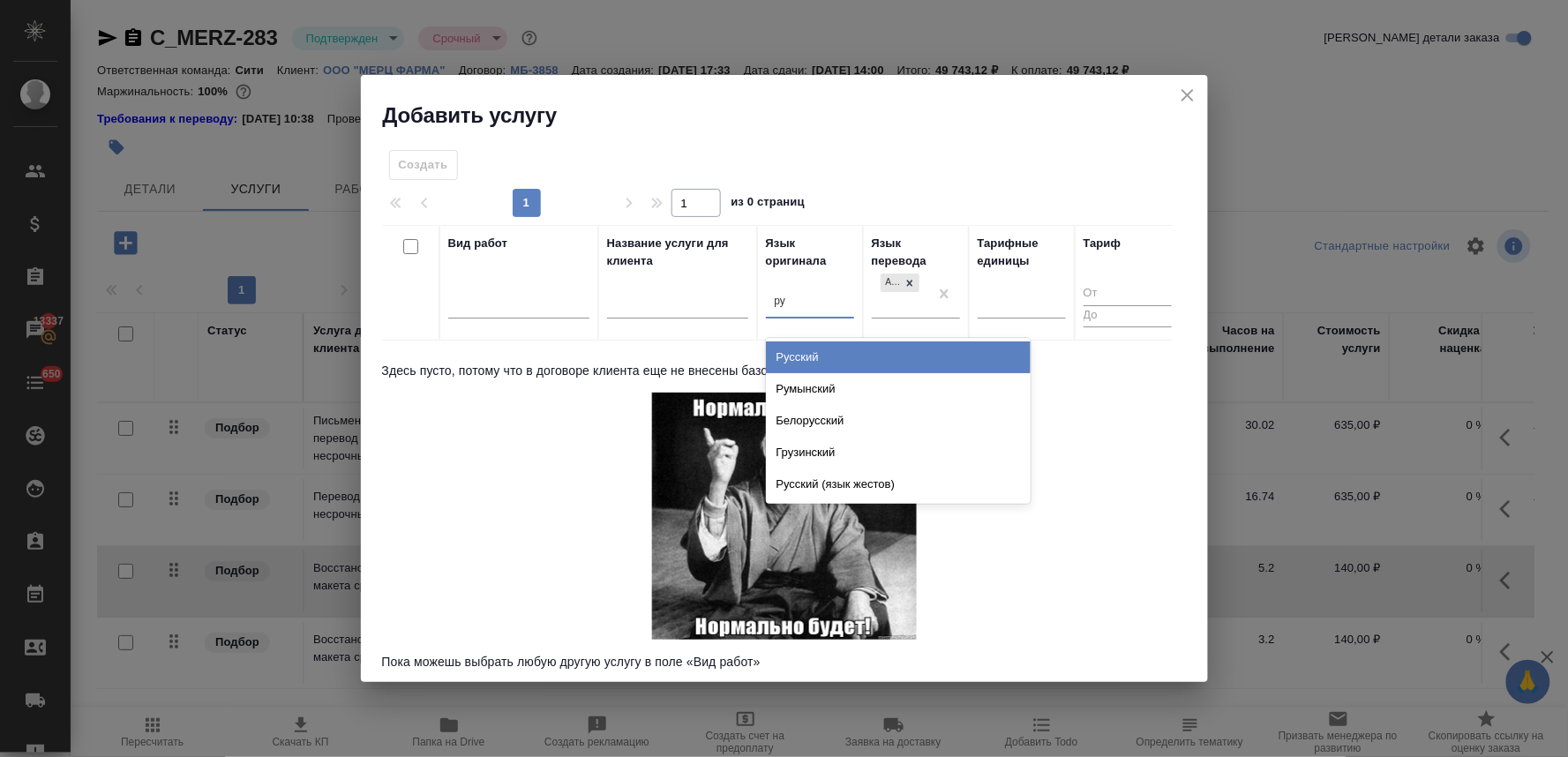
type input "рус"
click at [787, 357] on div "Русский" at bounding box center [898, 357] width 265 height 31
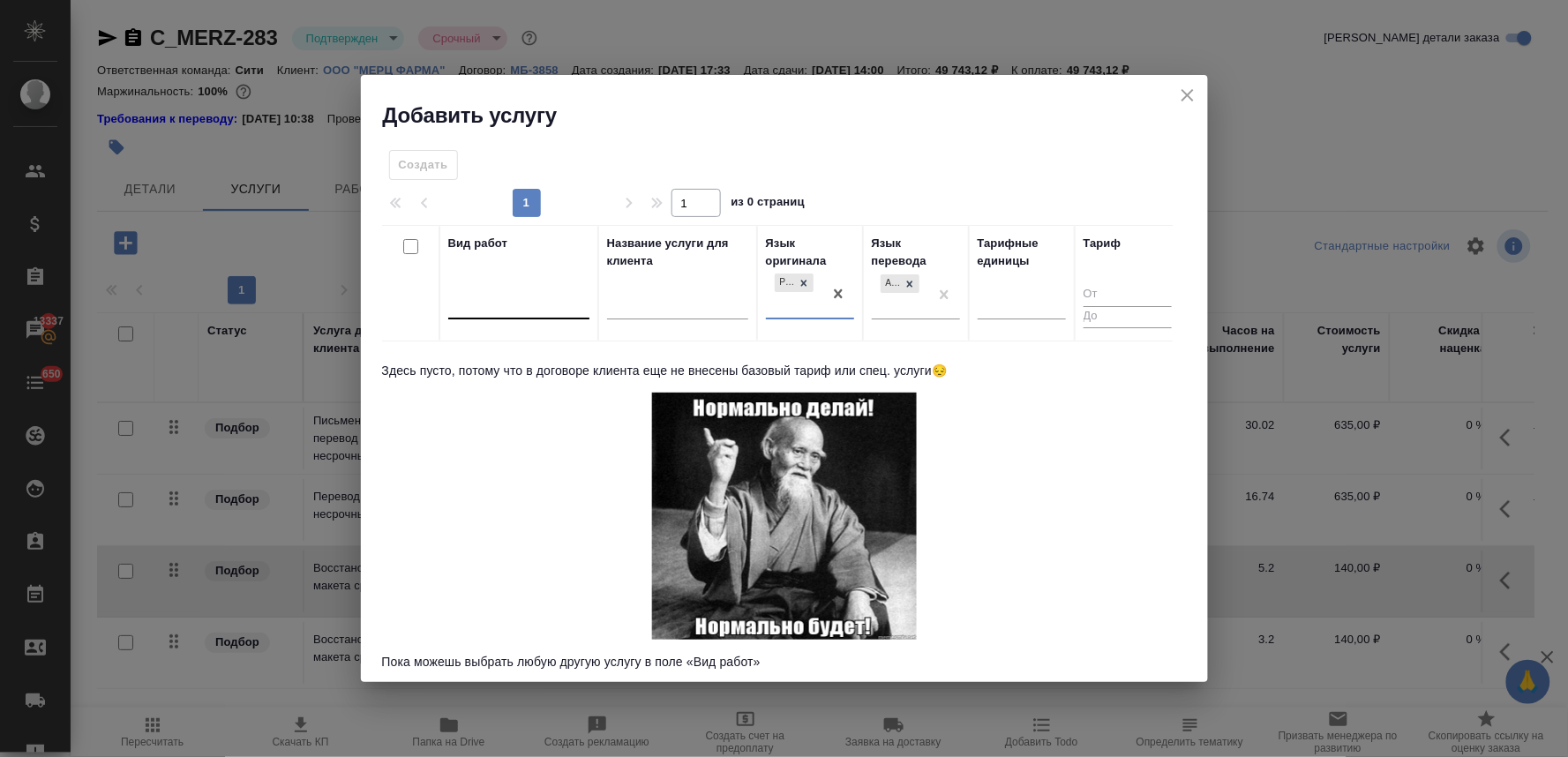
click at [521, 306] on div at bounding box center [519, 303] width 141 height 26
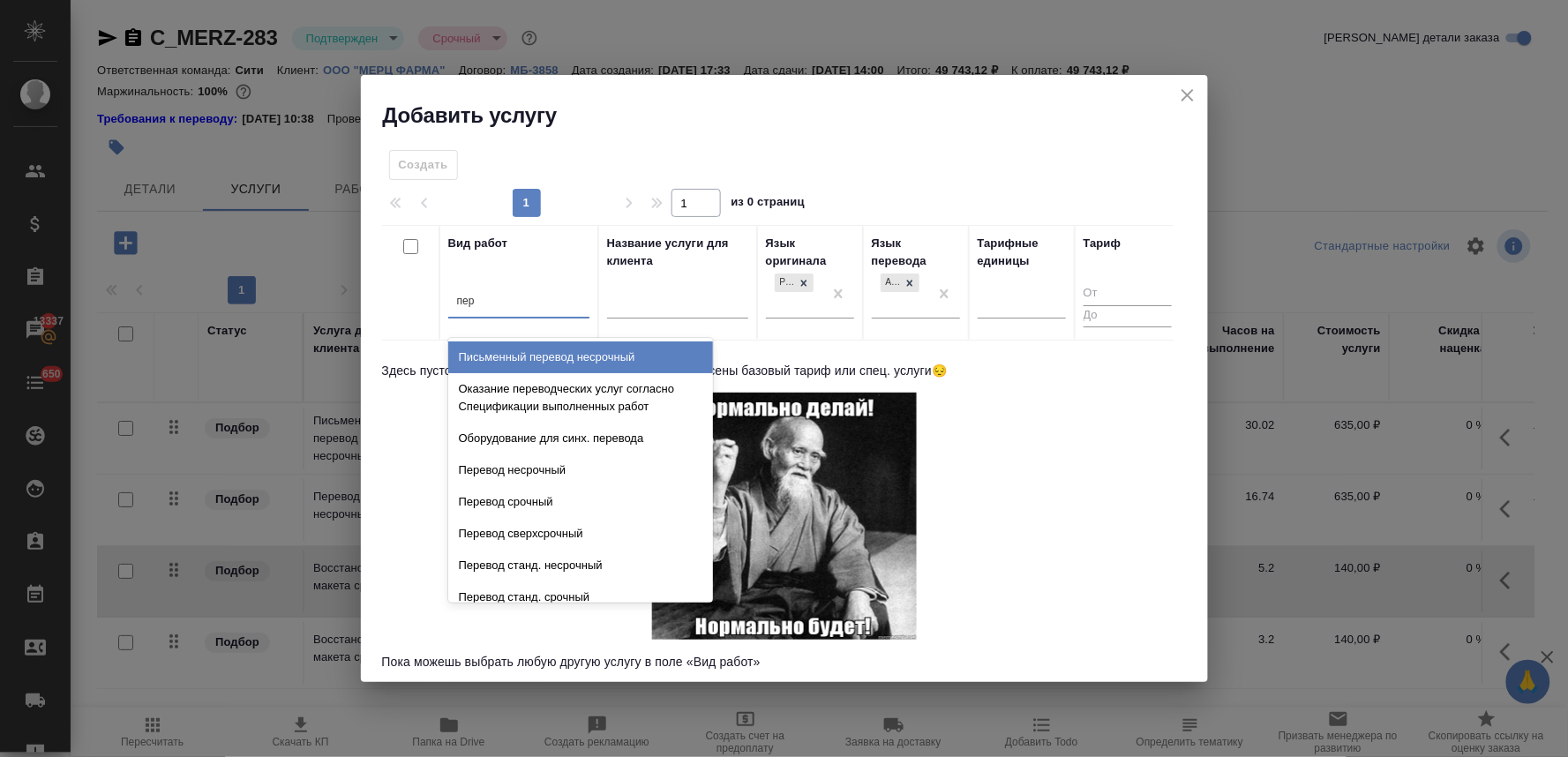
type input "пере"
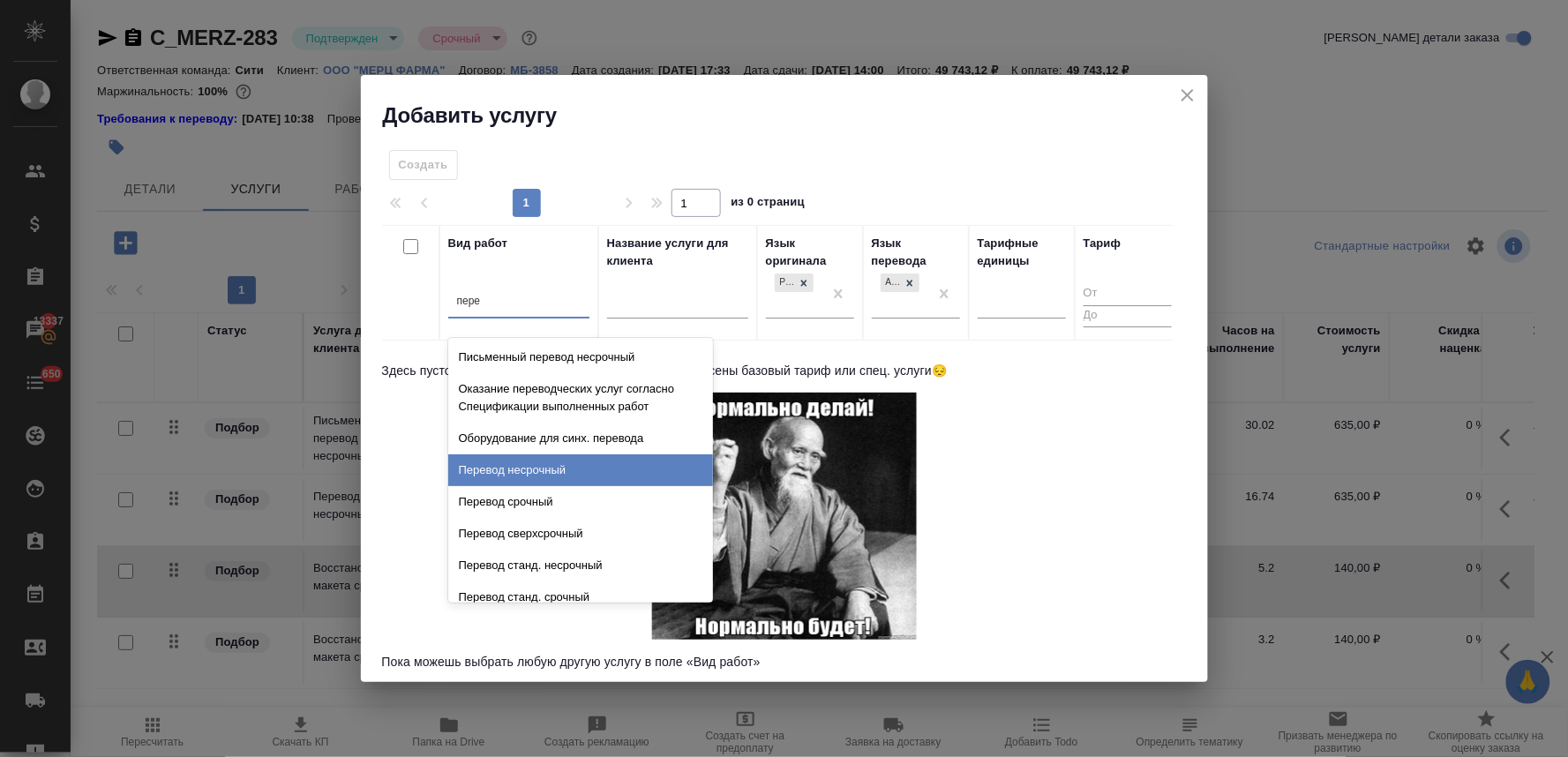
click at [536, 466] on div "Перевод несрочный" at bounding box center [581, 470] width 265 height 31
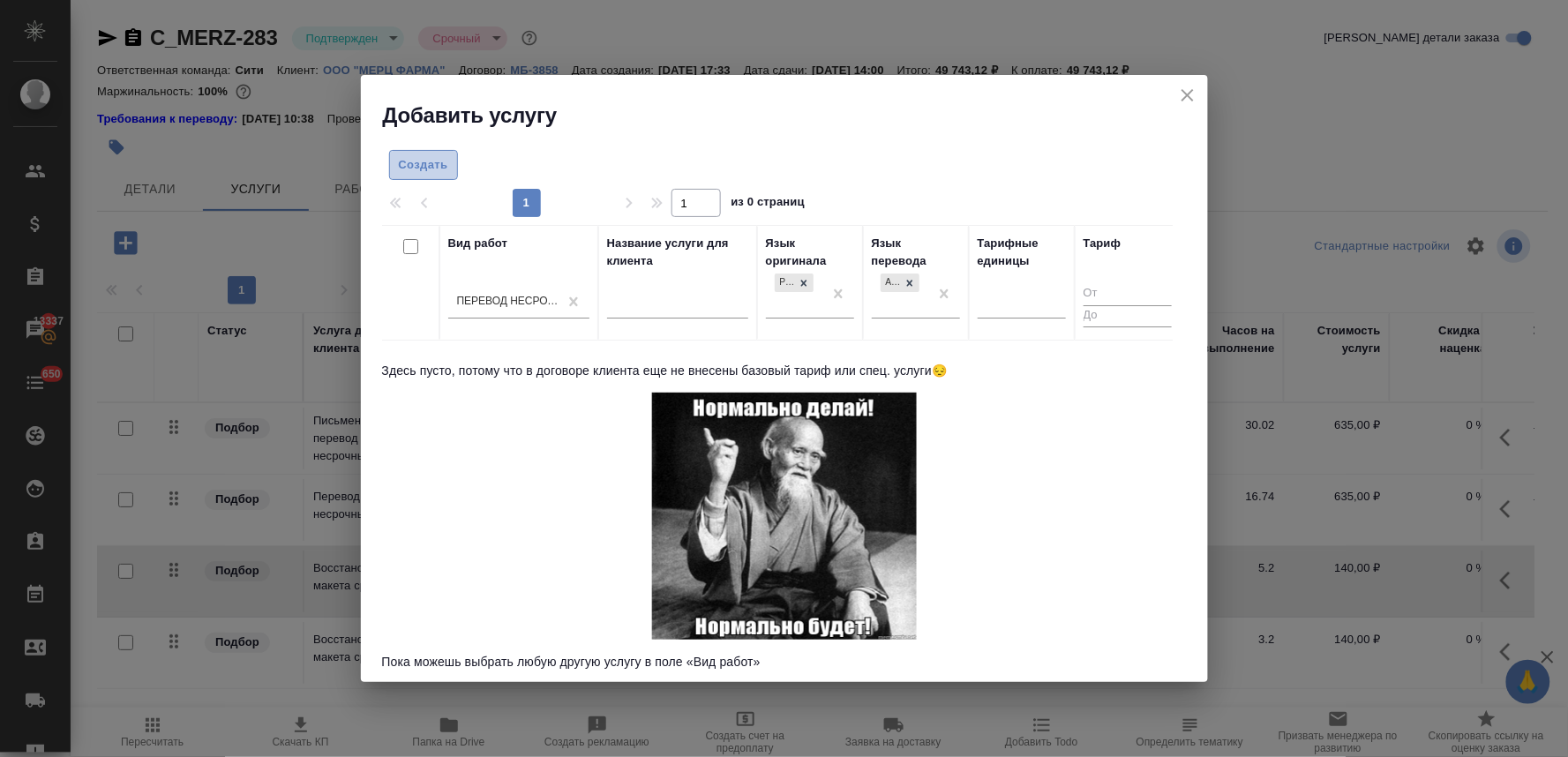
click at [406, 151] on button "Создать" at bounding box center [424, 165] width 69 height 30
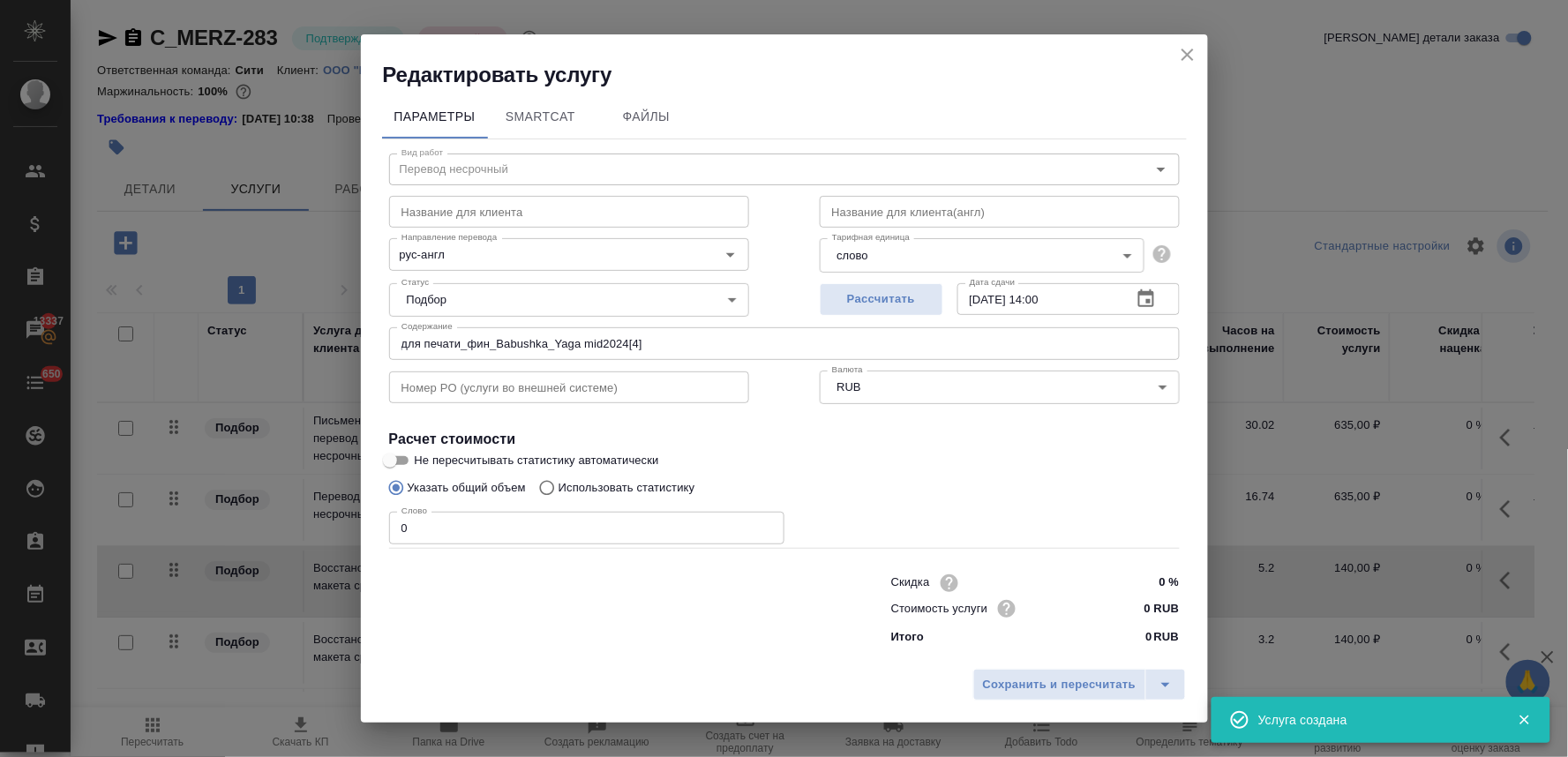
click at [1194, 56] on icon "close" at bounding box center [1188, 54] width 21 height 21
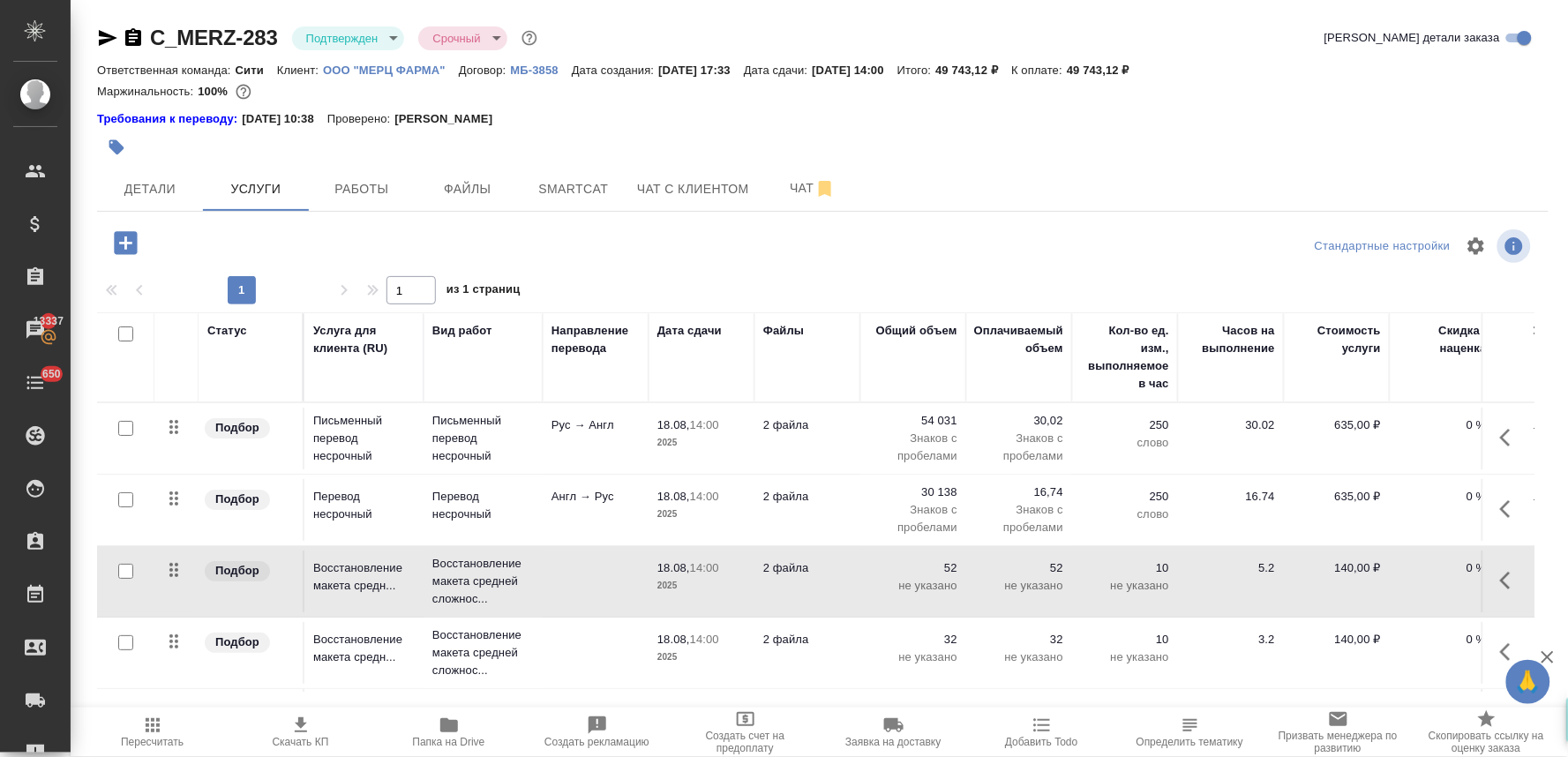
click at [938, 514] on p "Знаков с пробелами" at bounding box center [914, 519] width 89 height 35
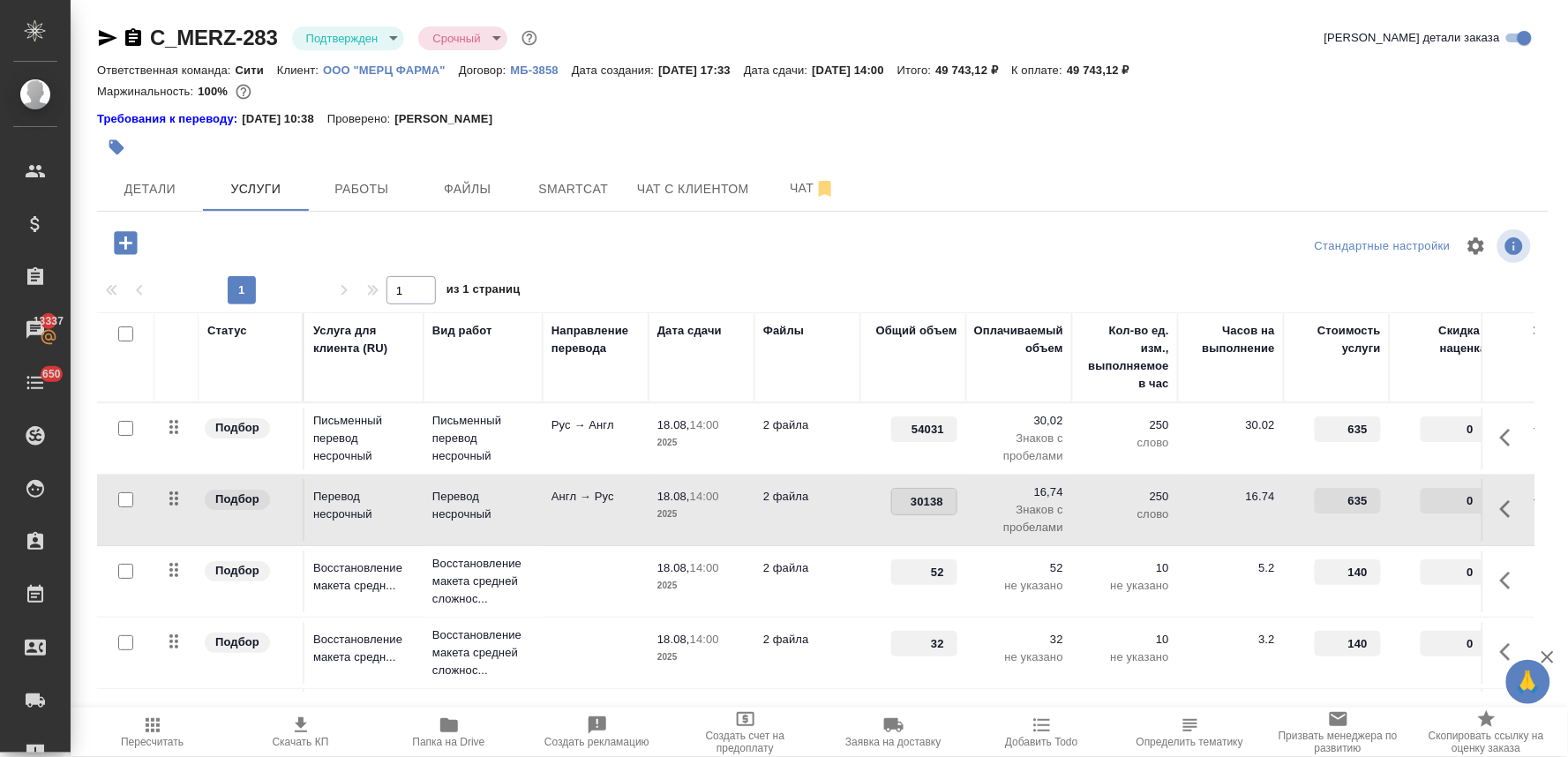
drag, startPoint x: 902, startPoint y: 500, endPoint x: 953, endPoint y: 498, distance: 51.0
click at [953, 498] on input "30138" at bounding box center [925, 502] width 65 height 26
click at [872, 260] on div at bounding box center [822, 246] width 484 height 42
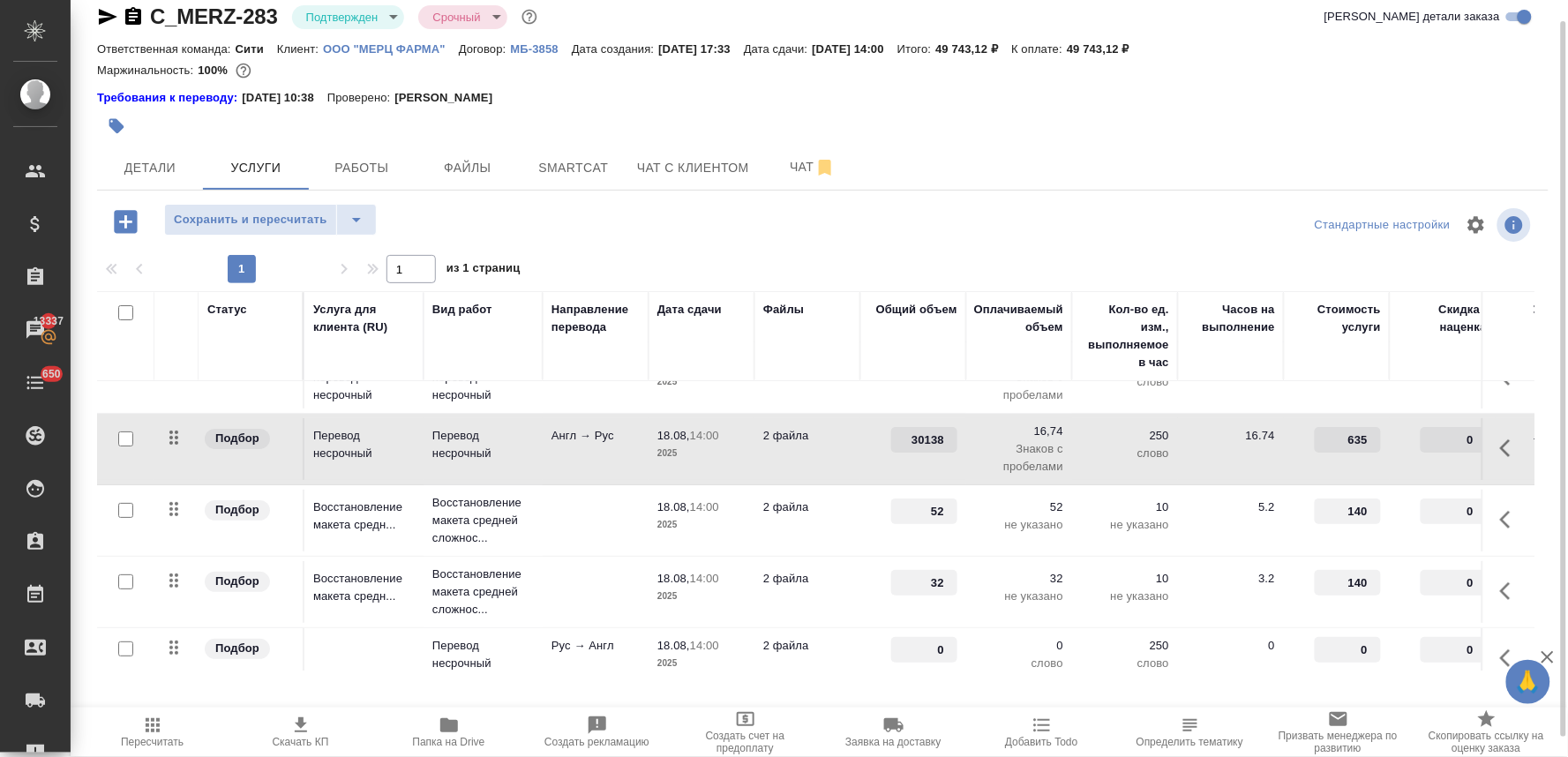
scroll to position [75, 0]
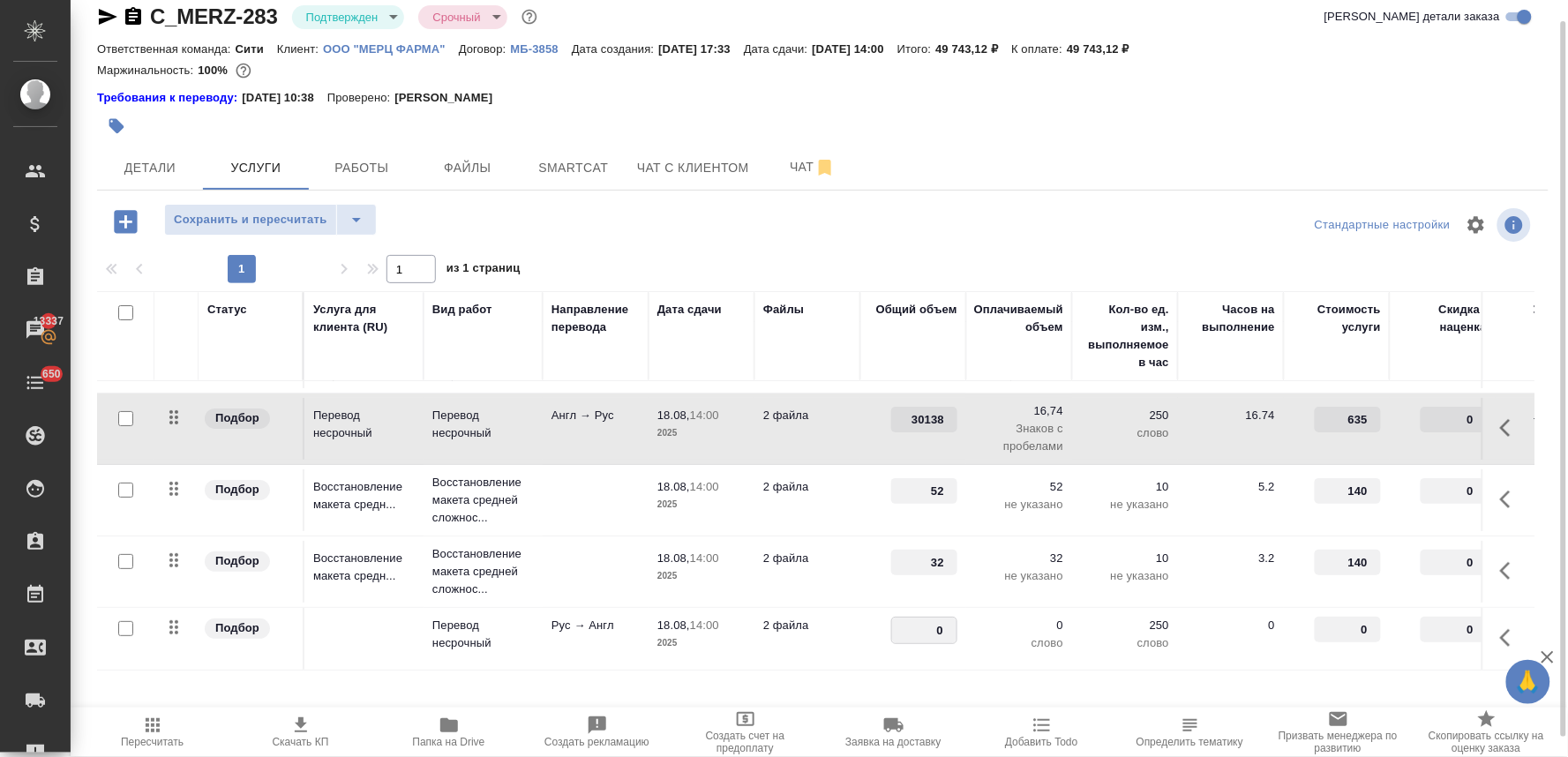
click at [905, 618] on input "0" at bounding box center [925, 631] width 65 height 26
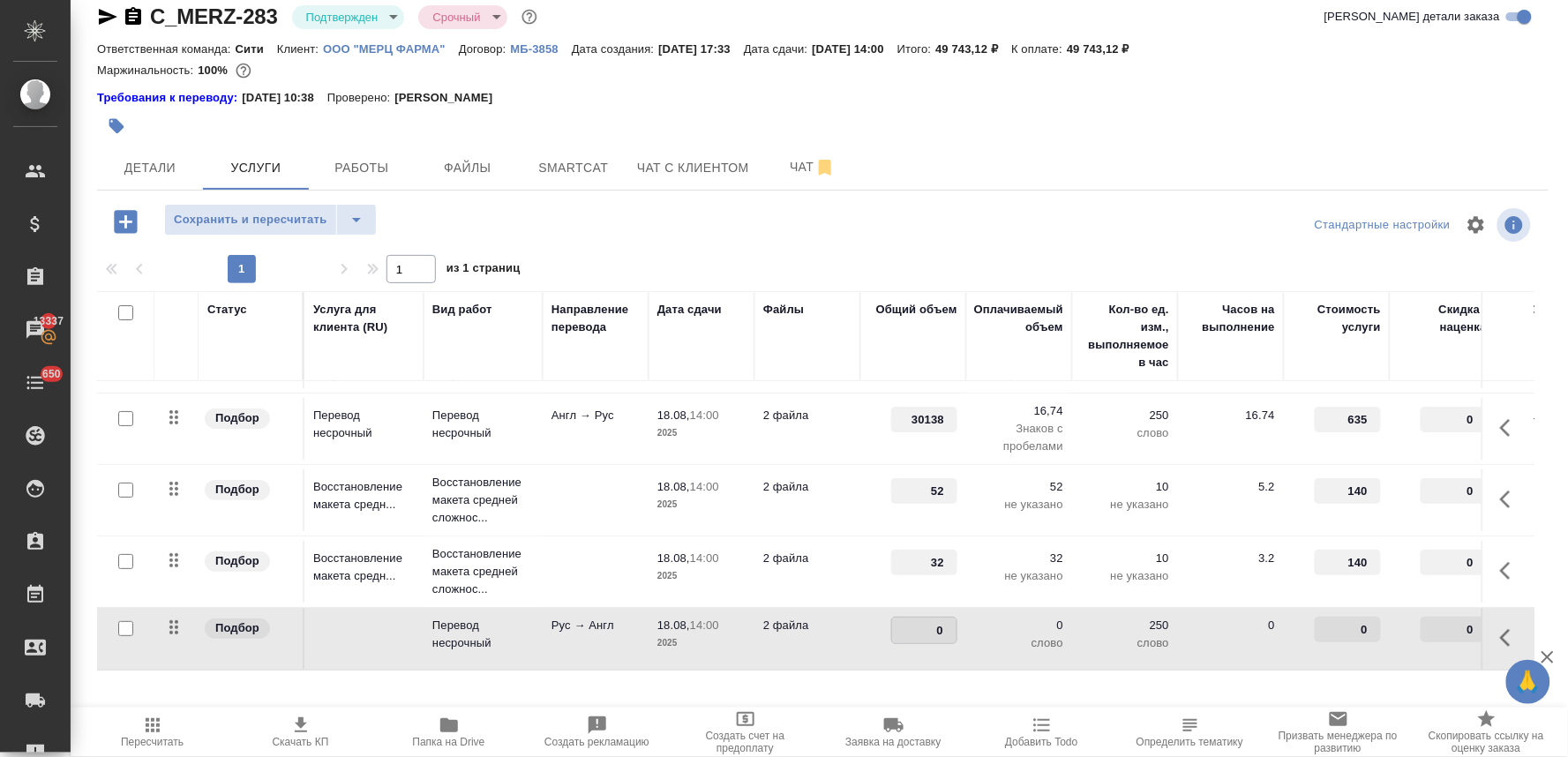
drag, startPoint x: 912, startPoint y: 613, endPoint x: 971, endPoint y: 612, distance: 59.0
click at [971, 612] on tr "Подбор Перевод несрочный Рус → Англ 18.08, 14:00 2025 2 файла 0 0 слово 250 сло…" at bounding box center [928, 640] width 1663 height 63
paste input "30138"
type input "30138"
drag, startPoint x: 1350, startPoint y: 612, endPoint x: 1379, endPoint y: 607, distance: 29.4
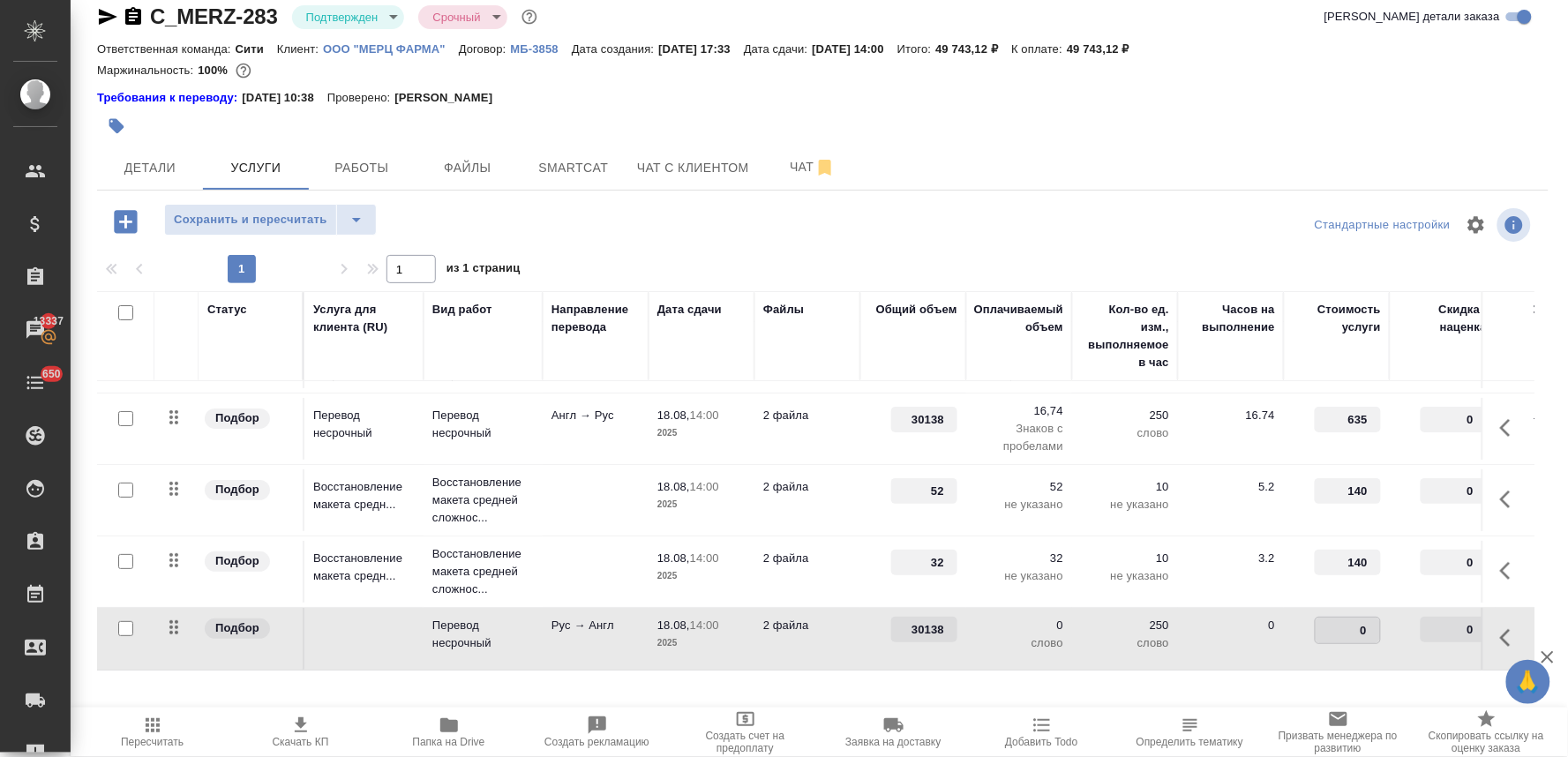
click at [1377, 618] on input "0" at bounding box center [1348, 631] width 65 height 26
type input "635"
click at [929, 219] on div at bounding box center [822, 225] width 484 height 42
click at [225, 217] on span "Сохранить и пересчитать" at bounding box center [250, 221] width 153 height 20
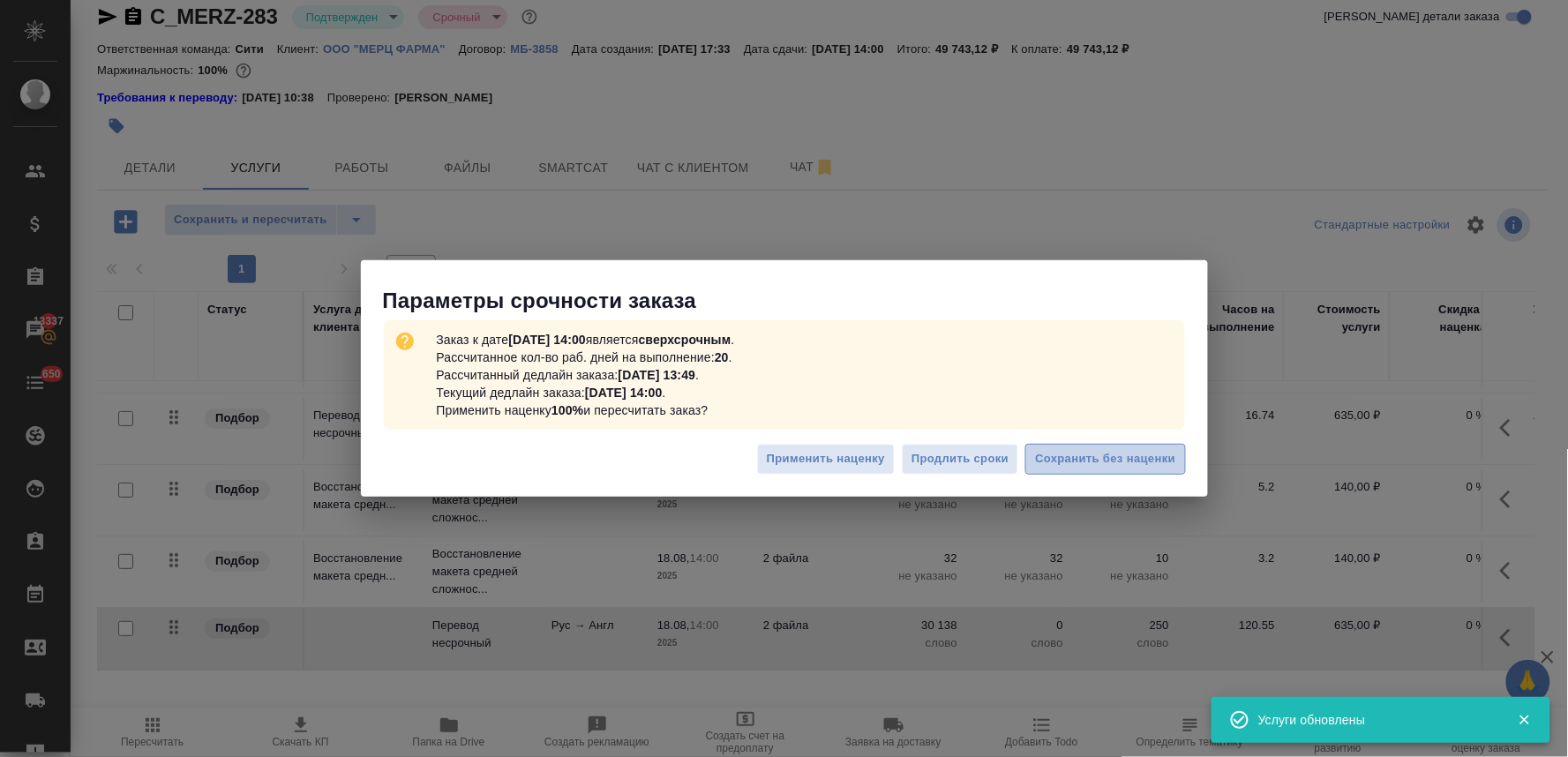
click at [1131, 459] on span "Сохранить без наценки" at bounding box center [1106, 460] width 140 height 20
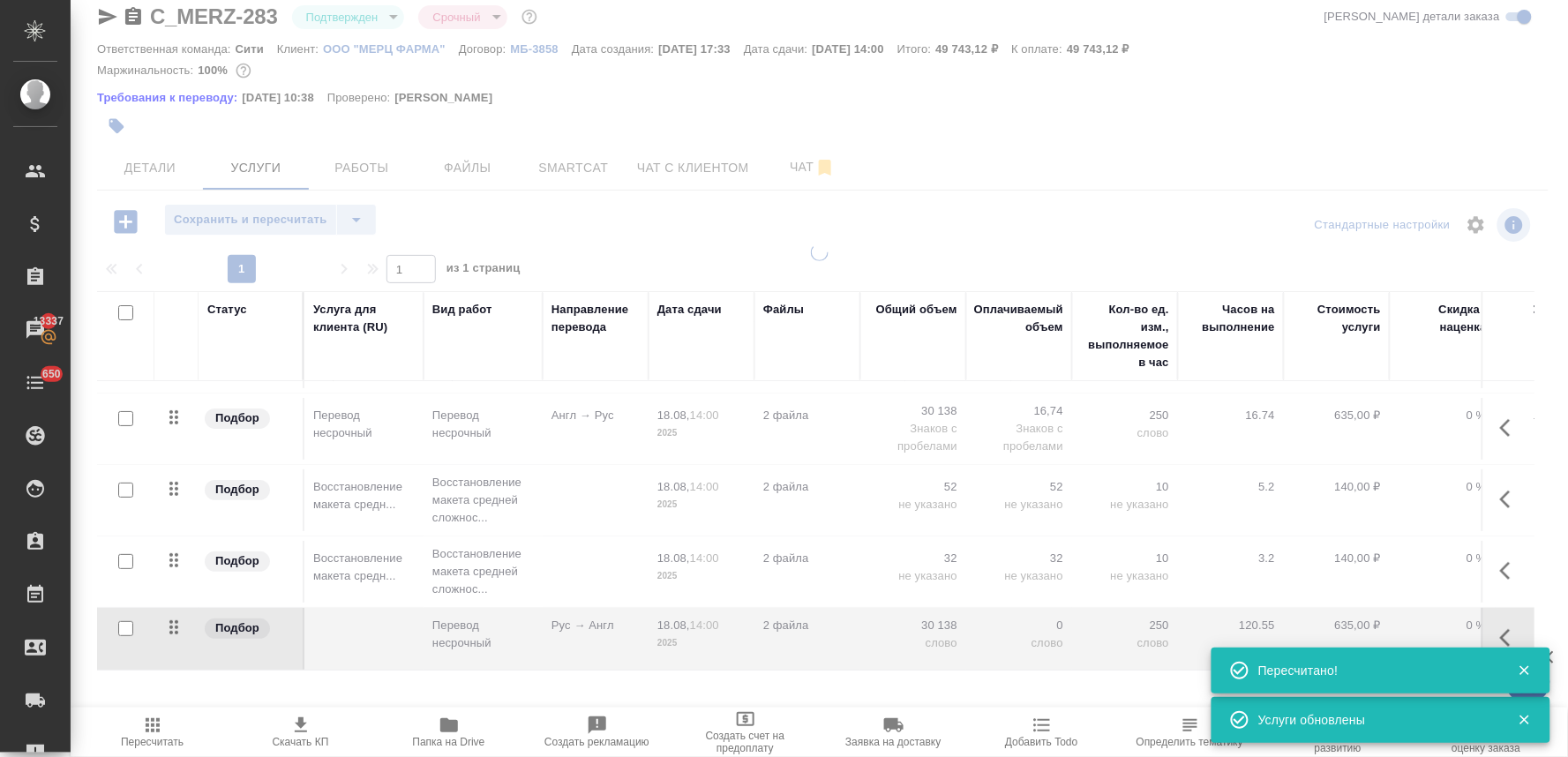
type input "inProgress"
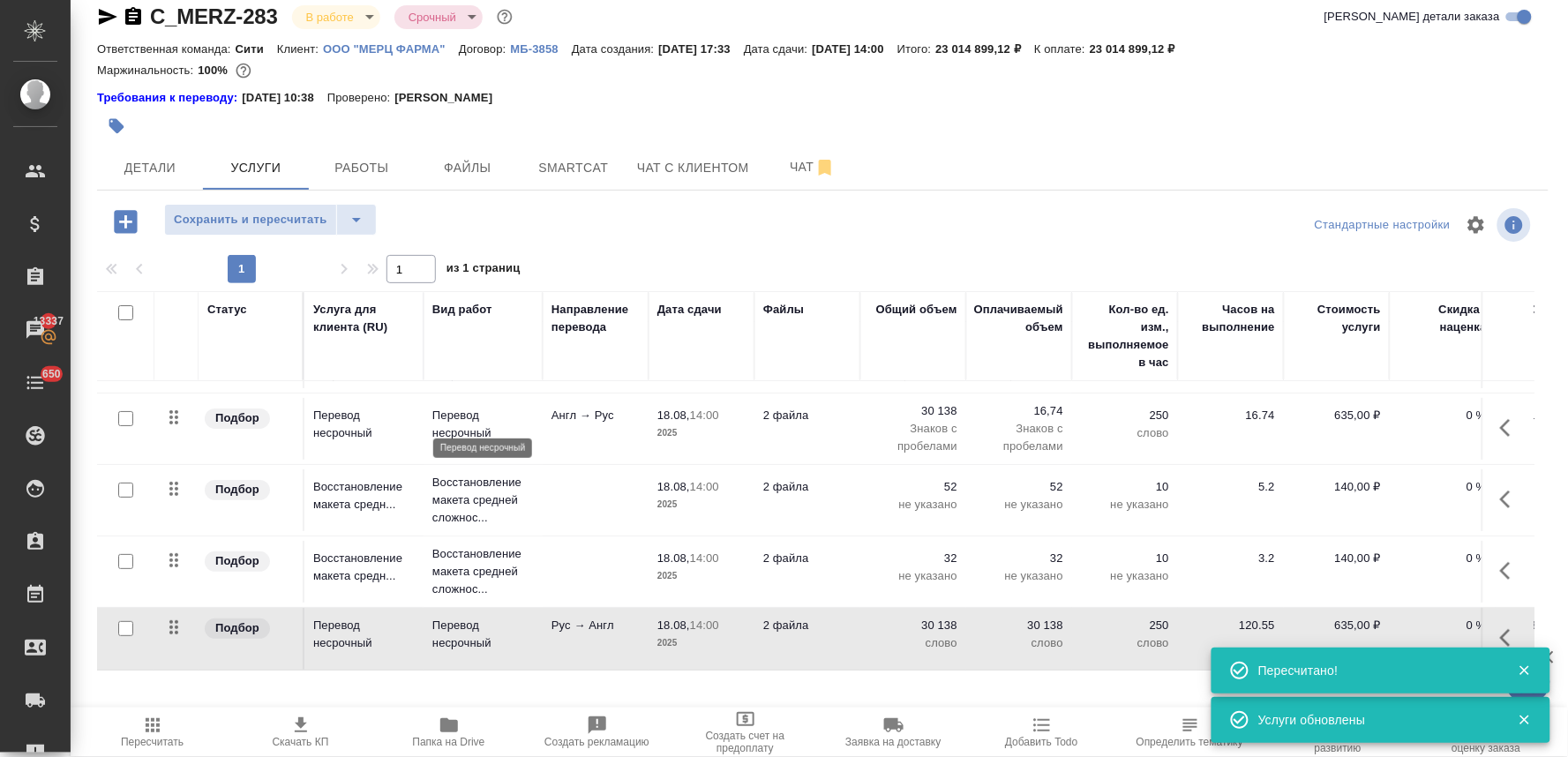
click at [462, 417] on p "Перевод несрочный" at bounding box center [484, 425] width 102 height 35
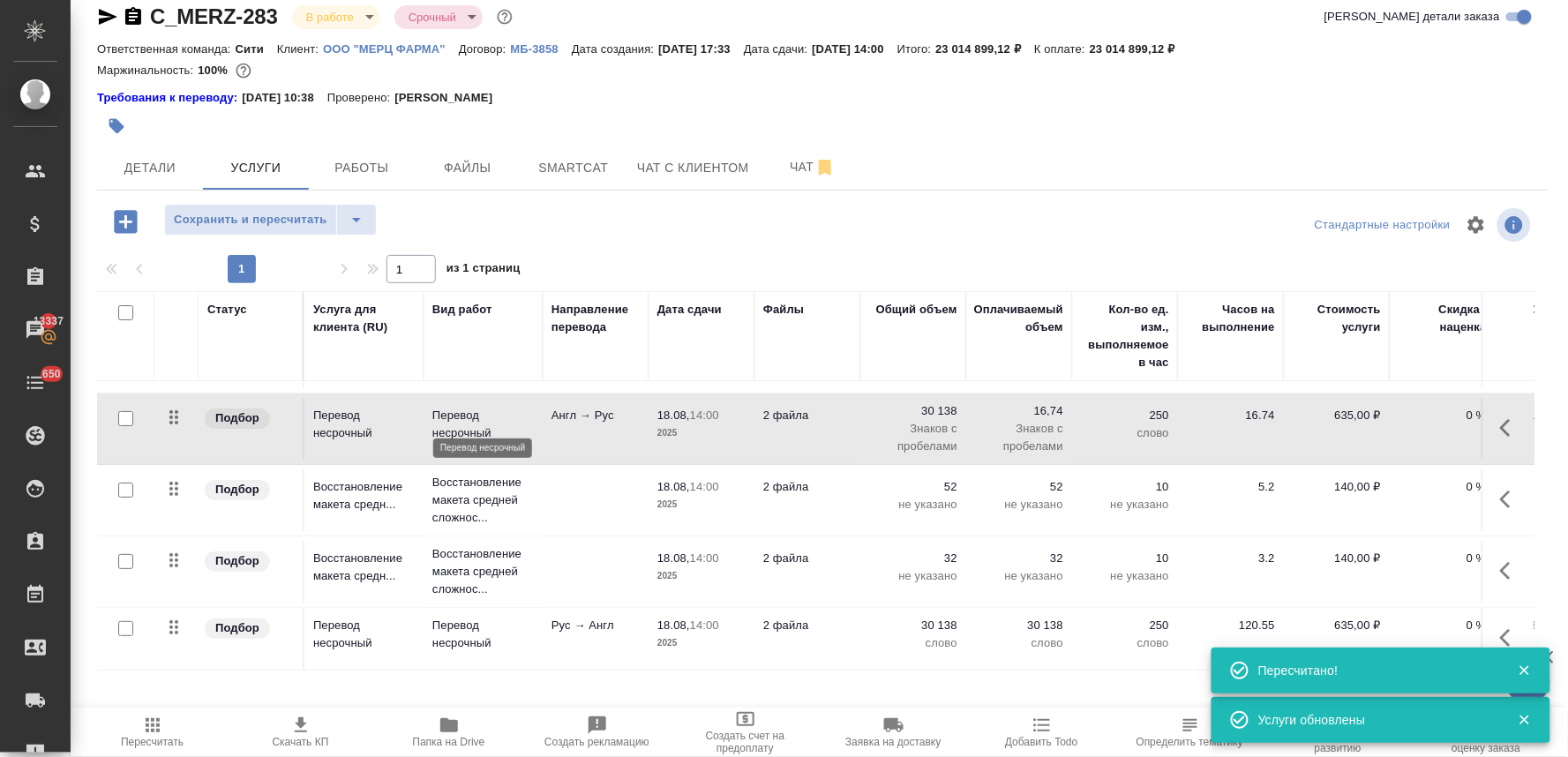
click at [462, 417] on p "Перевод несрочный" at bounding box center [484, 425] width 102 height 35
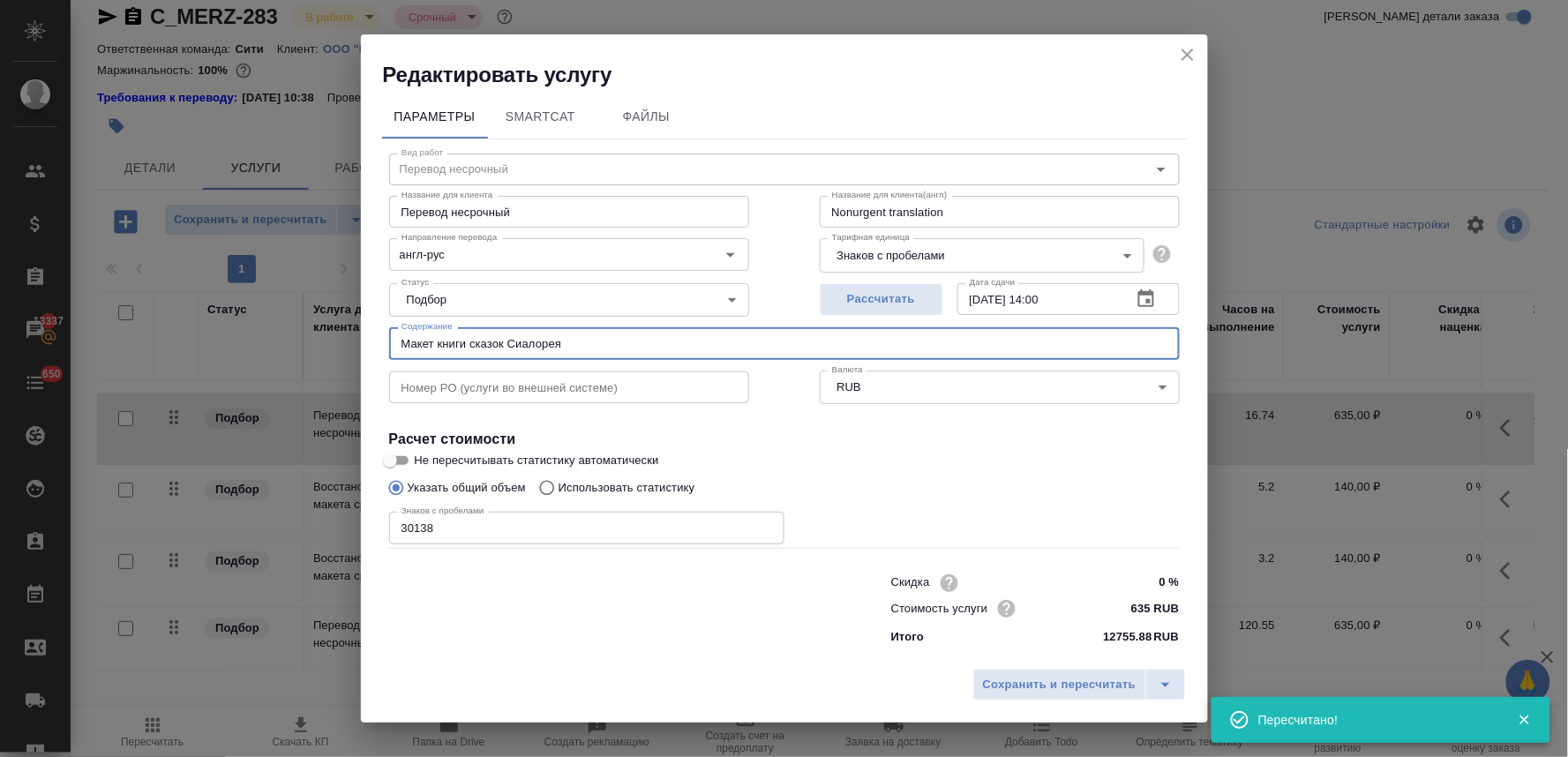
drag, startPoint x: 581, startPoint y: 341, endPoint x: 212, endPoint y: 352, distance: 369.2
click at [212, 352] on div "Редактировать услугу Параметры SmartCat Файлы Вид работ Перевод несрочный Вид р…" at bounding box center [784, 378] width 1568 height 757
drag, startPoint x: 1190, startPoint y: 51, endPoint x: 1179, endPoint y: 100, distance: 50.2
click at [1189, 51] on icon "close" at bounding box center [1187, 54] width 12 height 12
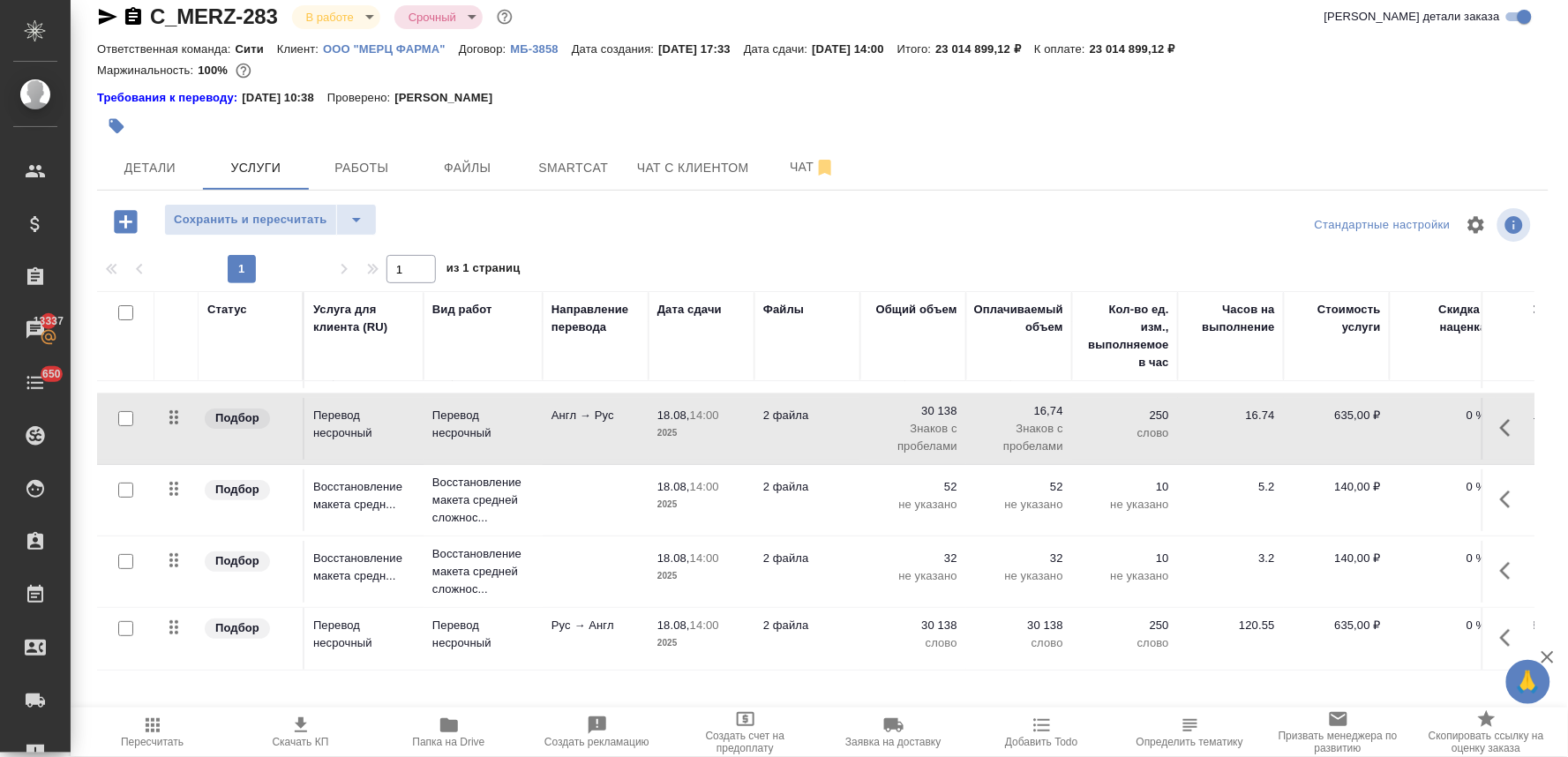
click at [1500, 419] on icon "button" at bounding box center [1510, 427] width 21 height 21
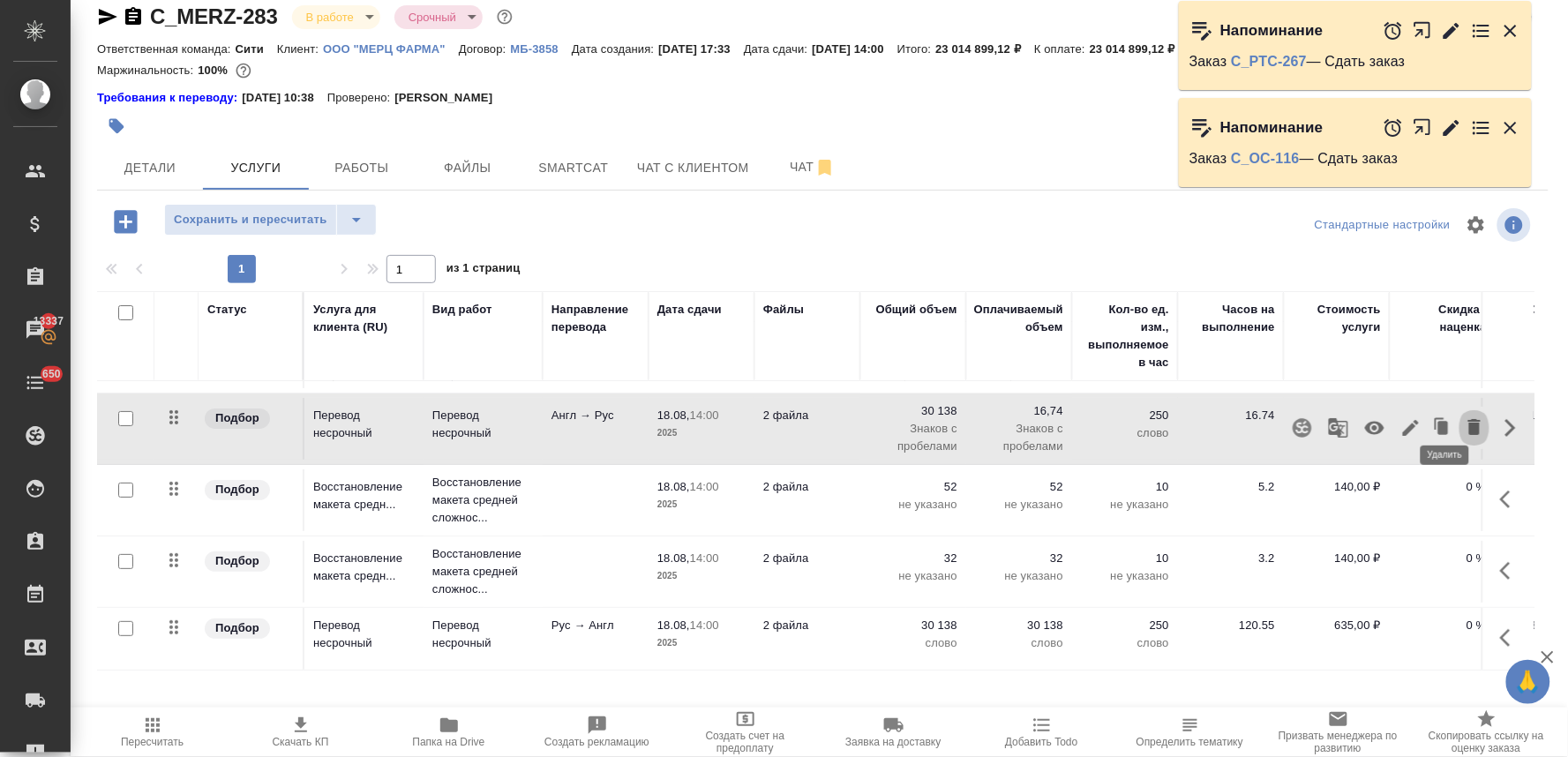
click at [1464, 416] on icon "button" at bounding box center [1474, 427] width 21 height 21
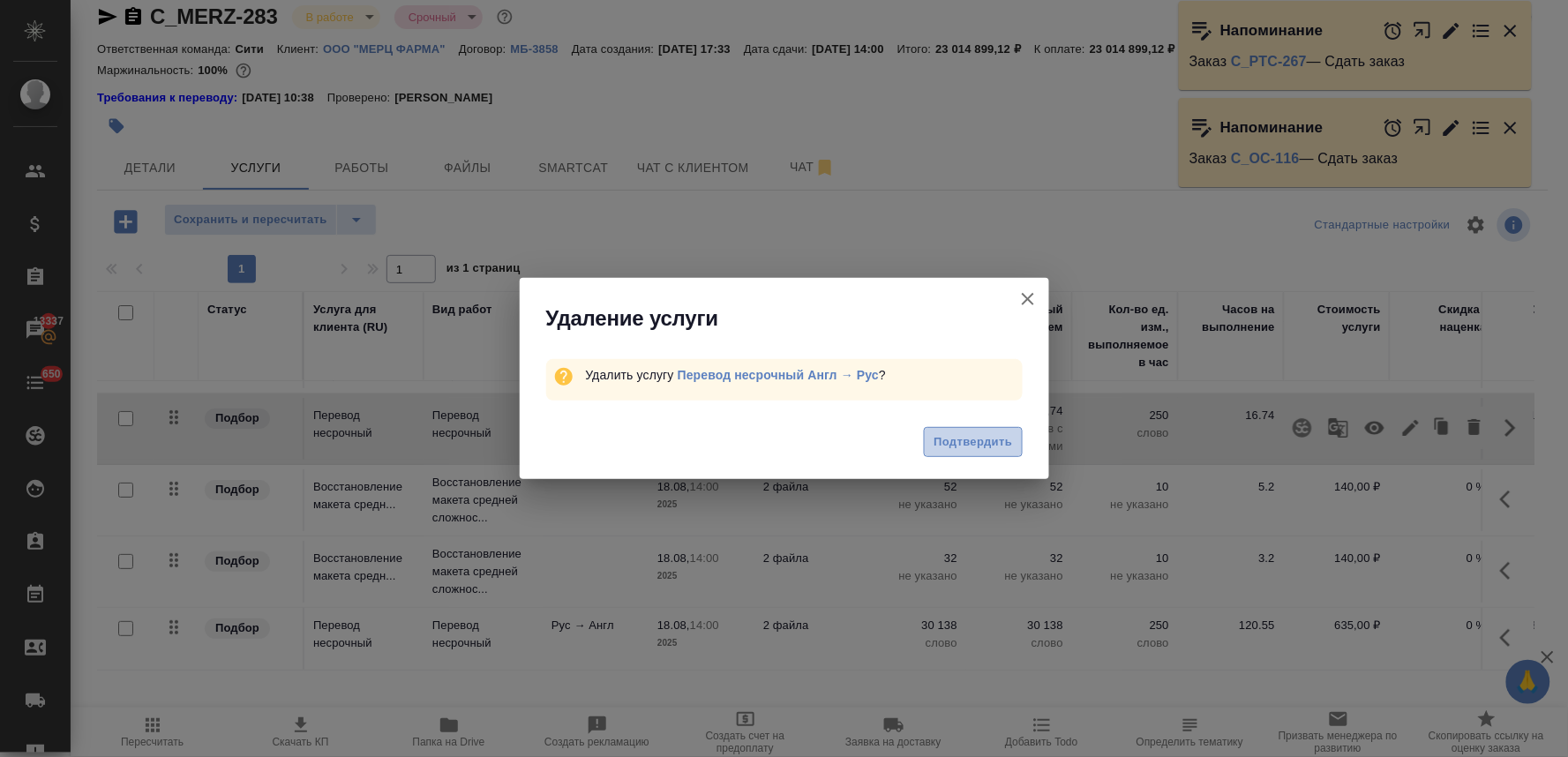
click at [967, 443] on span "Подтвердить" at bounding box center [973, 443] width 78 height 20
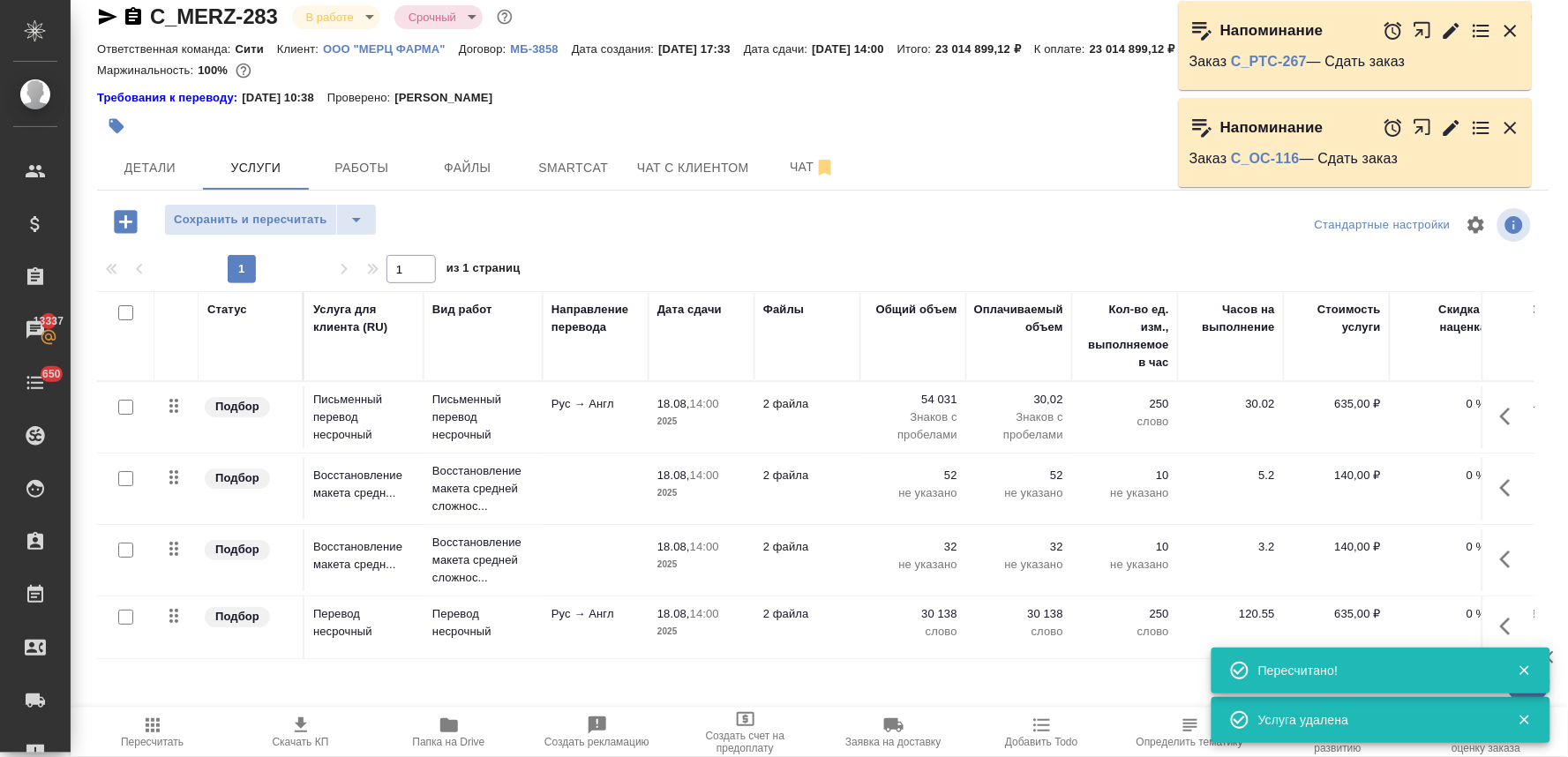
scroll to position [4, 0]
click at [461, 616] on p "Перевод несрочный" at bounding box center [484, 623] width 102 height 35
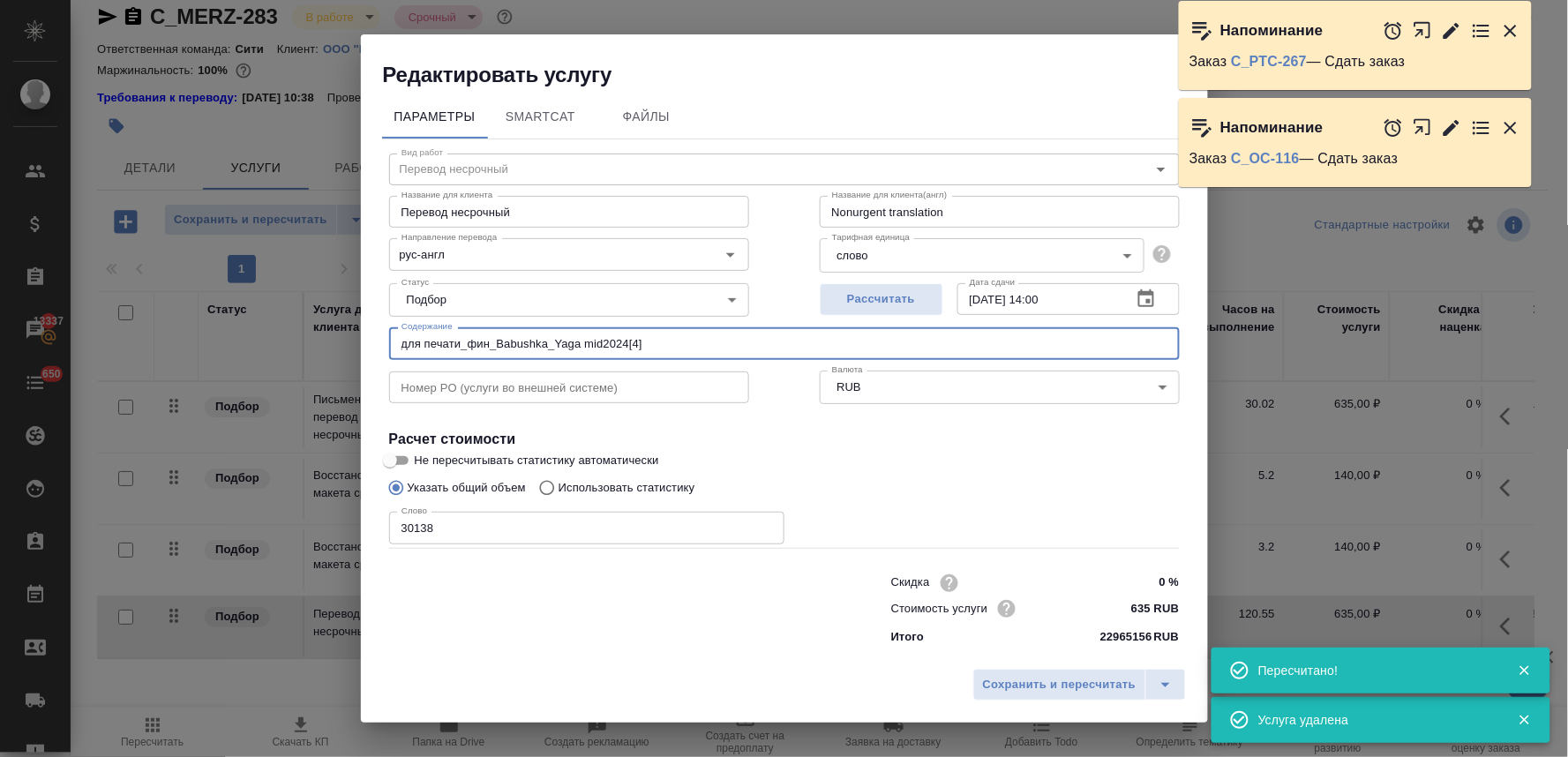
drag, startPoint x: 681, startPoint y: 338, endPoint x: 261, endPoint y: 338, distance: 420.0
click at [268, 338] on div "Редактировать услугу Параметры SmartCat Файлы Вид работ Перевод несрочный Вид р…" at bounding box center [784, 378] width 1568 height 757
paste input "акет книги сказок Сиалорея"
type input "Макет книги сказок Сиалорея"
click at [1017, 695] on span "Сохранить и пересчитать" at bounding box center [1059, 685] width 153 height 20
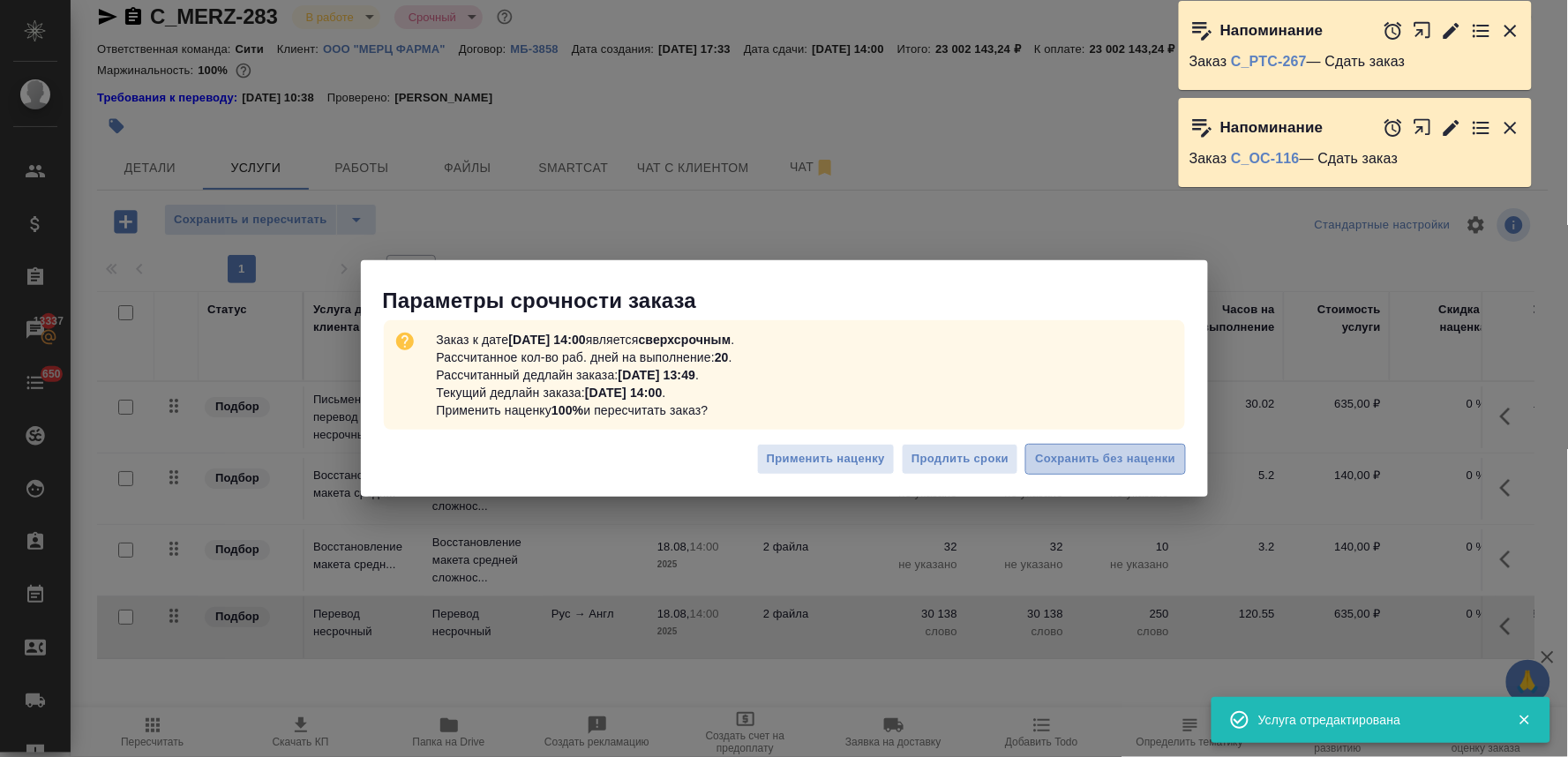
click at [1097, 455] on span "Сохранить без наценки" at bounding box center [1106, 460] width 140 height 20
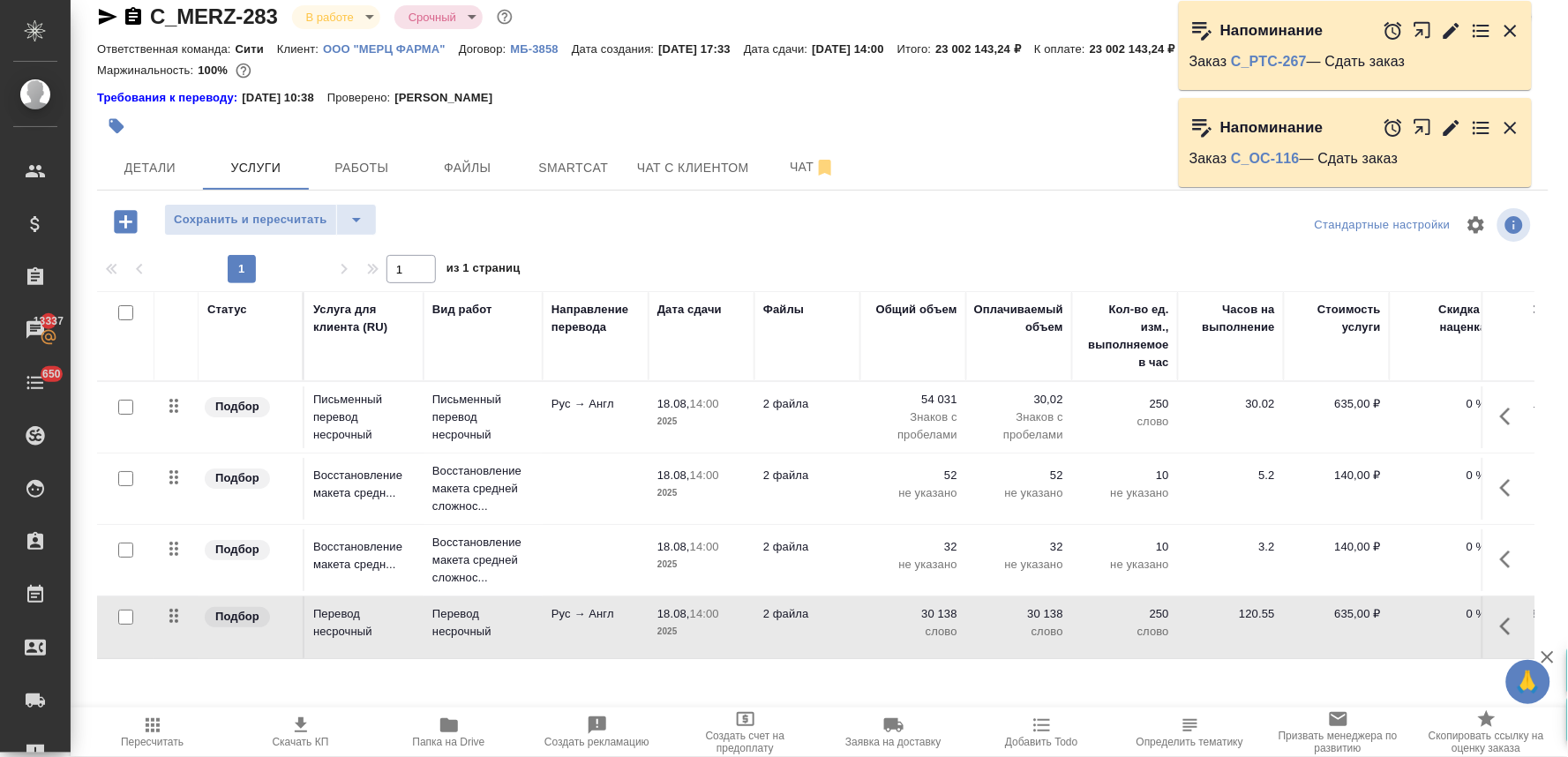
click at [425, 453] on td "Перевод несрочный" at bounding box center [483, 417] width 119 height 70
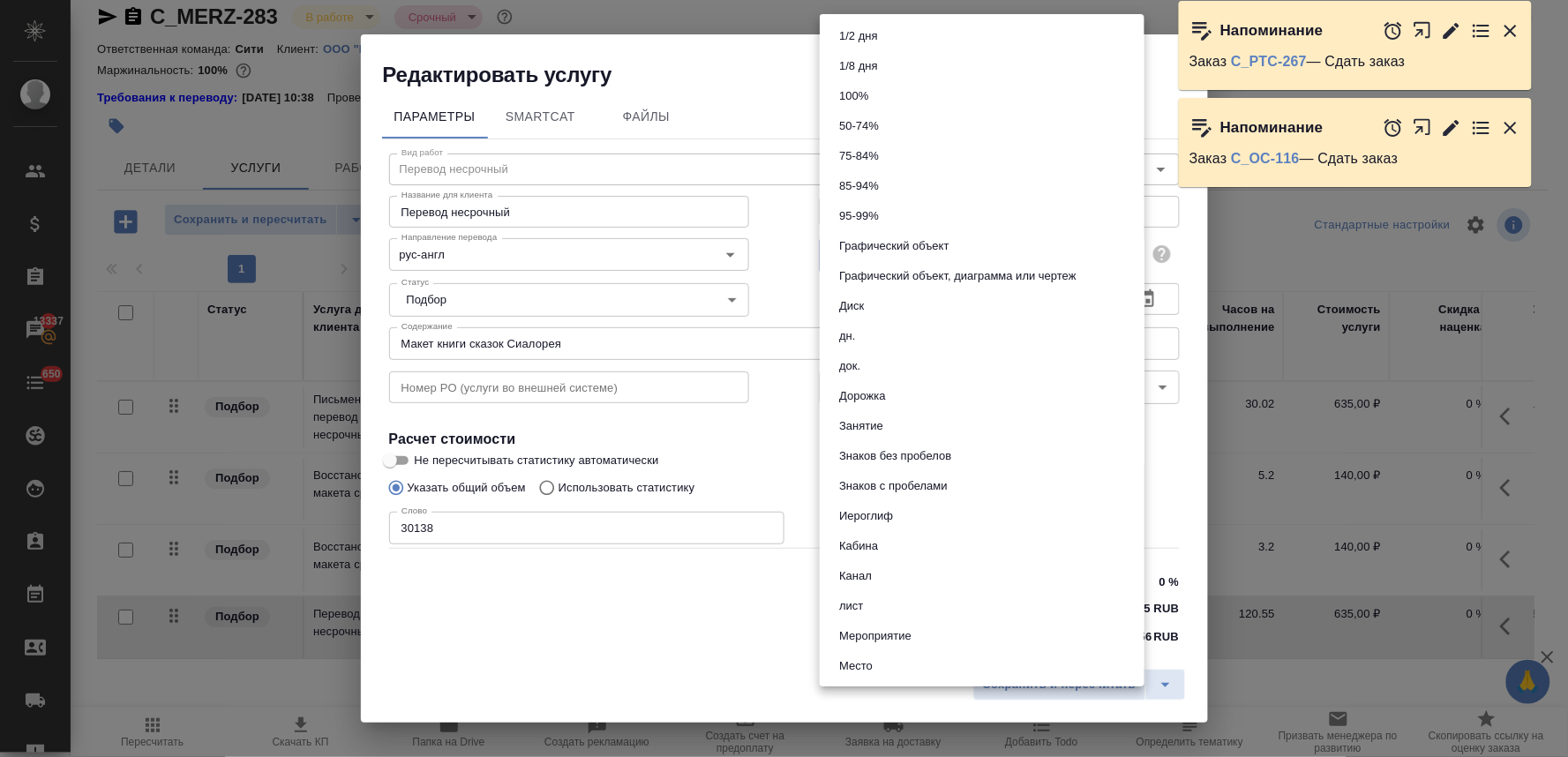
click at [851, 256] on body "🙏 .cls-1 fill:#fff; AWATERA Lyamina Nadezhda Клиенты Спецификации Заказы 13337 …" at bounding box center [784, 378] width 1568 height 757
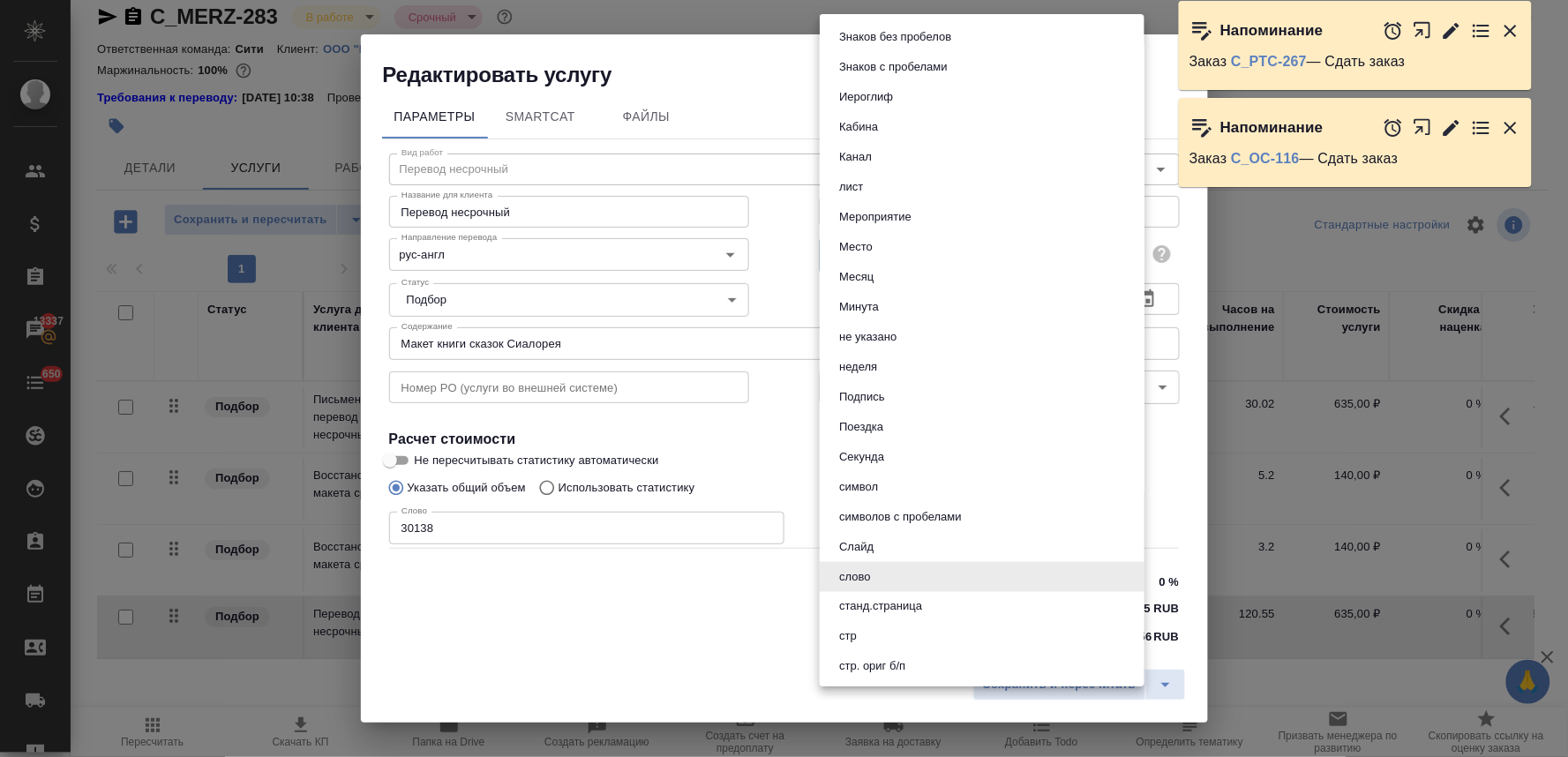
scroll to position [252, 0]
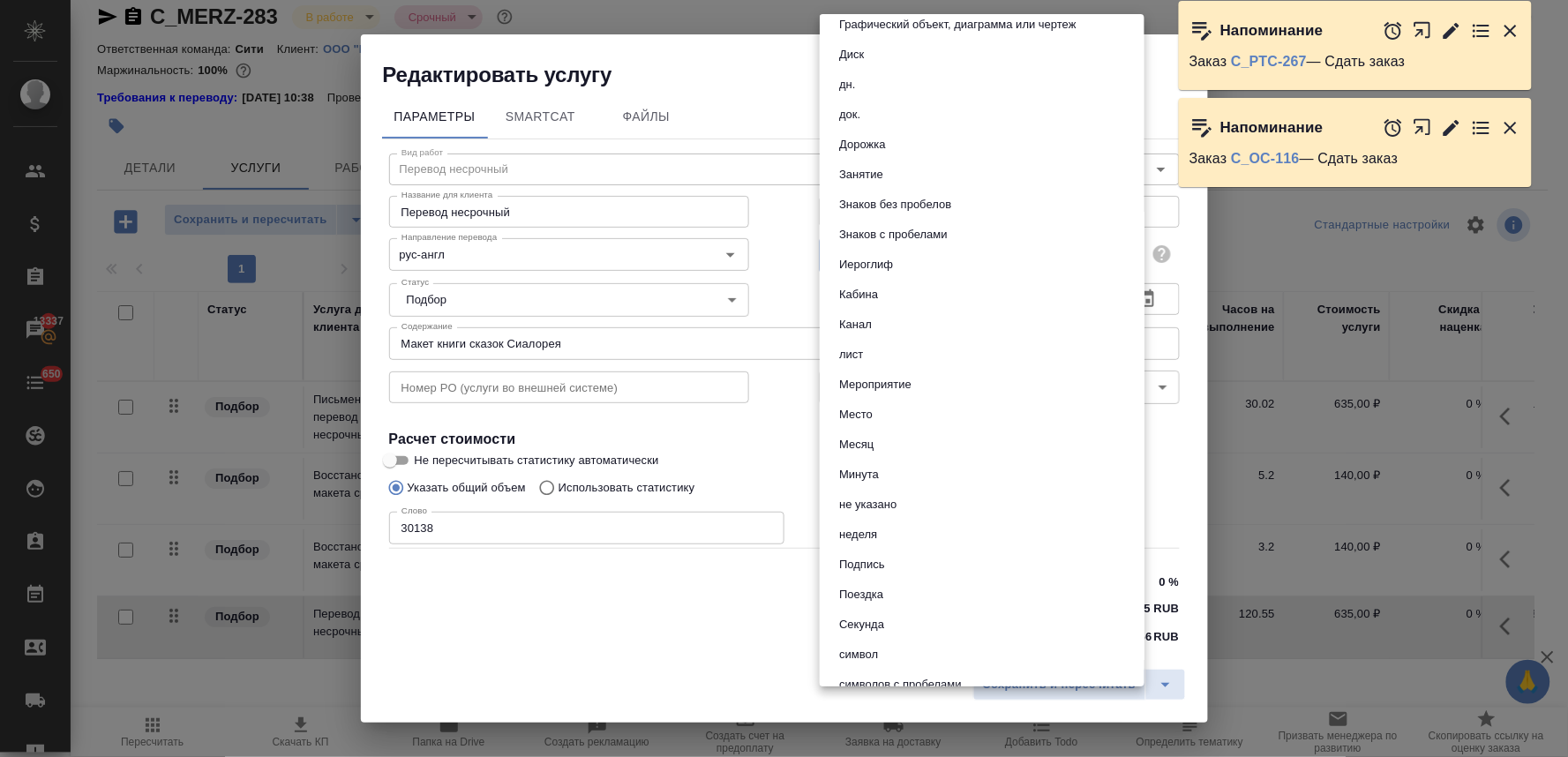
click at [924, 225] on button "Знаков с пробелами" at bounding box center [893, 234] width 119 height 19
type input "5ecc3eb601299b59f9a1aec2"
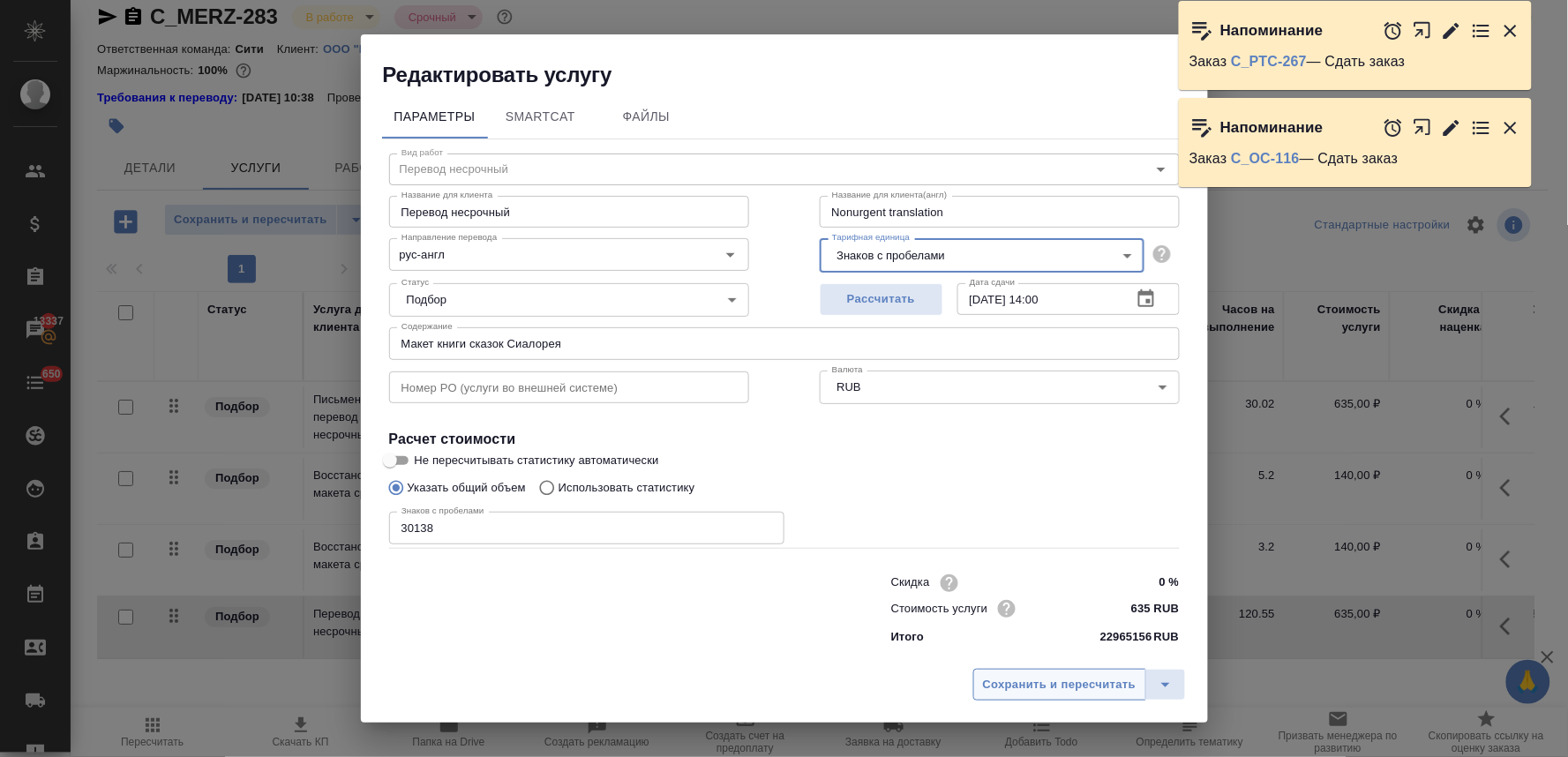
click at [1068, 675] on span "Сохранить и пересчитать" at bounding box center [1059, 685] width 153 height 20
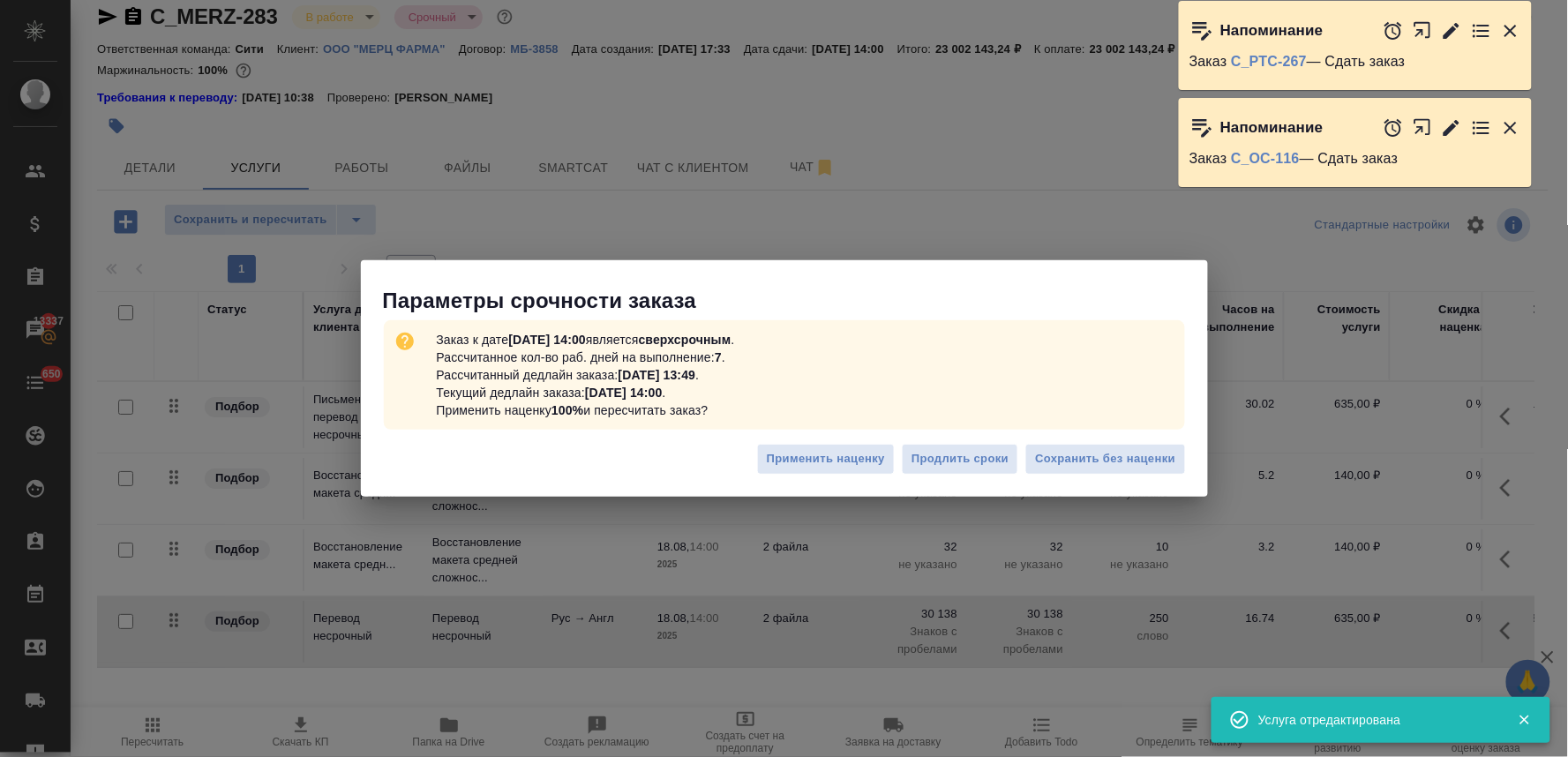
scroll to position [12, 0]
click at [1077, 463] on span "Сохранить без наценки" at bounding box center [1106, 460] width 140 height 20
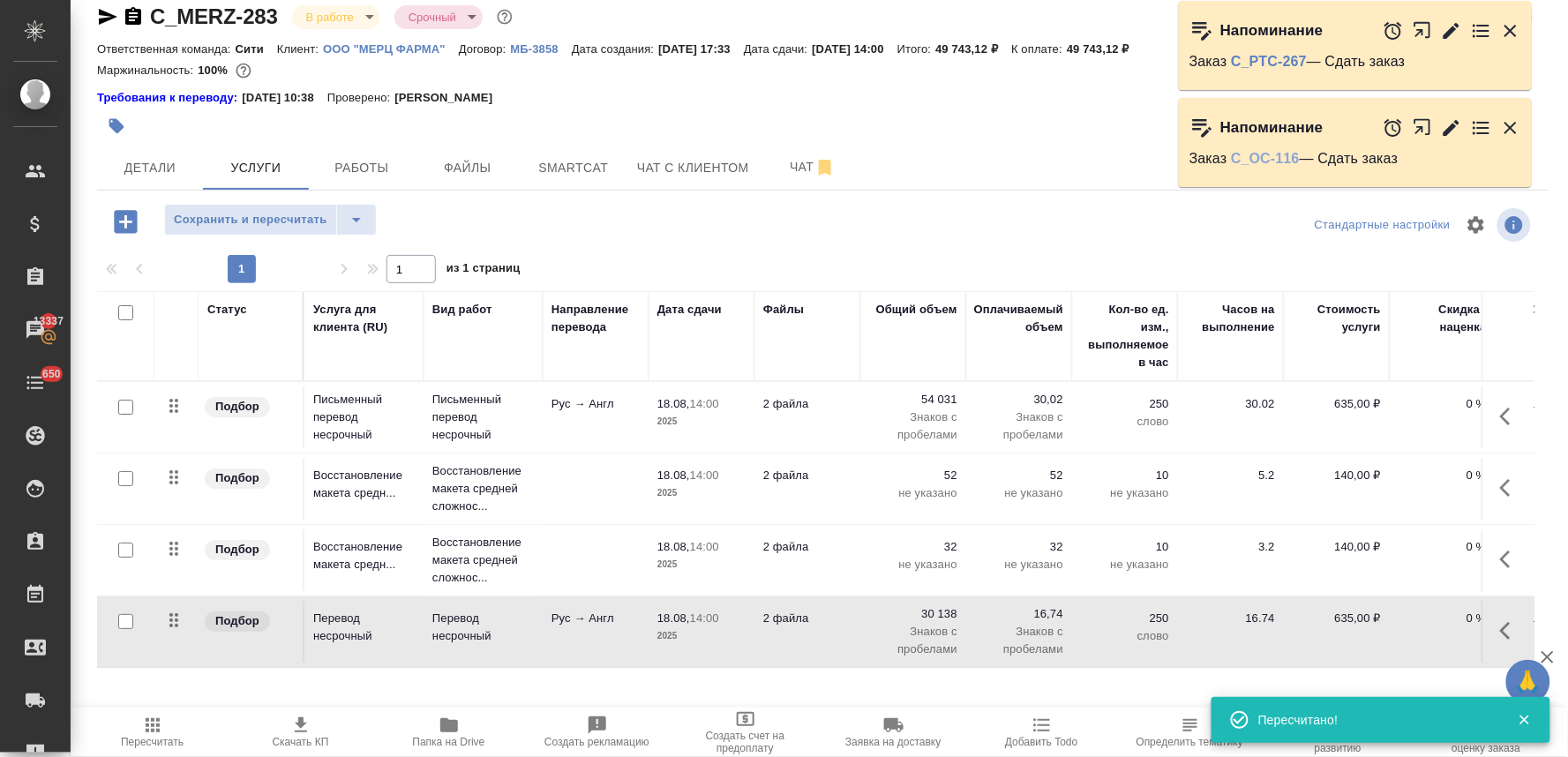
click at [1262, 154] on link "C_OC-116" at bounding box center [1265, 159] width 69 height 15
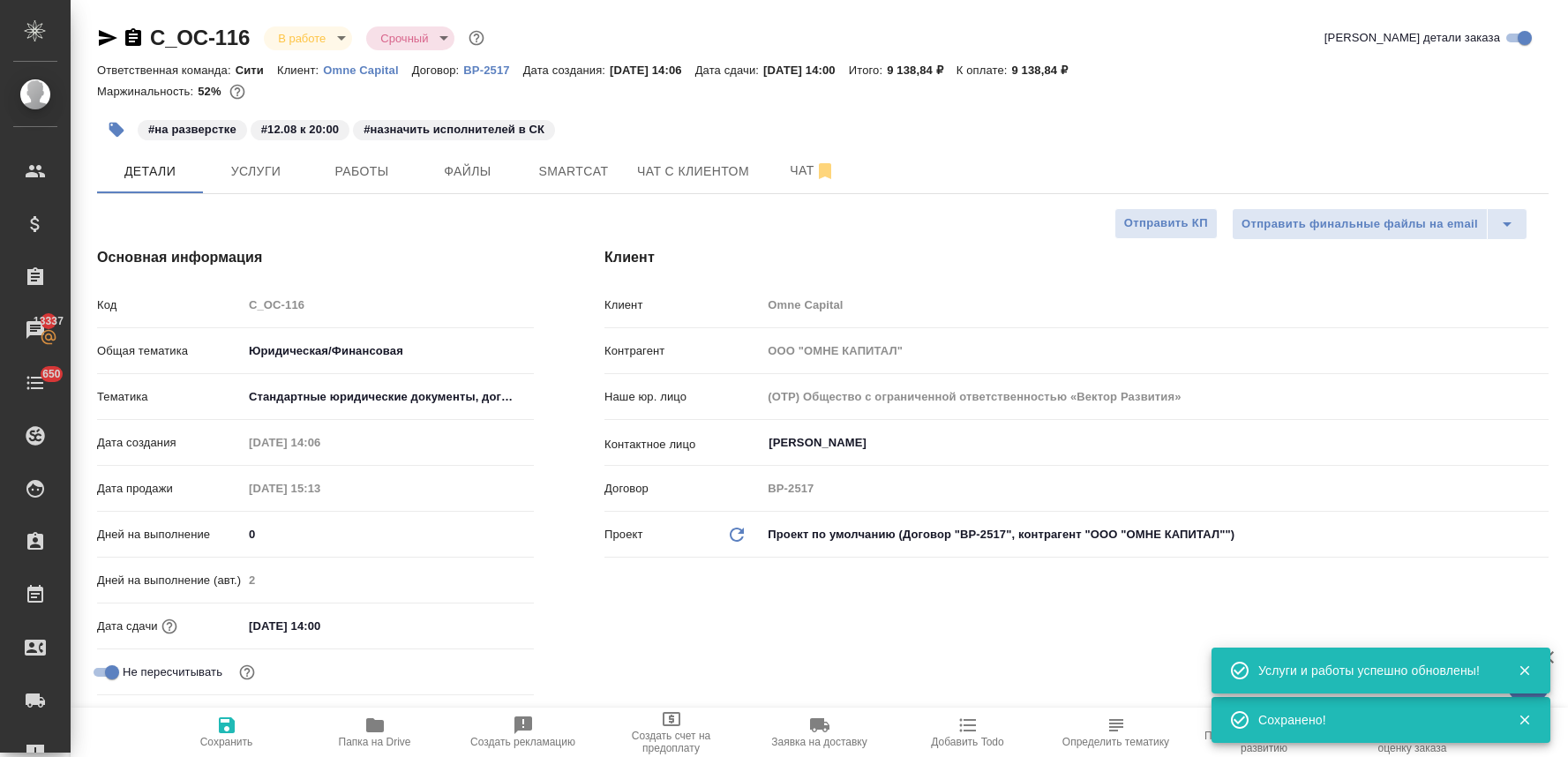
select select "RU"
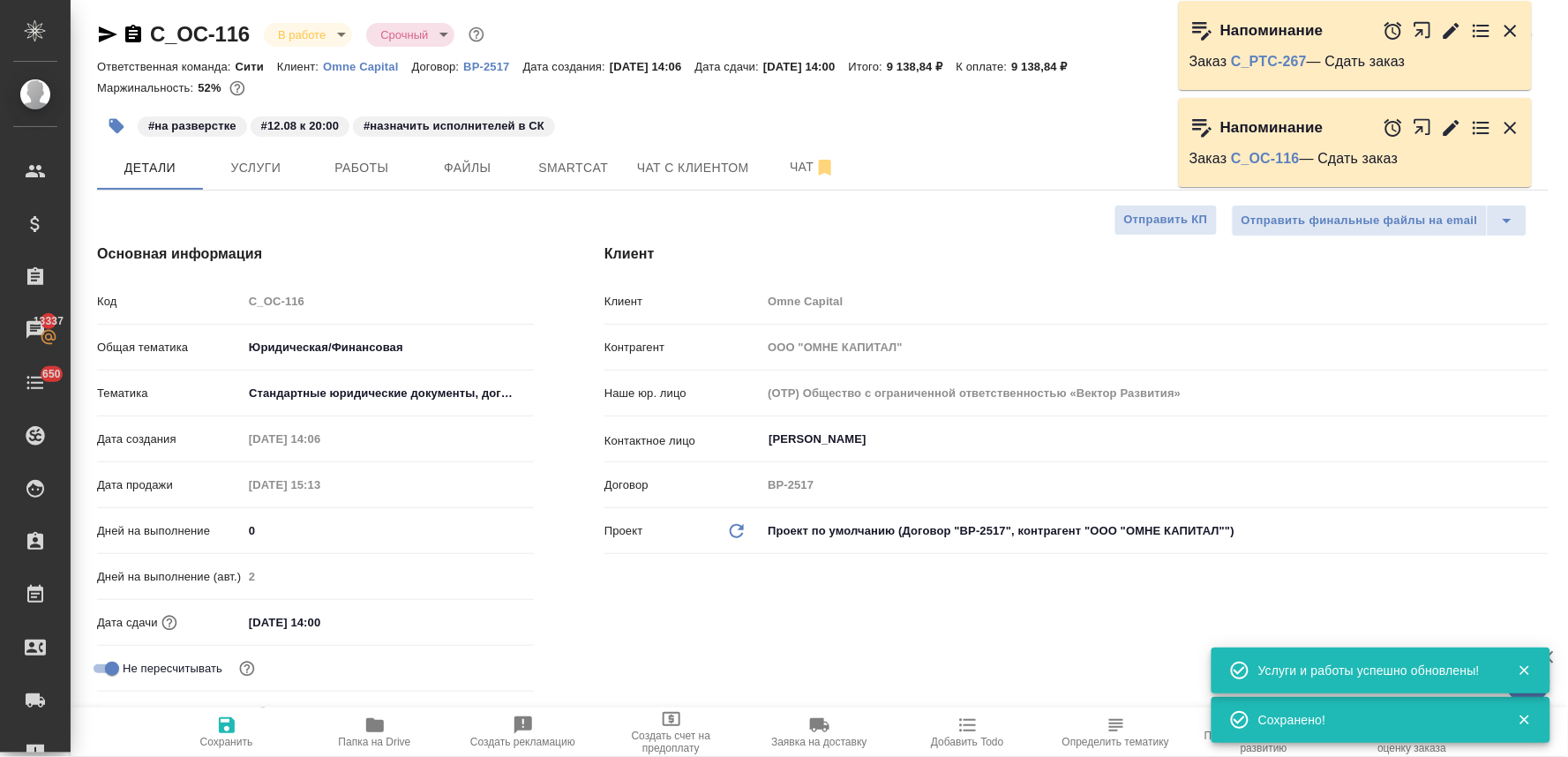
drag, startPoint x: 1266, startPoint y: 55, endPoint x: 1201, endPoint y: 151, distance: 115.9
click at [1266, 55] on link "C_PTC-267" at bounding box center [1269, 61] width 76 height 15
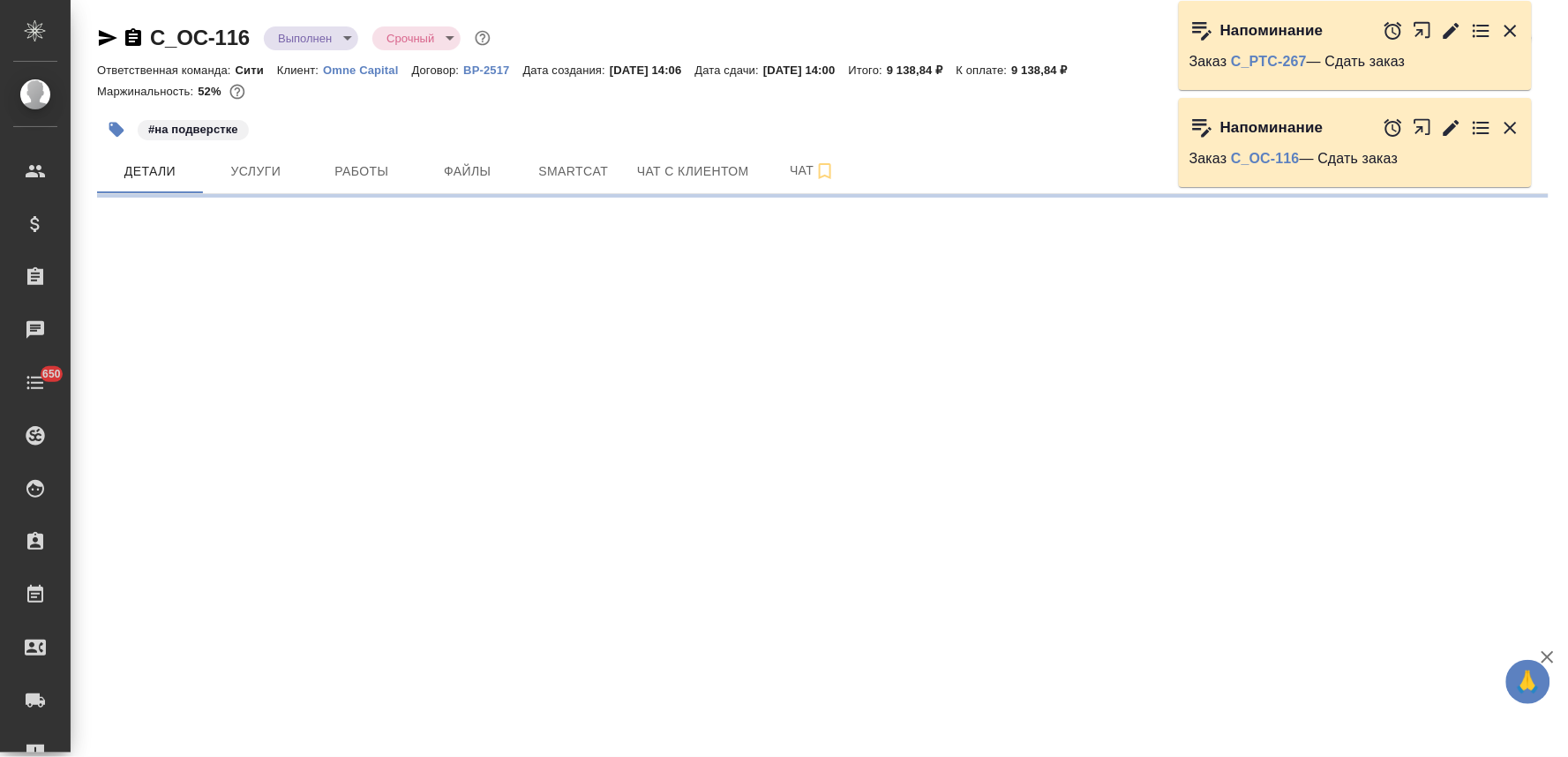
select select "RU"
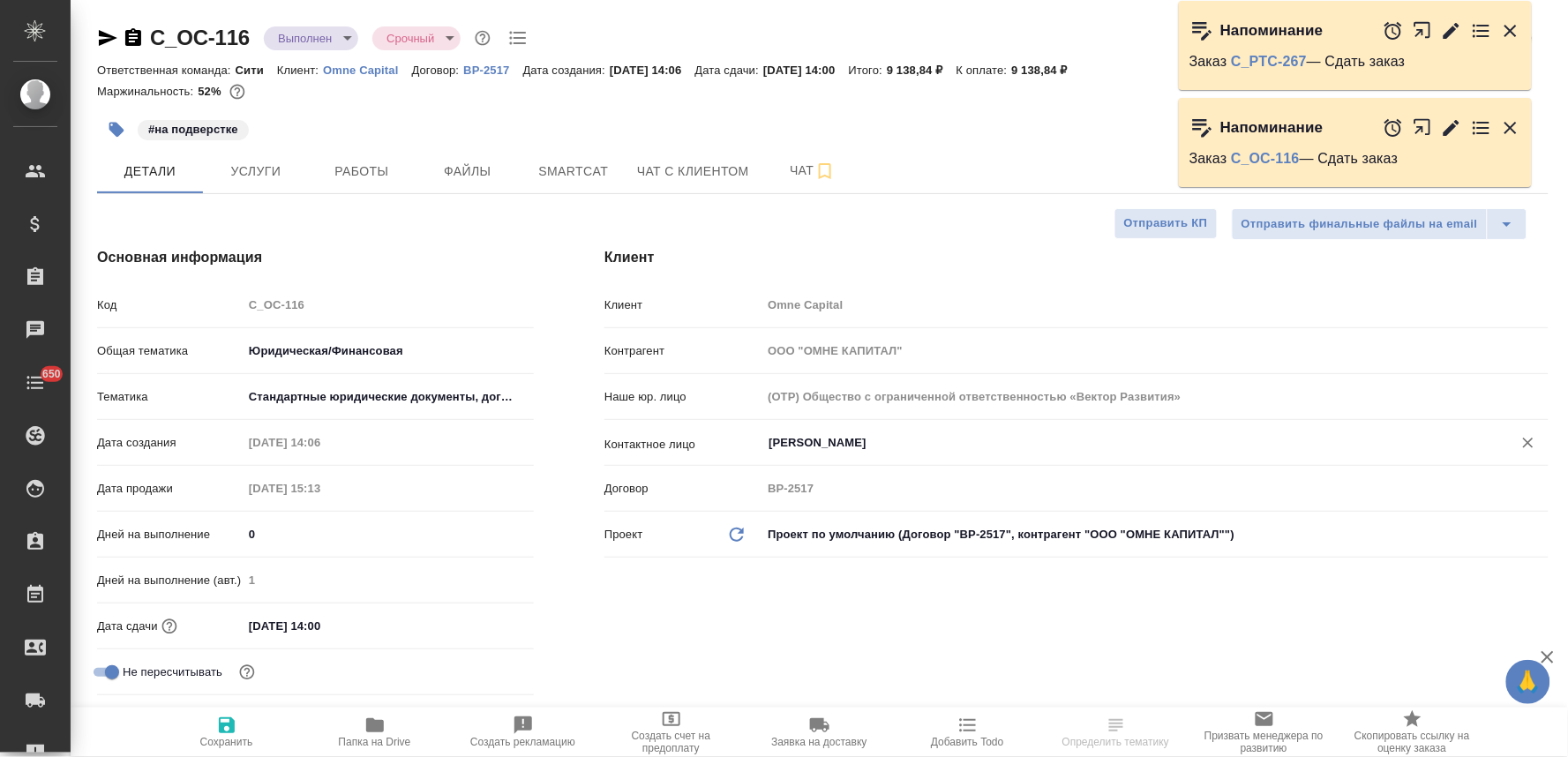
type textarea "x"
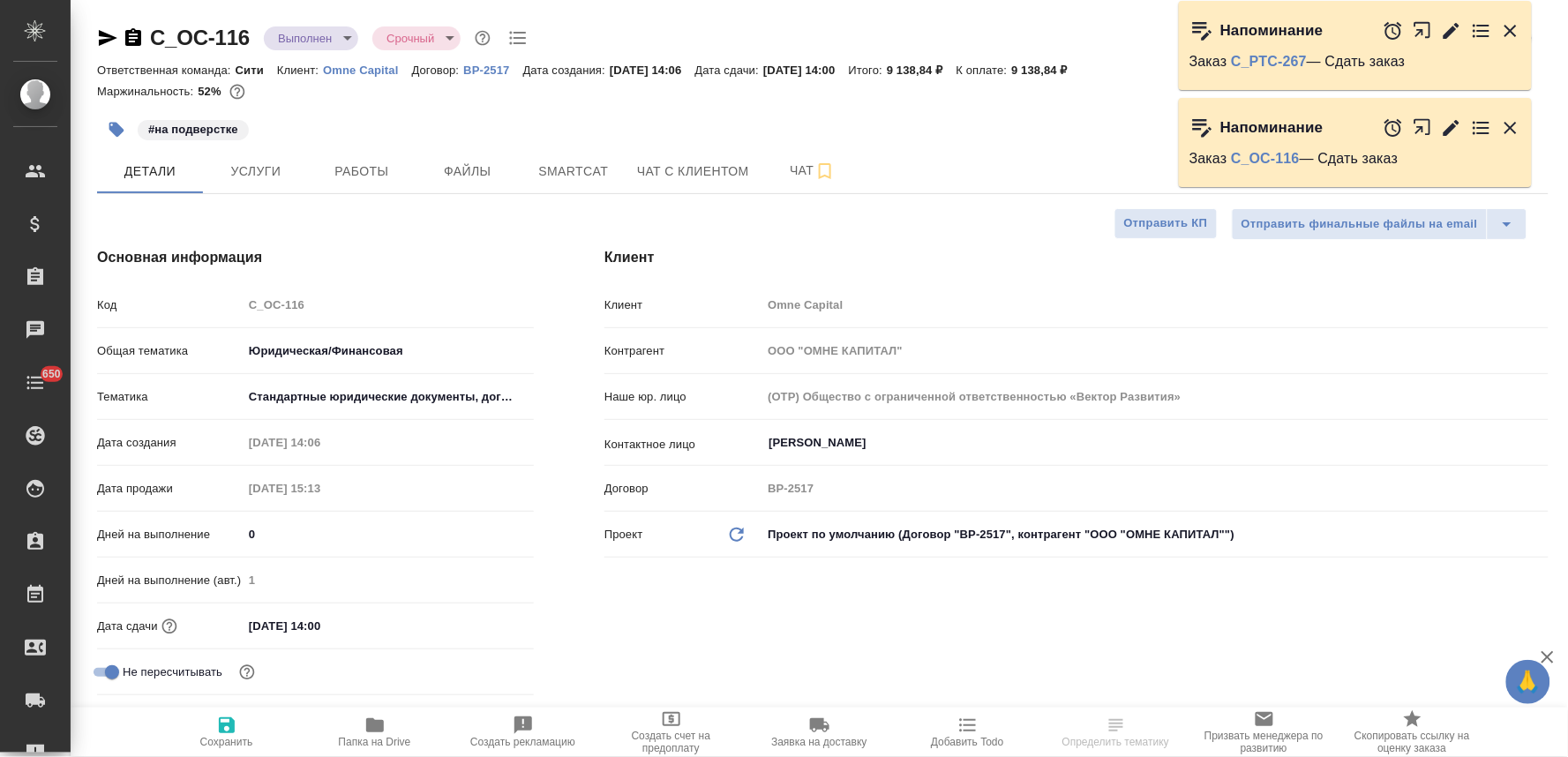
type textarea "x"
click at [379, 726] on icon "button" at bounding box center [375, 725] width 18 height 14
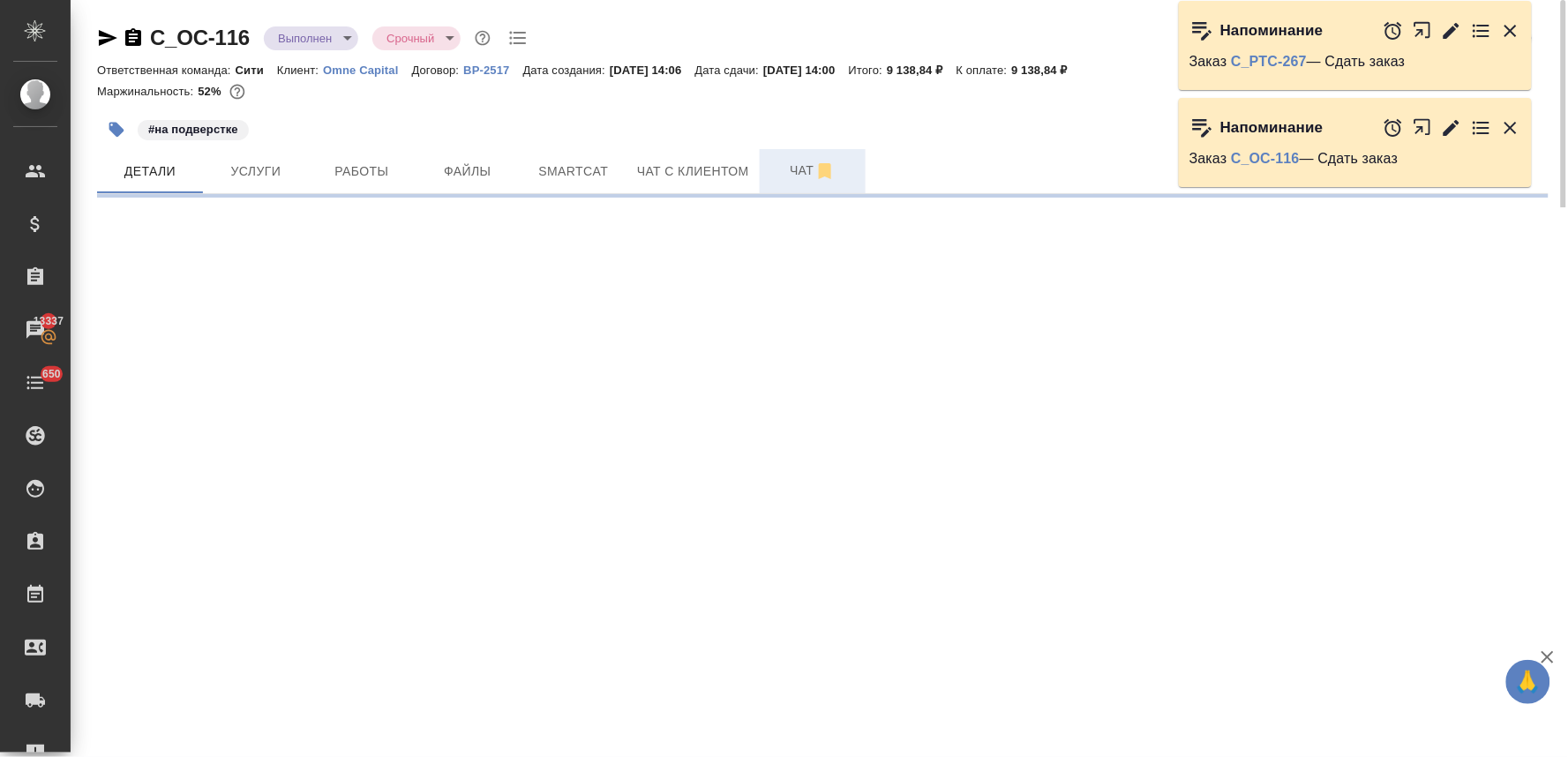
select select "RU"
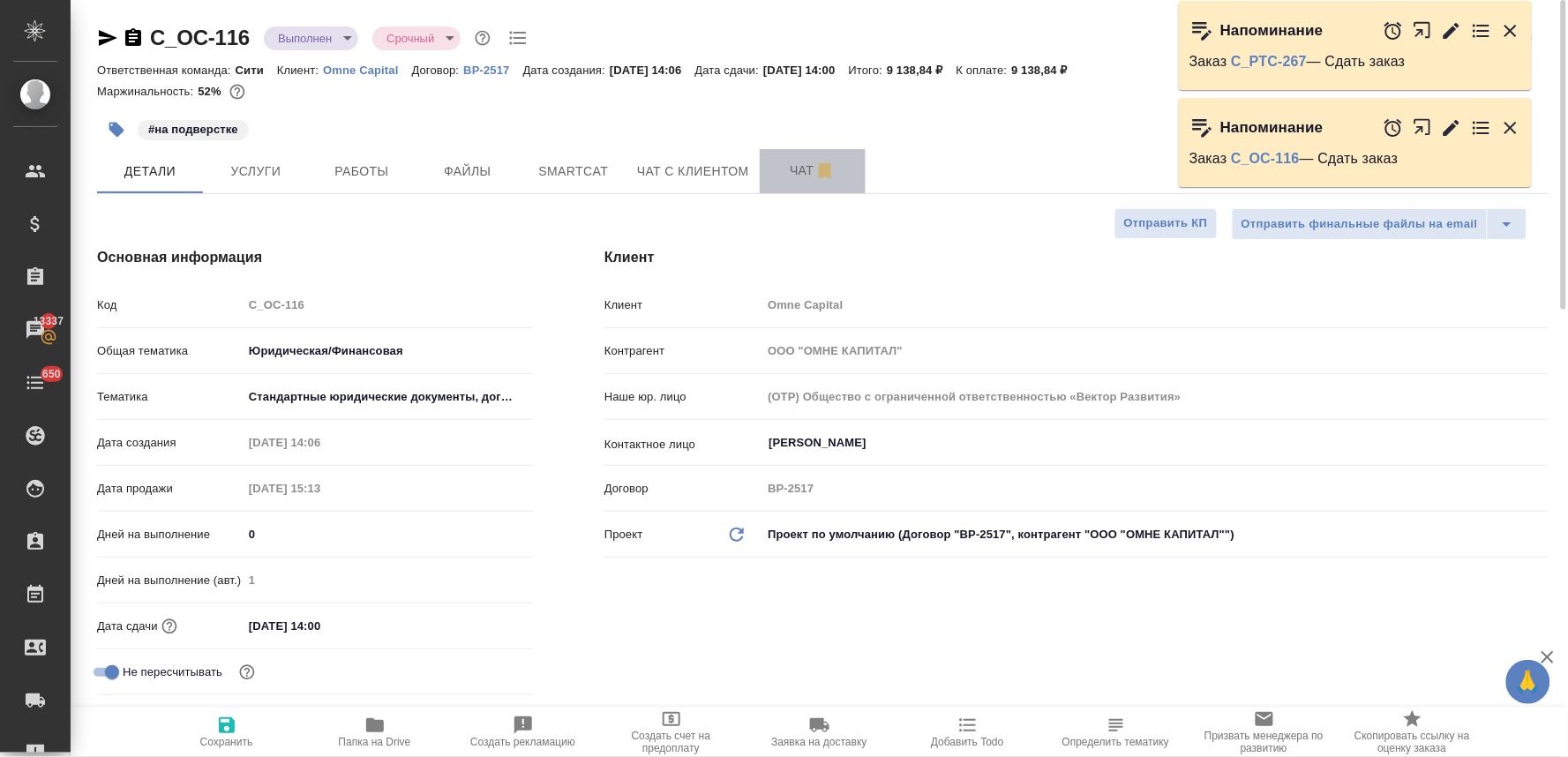
click at [799, 172] on span "Чат" at bounding box center [813, 171] width 85 height 22
type textarea "x"
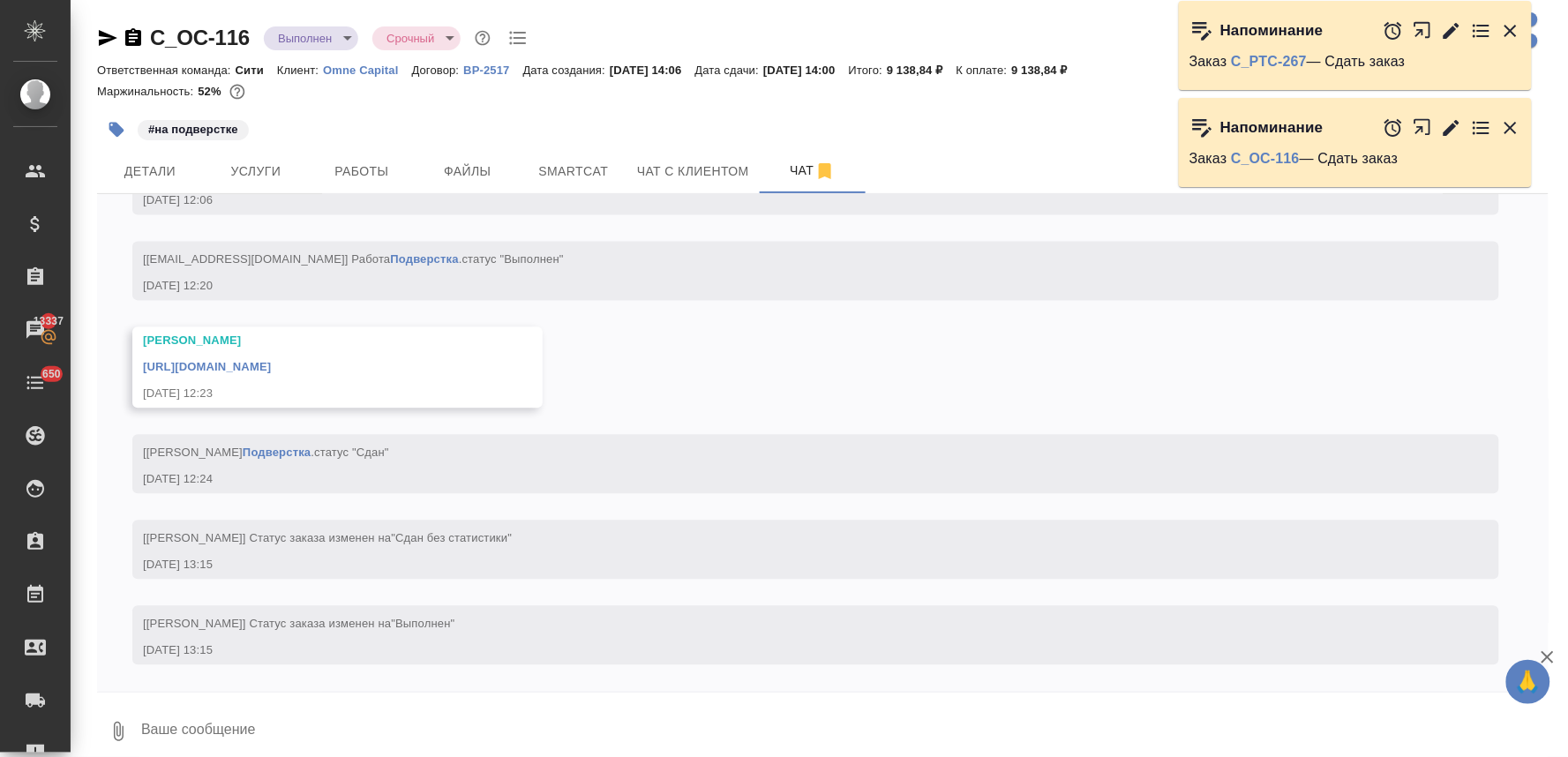
scroll to position [11514, 0]
click at [271, 373] on link "[URL][DOMAIN_NAME]" at bounding box center [207, 367] width 128 height 13
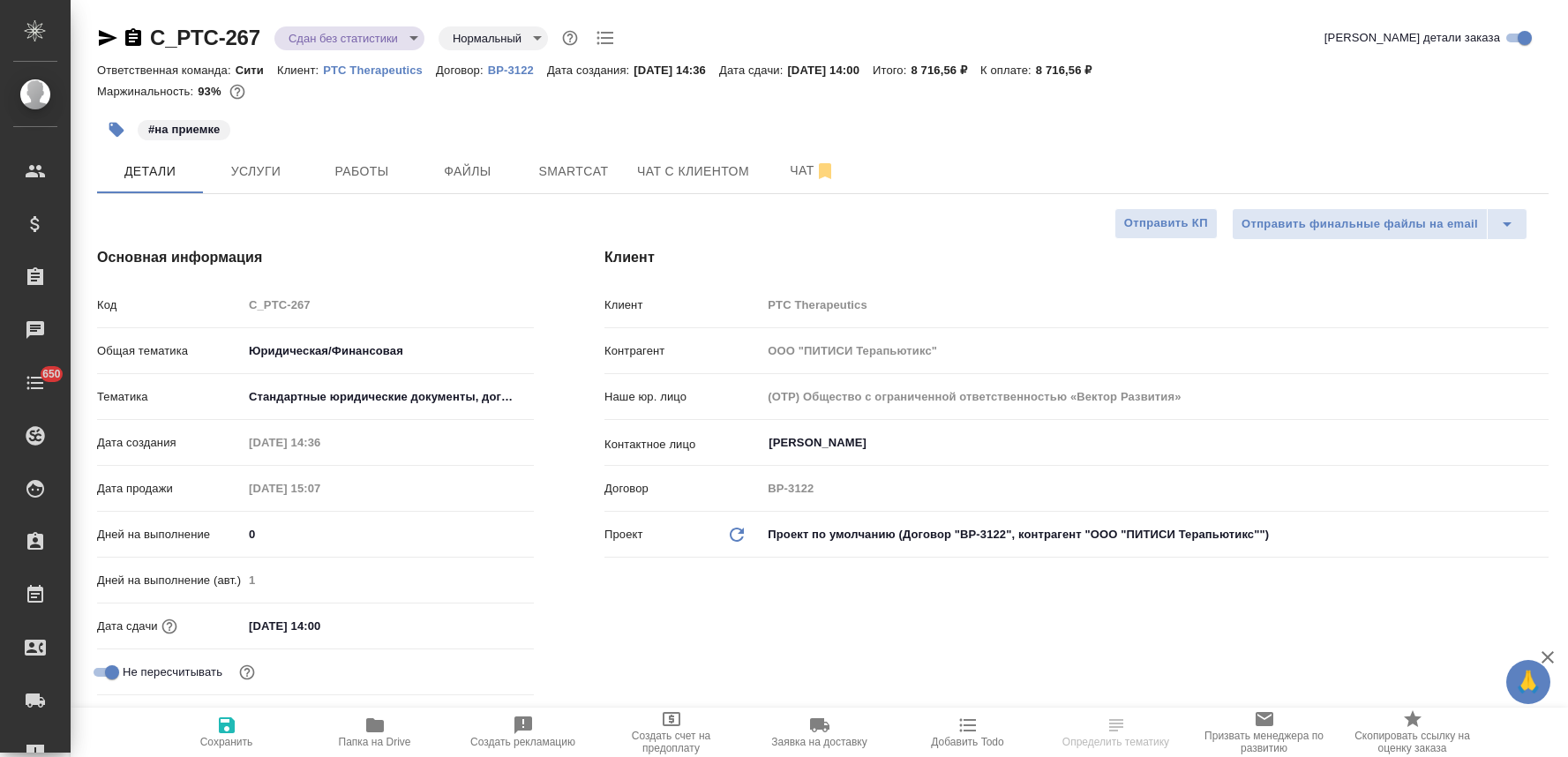
select select "RU"
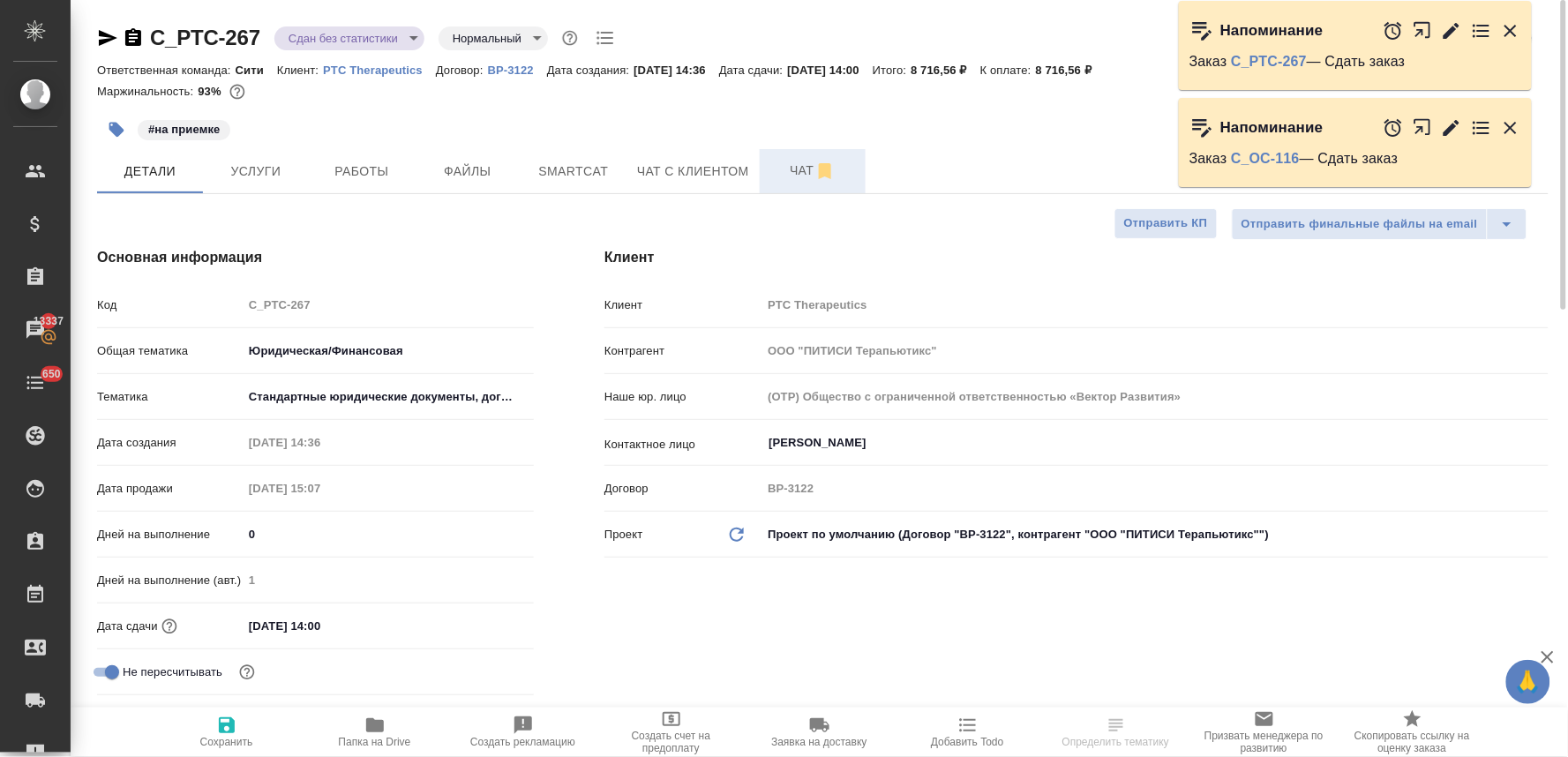
click at [796, 161] on span "Чат" at bounding box center [813, 171] width 85 height 22
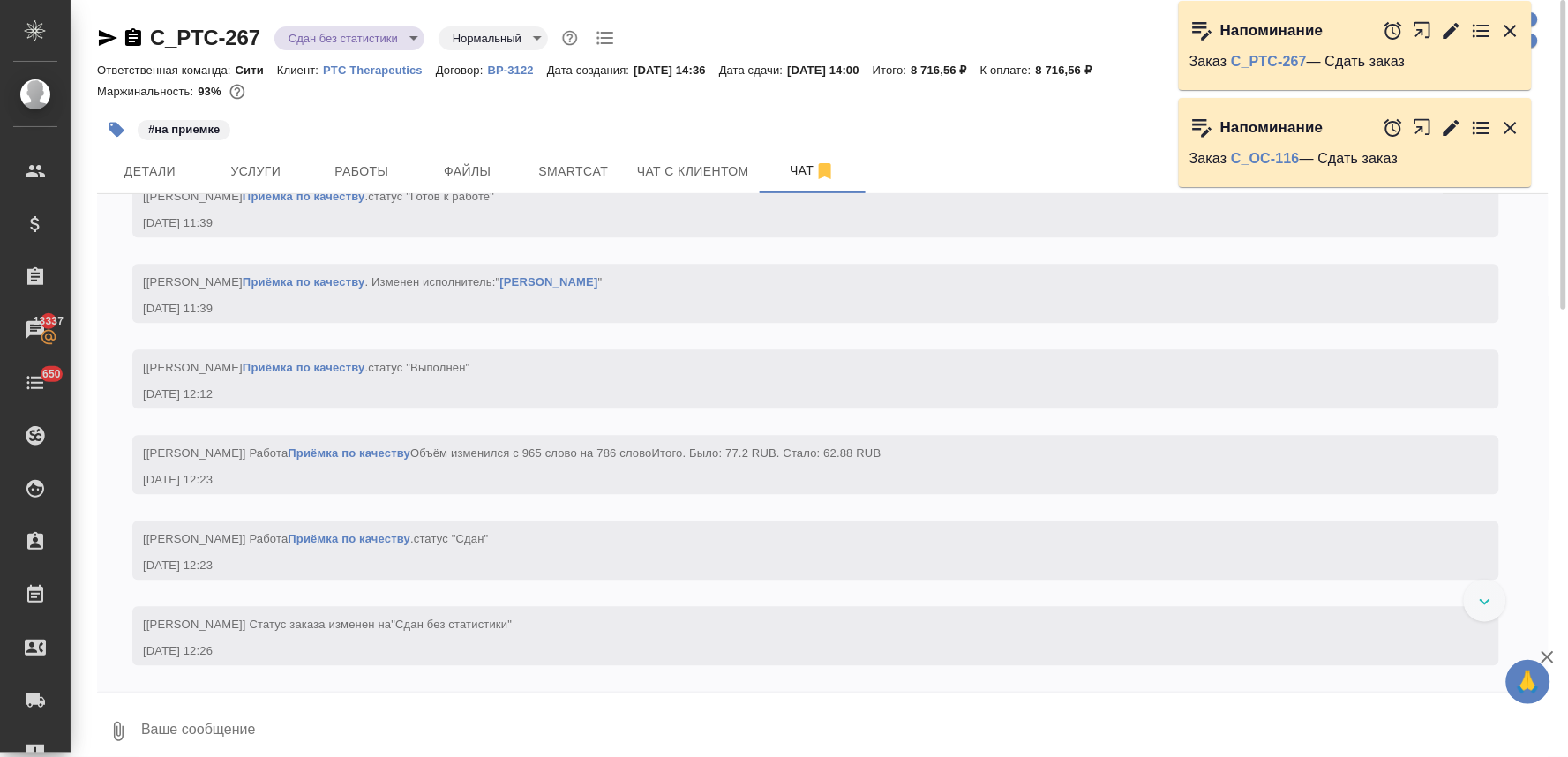
scroll to position [6967, 0]
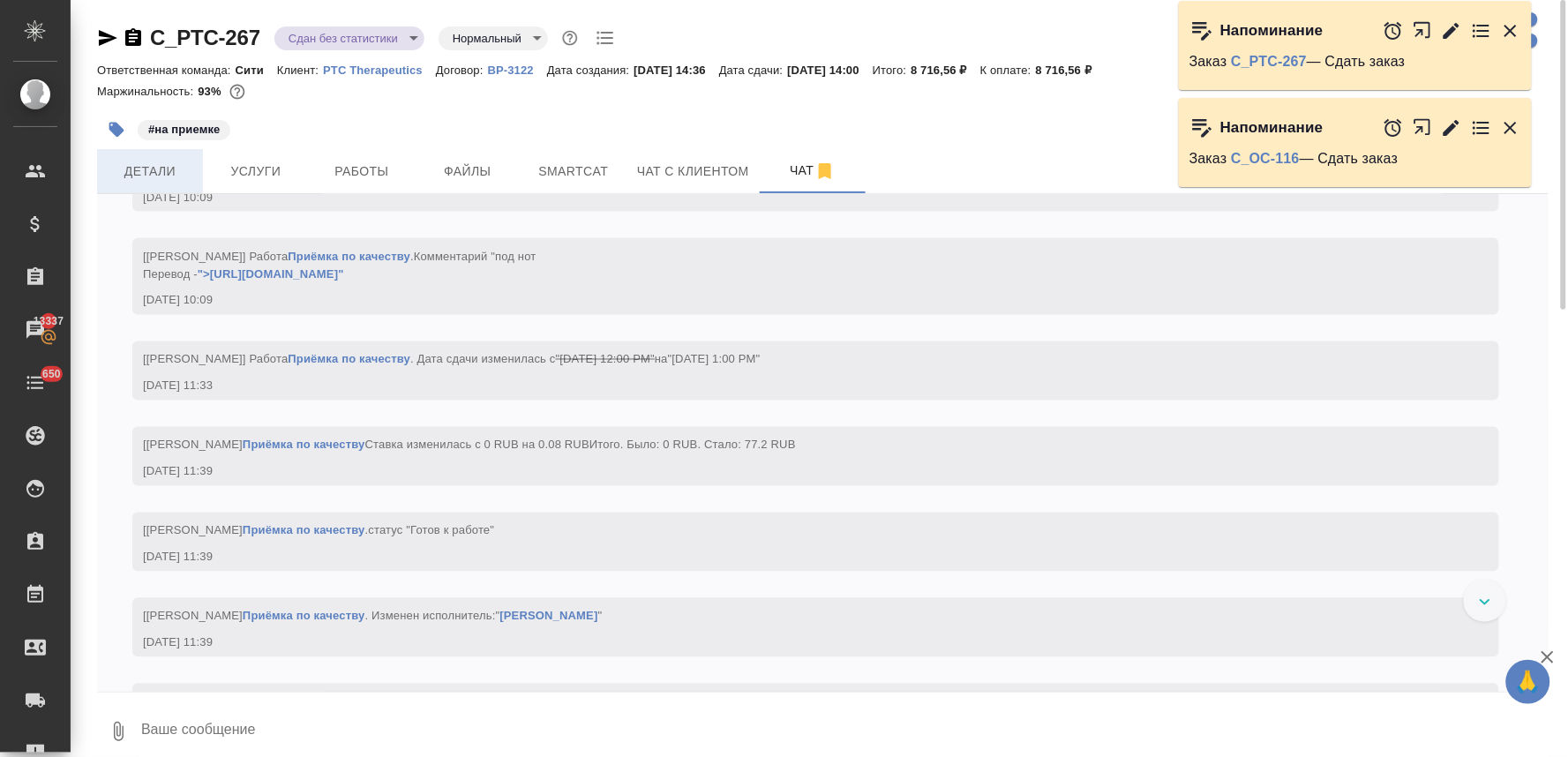
click at [151, 170] on span "Детали" at bounding box center [150, 172] width 85 height 22
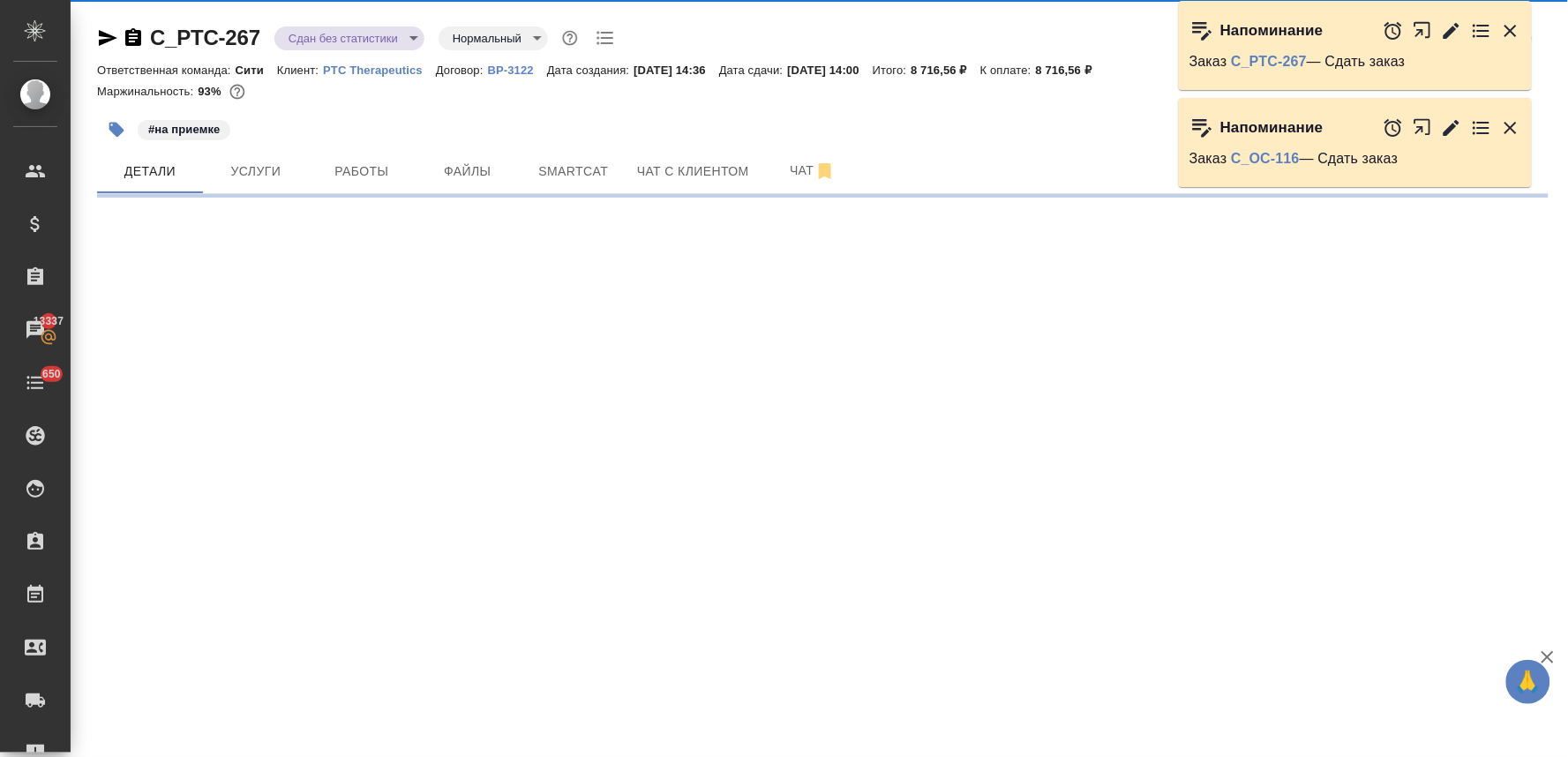
select select "RU"
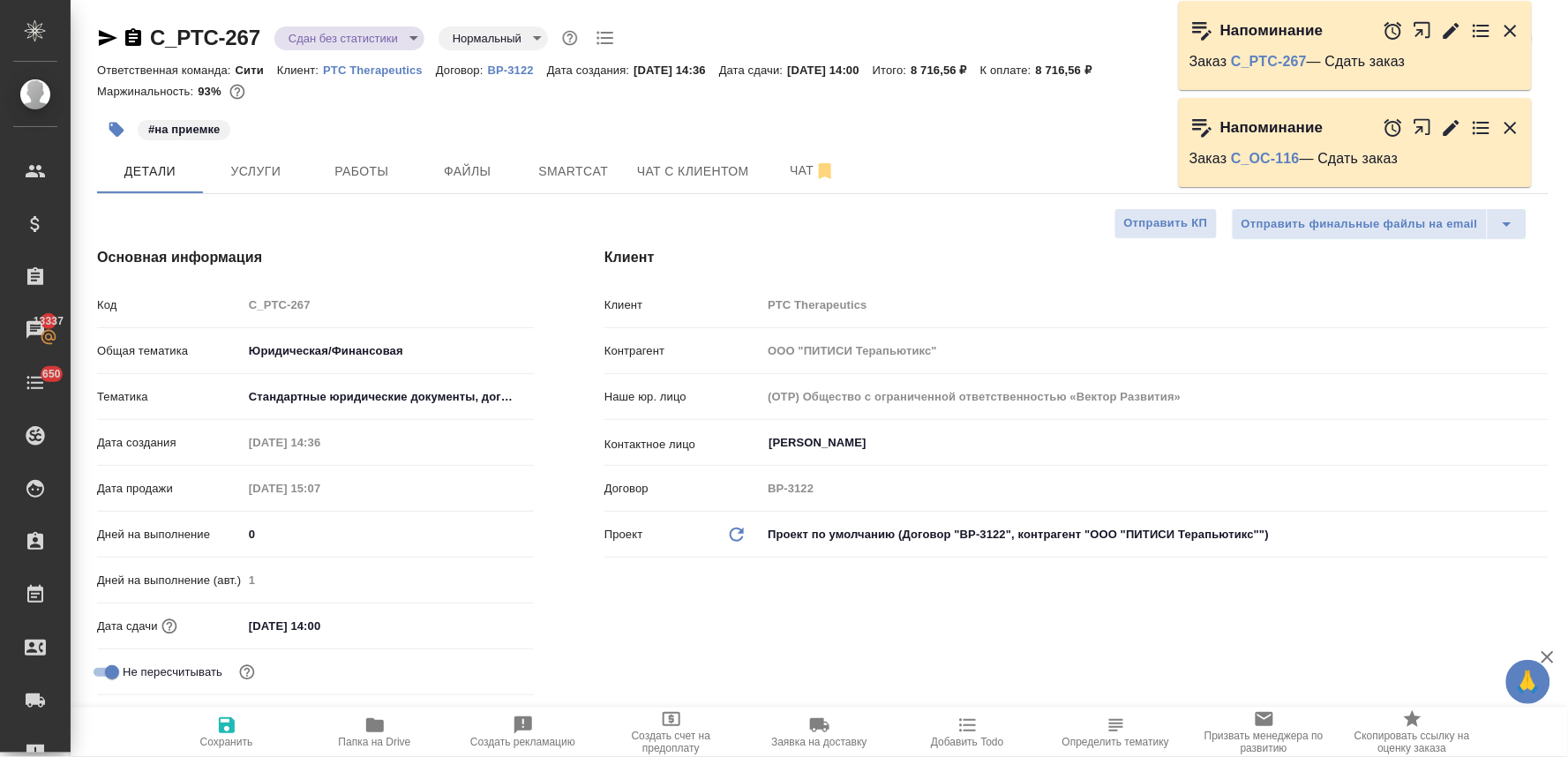
type textarea "x"
click at [373, 735] on icon "button" at bounding box center [375, 726] width 21 height 21
type textarea "x"
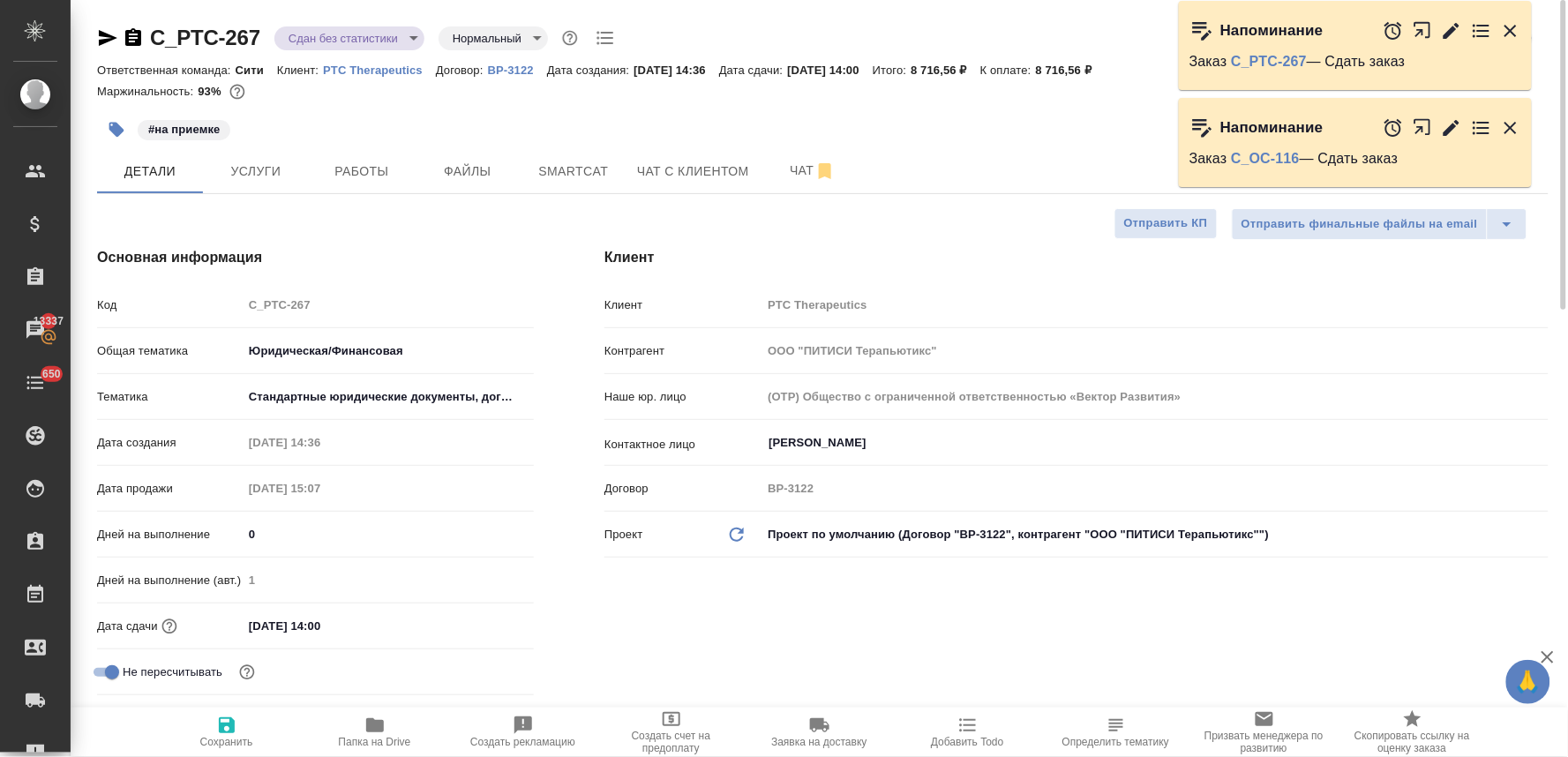
type textarea "x"
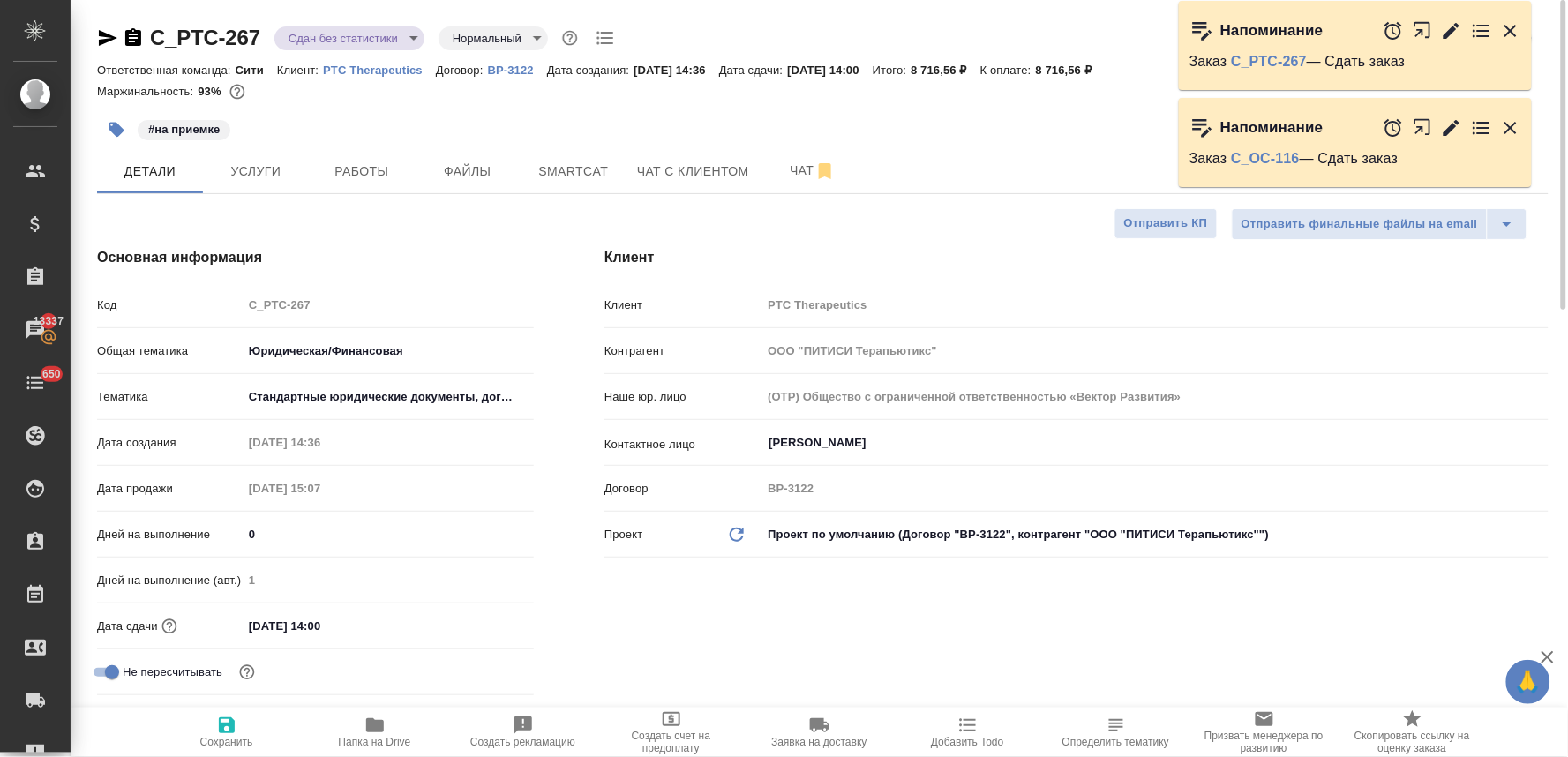
click at [515, 249] on h4 "Основная информация" at bounding box center [315, 258] width 437 height 21
click at [1514, 28] on icon "button" at bounding box center [1510, 30] width 12 height 12
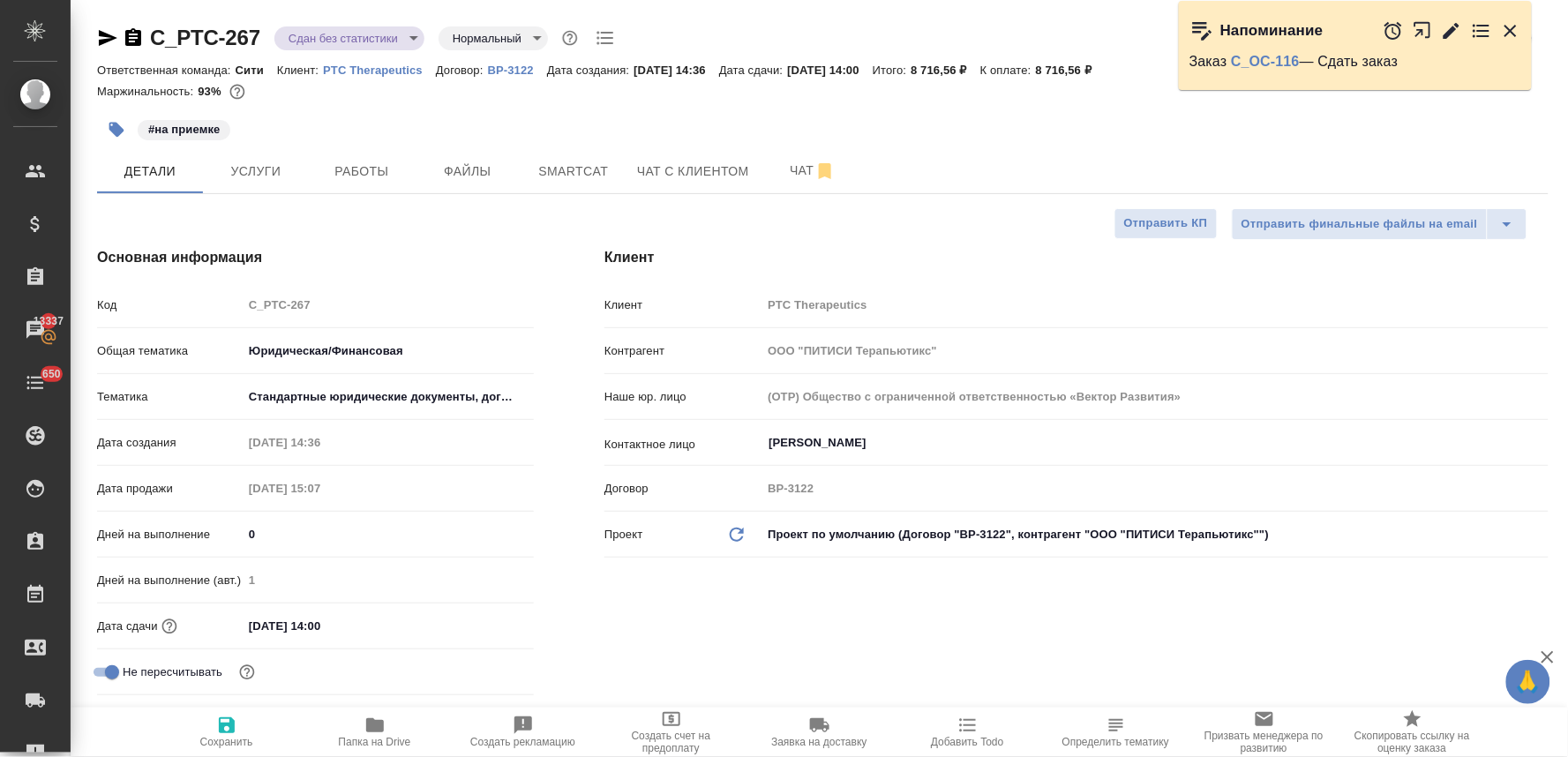
click at [1513, 28] on icon "button" at bounding box center [1510, 30] width 12 height 12
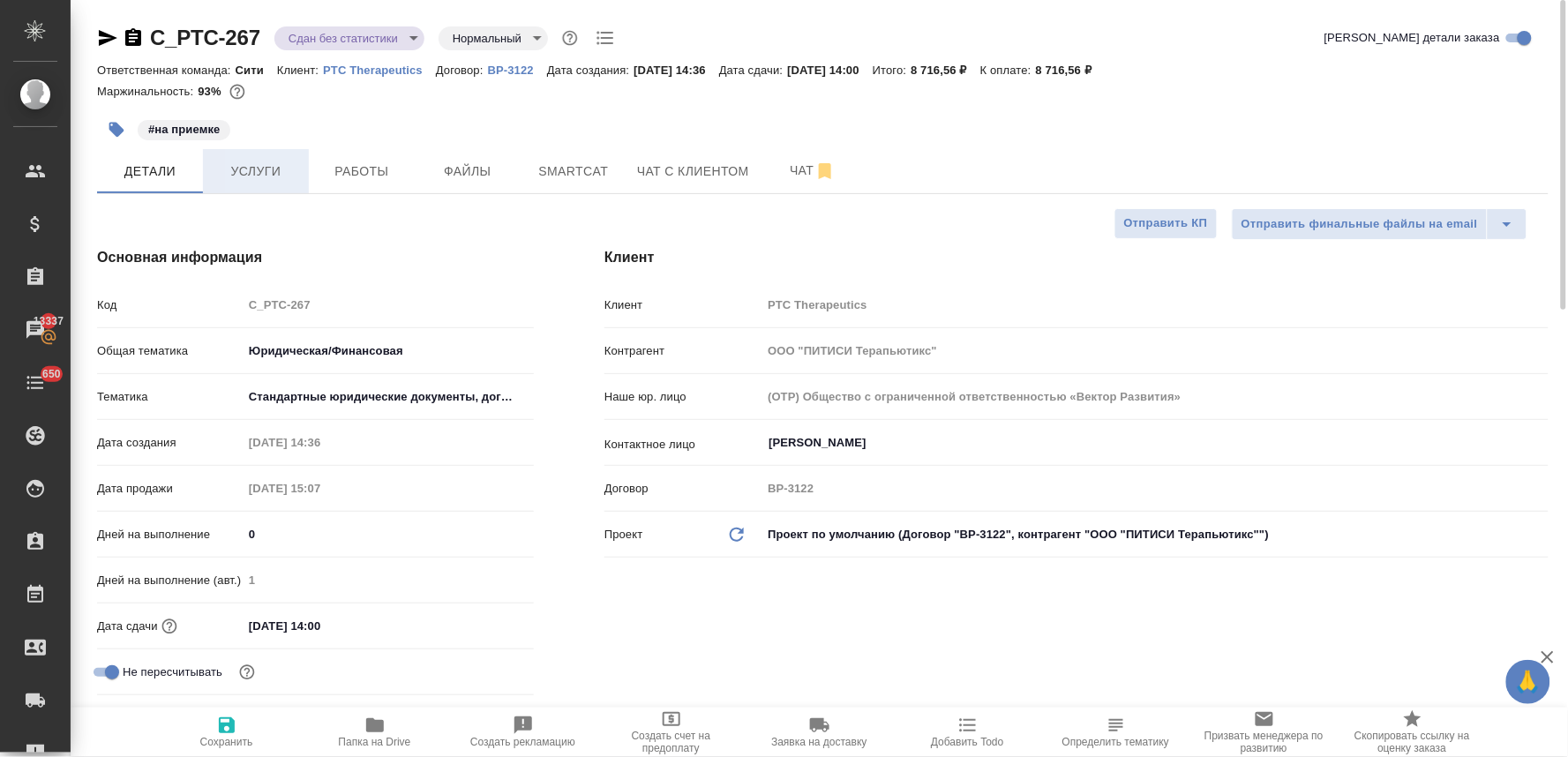
click at [240, 162] on span "Услуги" at bounding box center [256, 172] width 85 height 22
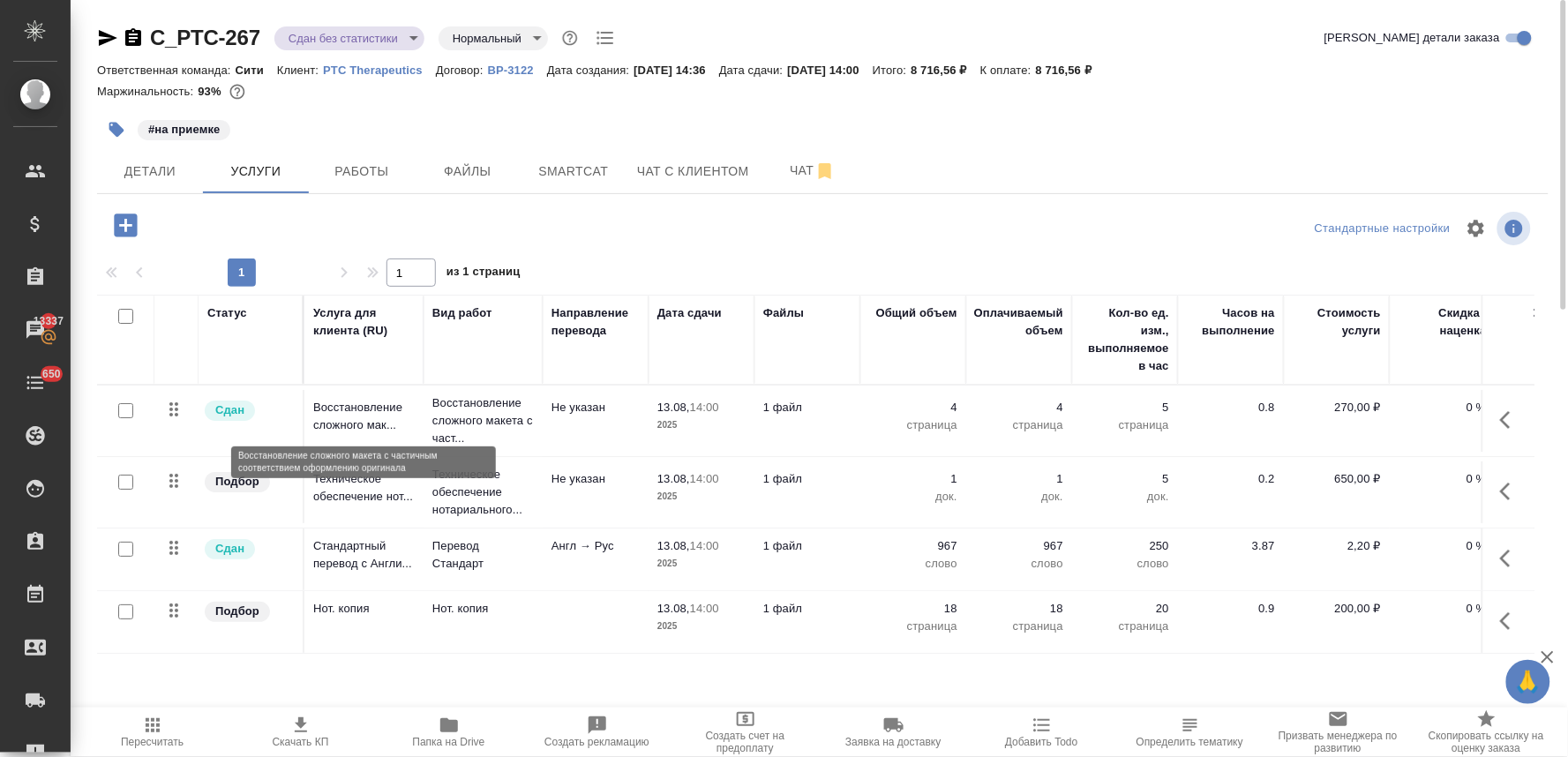
click at [377, 419] on p "Восстановление сложного мак..." at bounding box center [364, 416] width 102 height 35
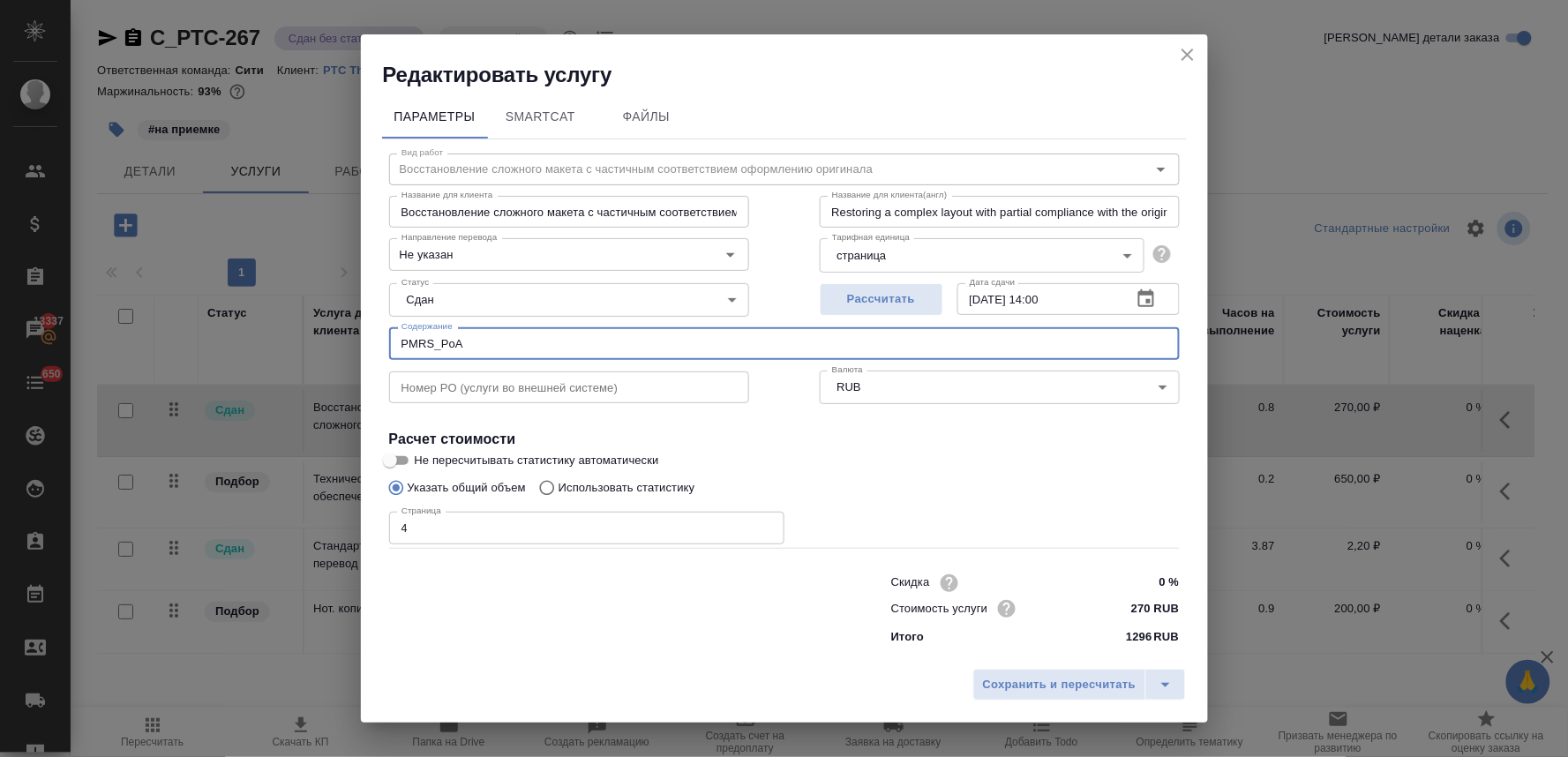
drag, startPoint x: 460, startPoint y: 347, endPoint x: 329, endPoint y: 358, distance: 131.5
click at [330, 358] on div "Редактировать услугу Параметры SmartCat Файлы Вид работ Восстановление сложного…" at bounding box center [784, 378] width 1568 height 757
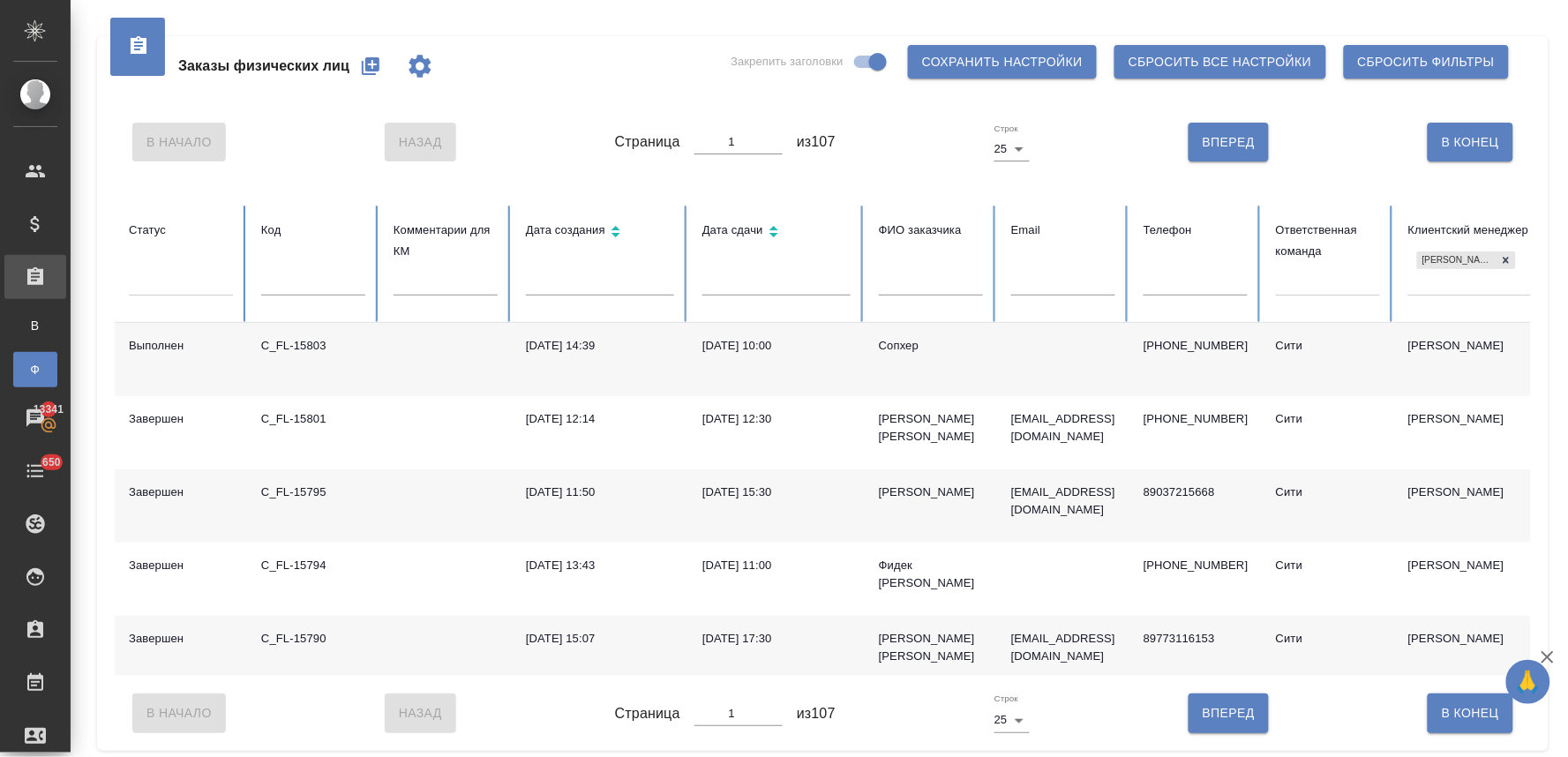
click at [365, 68] on icon "button" at bounding box center [370, 66] width 21 height 21
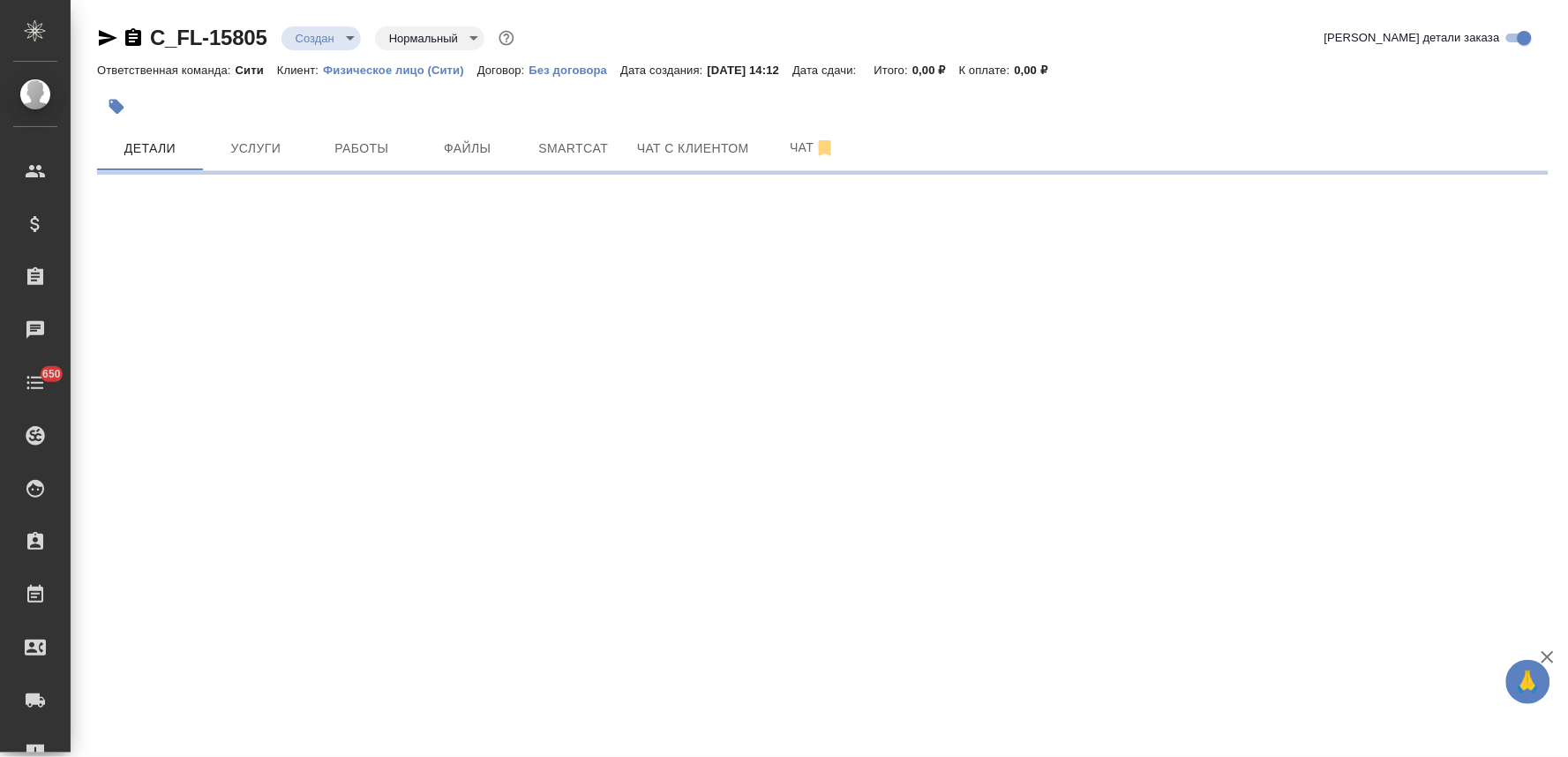
select select "RU"
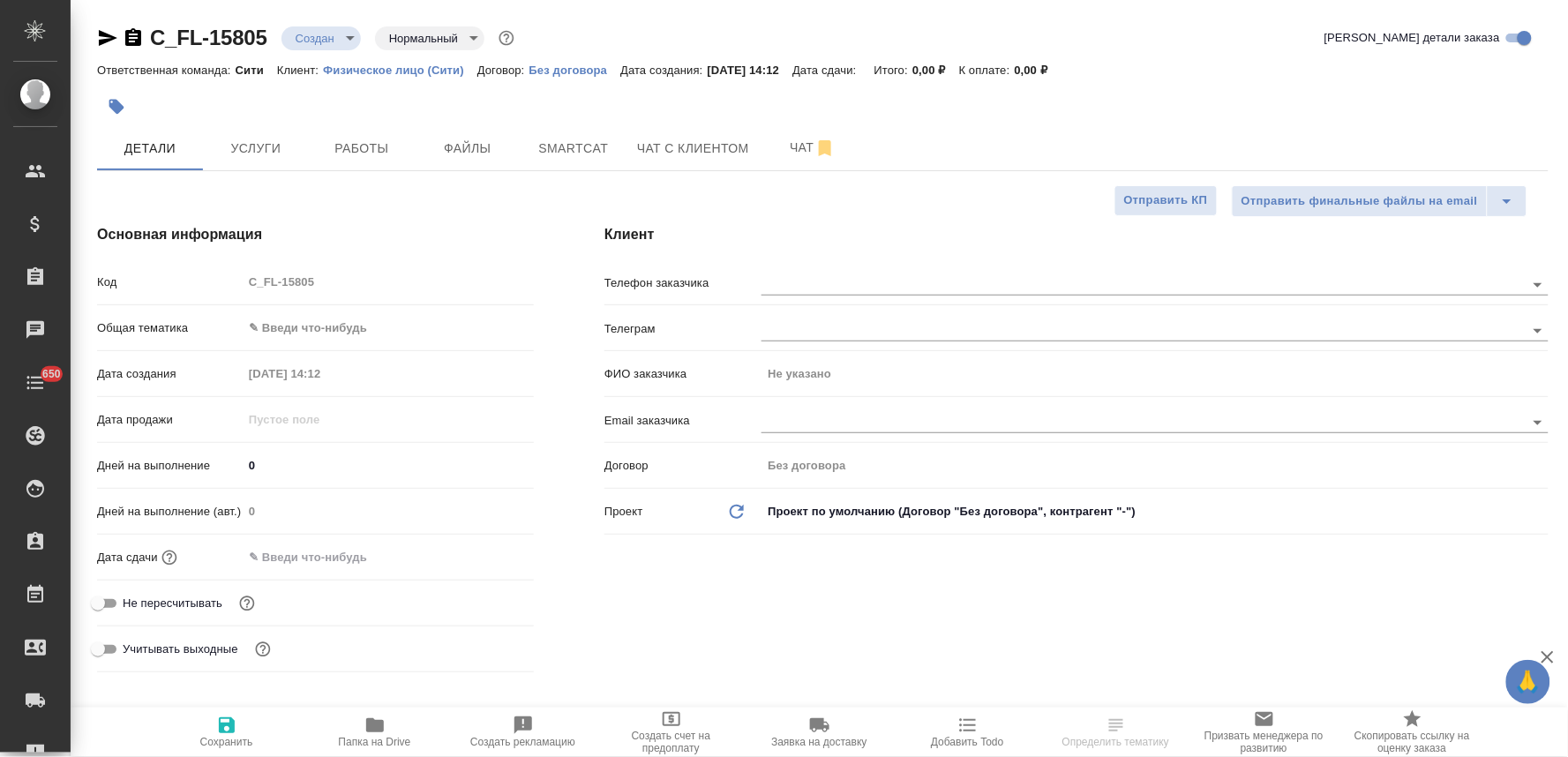
type textarea "x"
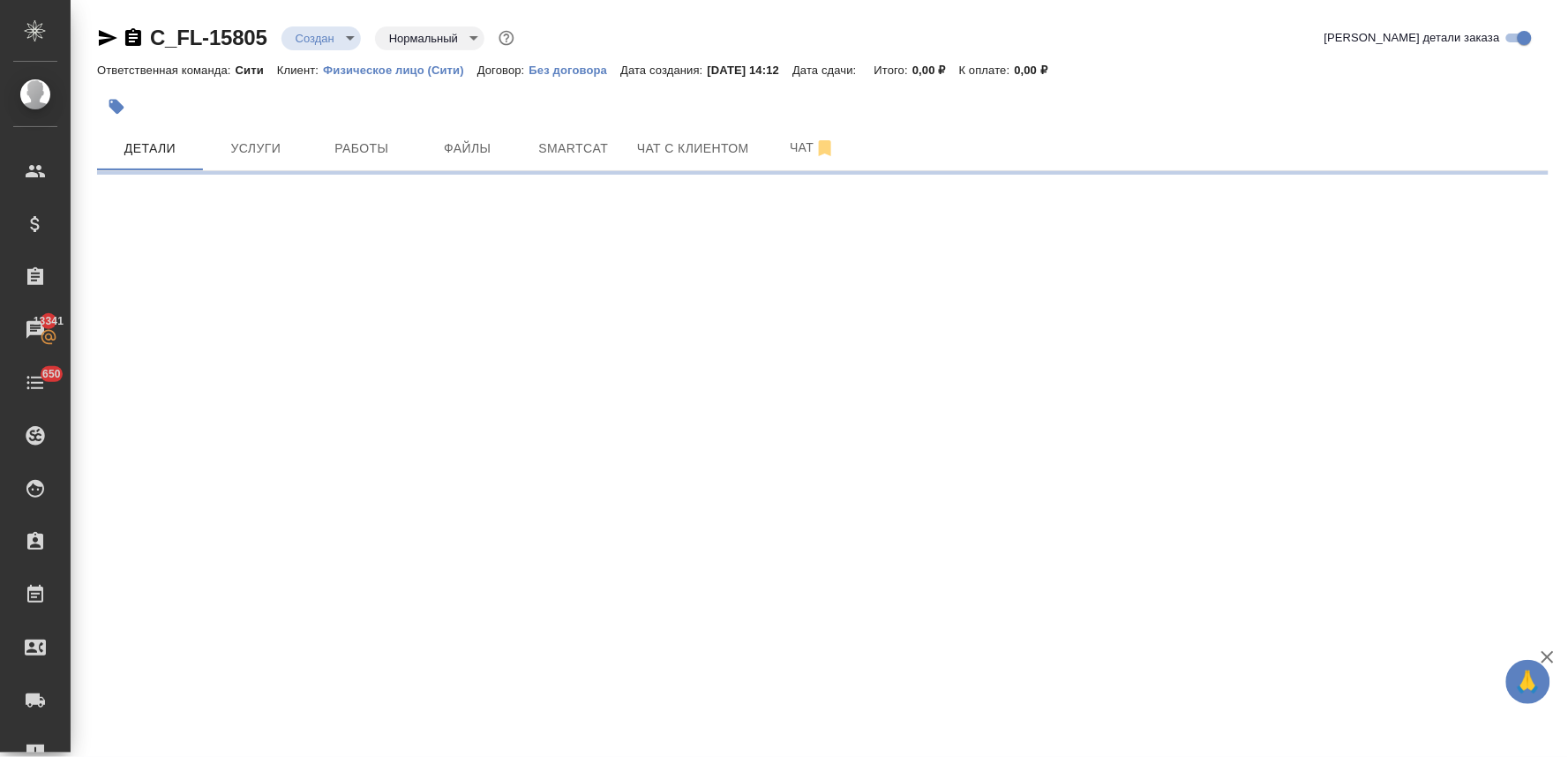
select select "RU"
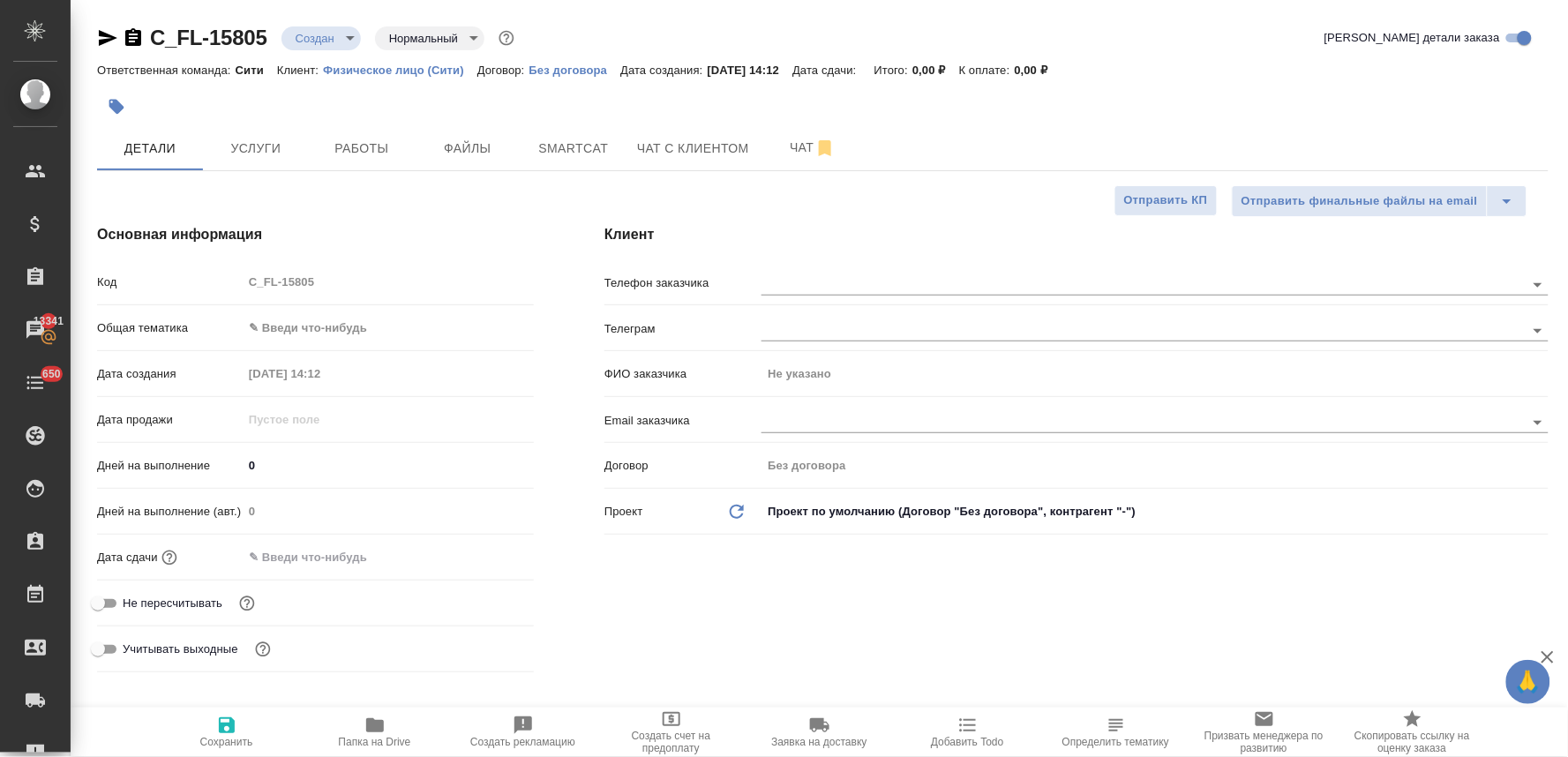
type textarea "x"
click at [195, 605] on span "Не пересчитывать" at bounding box center [173, 603] width 100 height 18
click at [130, 605] on input "Не пересчитывать" at bounding box center [98, 604] width 64 height 21
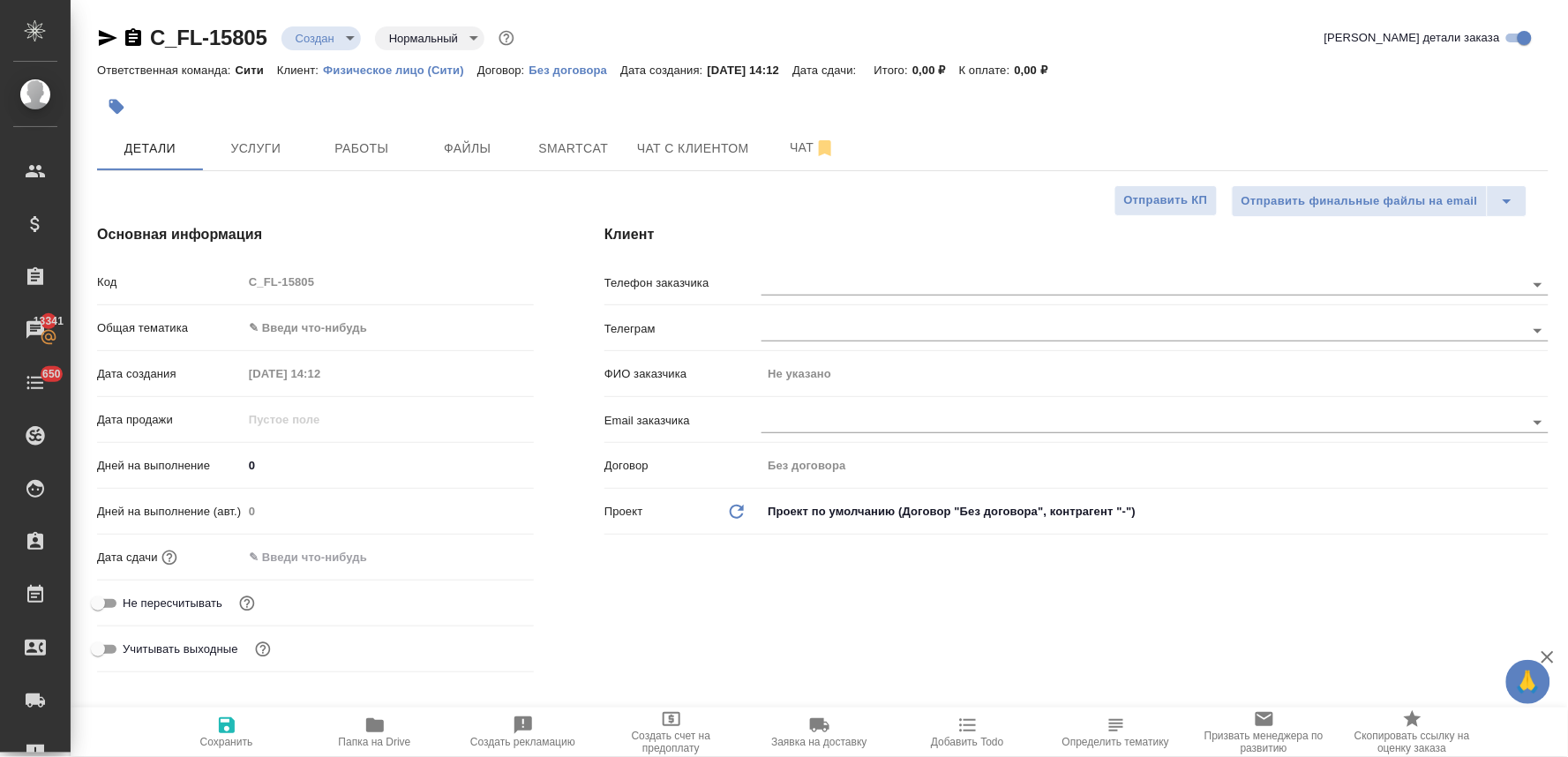
checkbox input "true"
type textarea "x"
click at [353, 560] on input "text" at bounding box center [319, 558] width 154 height 26
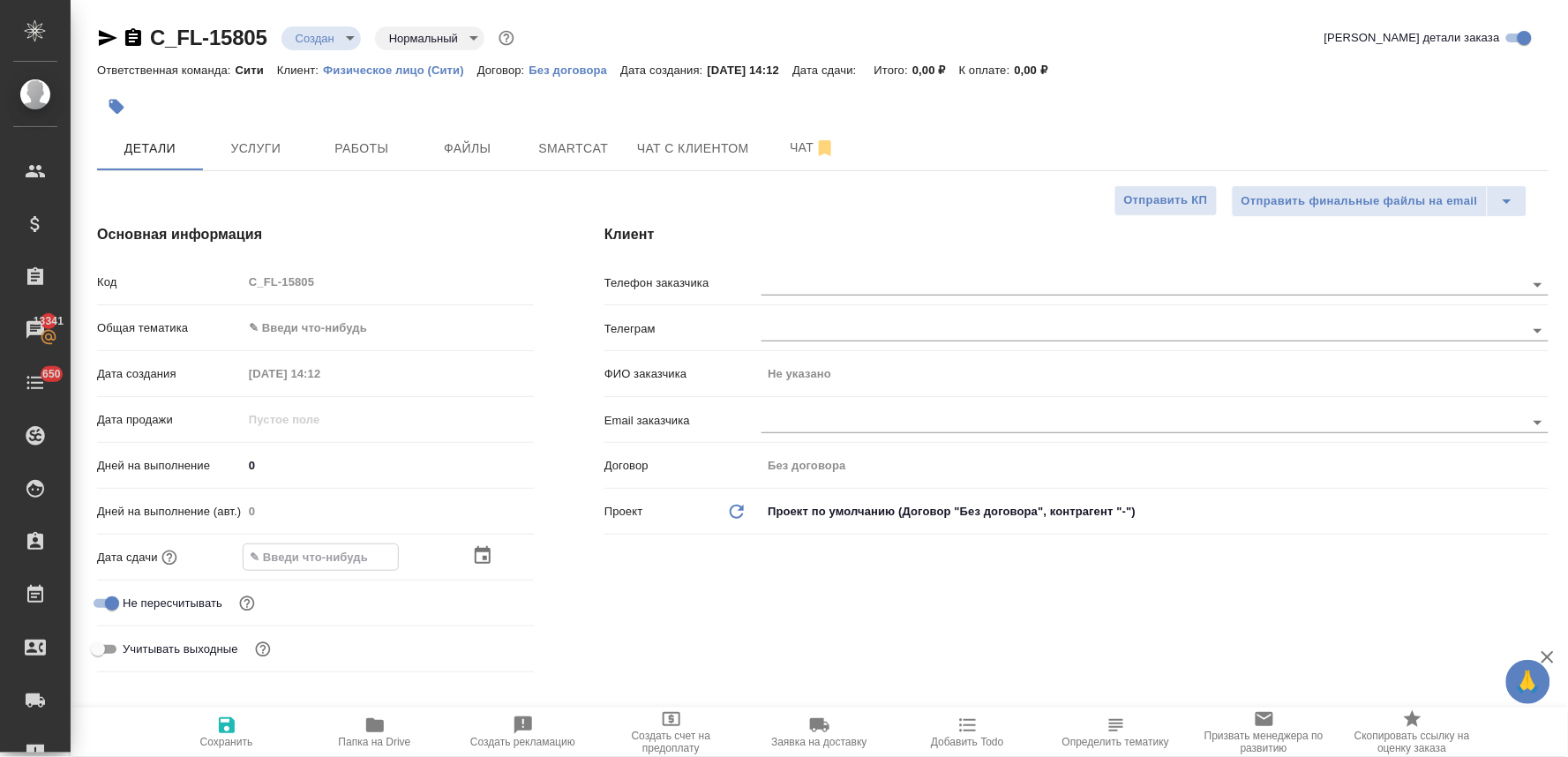
click at [484, 553] on icon "button" at bounding box center [483, 556] width 21 height 21
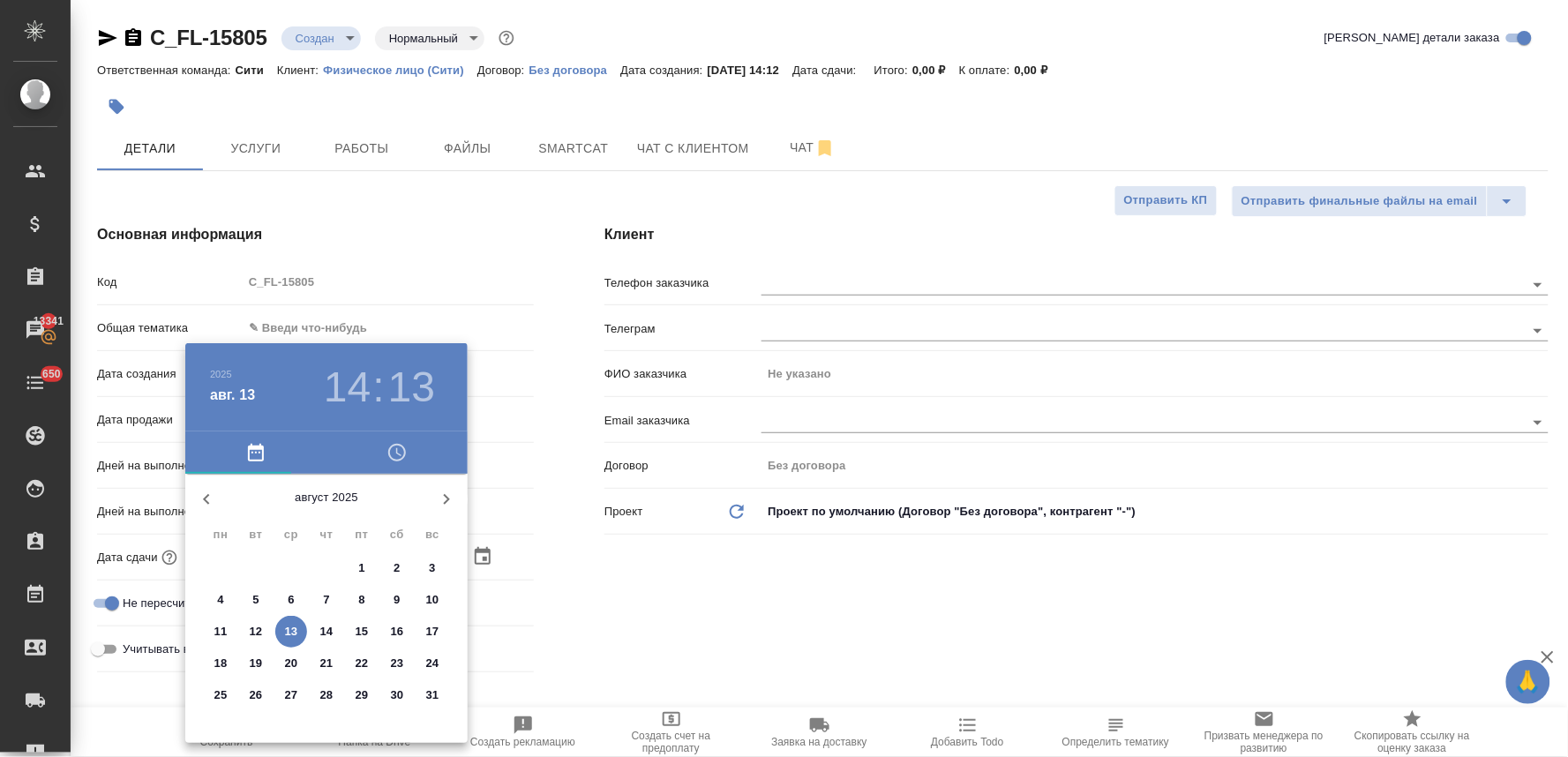
click at [332, 623] on p "14" at bounding box center [327, 631] width 13 height 18
type input "[DATE] 14:13"
type textarea "x"
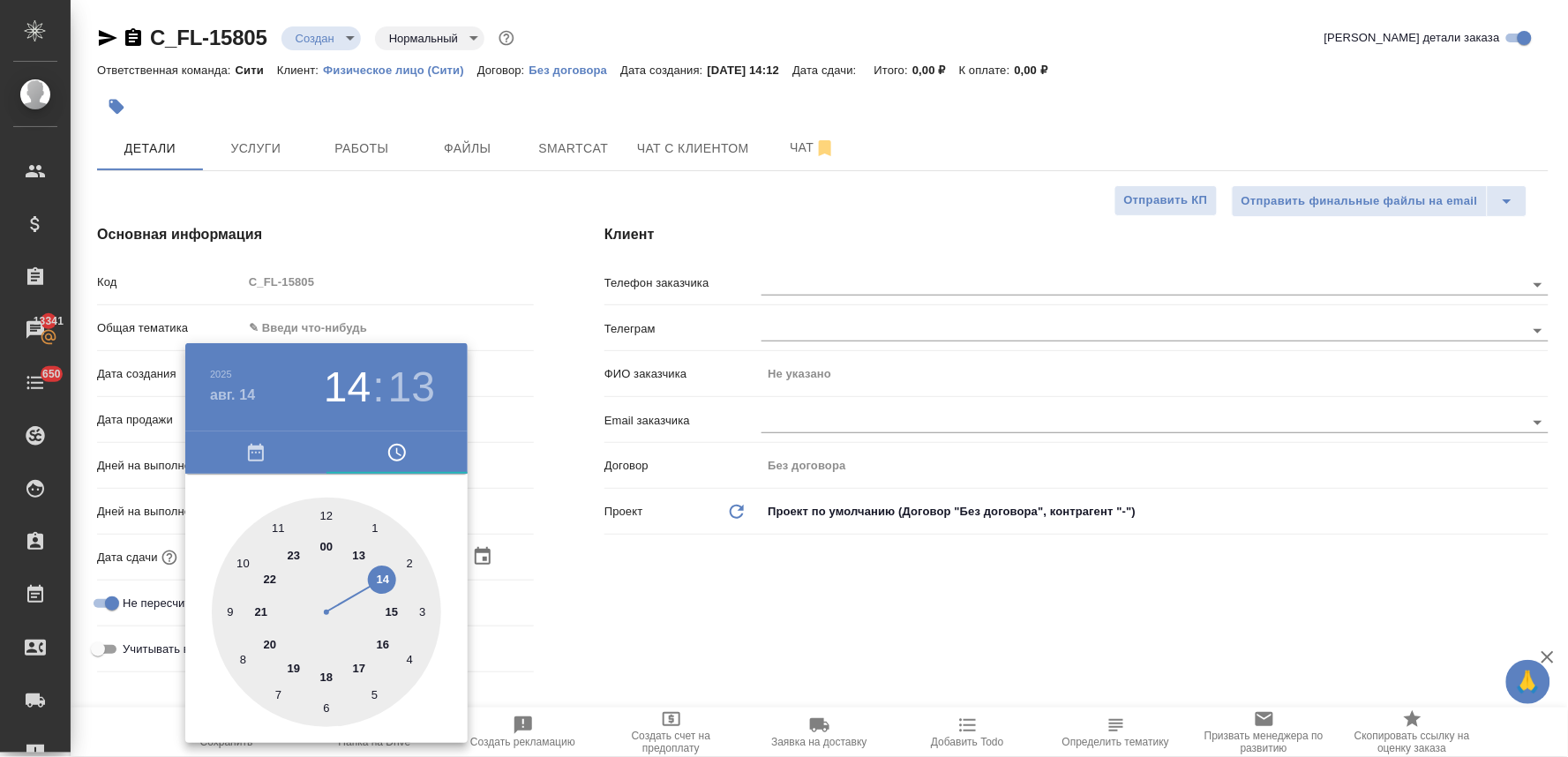
click at [601, 605] on div at bounding box center [784, 378] width 1568 height 757
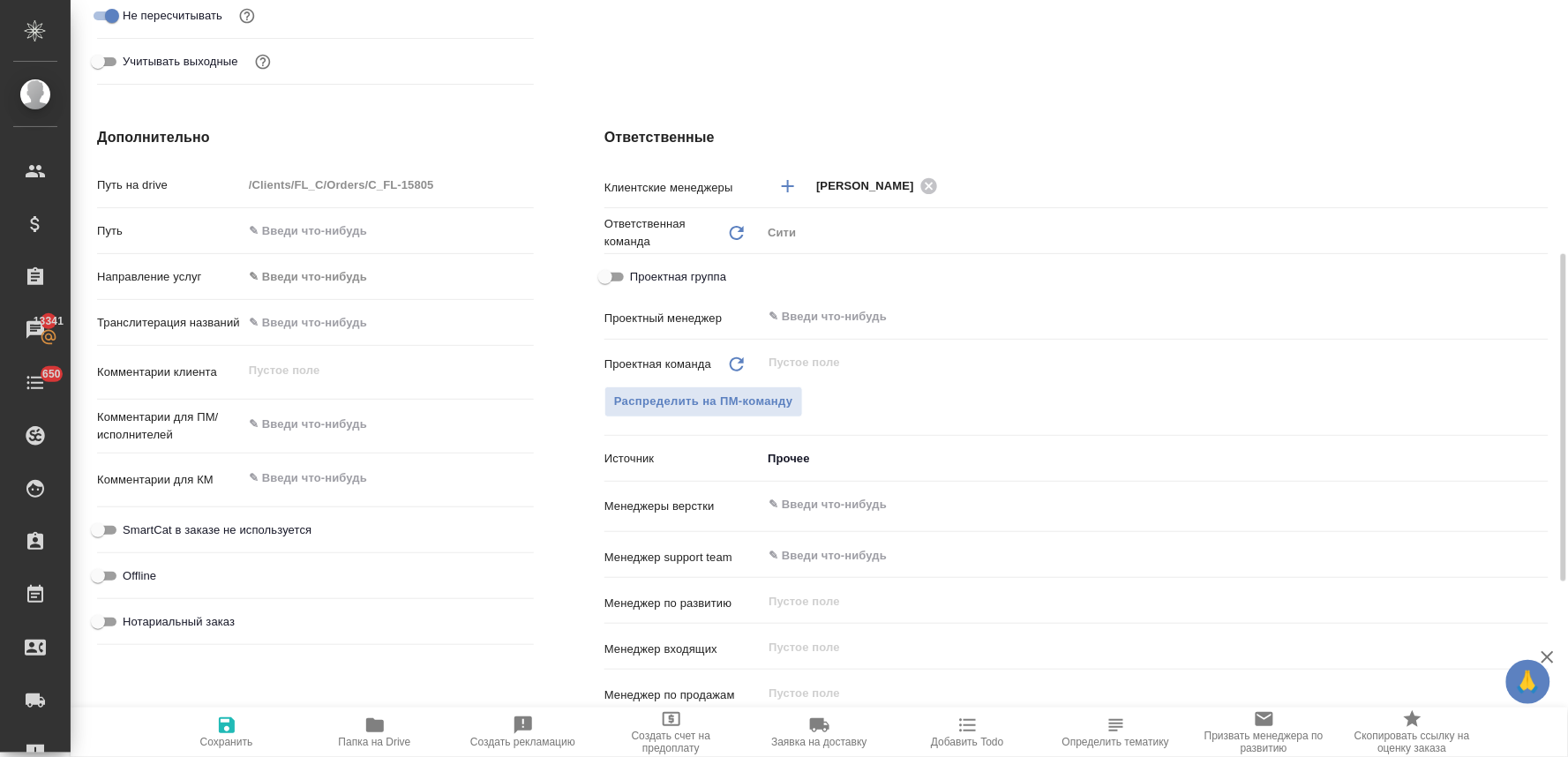
scroll to position [490, 0]
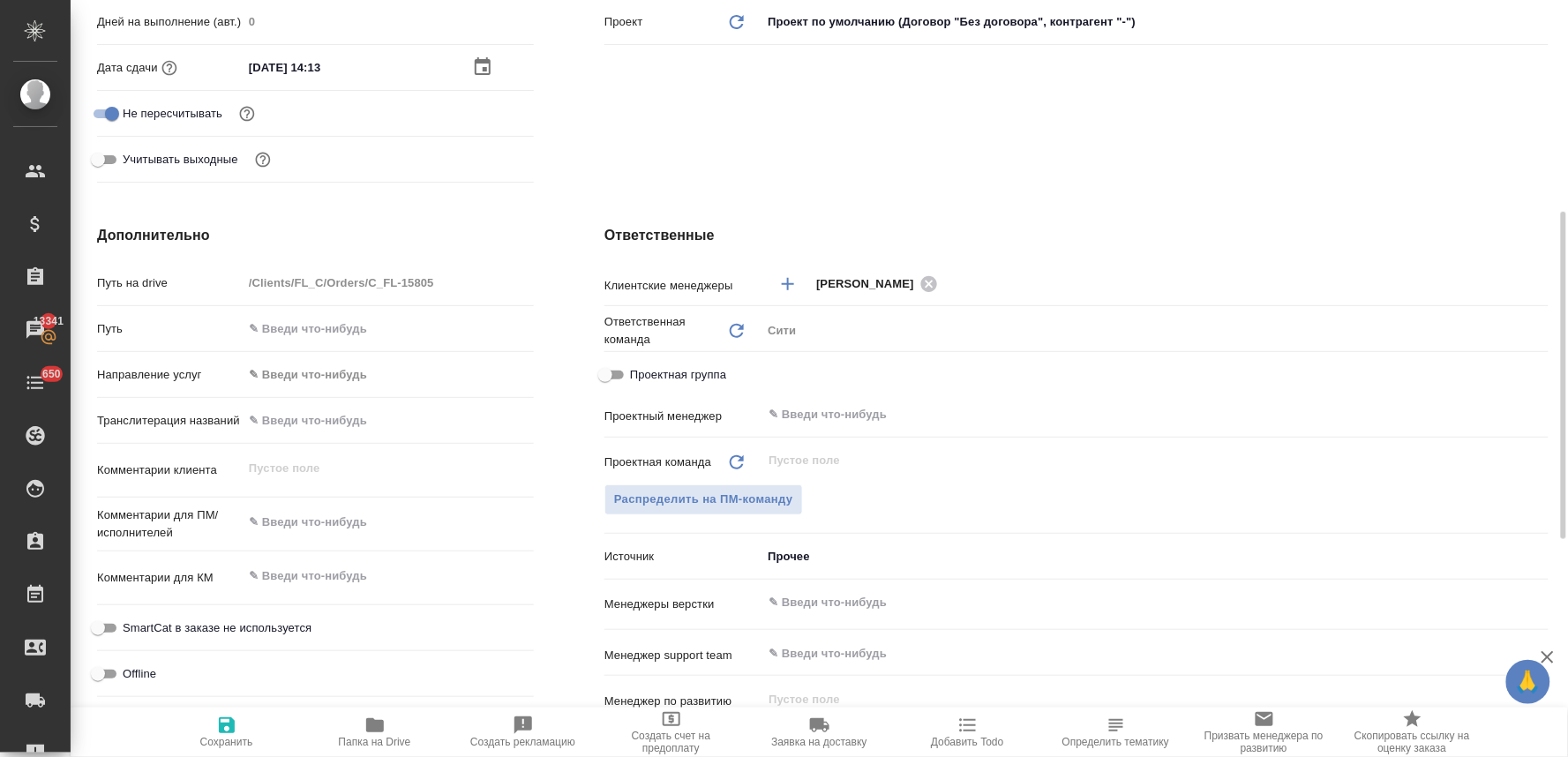
type textarea "x"
click at [293, 519] on textarea at bounding box center [389, 523] width 292 height 30
type textarea "н"
type textarea "x"
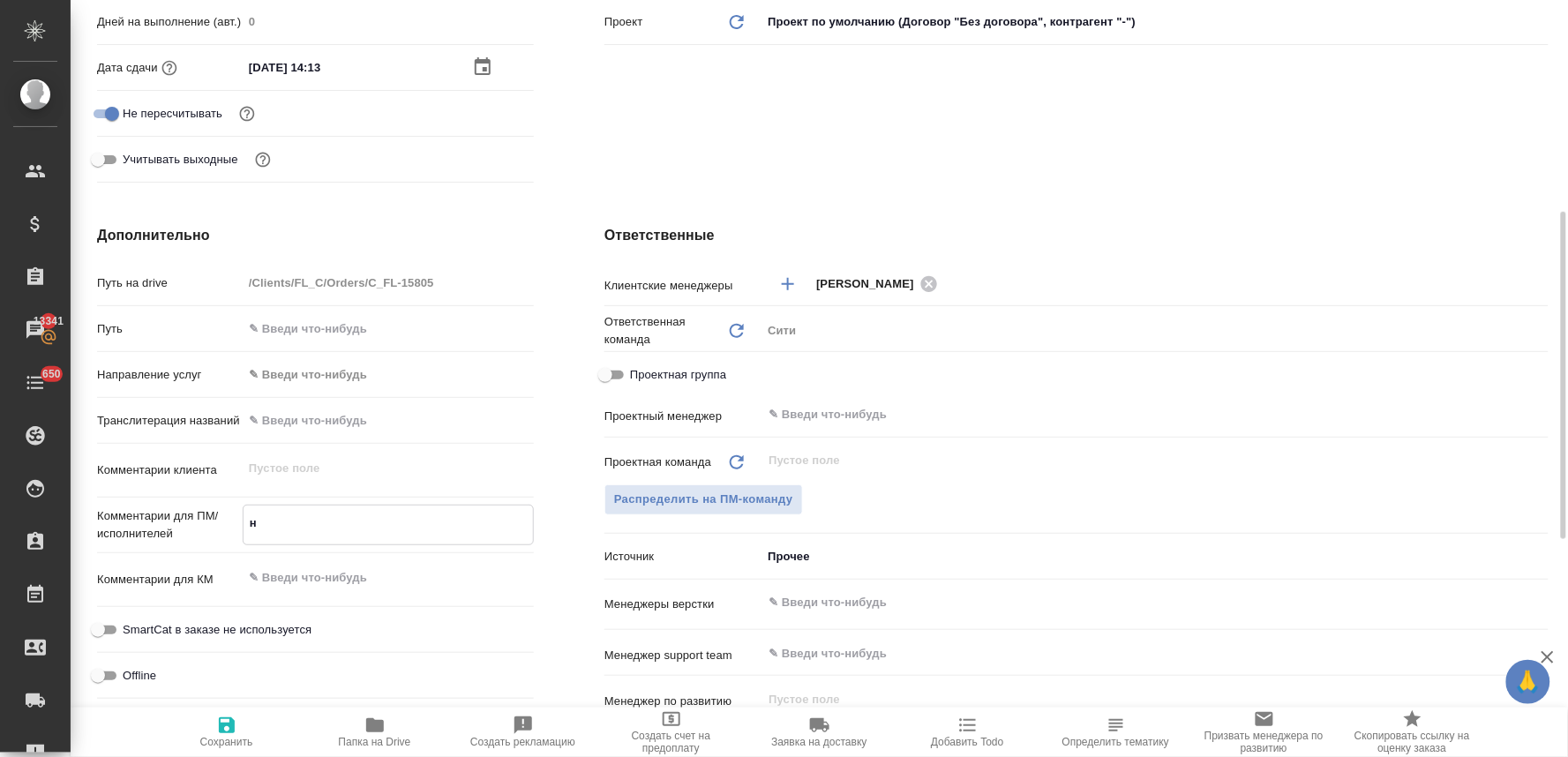
type textarea "x"
type textarea "но"
type textarea "x"
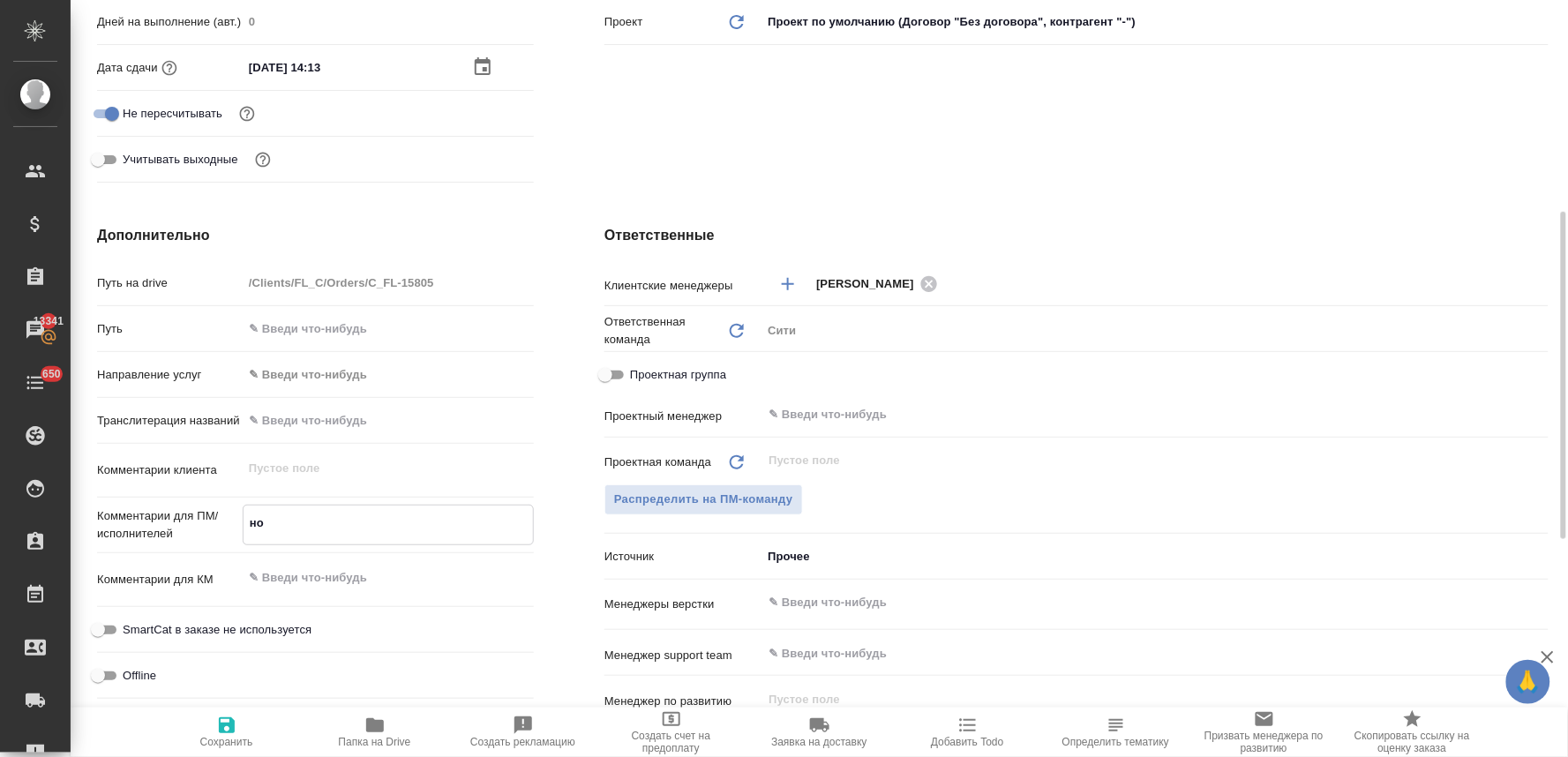
type textarea "нот"
type textarea "x"
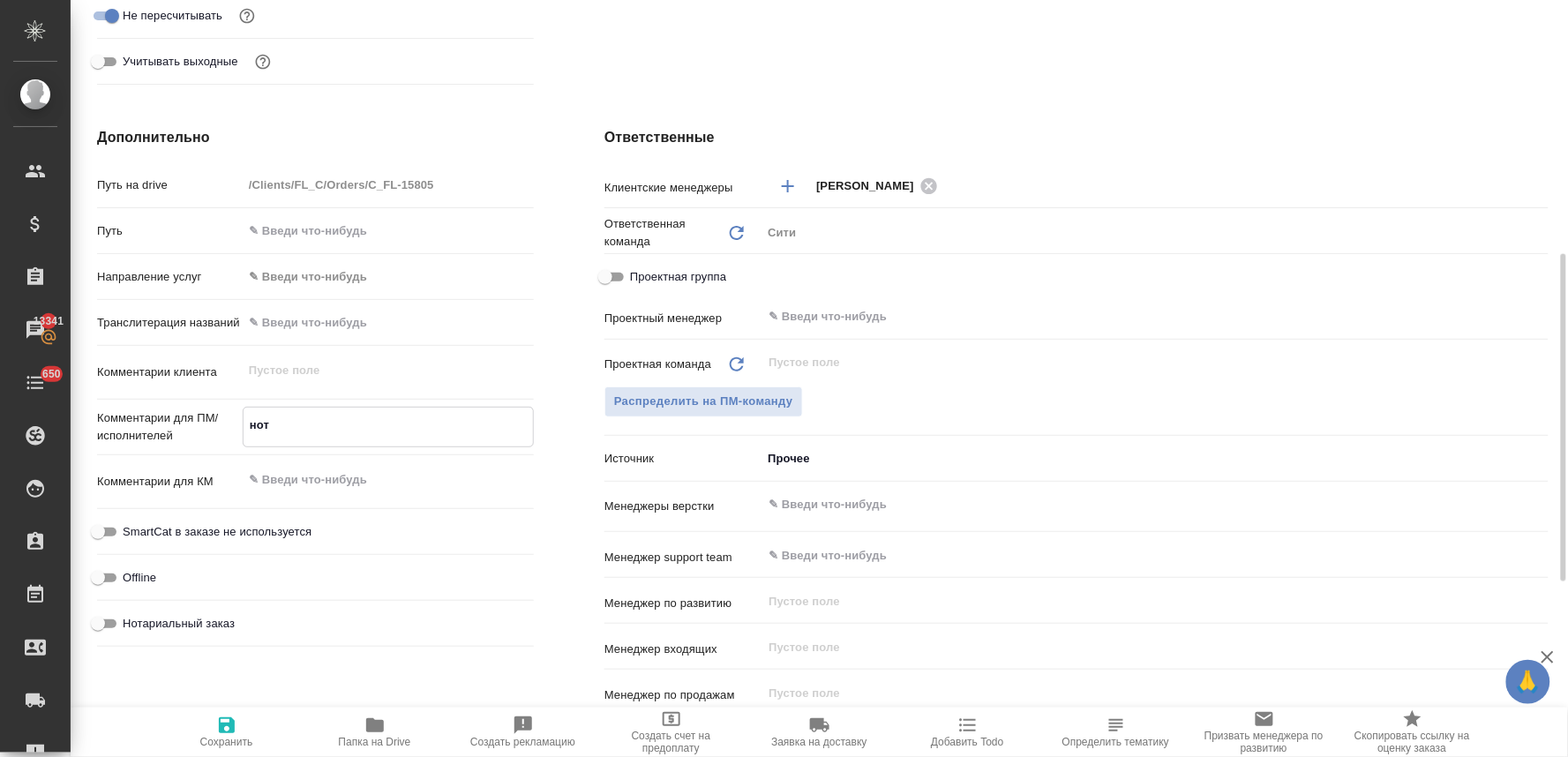
type textarea "нот"
type textarea "x"
click at [188, 620] on span "Нотариальный заказ" at bounding box center [178, 623] width 112 height 18
click at [130, 620] on input "Нотариальный заказ" at bounding box center [98, 624] width 64 height 21
checkbox input "true"
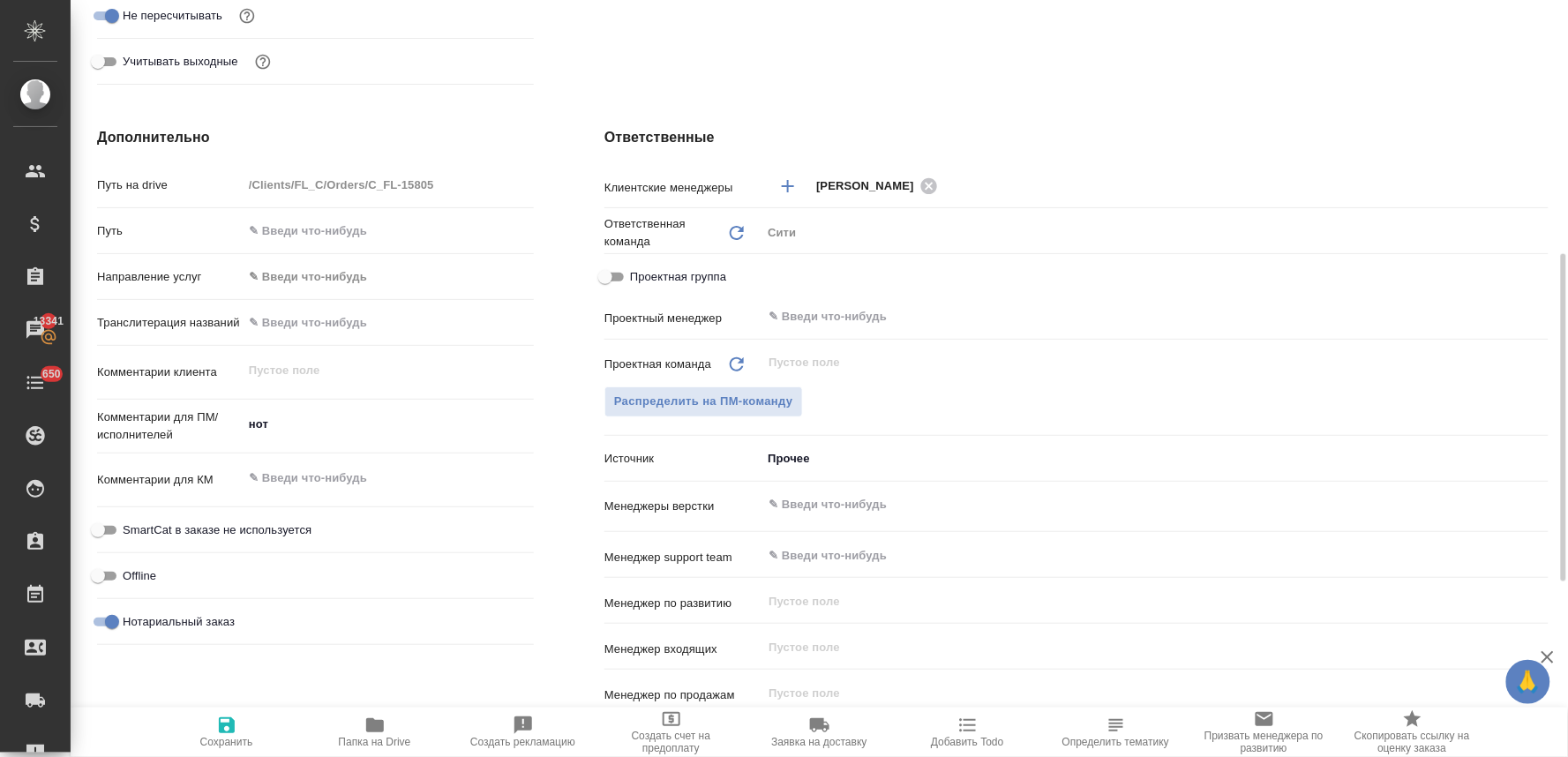
type textarea "x"
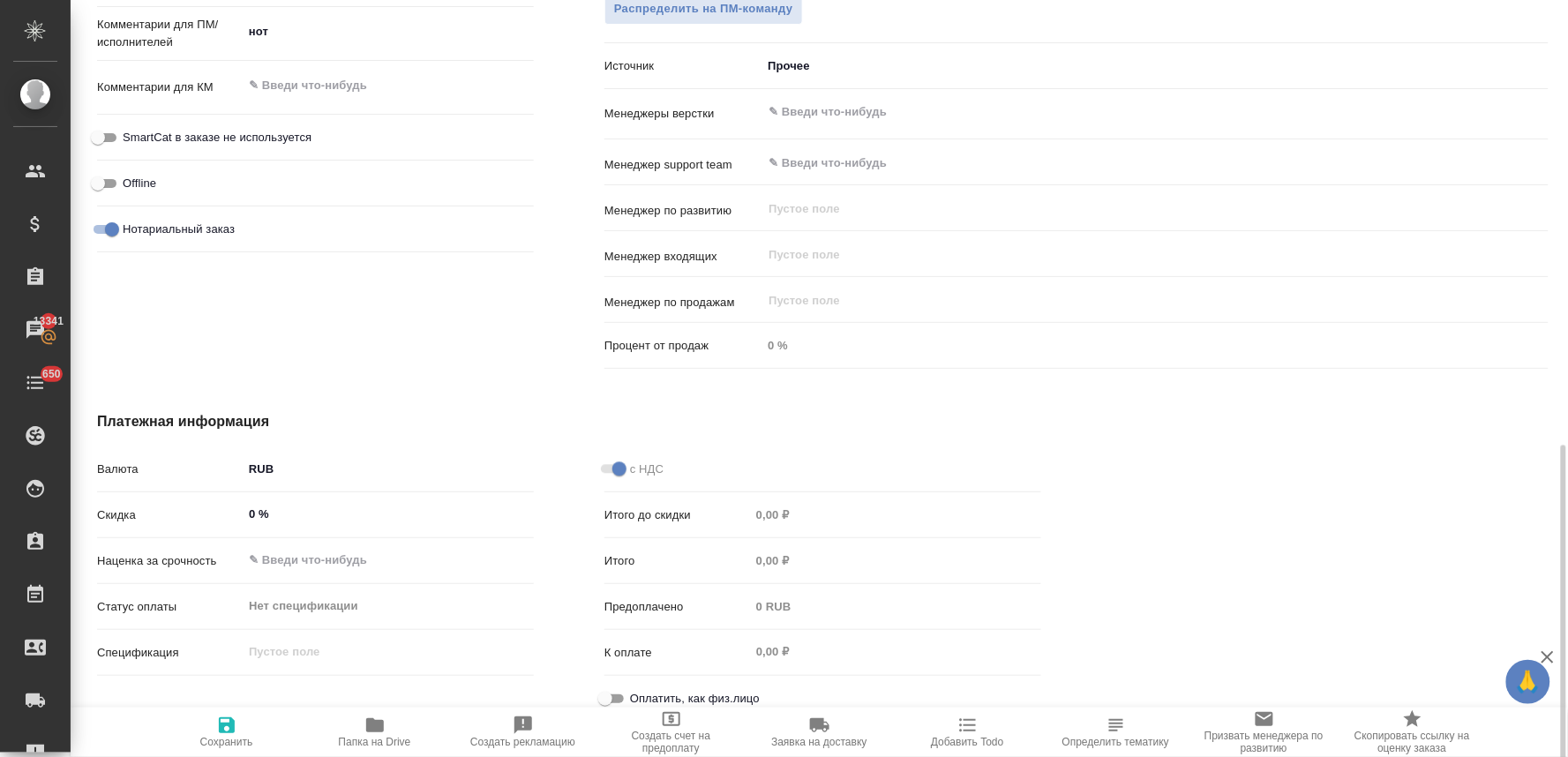
scroll to position [996, 0]
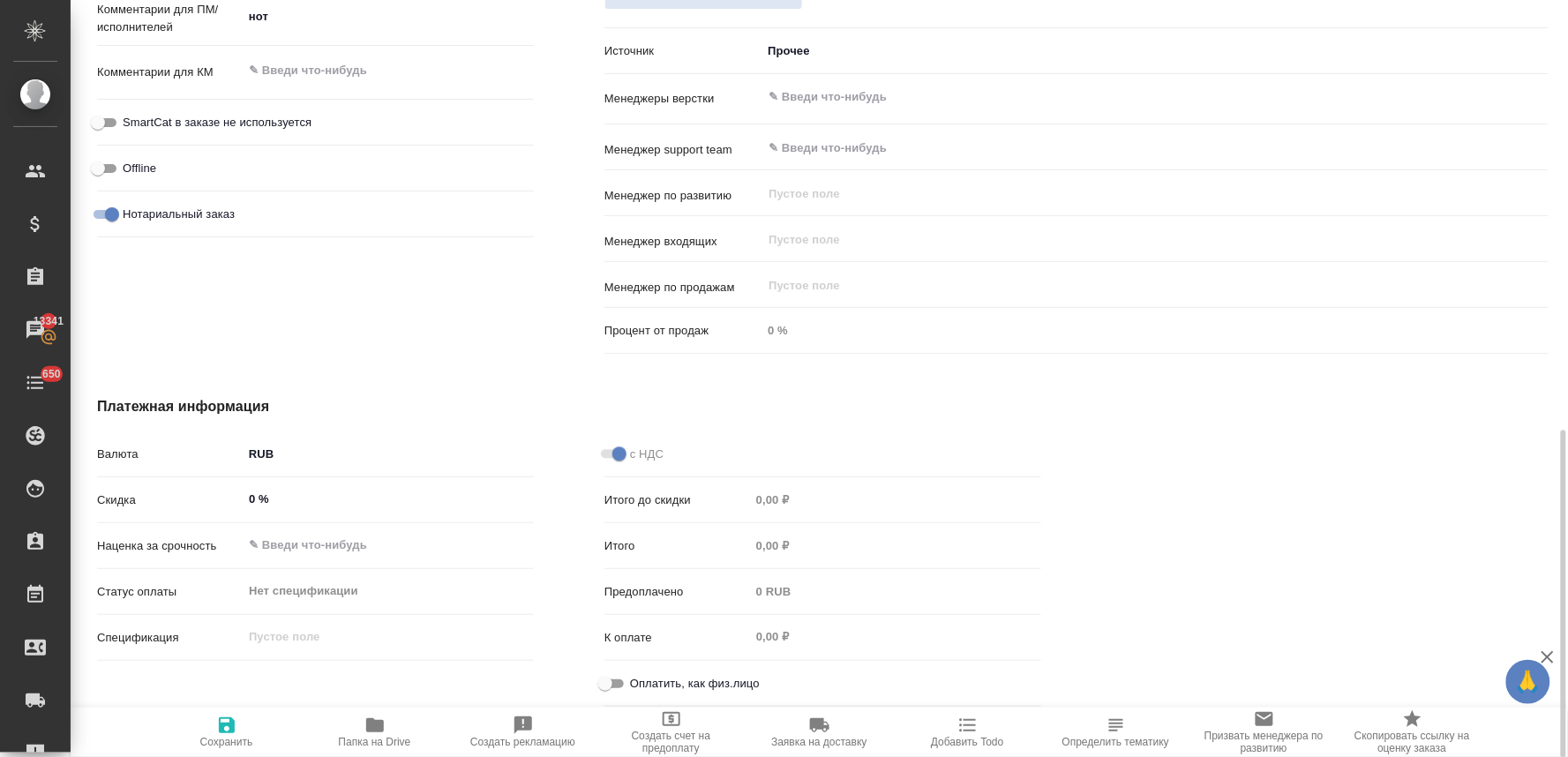
click at [634, 681] on span "Оплатить, как физ.лицо" at bounding box center [695, 683] width 130 height 18
click at [634, 681] on input "Оплатить, как физ.лицо" at bounding box center [605, 684] width 64 height 21
checkbox input "true"
type textarea "x"
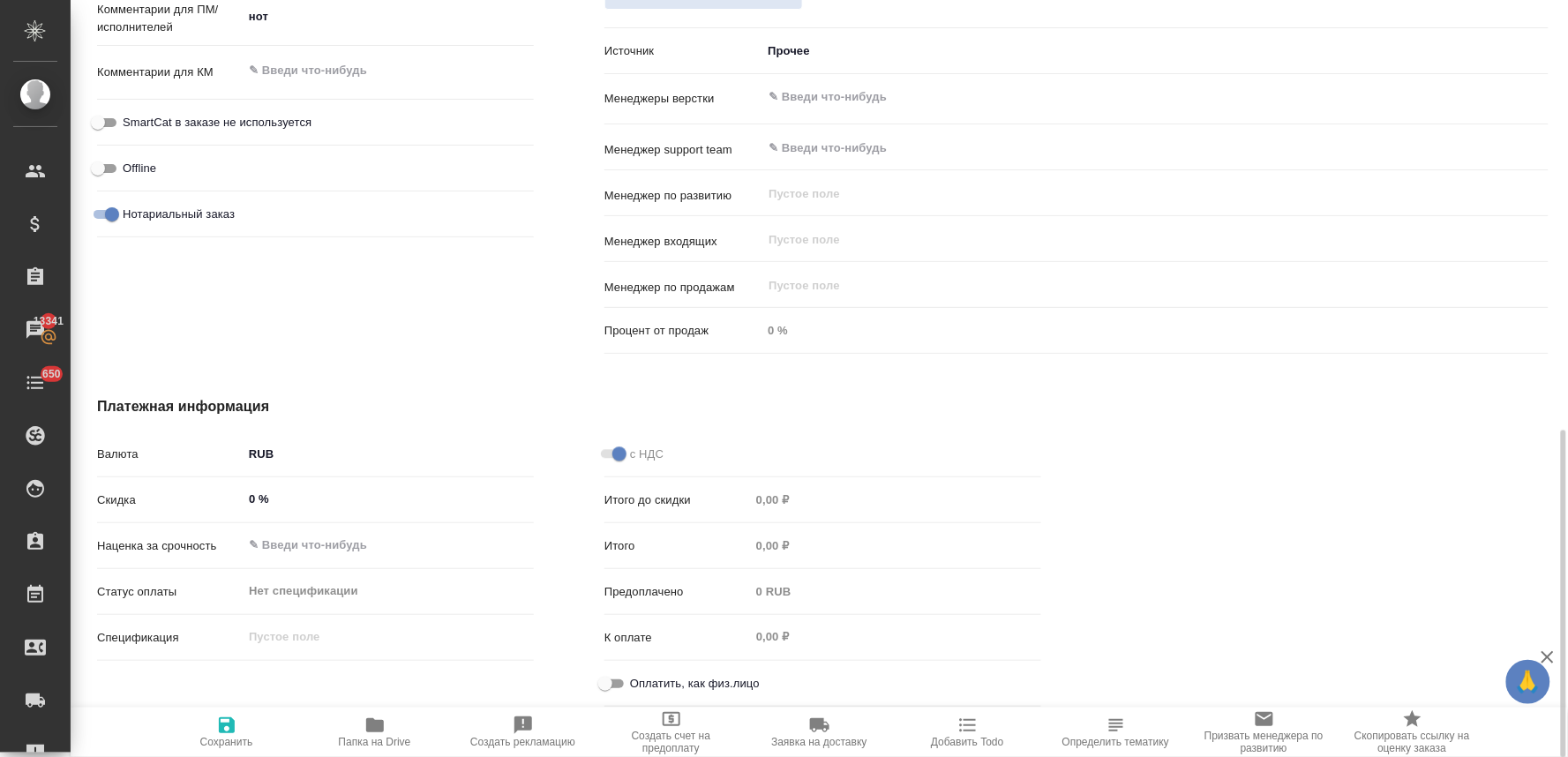
type textarea "x"
click at [226, 734] on icon "button" at bounding box center [226, 725] width 16 height 16
type textarea "x"
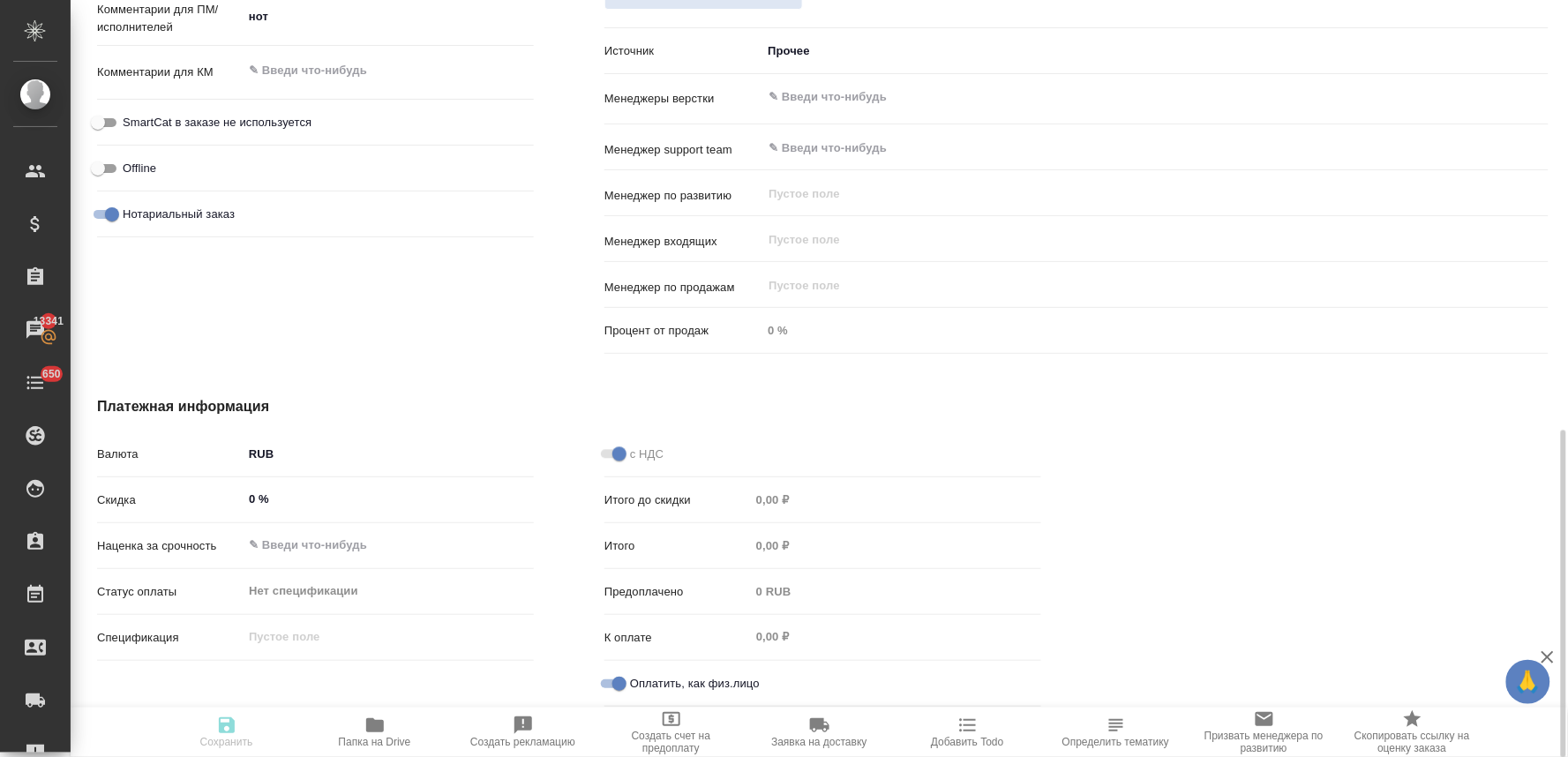
type textarea "x"
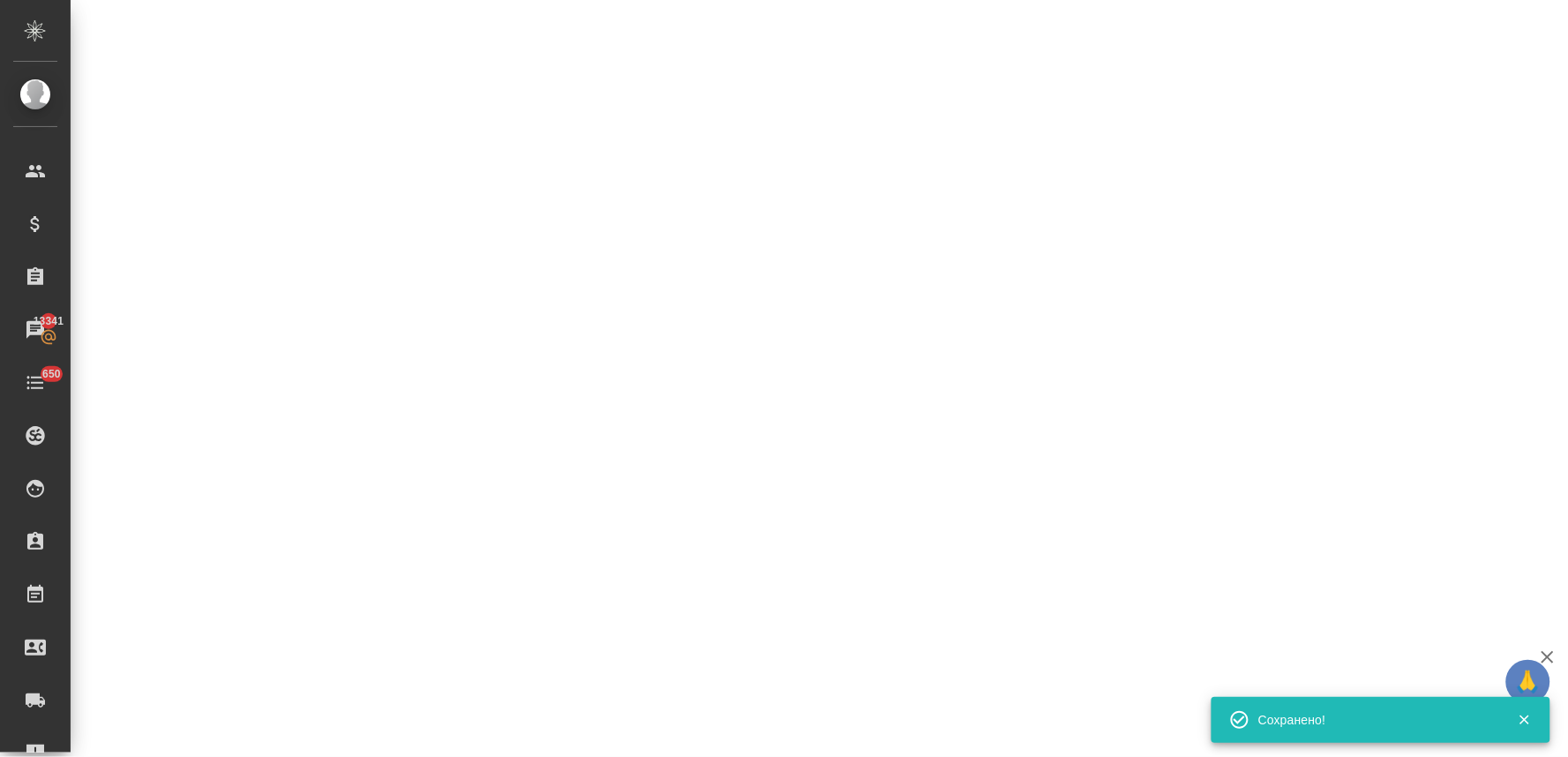
select select "RU"
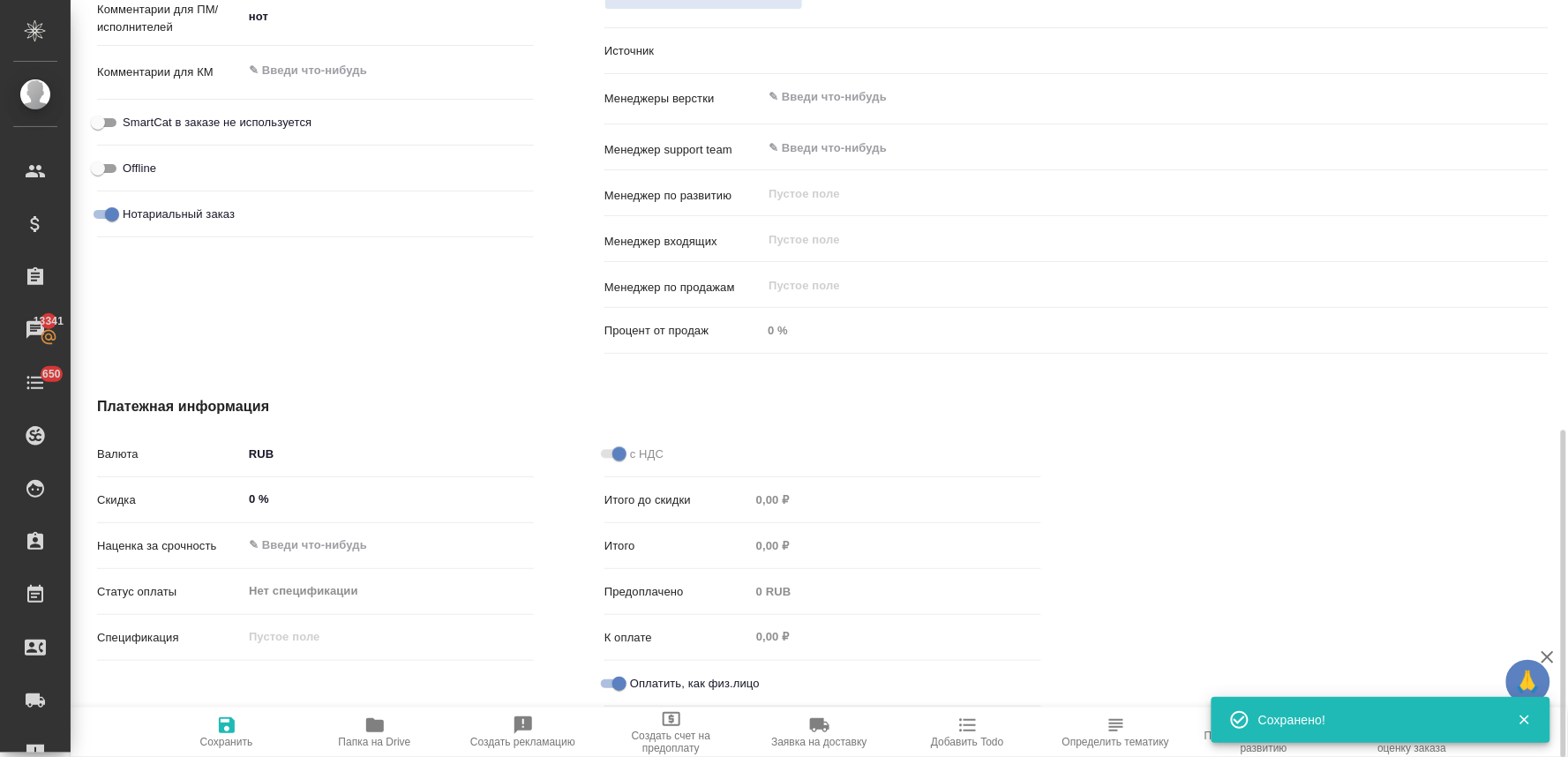
type textarea "x"
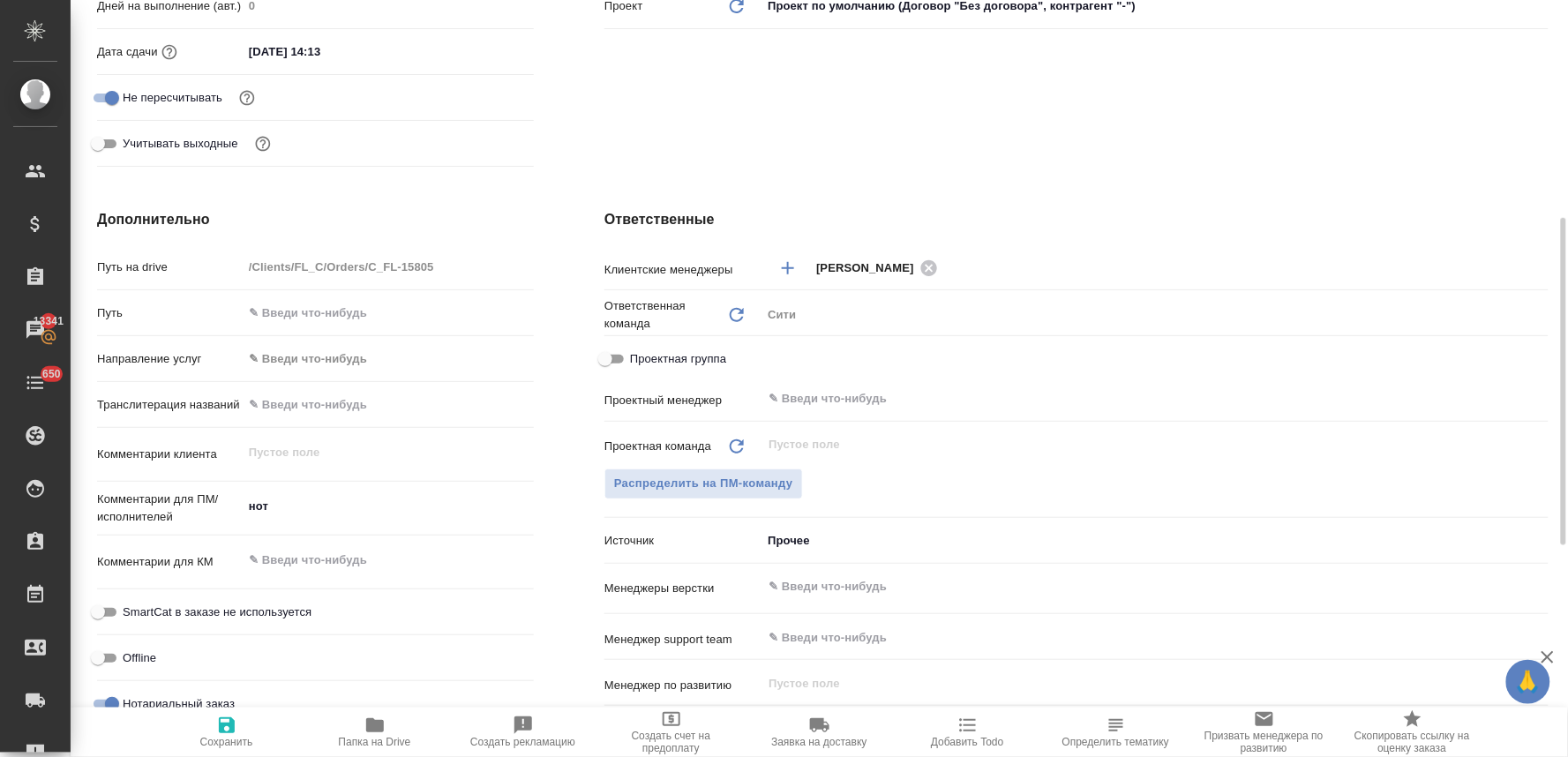
scroll to position [15, 0]
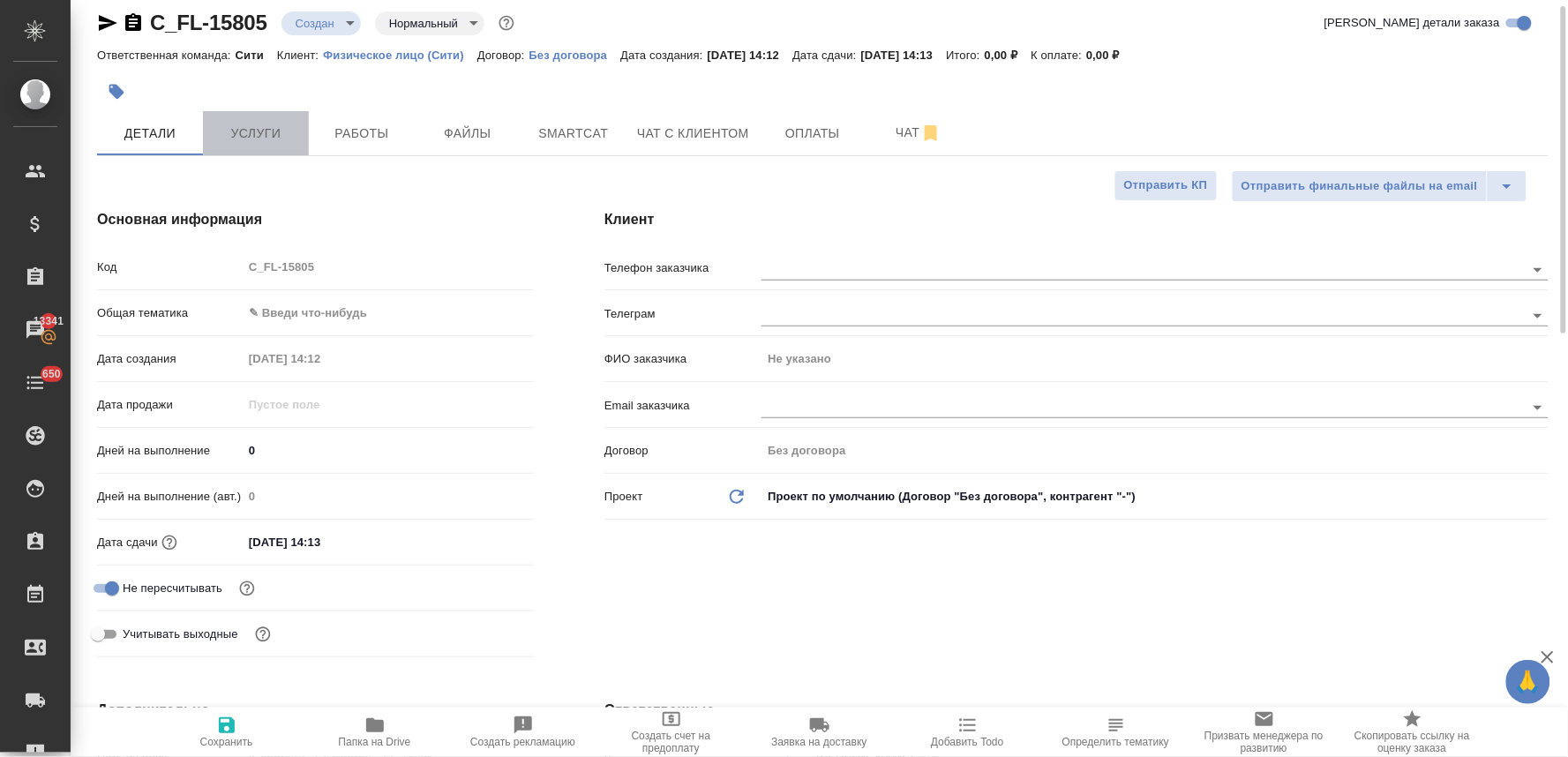
click at [268, 135] on span "Услуги" at bounding box center [256, 134] width 85 height 22
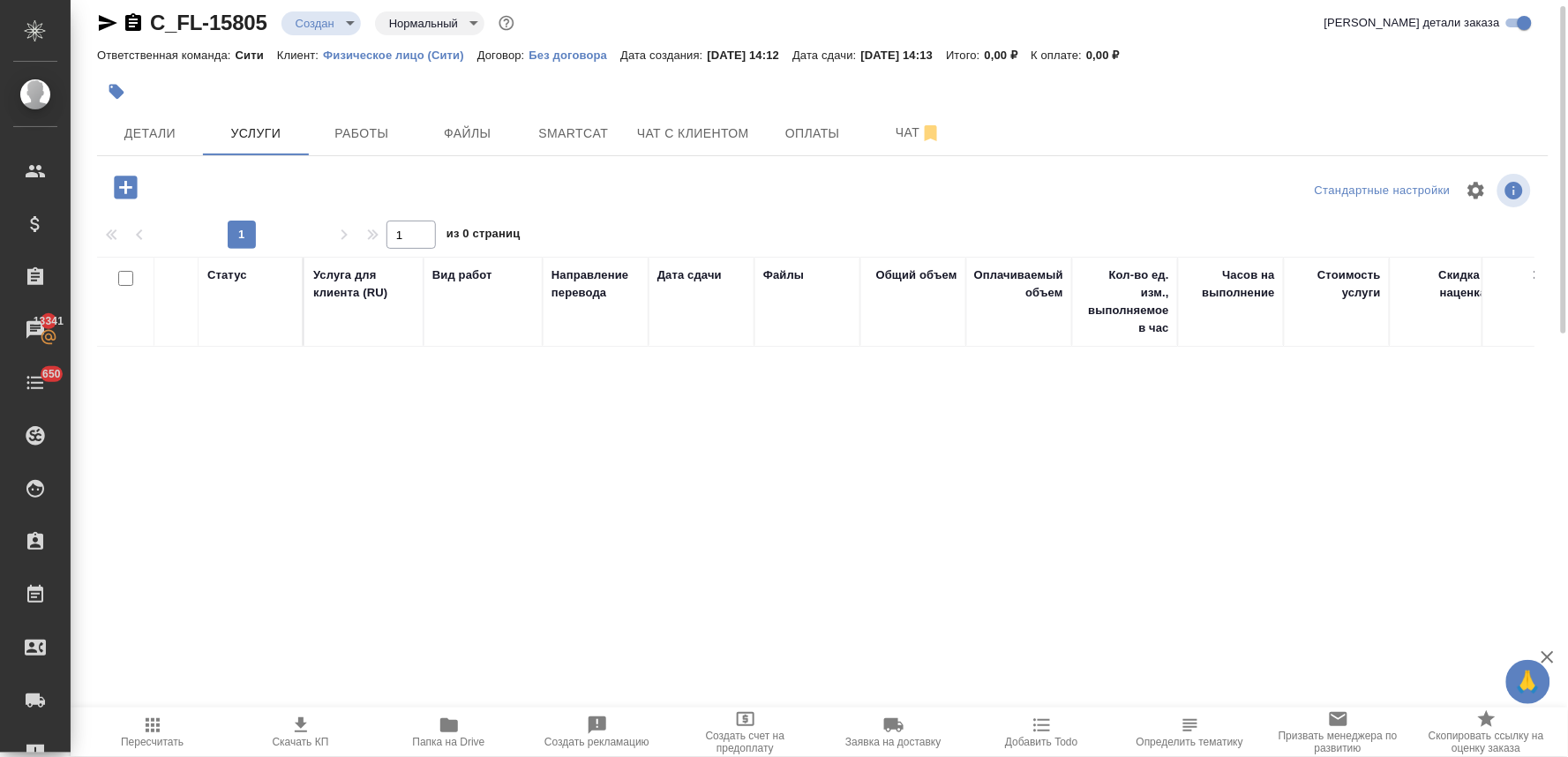
click at [126, 172] on icon "button" at bounding box center [126, 186] width 30 height 30
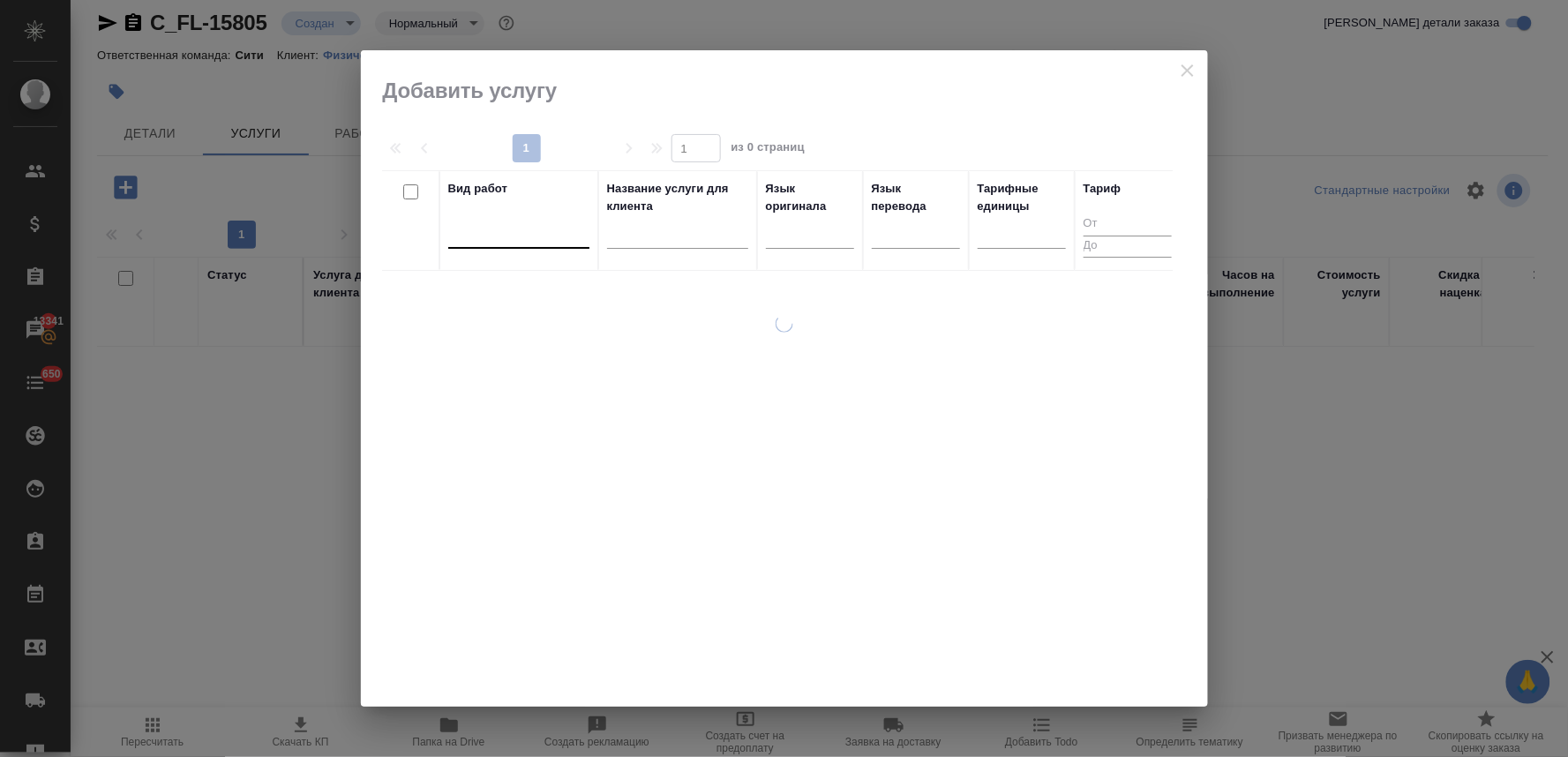
click at [535, 240] on div at bounding box center [519, 231] width 141 height 26
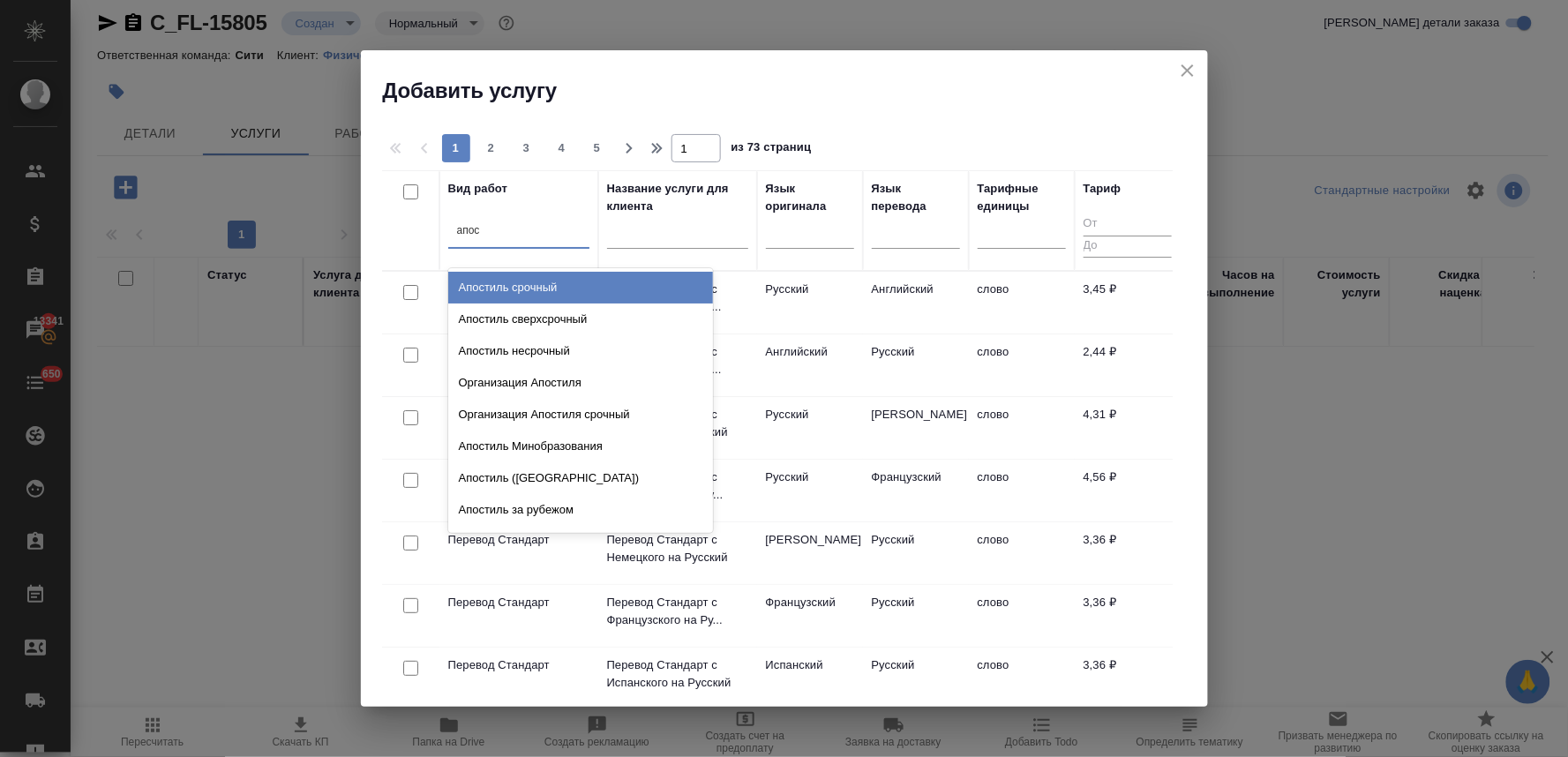
type input "[DEMOGRAPHIC_DATA]"
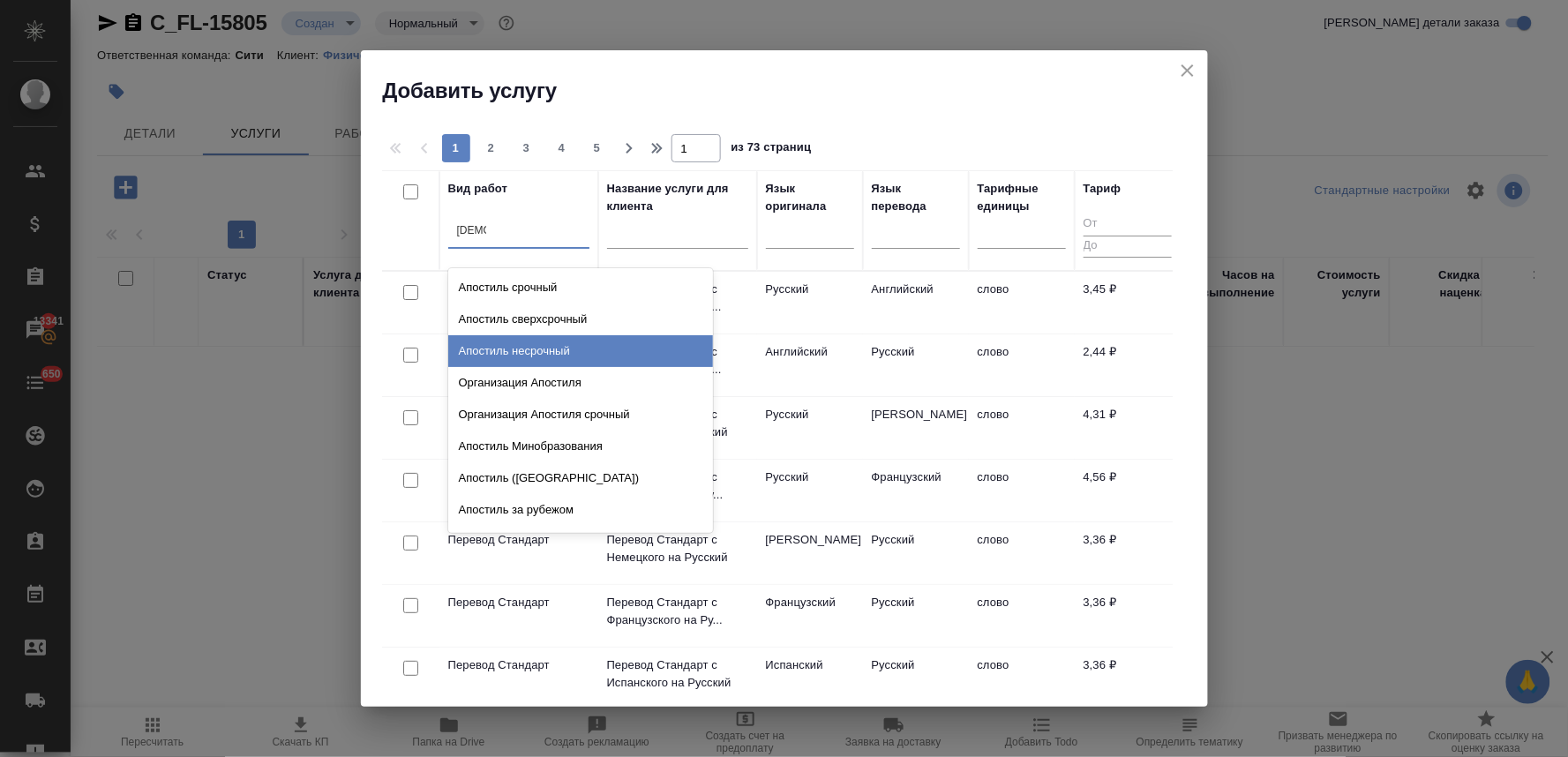
click at [554, 355] on div "Апостиль несрочный" at bounding box center [581, 351] width 265 height 31
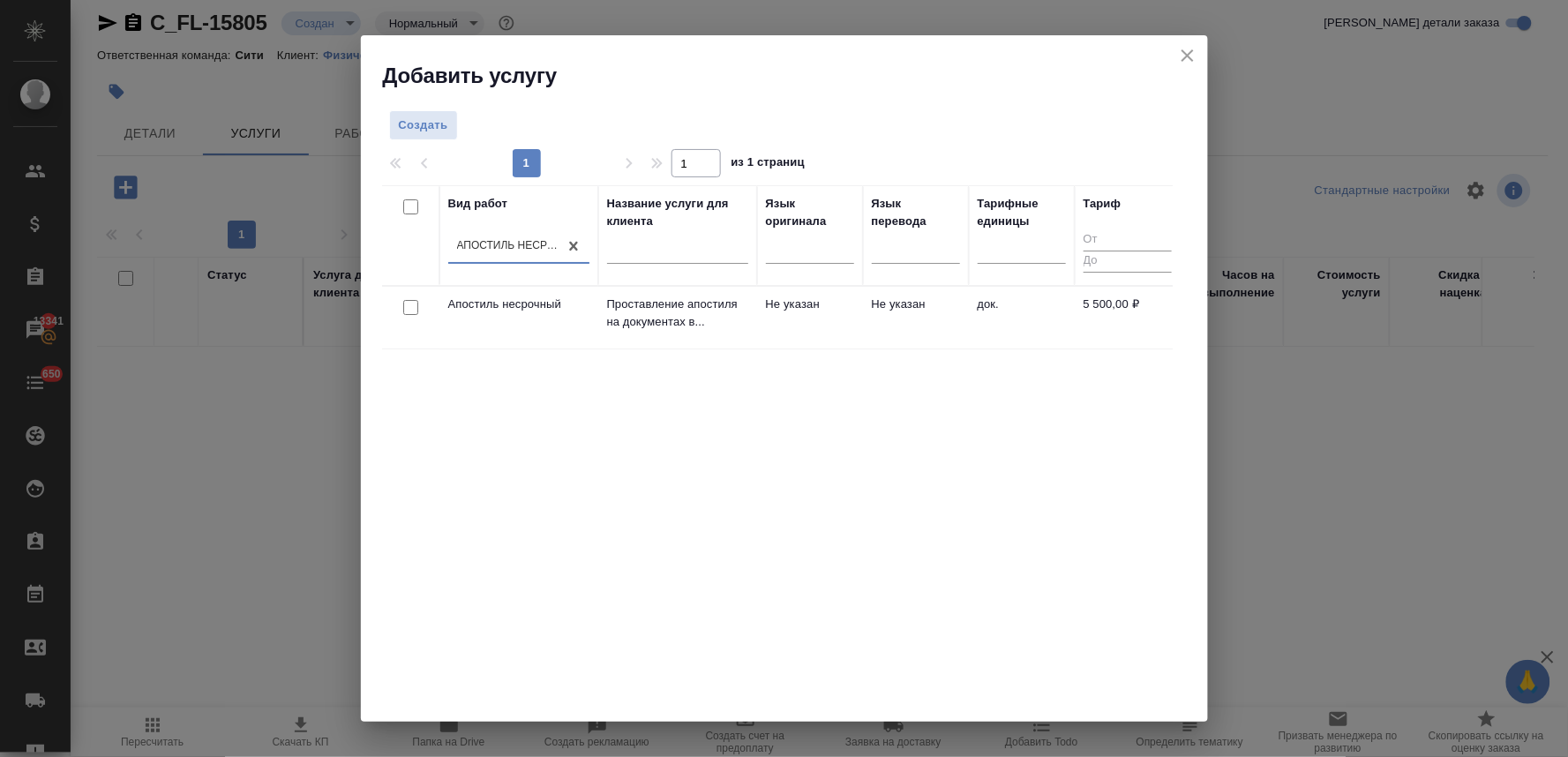
click at [406, 307] on input "checkbox" at bounding box center [411, 307] width 15 height 15
checkbox input "true"
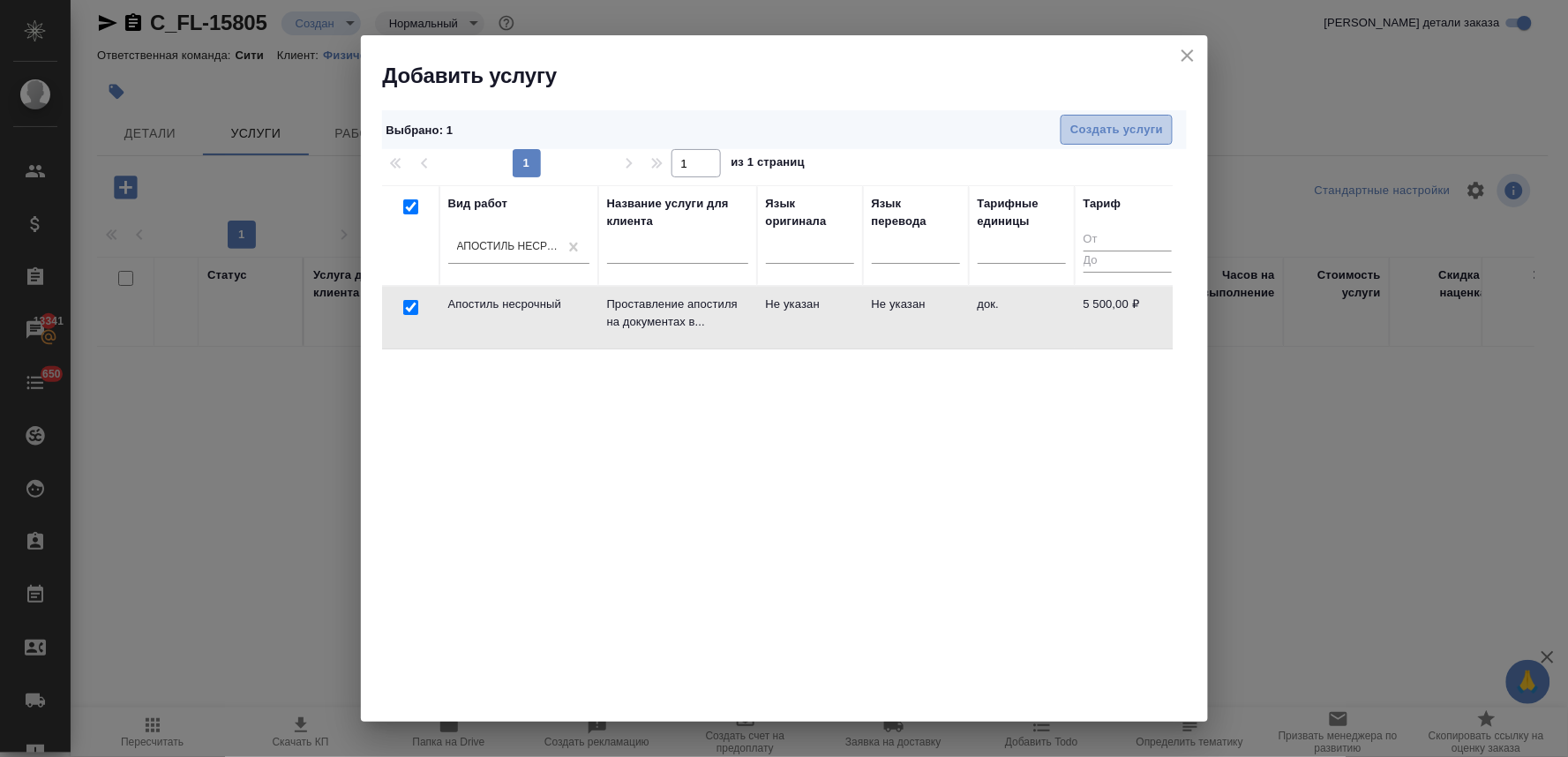
click at [1117, 121] on span "Создать услуги" at bounding box center [1117, 130] width 92 height 20
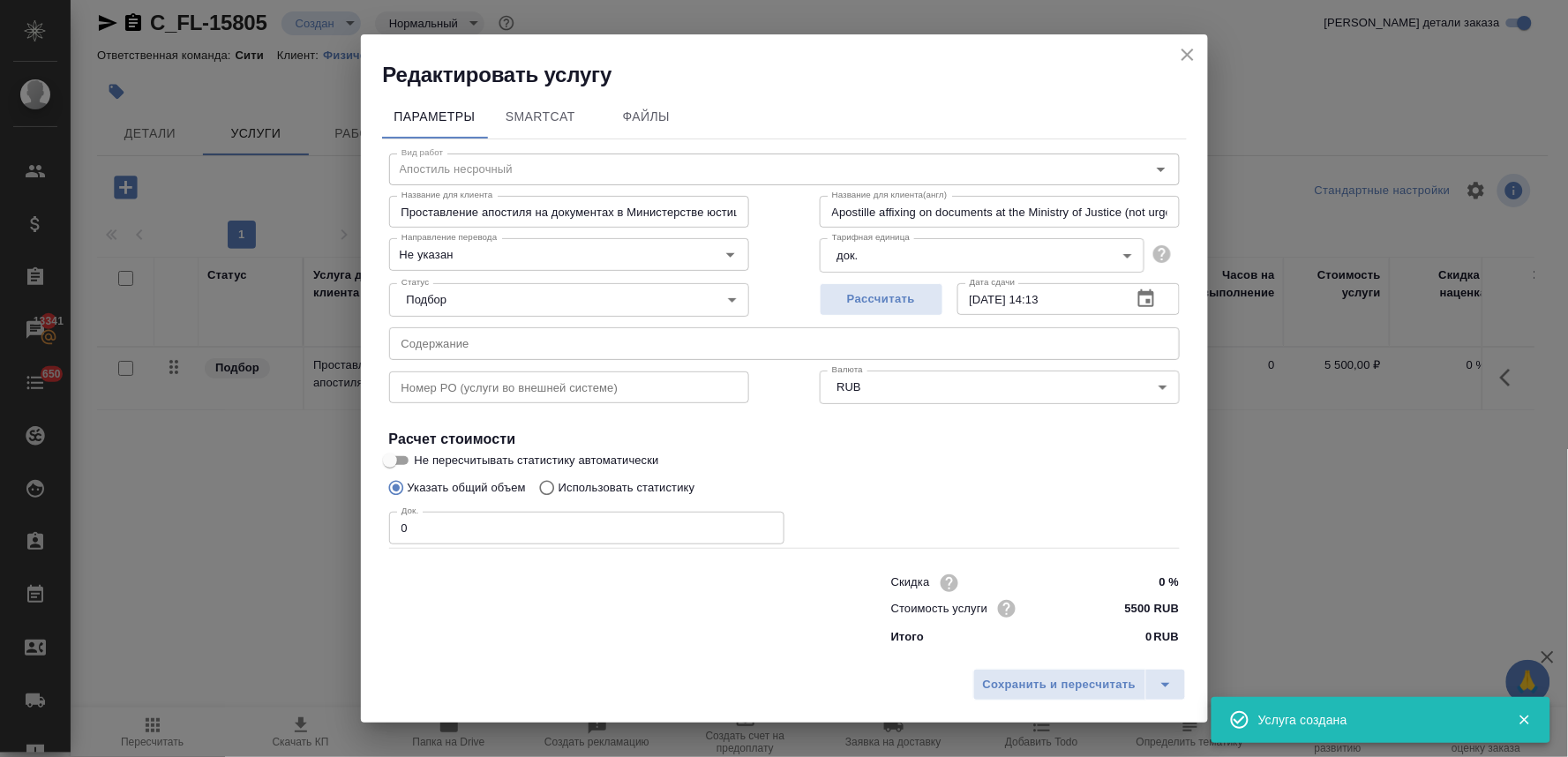
drag, startPoint x: 430, startPoint y: 523, endPoint x: 352, endPoint y: 525, distance: 78.0
click at [353, 525] on div "Редактировать услугу Параметры SmartCat Файлы Вид работ Апостиль несрочный Вид …" at bounding box center [784, 378] width 1568 height 757
type input "1"
click at [1046, 692] on span "Сохранить и пересчитать" at bounding box center [1059, 685] width 153 height 20
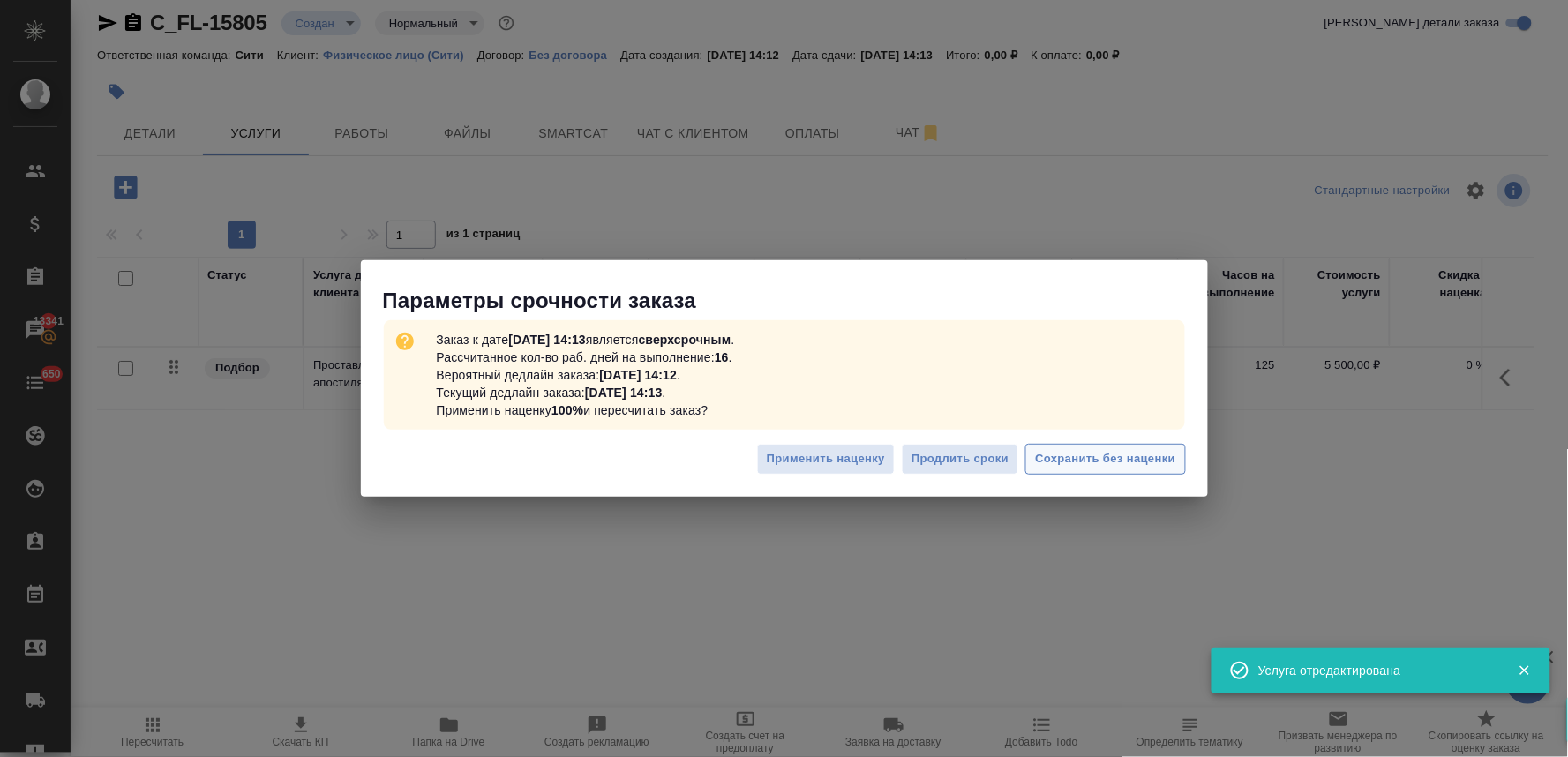
click at [1071, 459] on span "Сохранить без наценки" at bounding box center [1106, 460] width 140 height 20
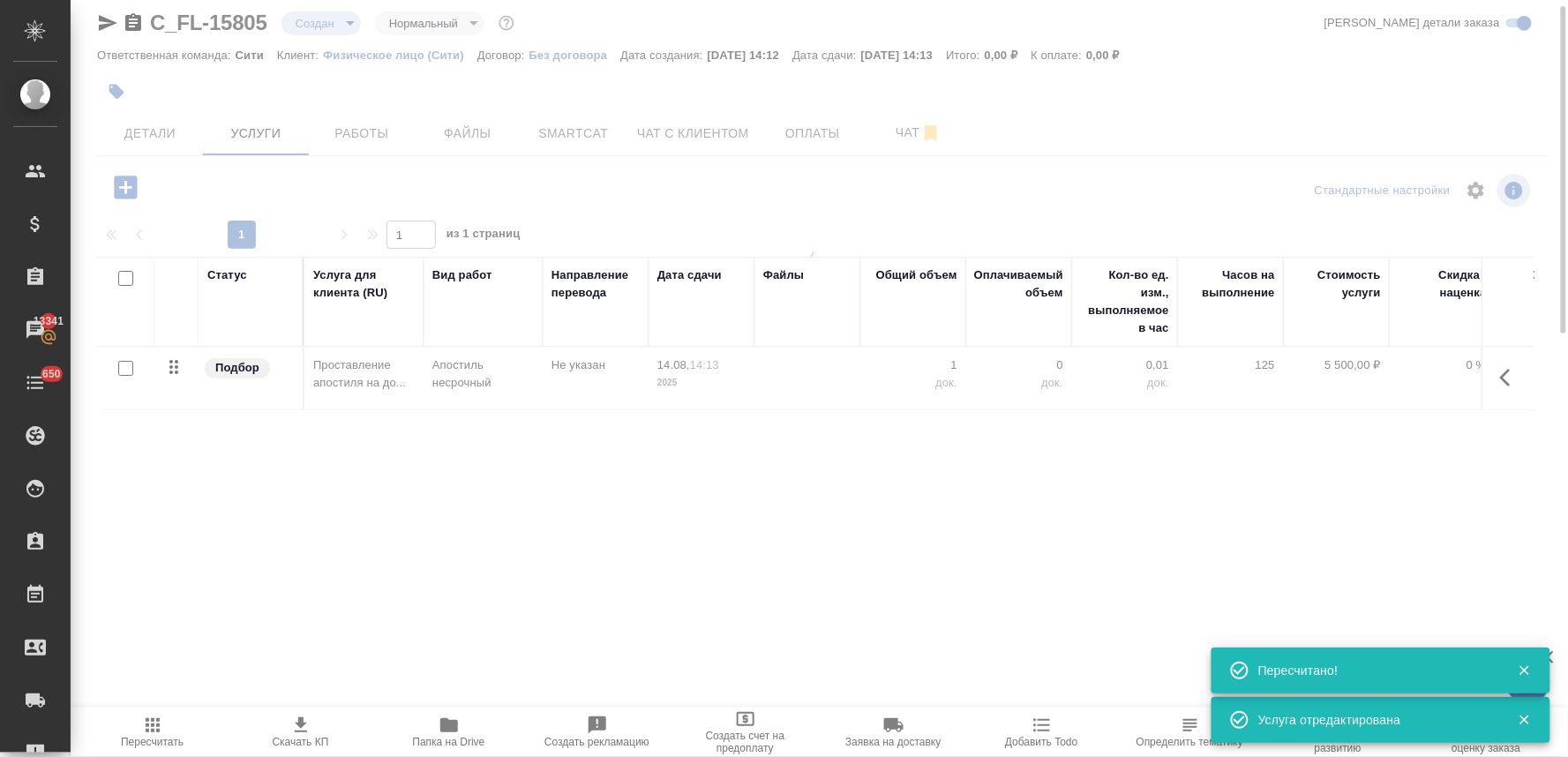
type input "urgent"
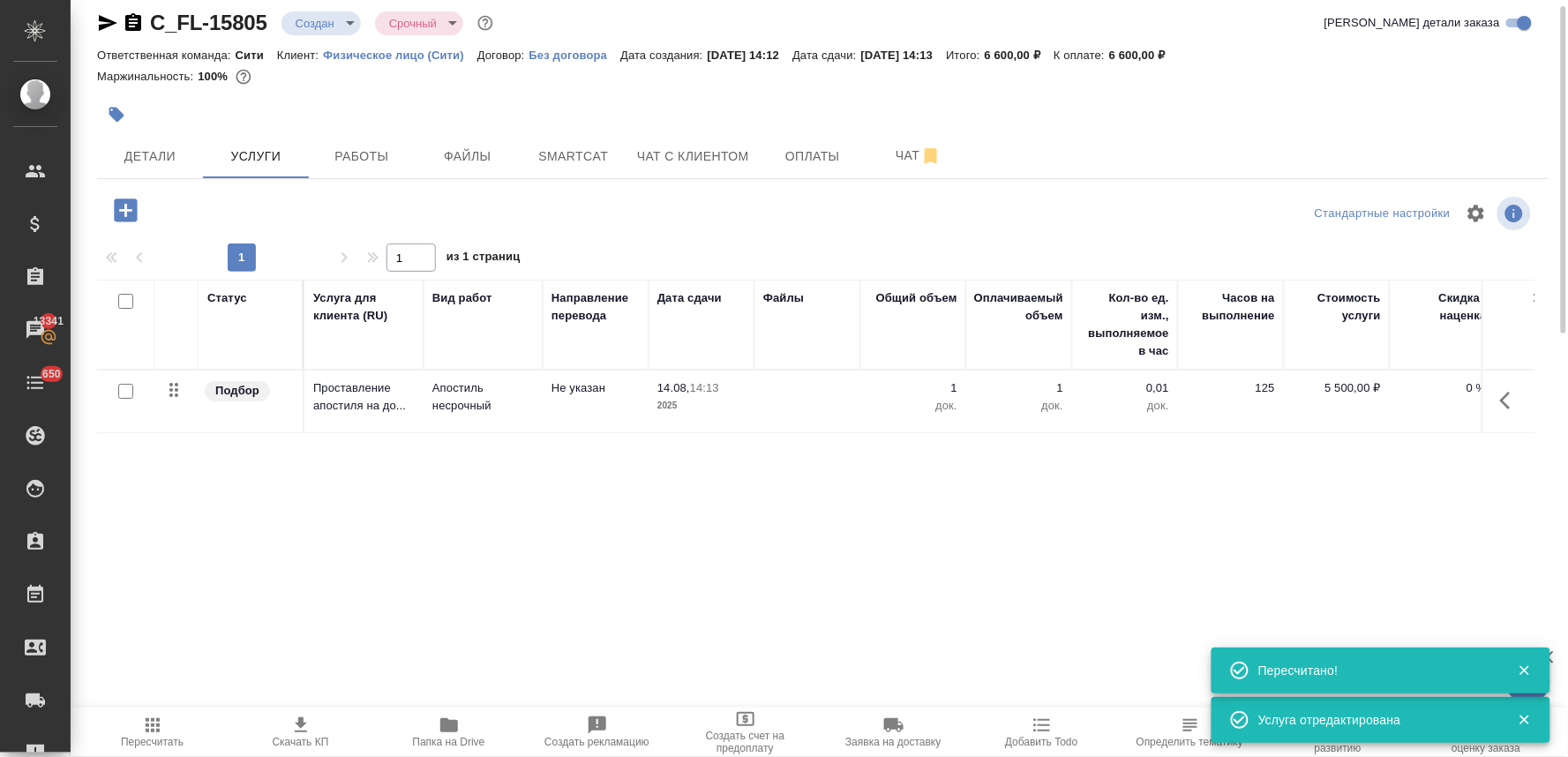
click at [126, 211] on icon "button" at bounding box center [126, 210] width 30 height 30
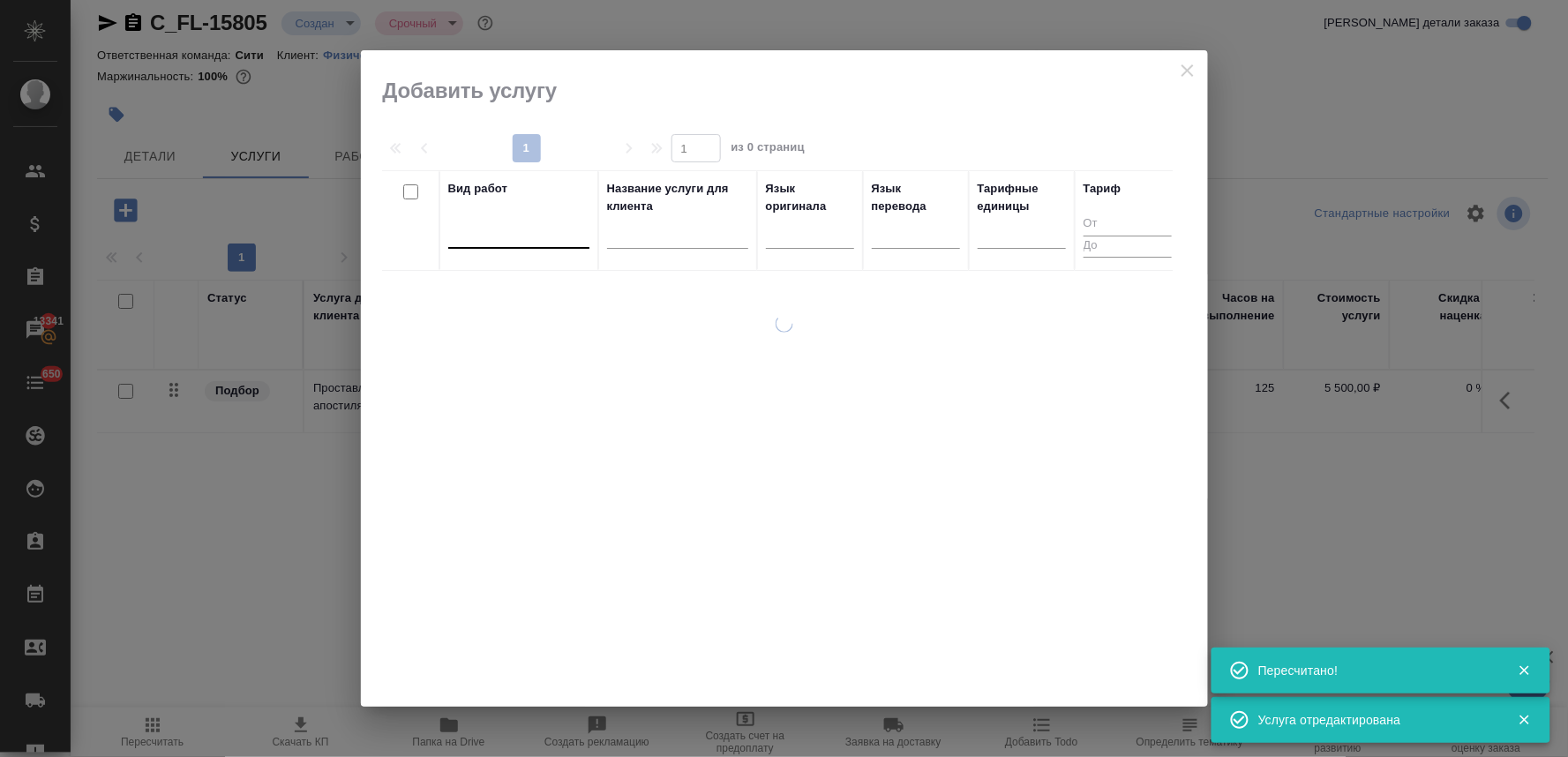
click at [539, 235] on div at bounding box center [519, 231] width 141 height 26
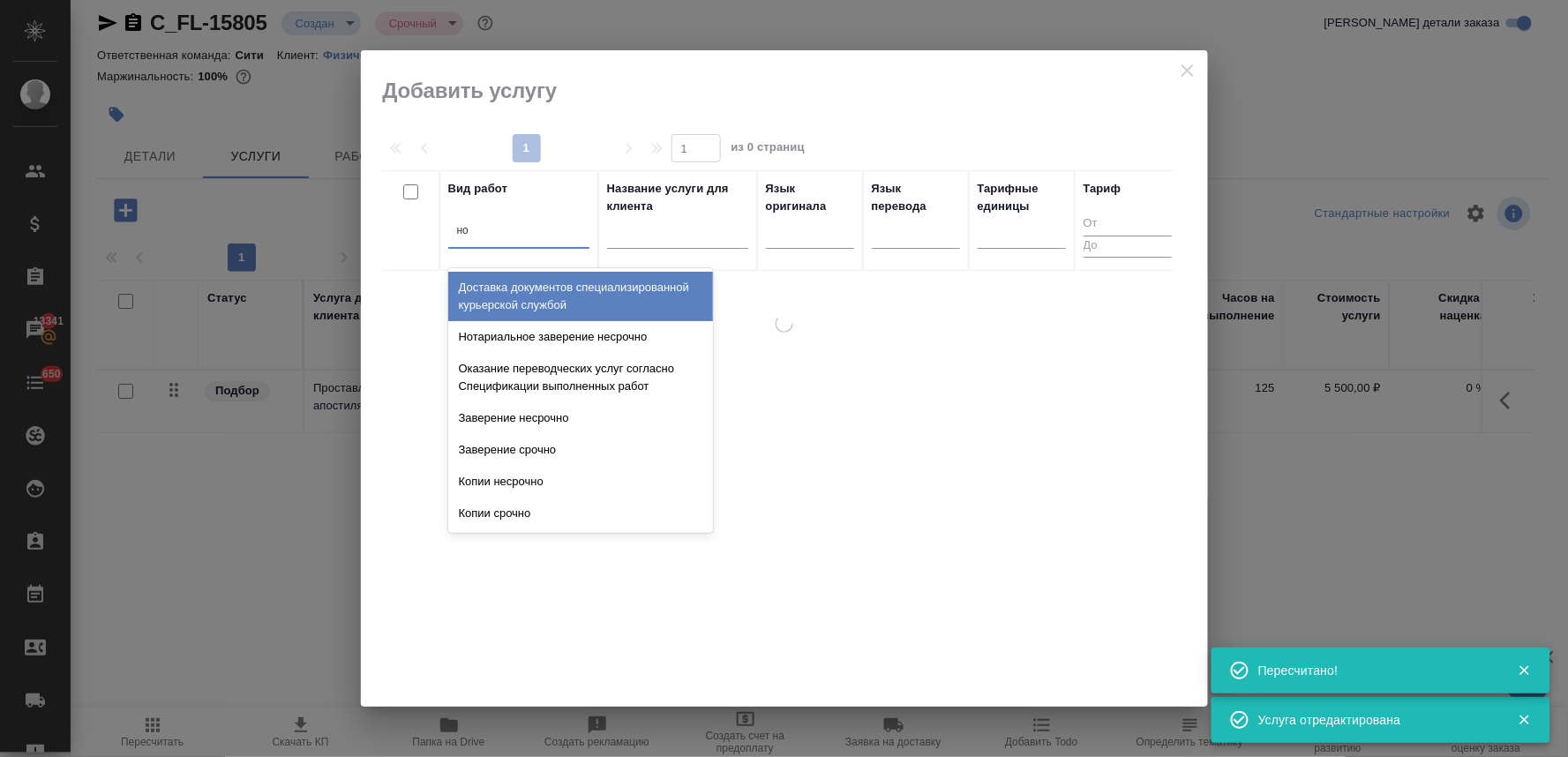
type input "нот"
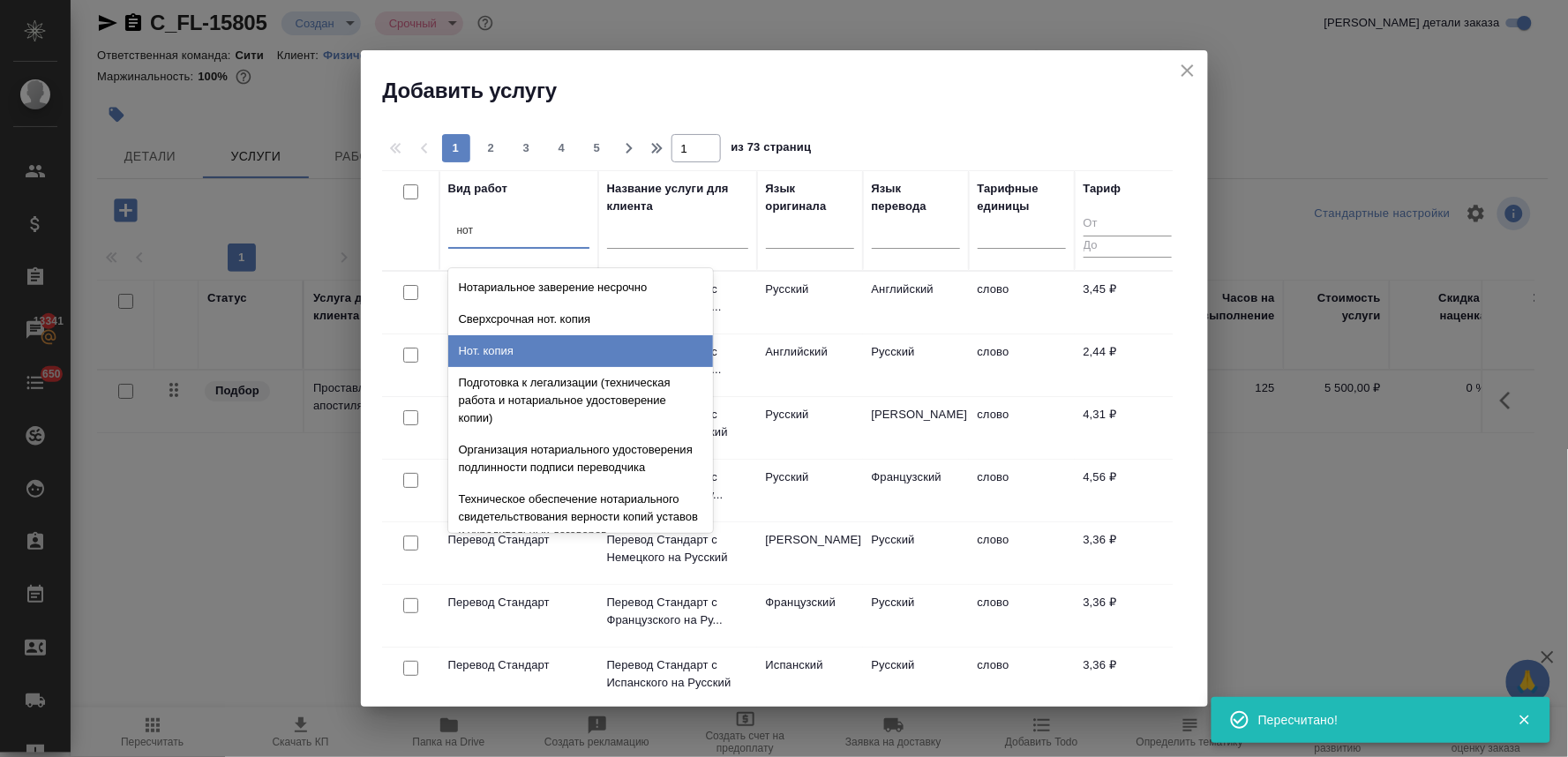
click at [554, 352] on div "Нот. копия" at bounding box center [581, 351] width 265 height 31
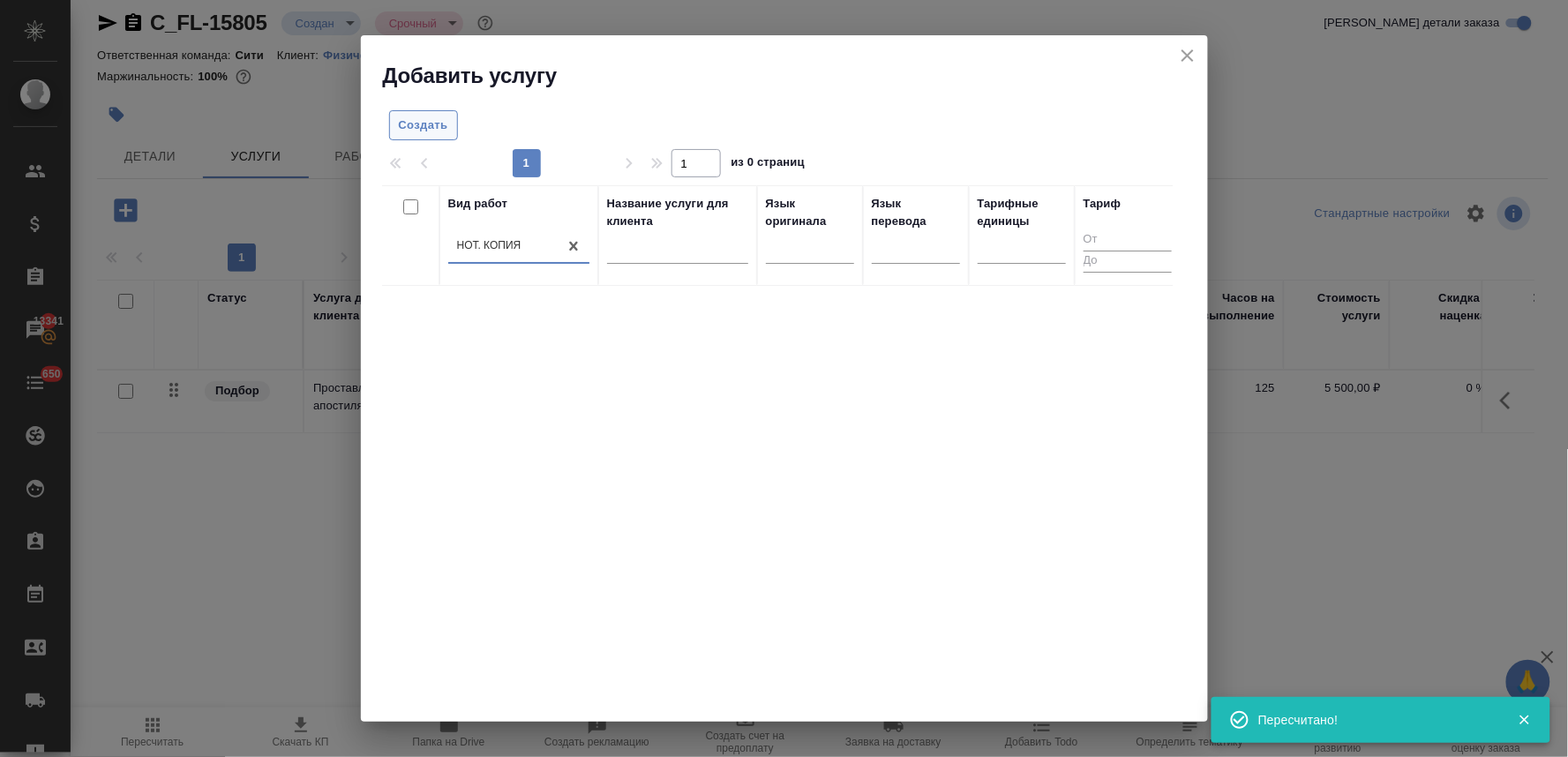
click at [411, 115] on span "Создать" at bounding box center [424, 126] width 50 height 20
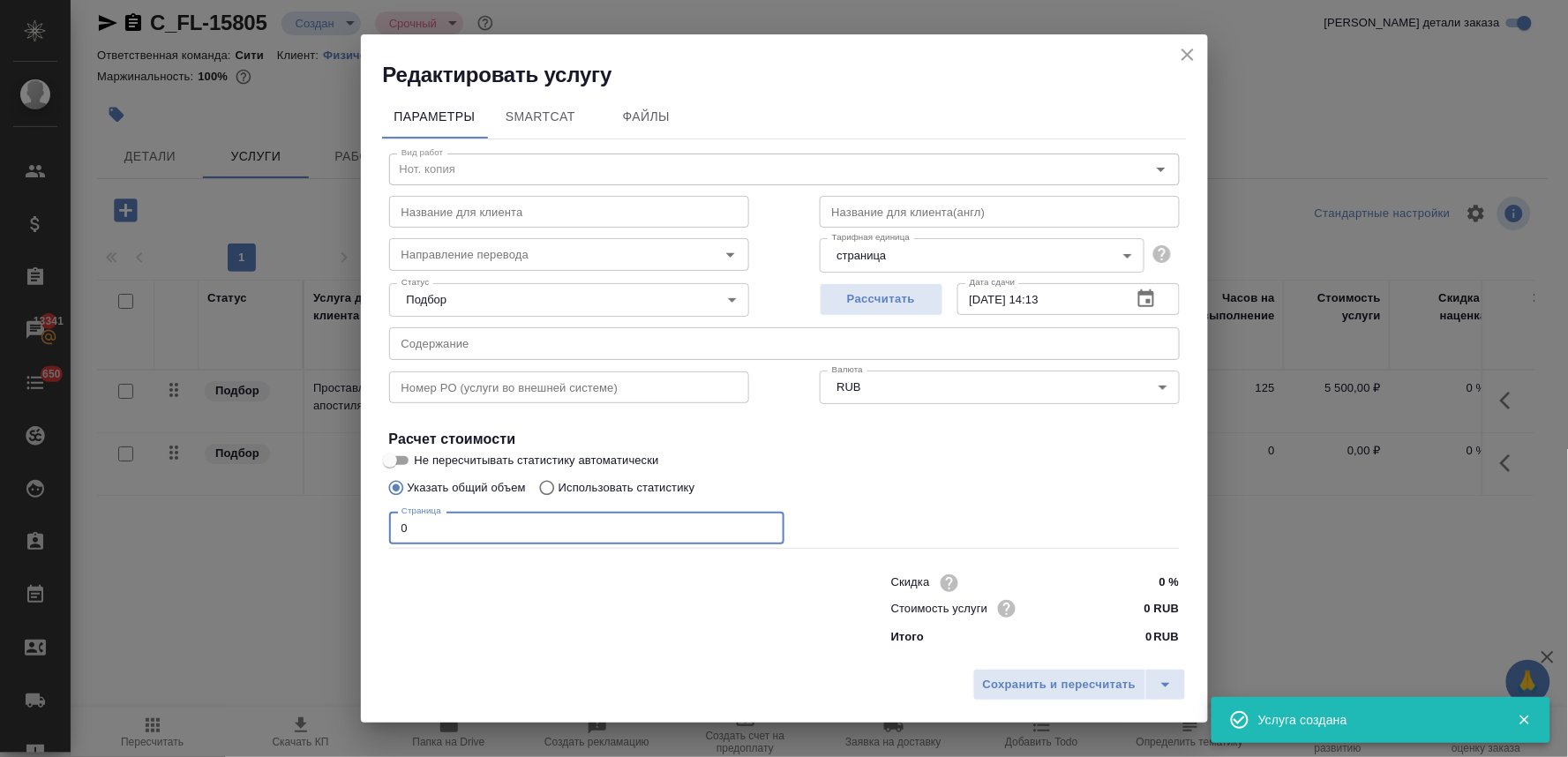
drag, startPoint x: 444, startPoint y: 530, endPoint x: 427, endPoint y: 533, distance: 17.3
click at [427, 533] on input "0" at bounding box center [587, 528] width 395 height 31
click at [1037, 667] on div "Сохранить и пересчитать" at bounding box center [784, 691] width 847 height 63
click at [1047, 679] on span "Сохранить и пересчитать" at bounding box center [1059, 685] width 153 height 20
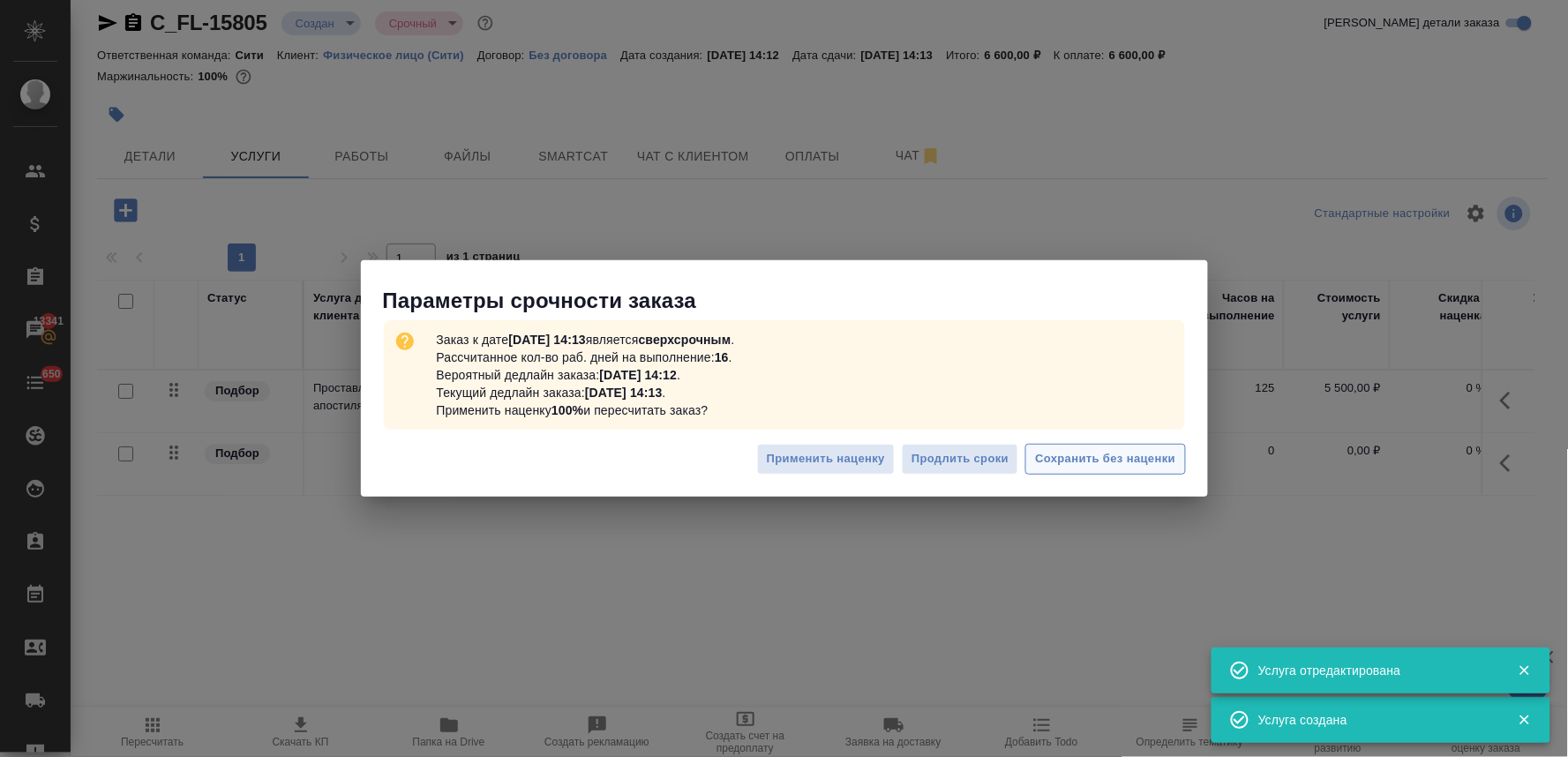
click at [1116, 459] on span "Сохранить без наценки" at bounding box center [1106, 460] width 140 height 20
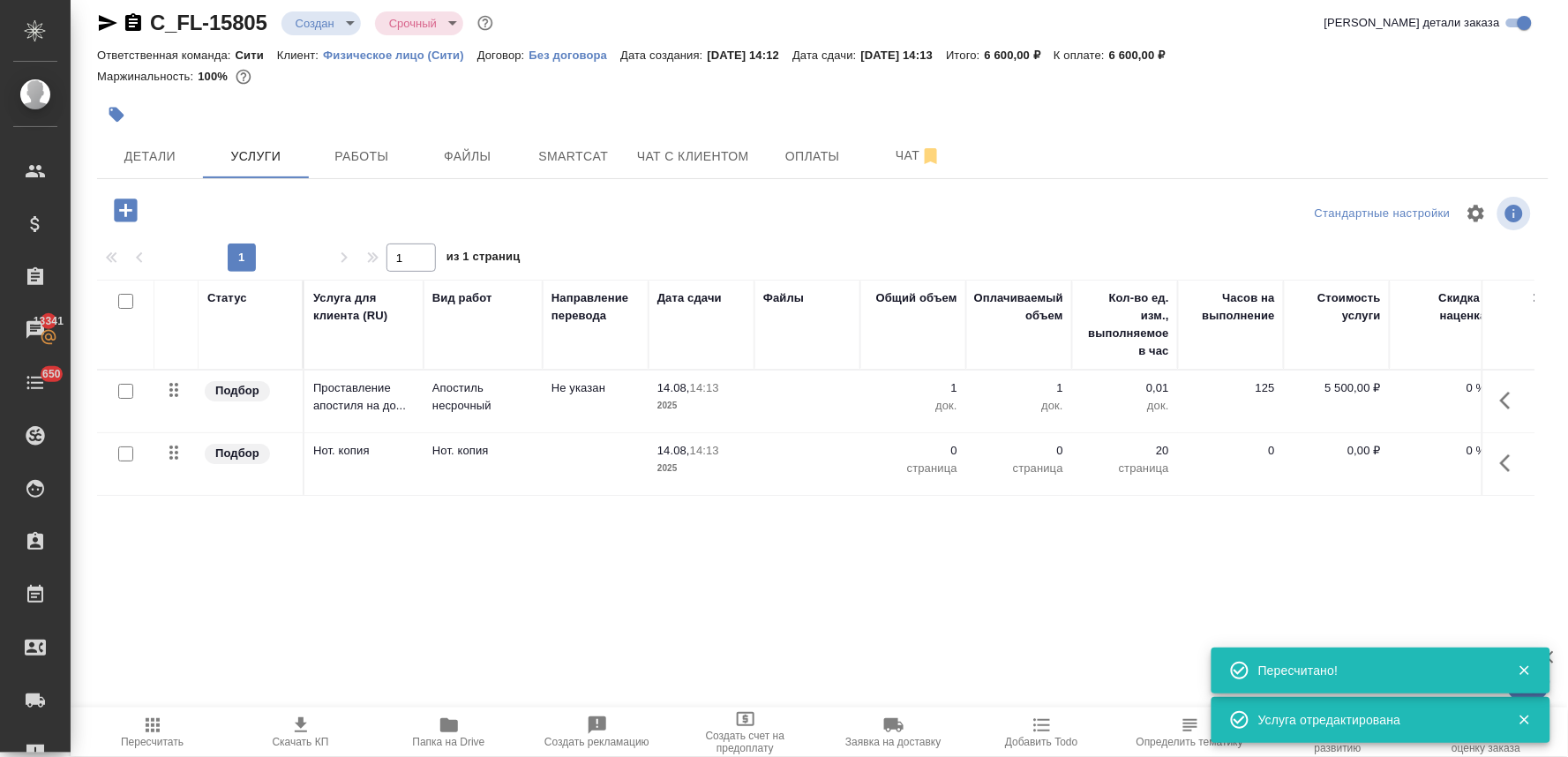
click at [1346, 449] on p "0,00 ₽" at bounding box center [1337, 451] width 89 height 18
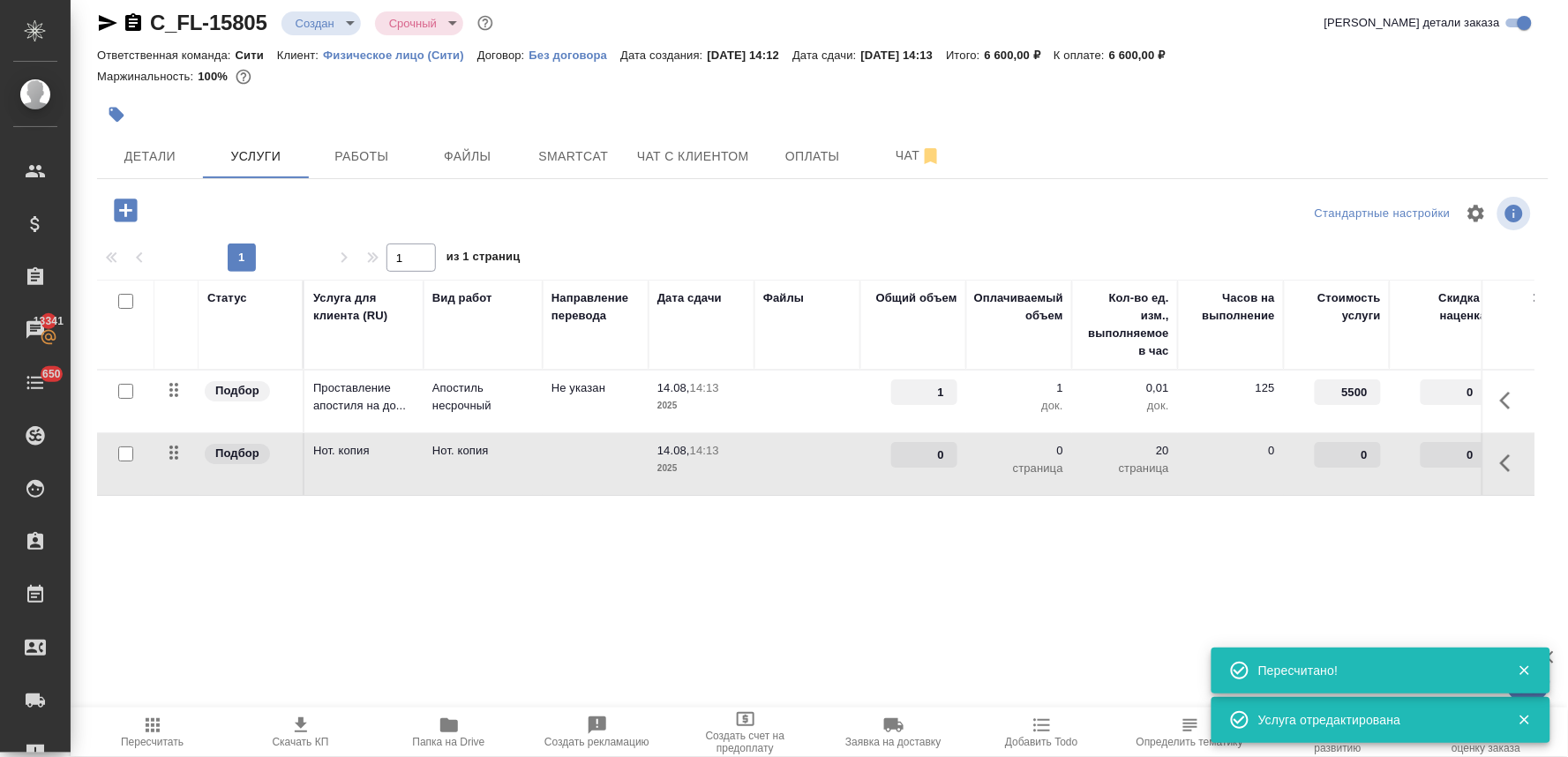
click at [1343, 453] on input "0" at bounding box center [1348, 455] width 66 height 26
type input "200"
click at [1323, 541] on div "Статус Услуга для клиента (RU) Вид работ Направление перевода Дата сдачи Файлы …" at bounding box center [816, 469] width 1438 height 379
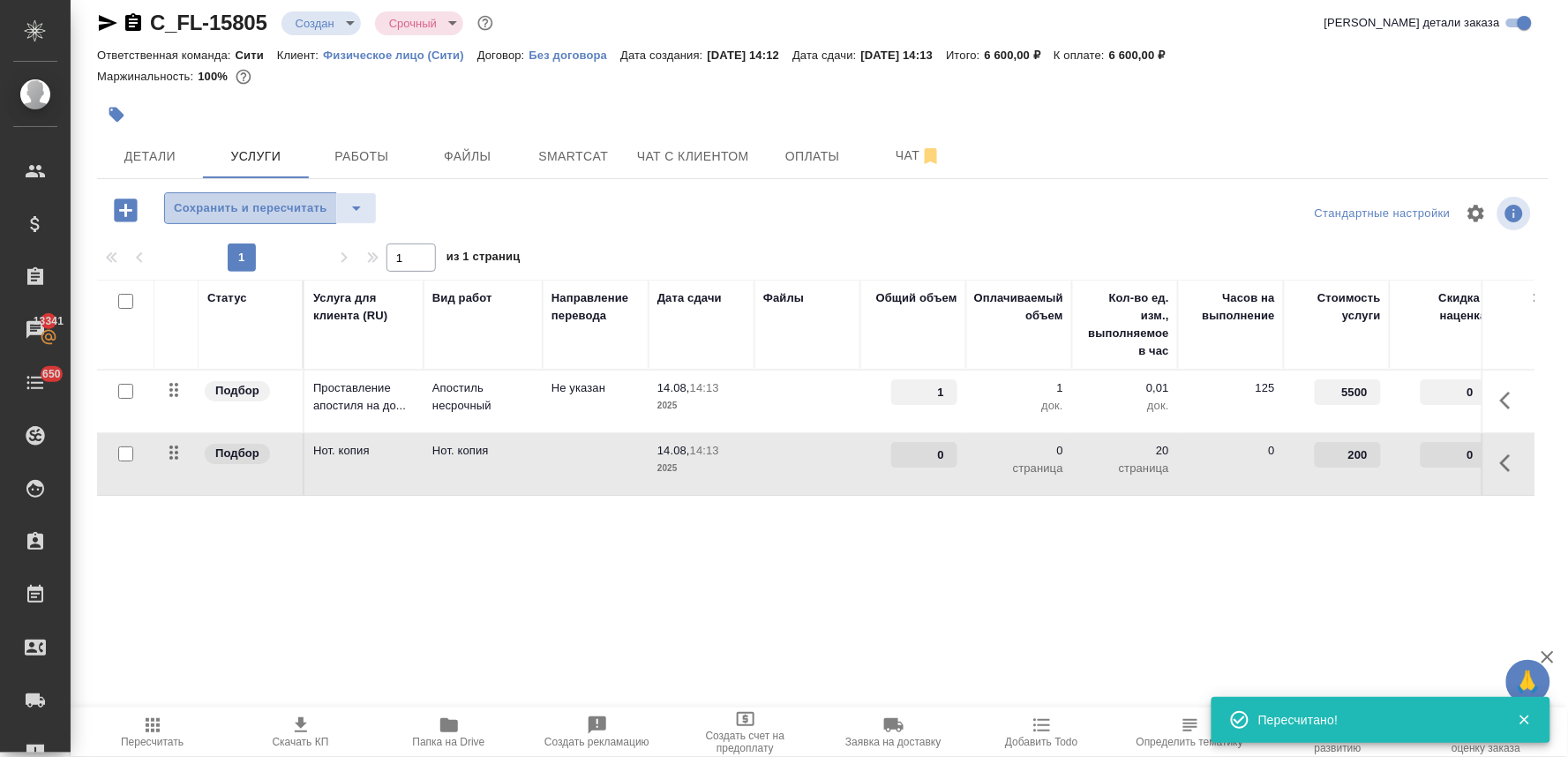
click at [214, 206] on span "Сохранить и пересчитать" at bounding box center [250, 209] width 153 height 20
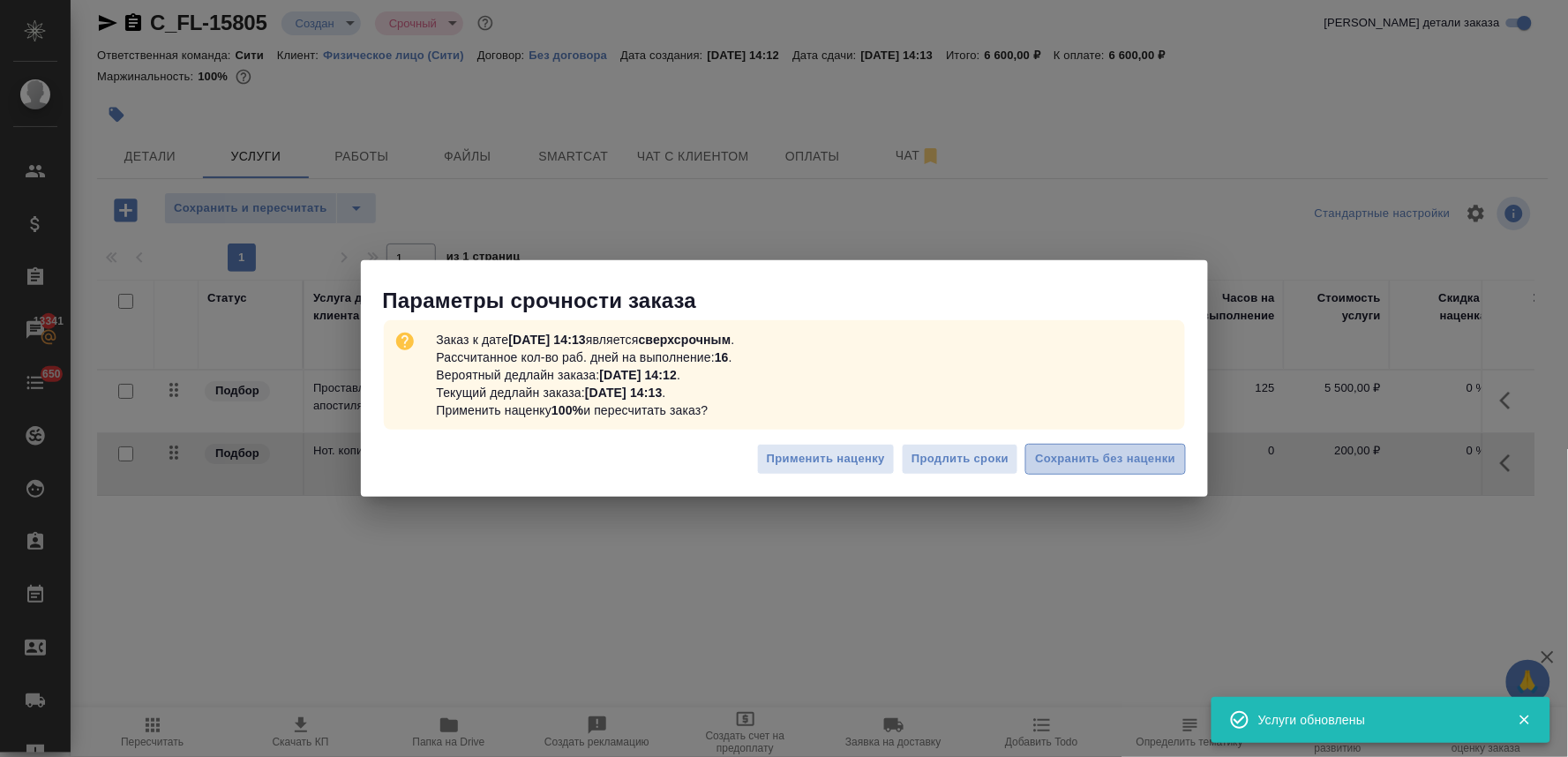
click at [1074, 466] on span "Сохранить без наценки" at bounding box center [1106, 460] width 140 height 20
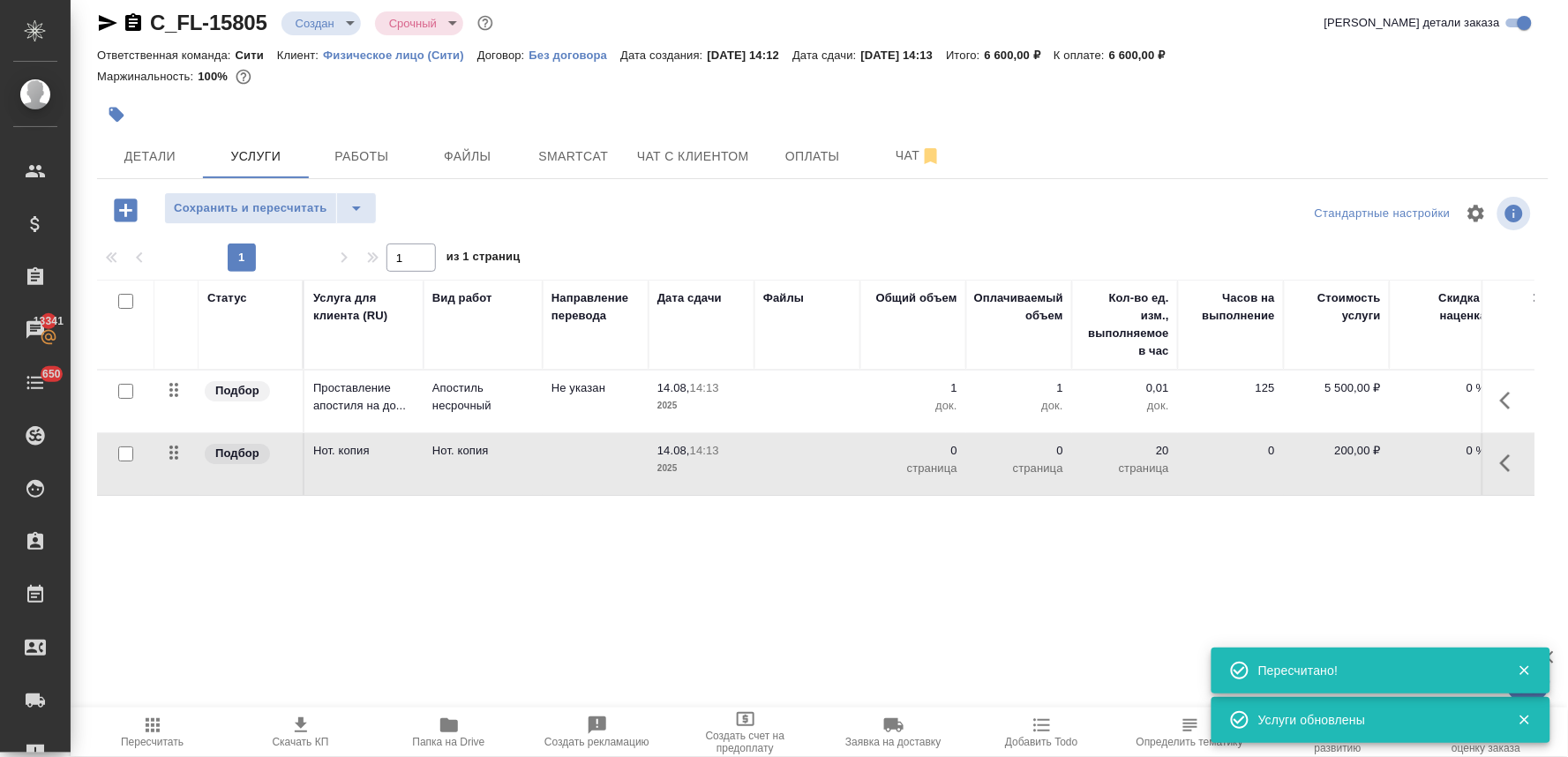
click at [126, 204] on icon "button" at bounding box center [126, 210] width 30 height 30
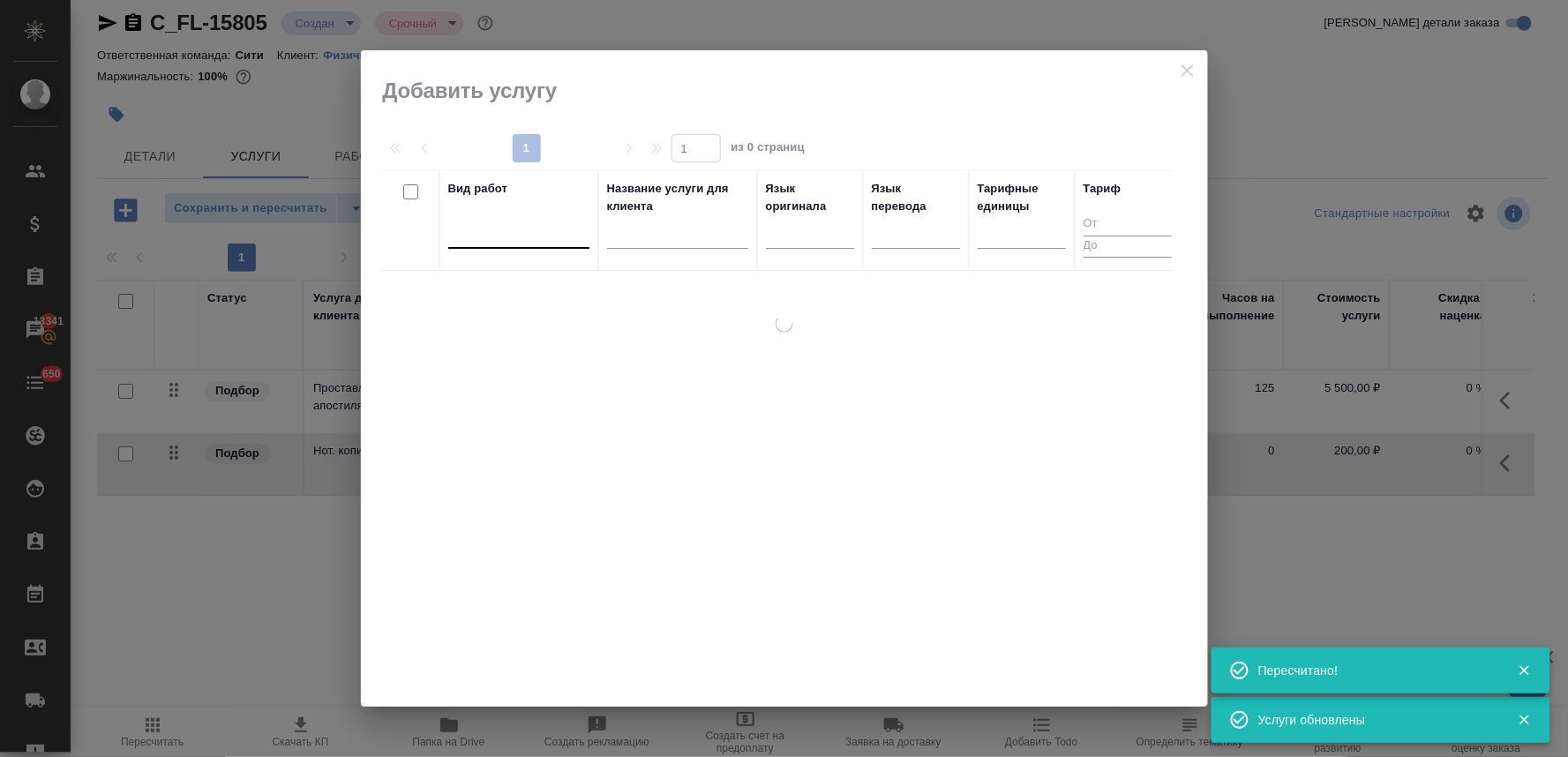
click at [518, 234] on div at bounding box center [519, 231] width 141 height 26
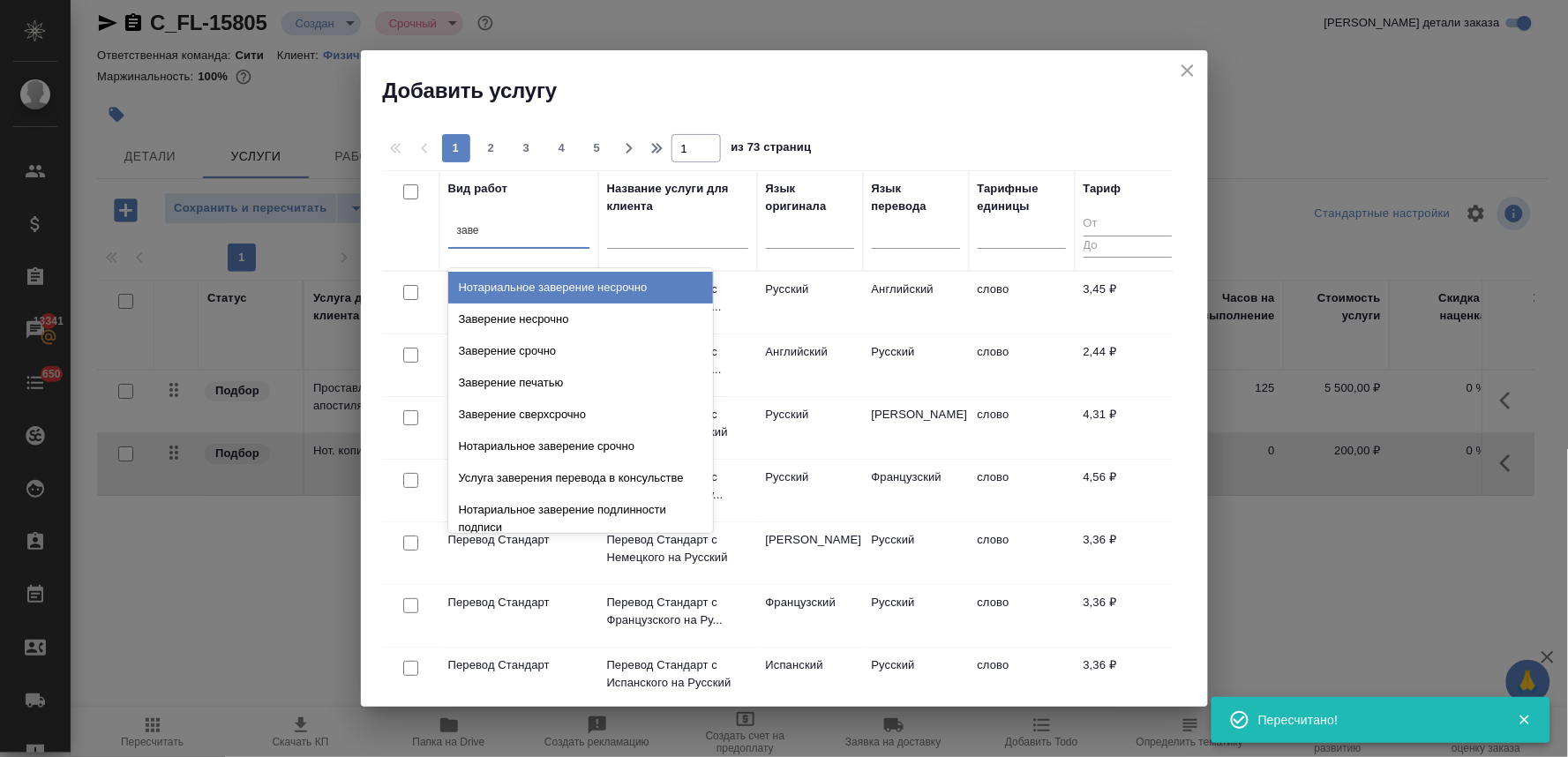
type input "завер"
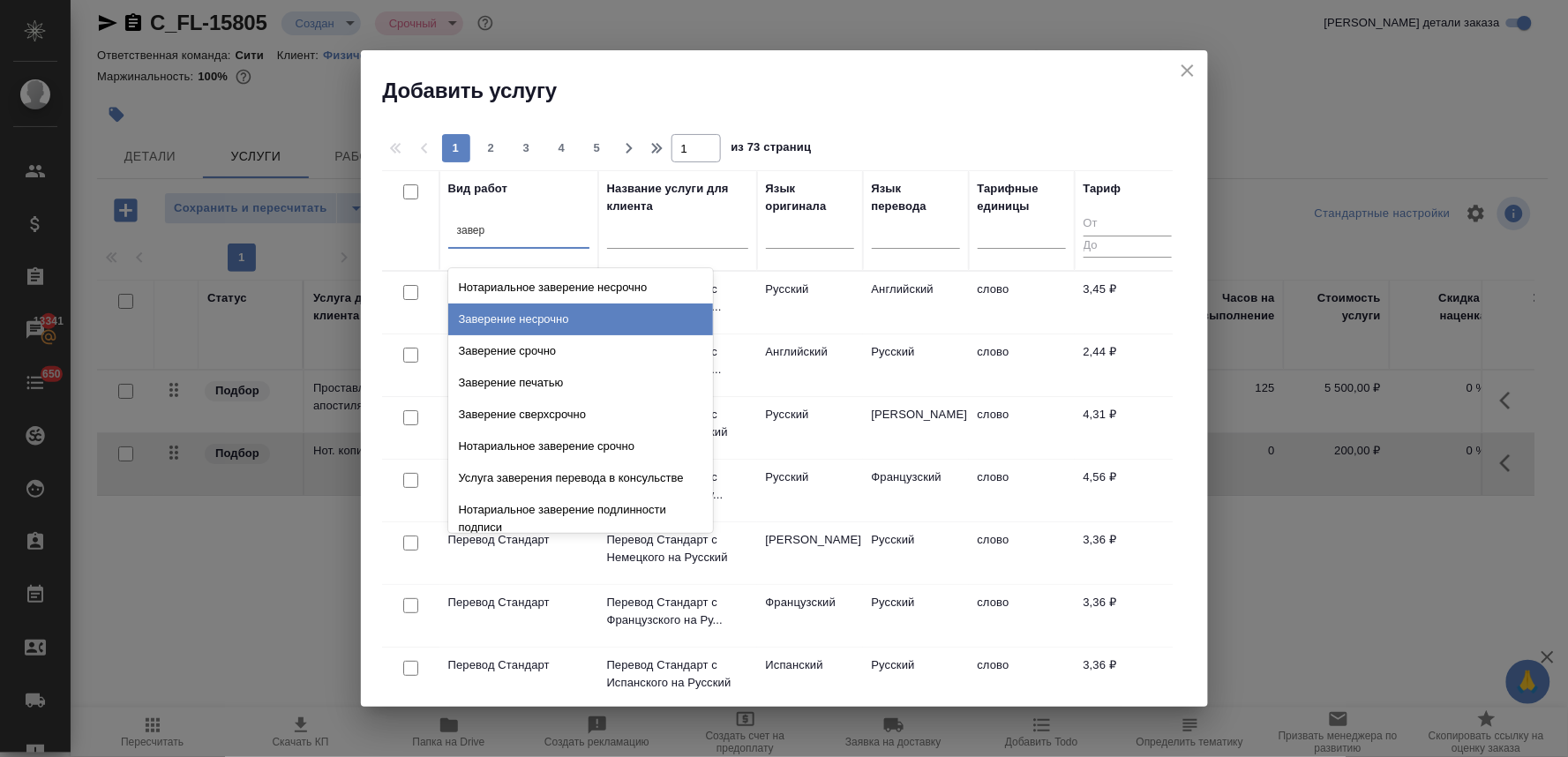
click at [557, 322] on div "Заверение несрочно" at bounding box center [581, 319] width 265 height 31
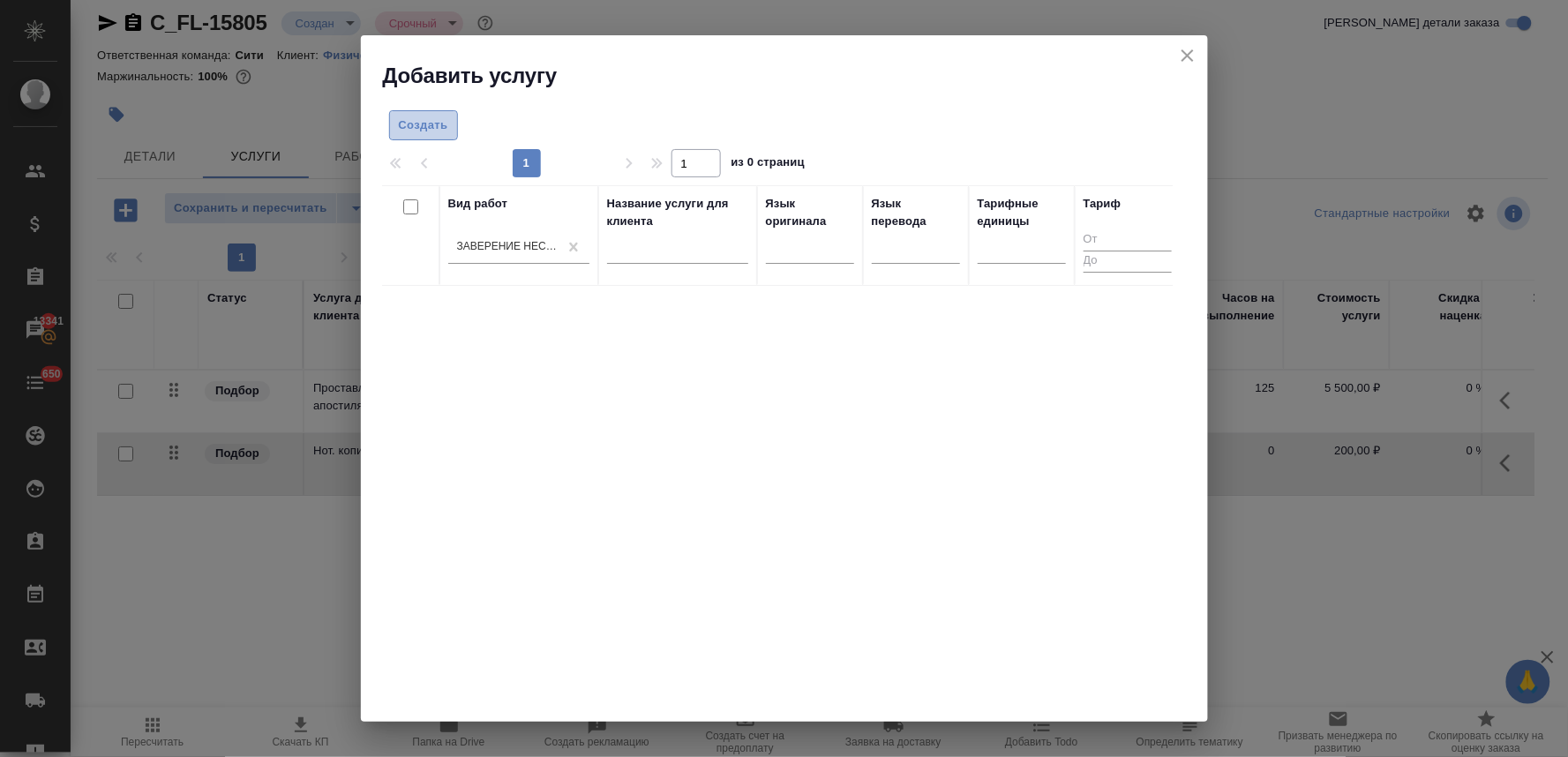
click at [430, 122] on span "Создать" at bounding box center [424, 126] width 50 height 20
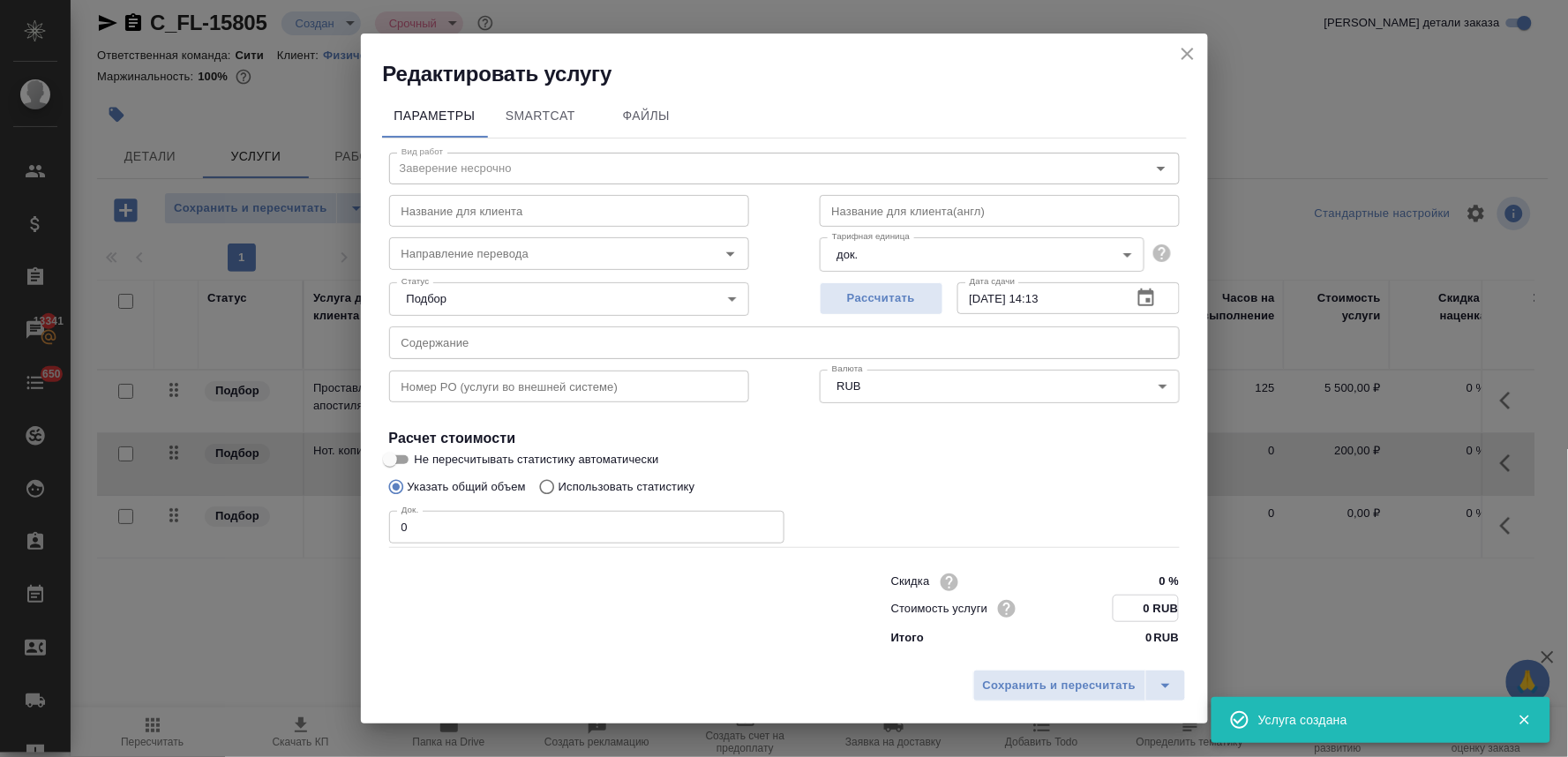
drag, startPoint x: 1144, startPoint y: 610, endPoint x: 1168, endPoint y: 603, distance: 25.0
click at [1168, 603] on input "0 RUB" at bounding box center [1146, 608] width 65 height 26
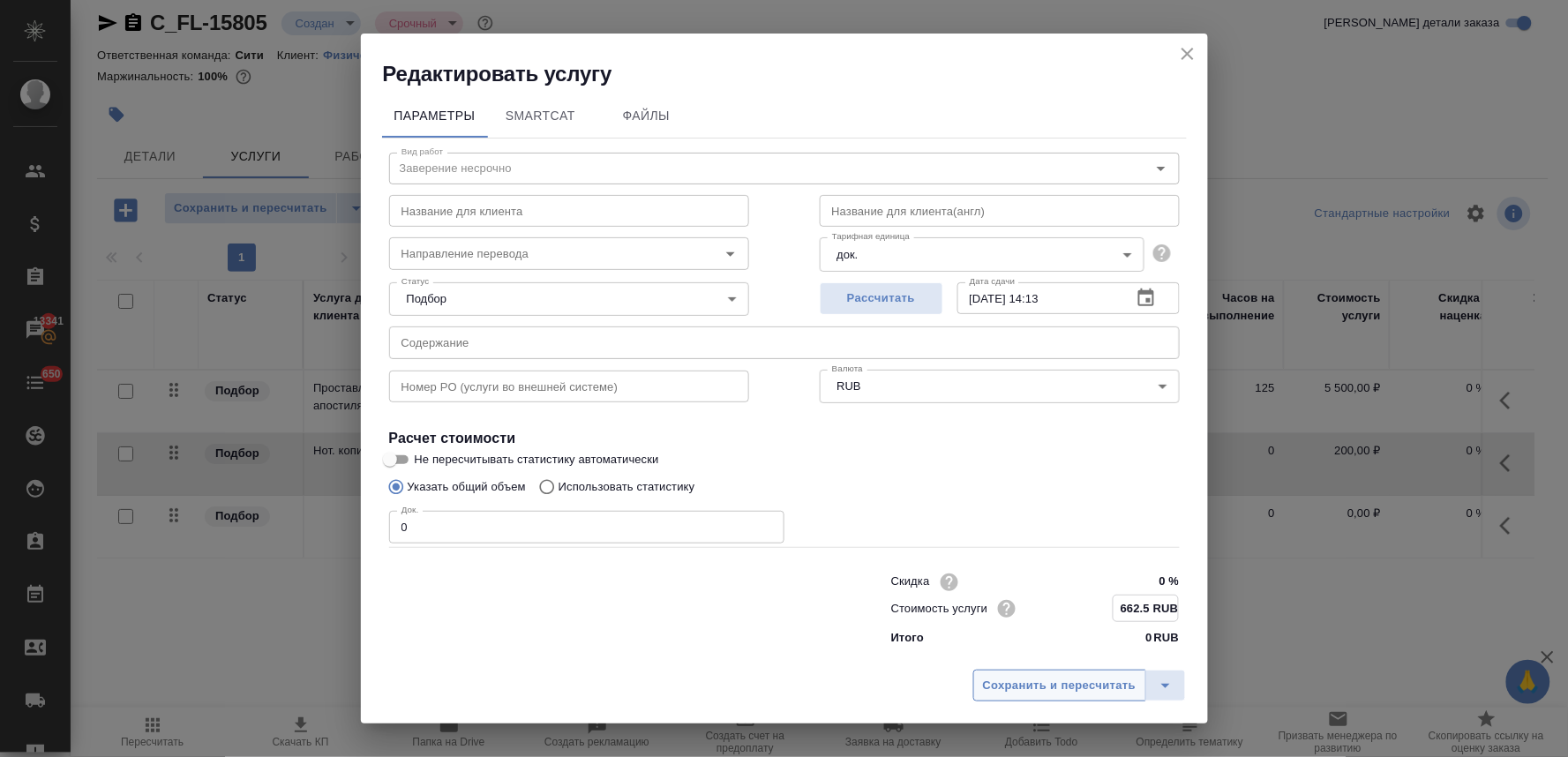
type input "662.5 RUB"
click at [1088, 697] on button "Сохранить и пересчитать" at bounding box center [1059, 686] width 173 height 31
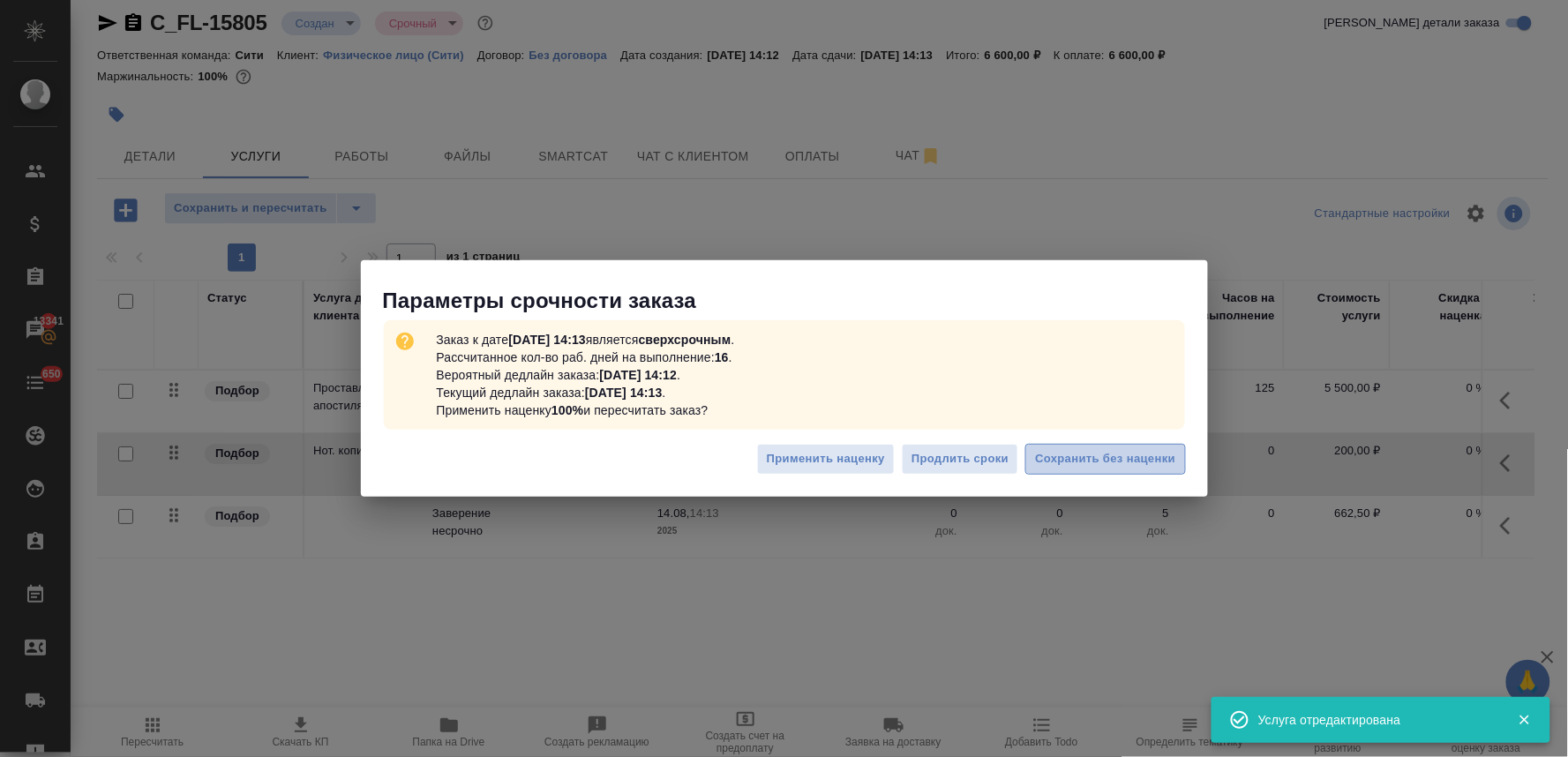
click at [1056, 462] on span "Сохранить без наценки" at bounding box center [1106, 460] width 140 height 20
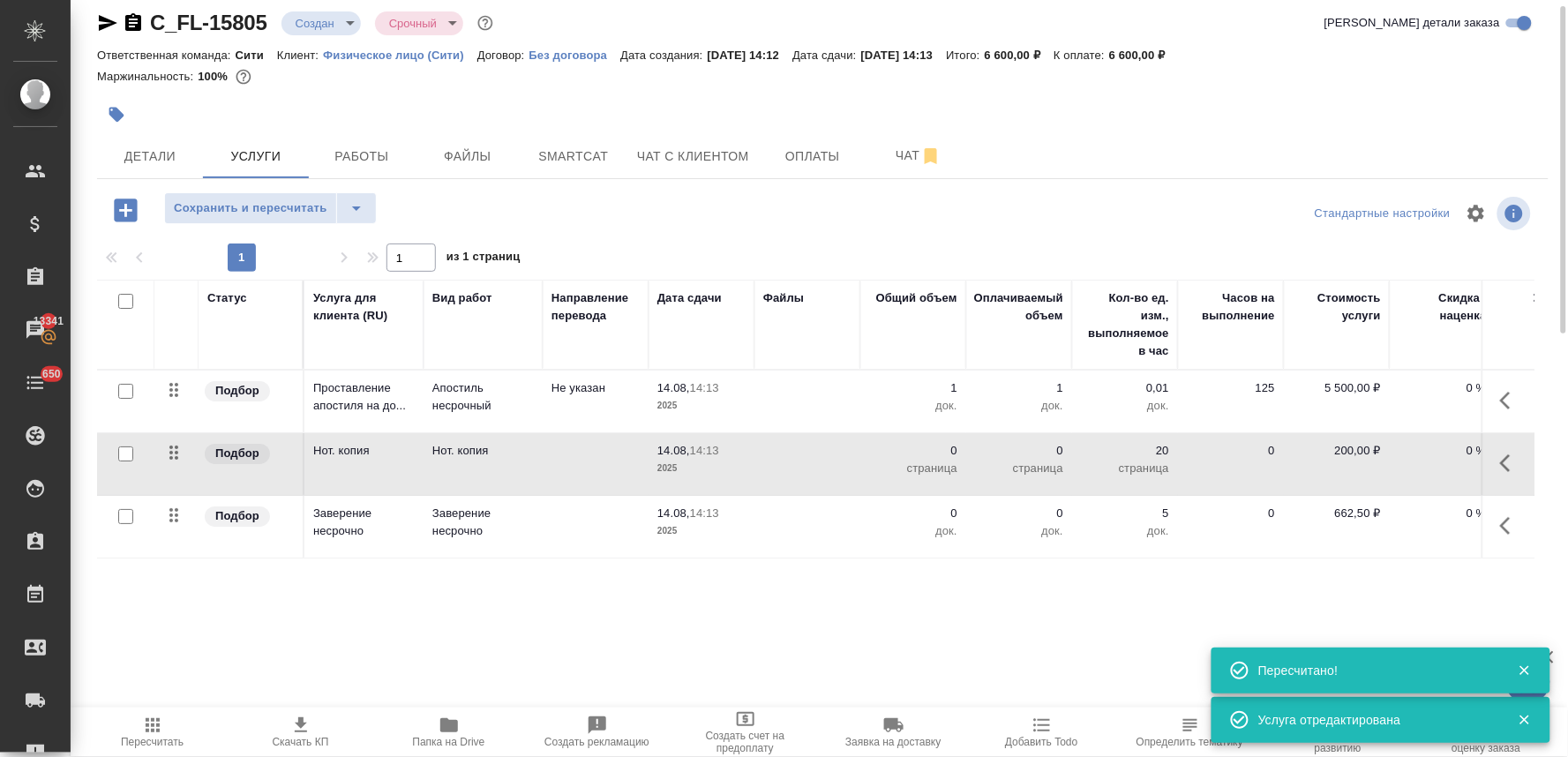
click at [116, 206] on icon "button" at bounding box center [125, 210] width 23 height 23
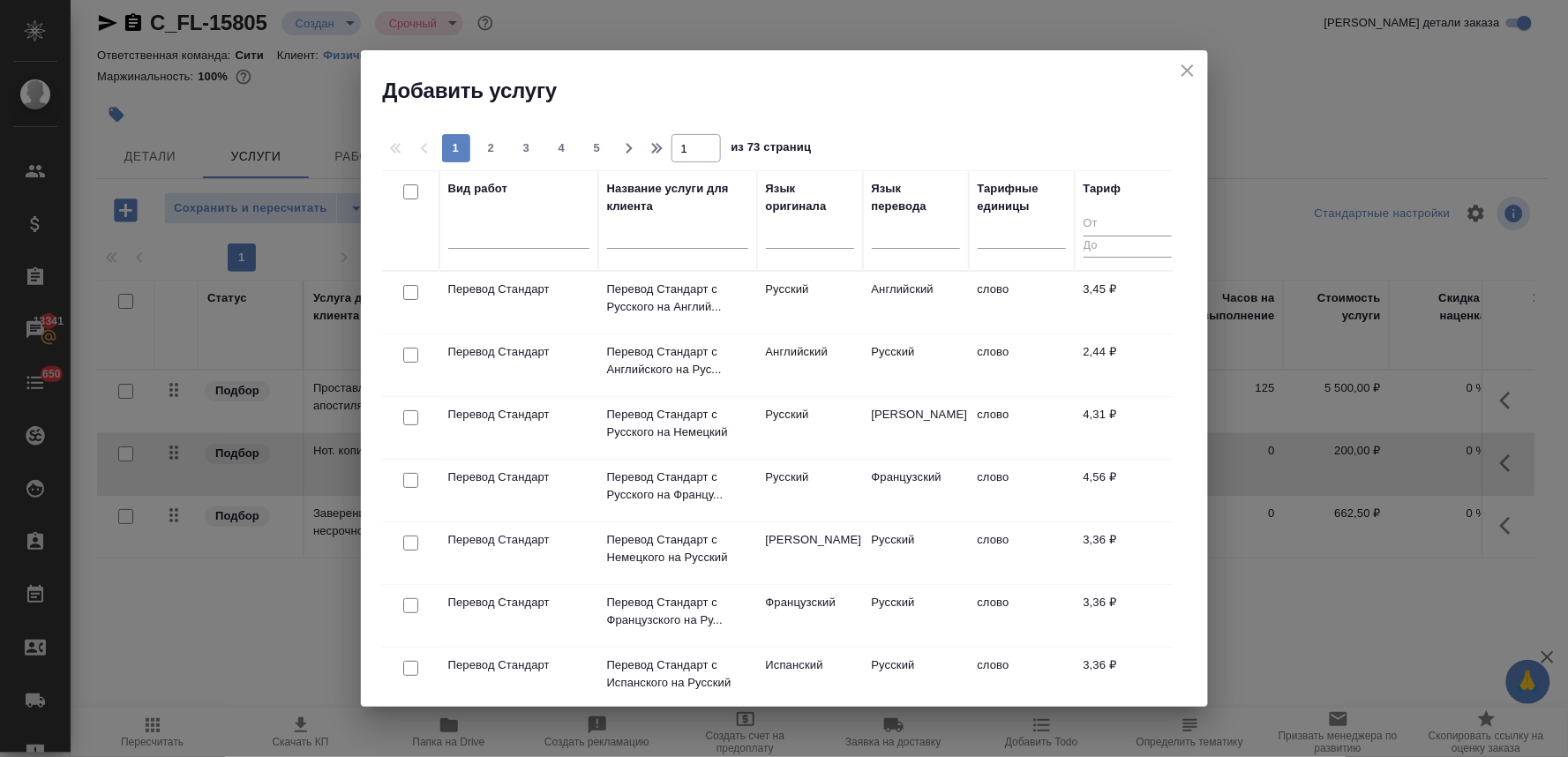
click at [412, 293] on input "checkbox" at bounding box center [411, 293] width 15 height 15
checkbox input "true"
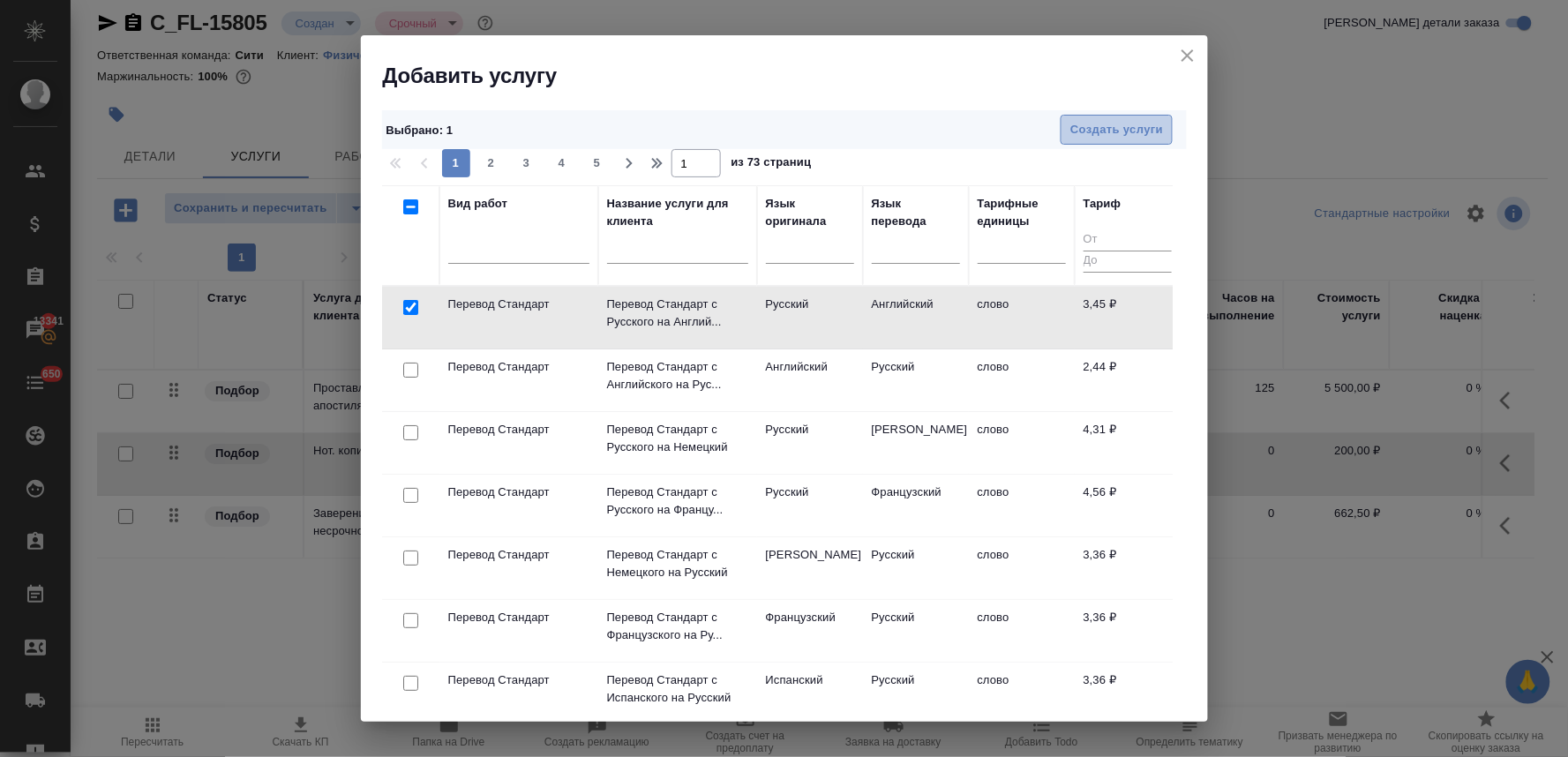
click at [1107, 134] on span "Создать услуги" at bounding box center [1117, 130] width 92 height 20
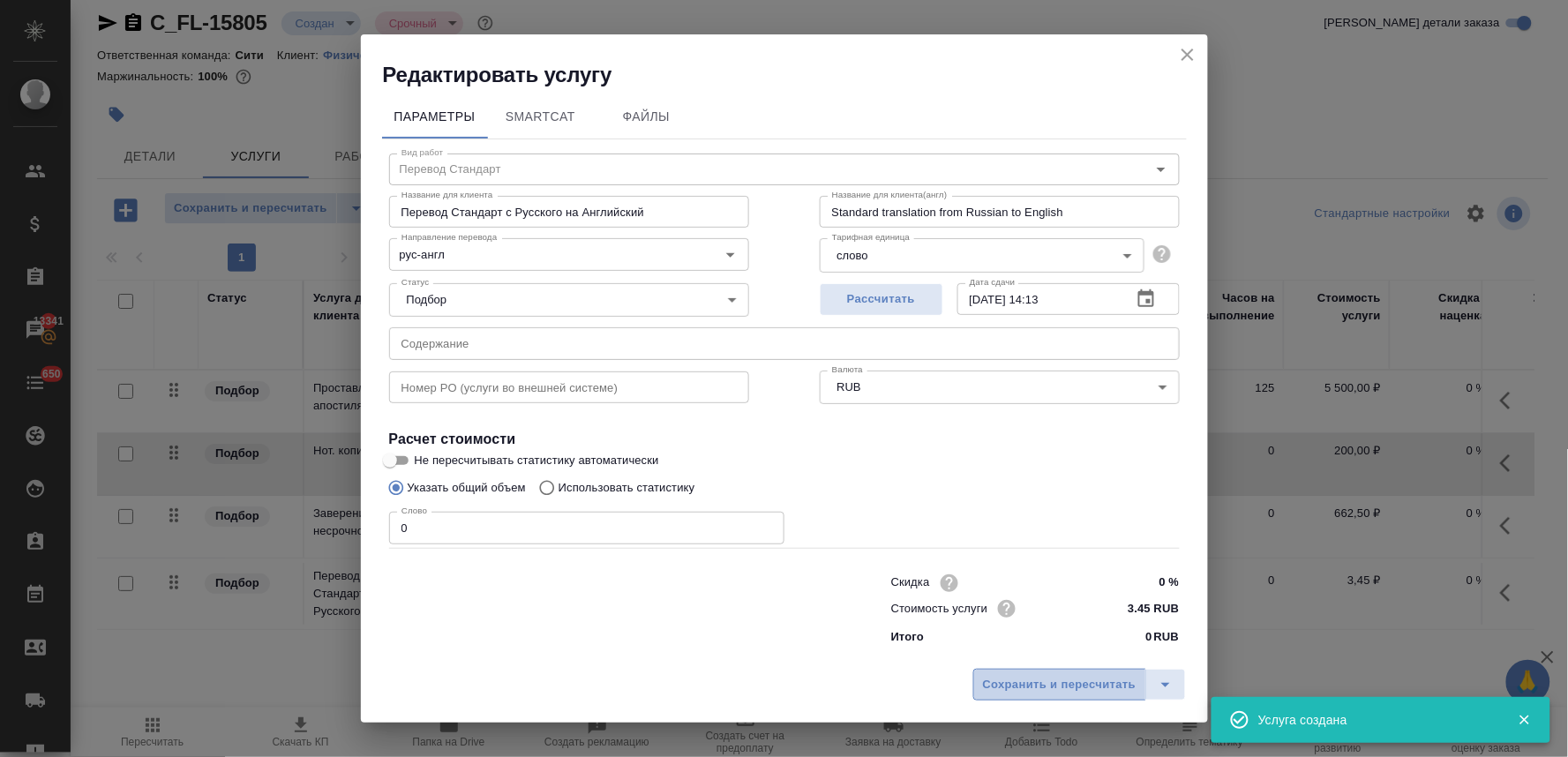
click at [1114, 682] on span "Сохранить и пересчитать" at bounding box center [1059, 685] width 153 height 20
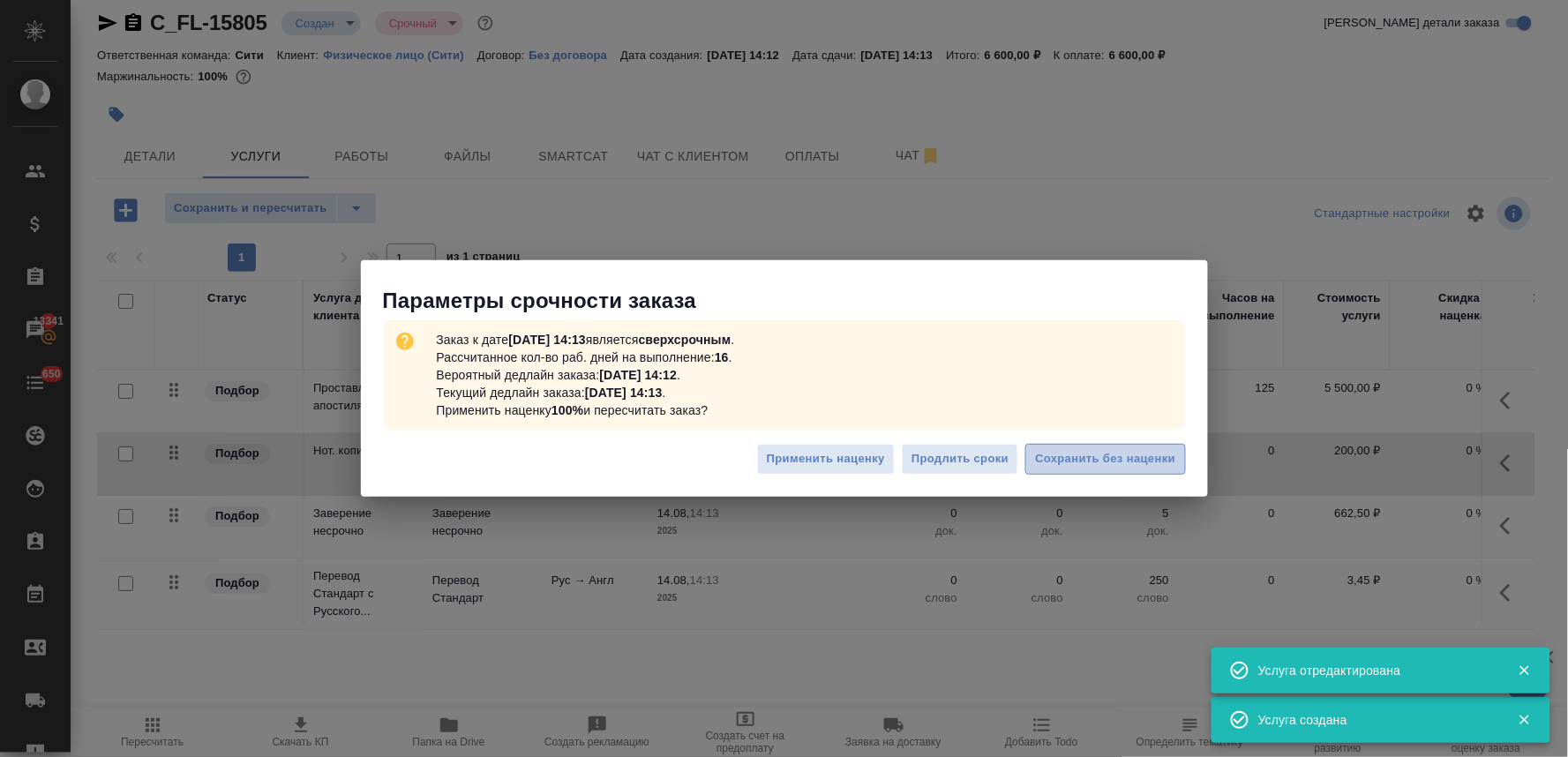
click at [1091, 456] on span "Сохранить без наценки" at bounding box center [1106, 460] width 140 height 20
